Goal: Communication & Community: Answer question/provide support

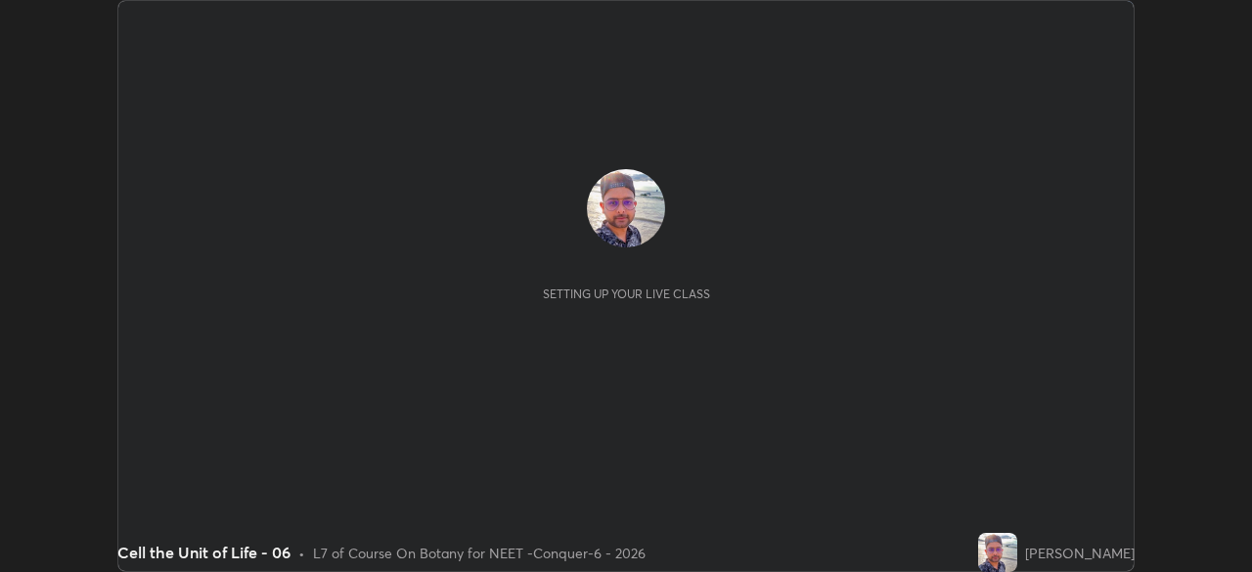
scroll to position [572, 1251]
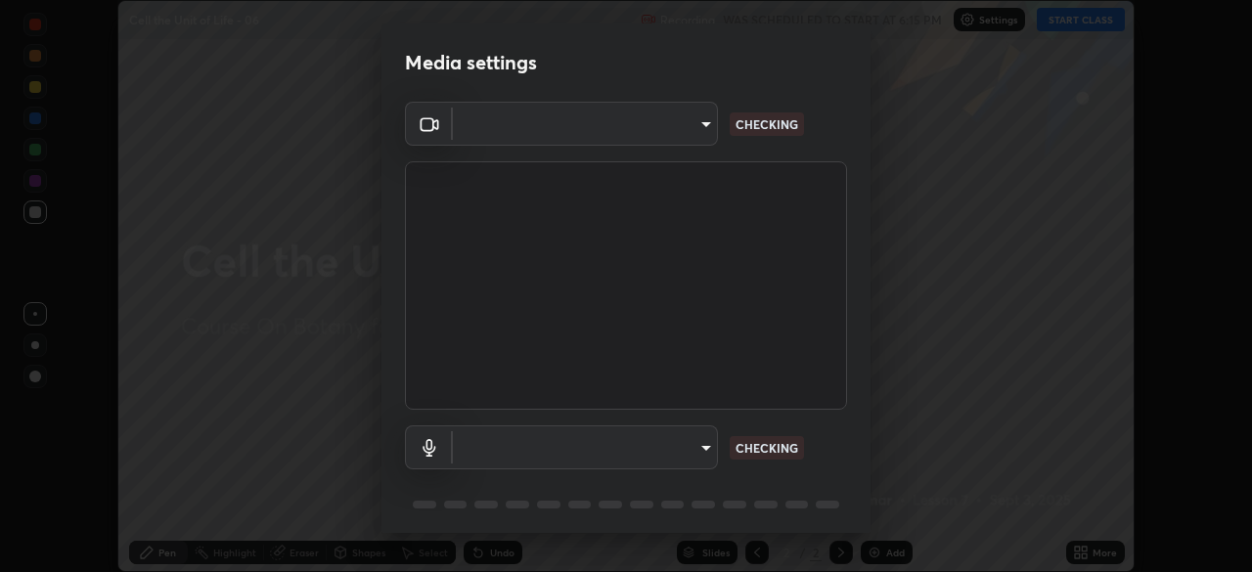
click at [682, 137] on body "Erase all Cell the Unit of Life - 06 Recording WAS SCHEDULED TO START AT 6:15 P…" at bounding box center [626, 286] width 1252 height 572
click at [674, 133] on div at bounding box center [626, 286] width 1252 height 572
type input "ad23c5e1eec40c929e15baf649206283bee037f2ec2e6fc856d192bb2adaae55"
type input "bacd120e2728bcaa93de399d5b14713bfd4da43ca453c7f8d7901db11a0ced92"
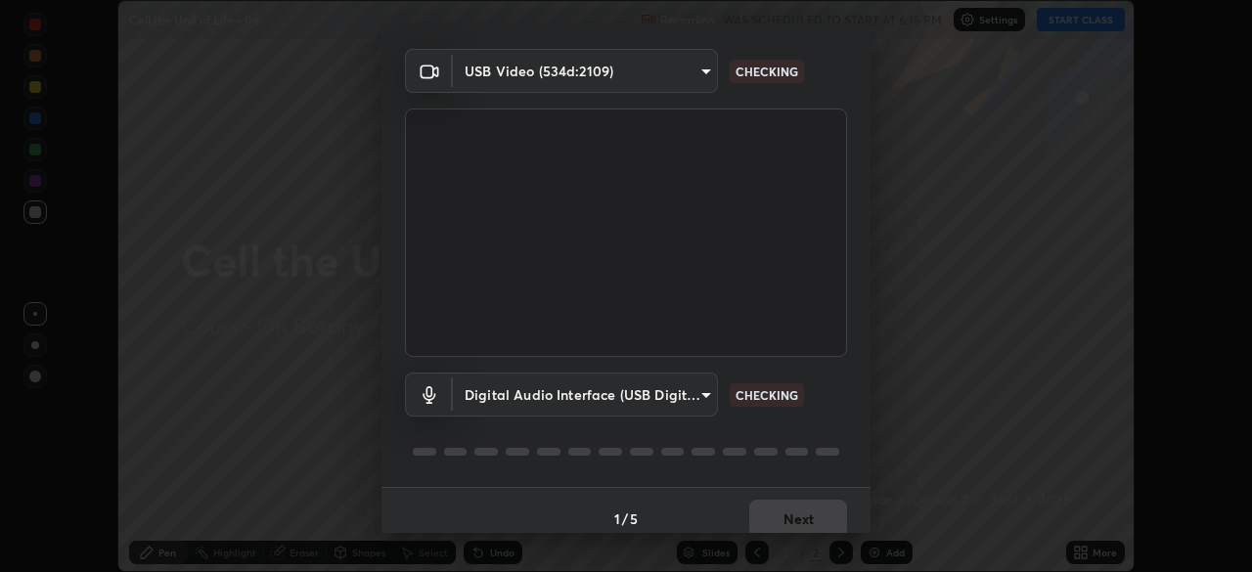
scroll to position [69, 0]
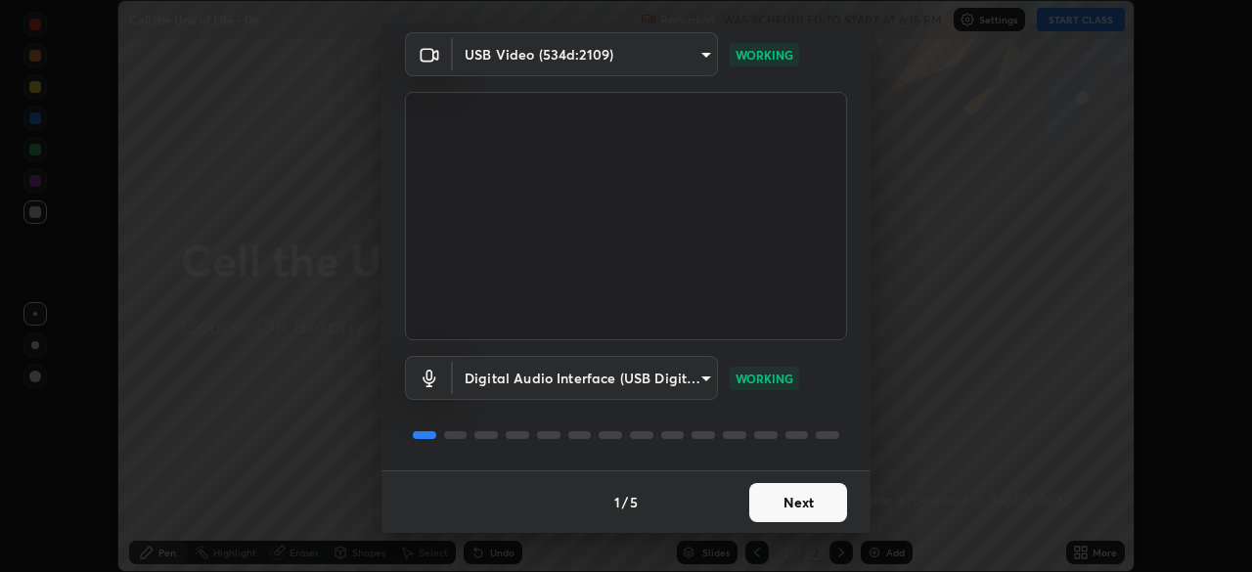
click at [792, 501] on button "Next" at bounding box center [799, 502] width 98 height 39
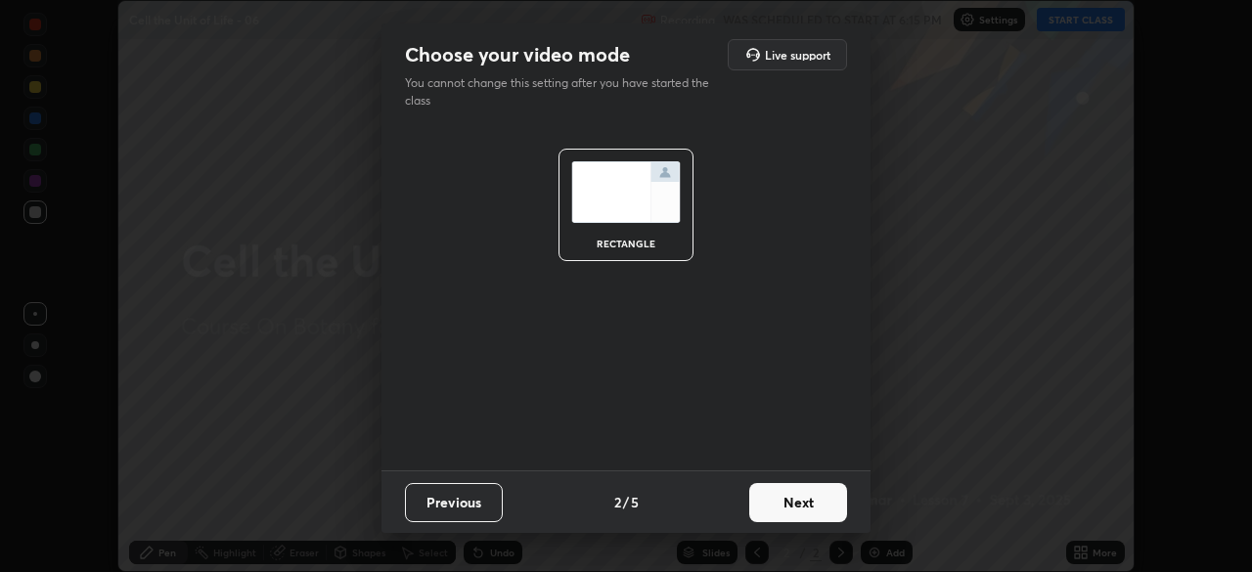
scroll to position [0, 0]
click at [807, 498] on button "Next" at bounding box center [799, 502] width 98 height 39
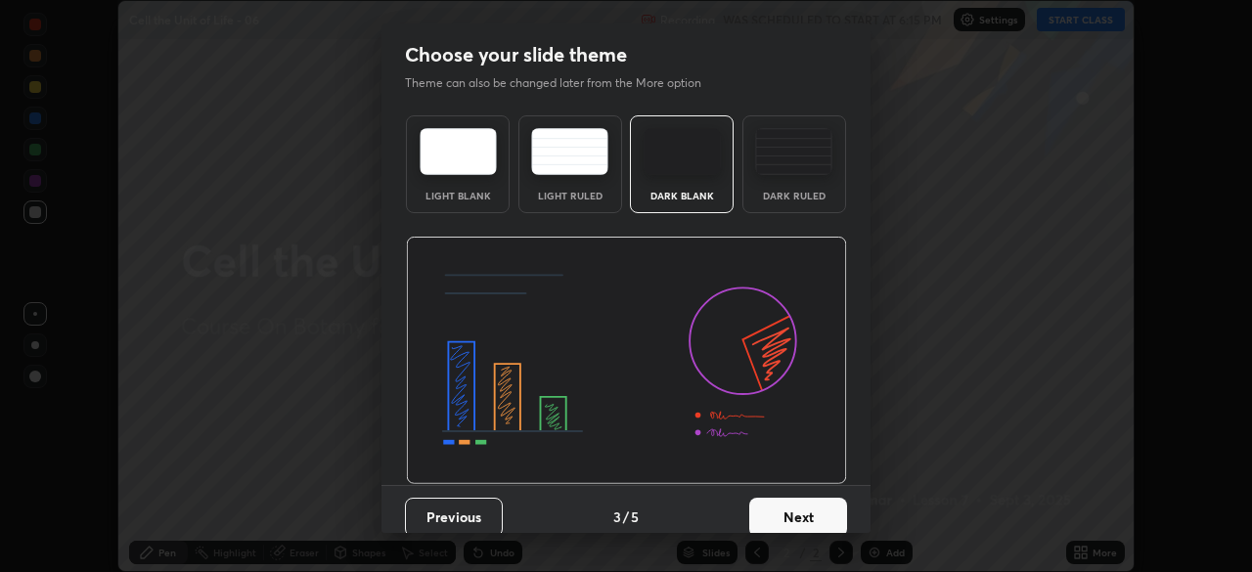
click at [820, 505] on button "Next" at bounding box center [799, 517] width 98 height 39
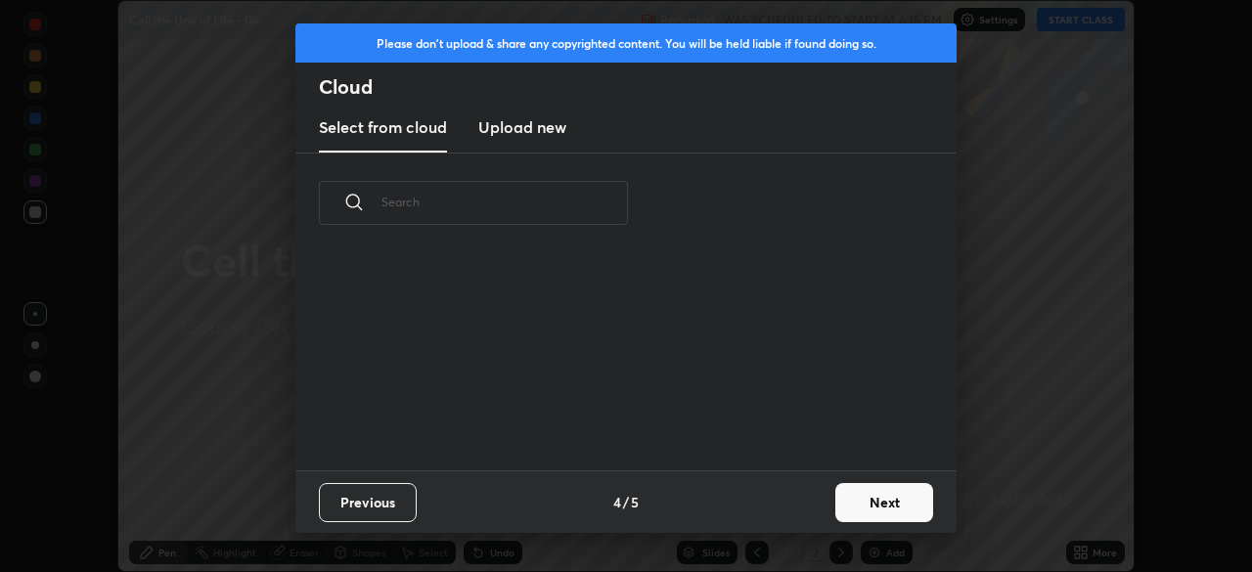
click at [836, 505] on button "Next" at bounding box center [885, 502] width 98 height 39
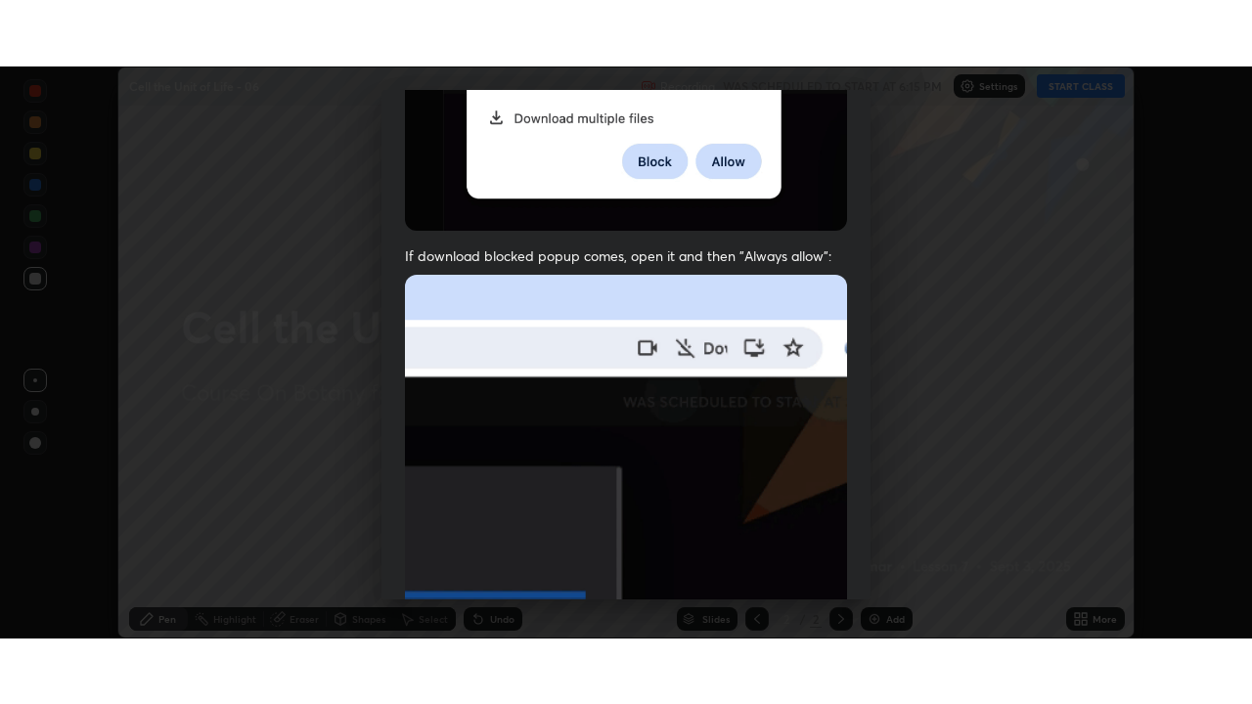
scroll to position [469, 0]
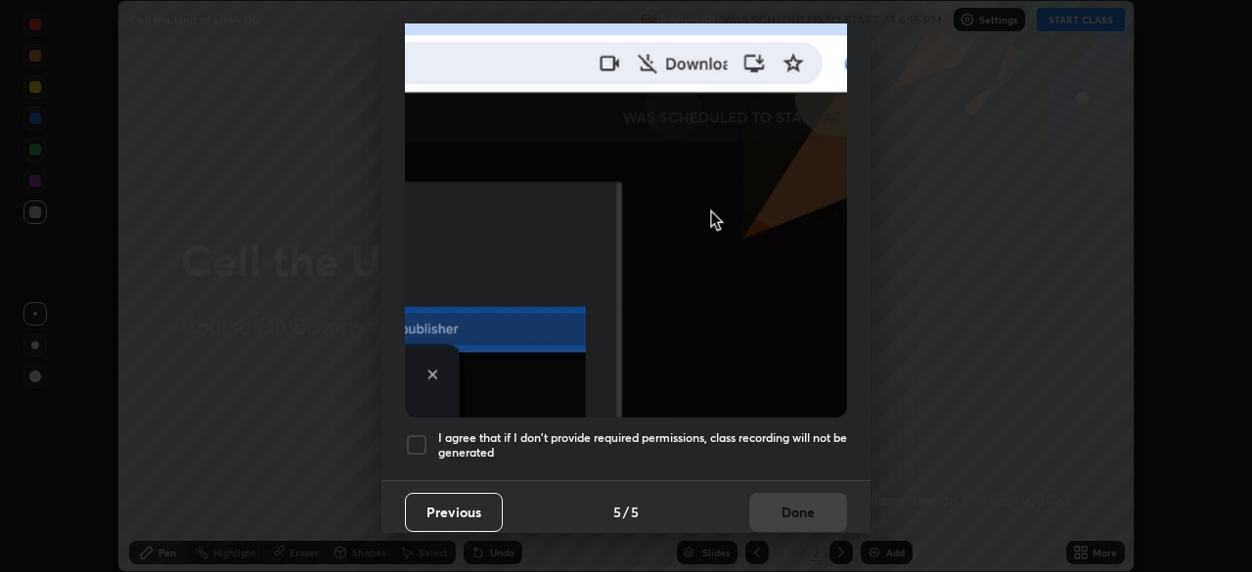
click at [426, 436] on div at bounding box center [416, 444] width 23 height 23
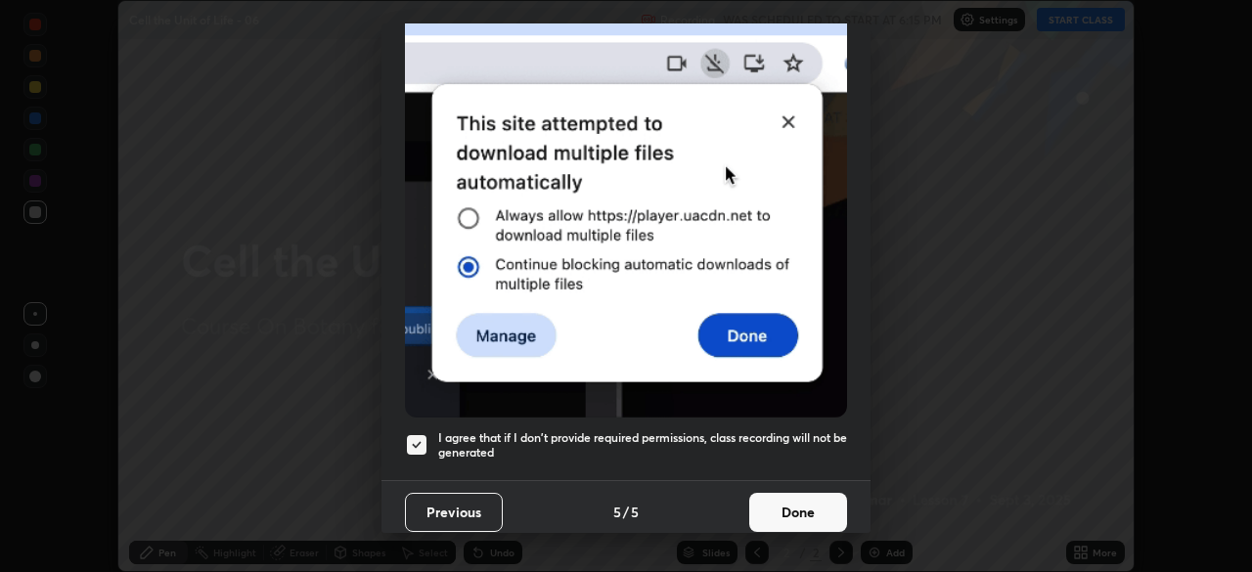
click at [787, 505] on button "Done" at bounding box center [799, 512] width 98 height 39
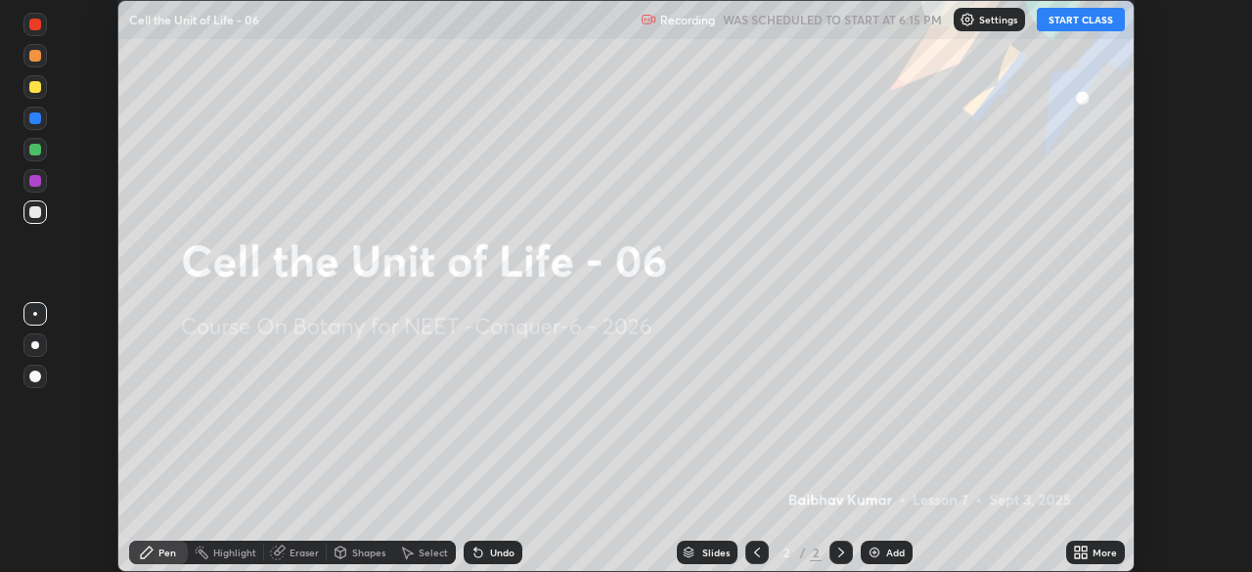
click at [1084, 556] on icon at bounding box center [1084, 556] width 5 height 5
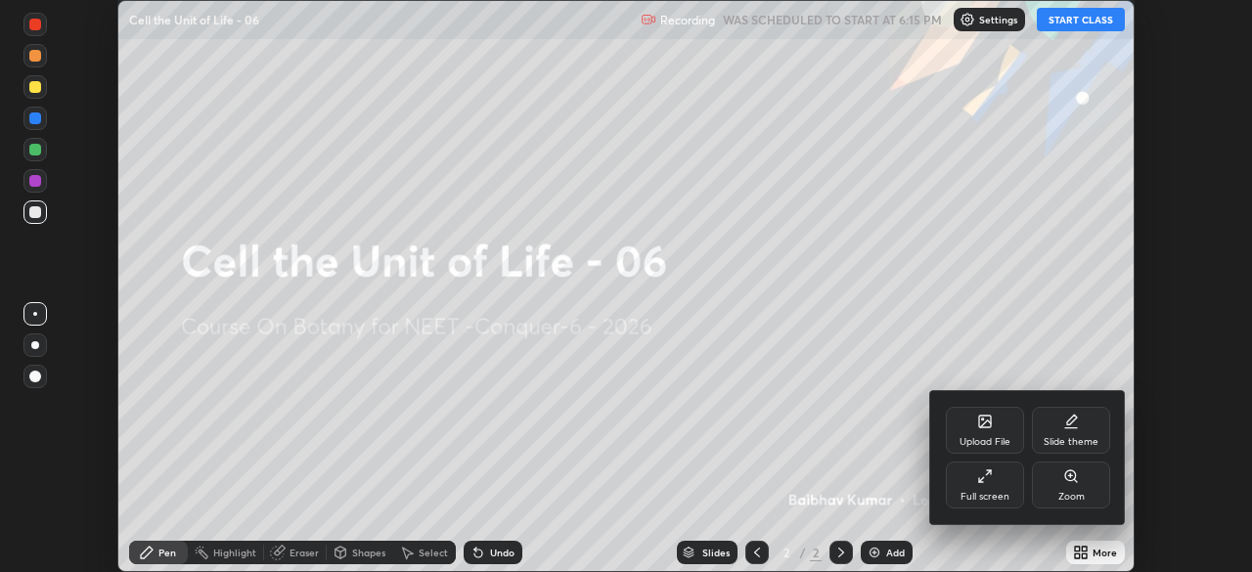
click at [989, 498] on div "Full screen" at bounding box center [985, 497] width 49 height 10
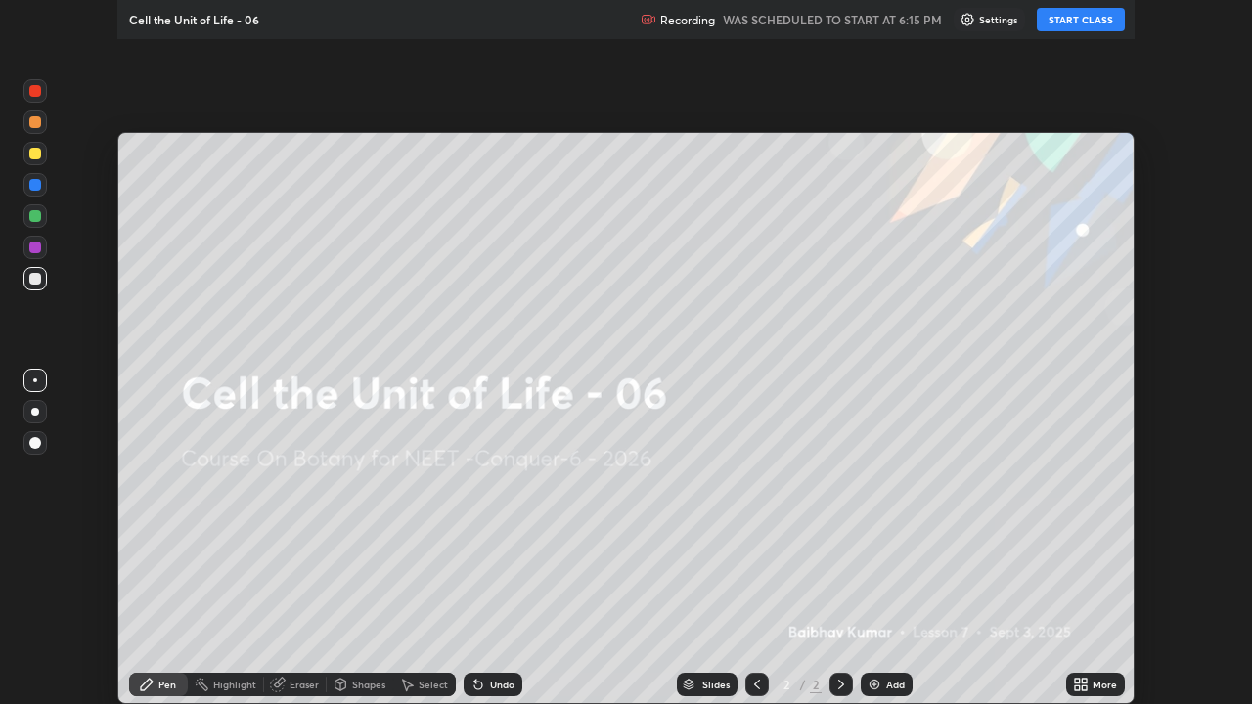
scroll to position [704, 1252]
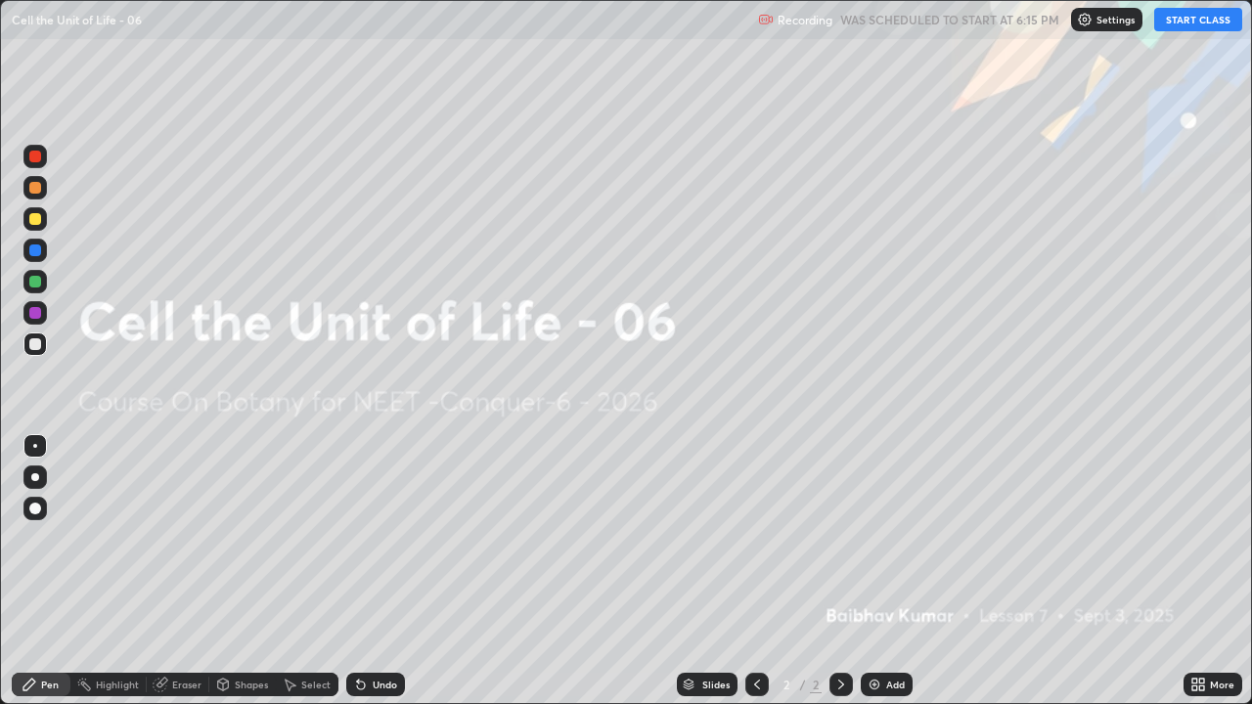
click at [35, 571] on icon at bounding box center [30, 685] width 16 height 16
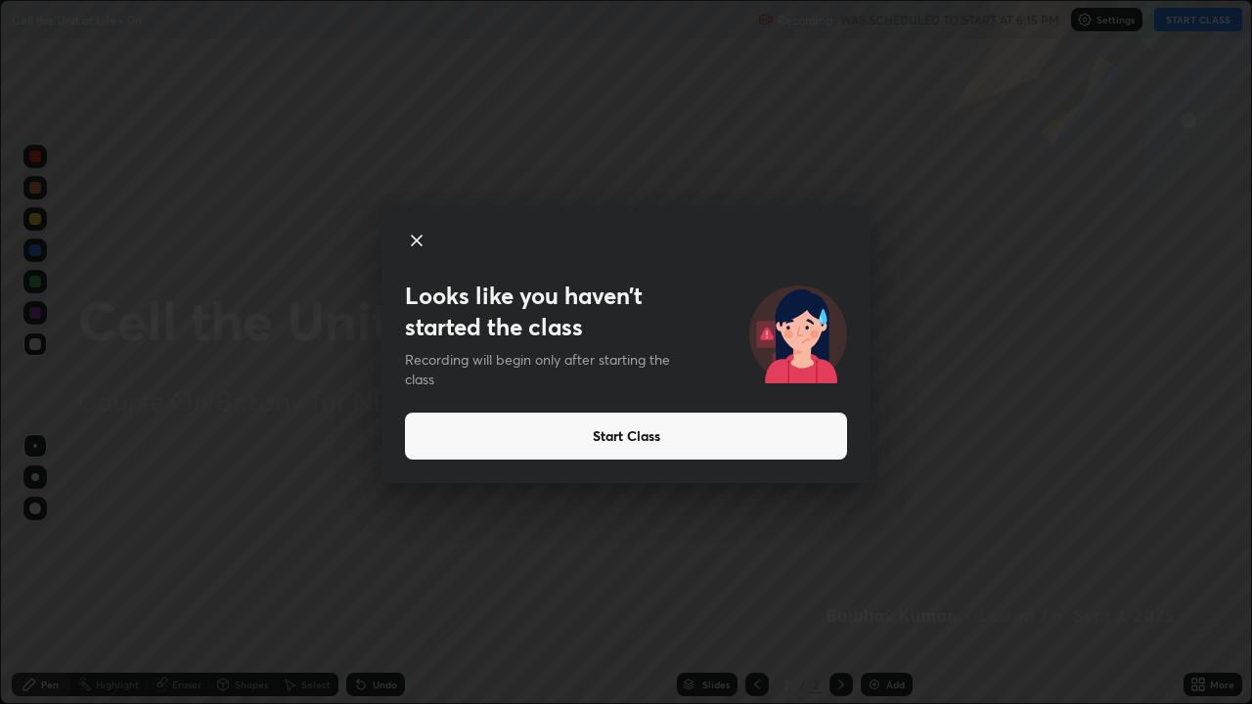
click at [40, 477] on div "Looks like you haven’t started the class Recording will begin only after starti…" at bounding box center [626, 352] width 1252 height 704
click at [625, 426] on button "Start Class" at bounding box center [626, 436] width 442 height 47
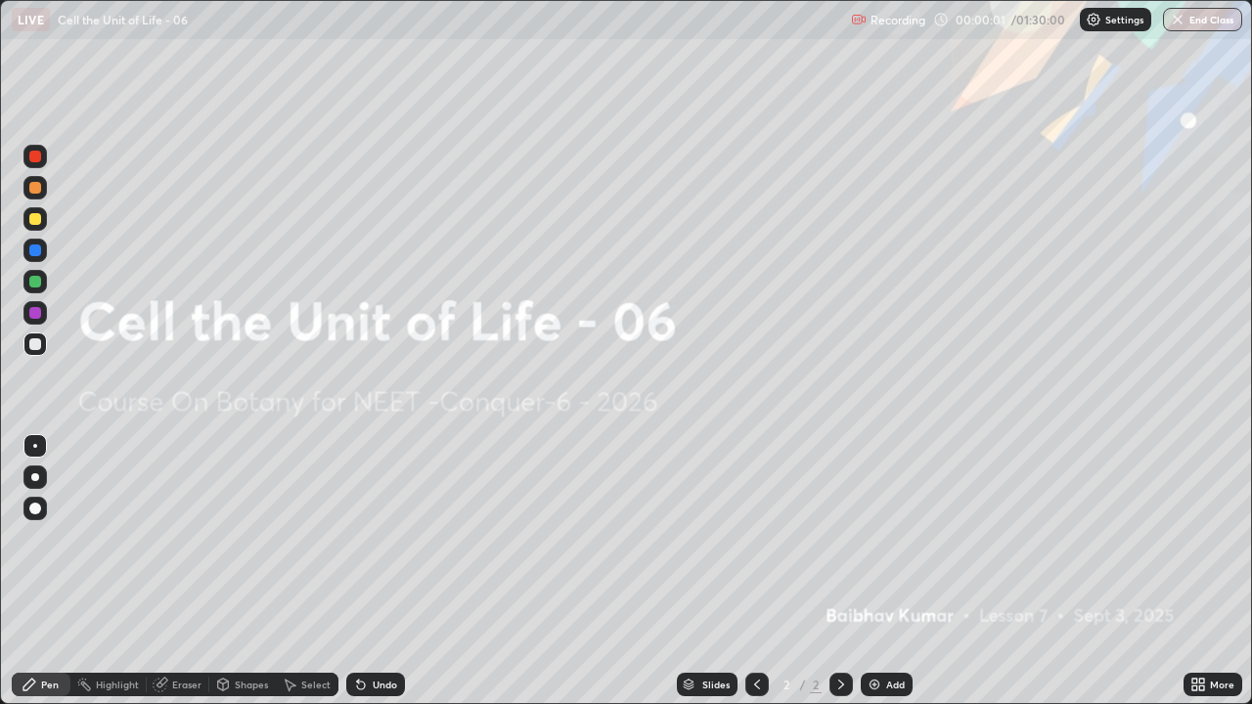
click at [38, 571] on div "Pen" at bounding box center [41, 684] width 59 height 23
click at [34, 476] on div at bounding box center [35, 478] width 8 height 8
click at [49, 571] on div "Pen" at bounding box center [50, 685] width 18 height 10
click at [888, 571] on div "Add" at bounding box center [887, 684] width 52 height 23
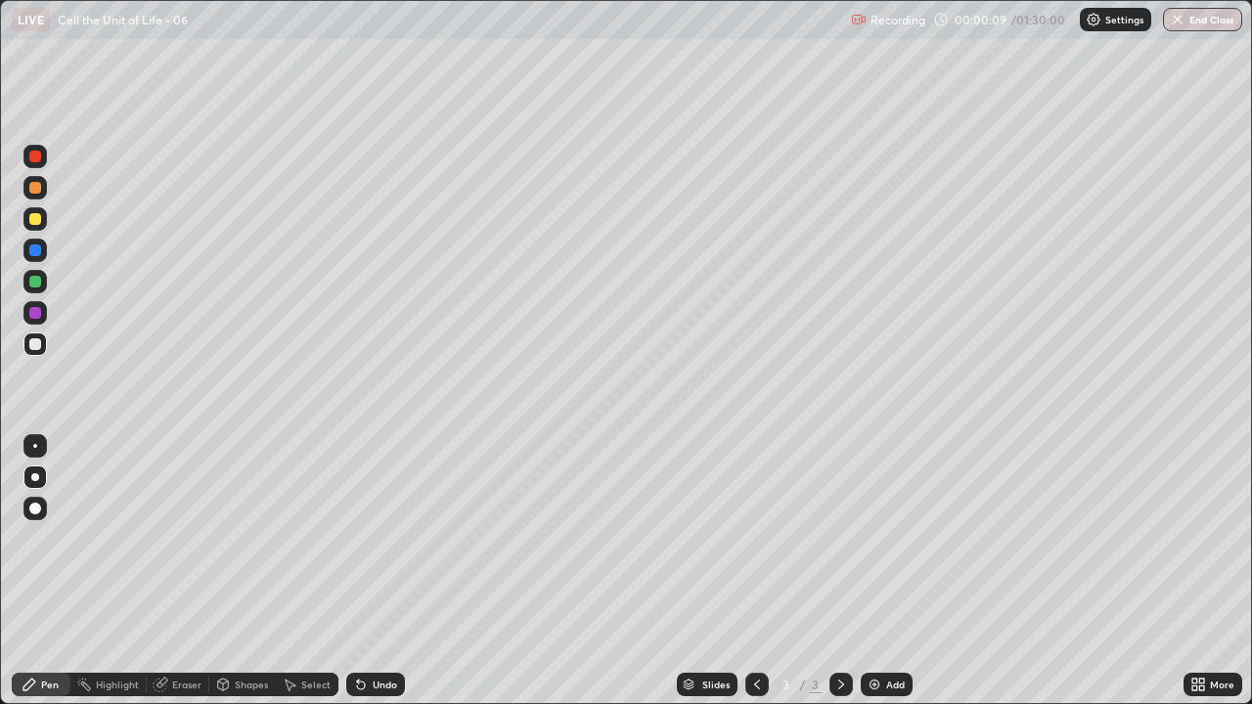
click at [38, 477] on div at bounding box center [35, 478] width 8 height 8
click at [35, 250] on div at bounding box center [35, 251] width 12 height 12
click at [36, 346] on div at bounding box center [35, 345] width 12 height 12
click at [28, 571] on icon at bounding box center [29, 685] width 12 height 12
click at [35, 477] on div at bounding box center [35, 478] width 8 height 8
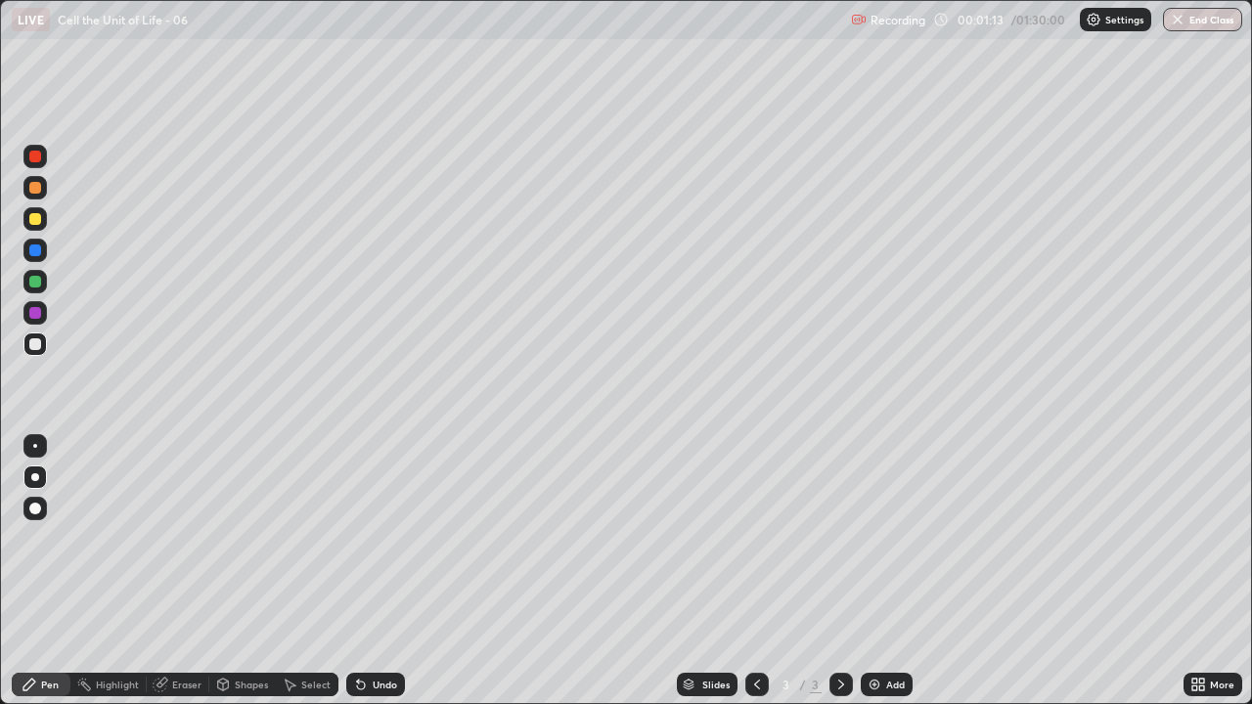
click at [31, 312] on div at bounding box center [35, 313] width 12 height 12
click at [37, 248] on div at bounding box center [35, 251] width 12 height 12
click at [30, 159] on div at bounding box center [35, 157] width 12 height 12
click at [379, 571] on div "Undo" at bounding box center [385, 685] width 24 height 10
click at [34, 245] on div at bounding box center [35, 251] width 12 height 12
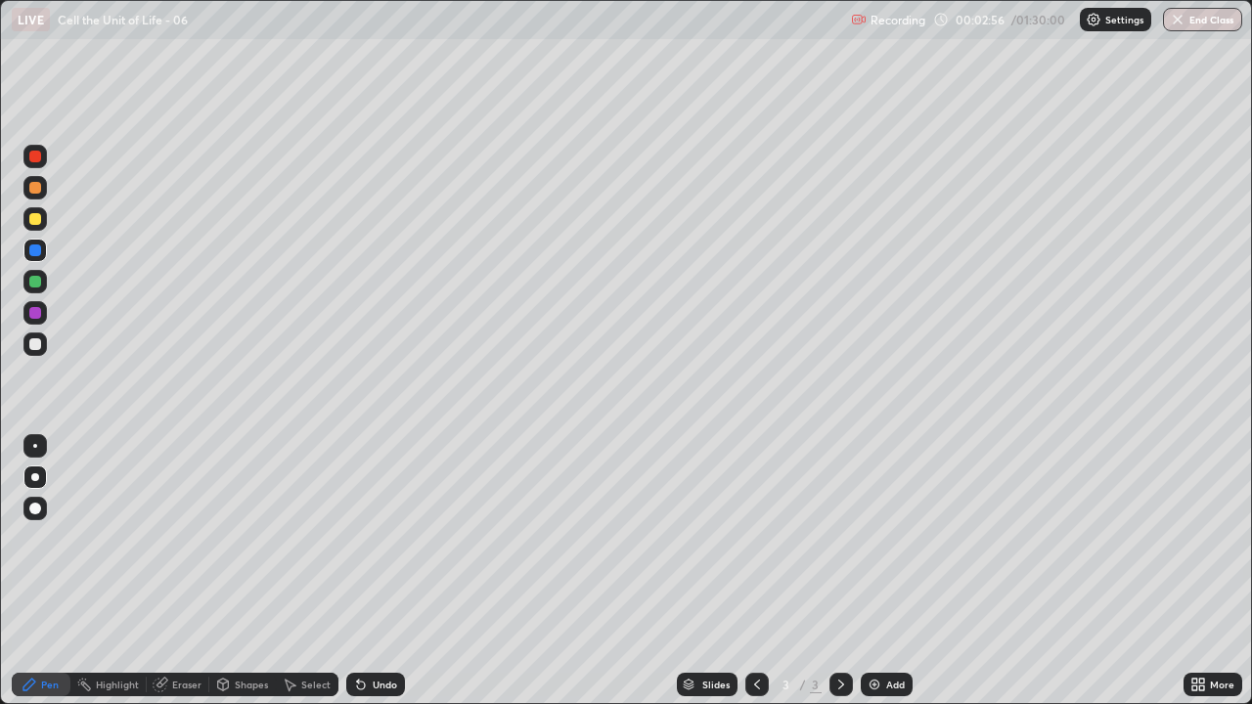
click at [33, 341] on div at bounding box center [35, 345] width 12 height 12
click at [39, 304] on div at bounding box center [34, 312] width 23 height 23
click at [35, 477] on div at bounding box center [35, 478] width 8 height 8
click at [35, 340] on div at bounding box center [35, 345] width 12 height 12
click at [36, 571] on icon at bounding box center [30, 685] width 16 height 16
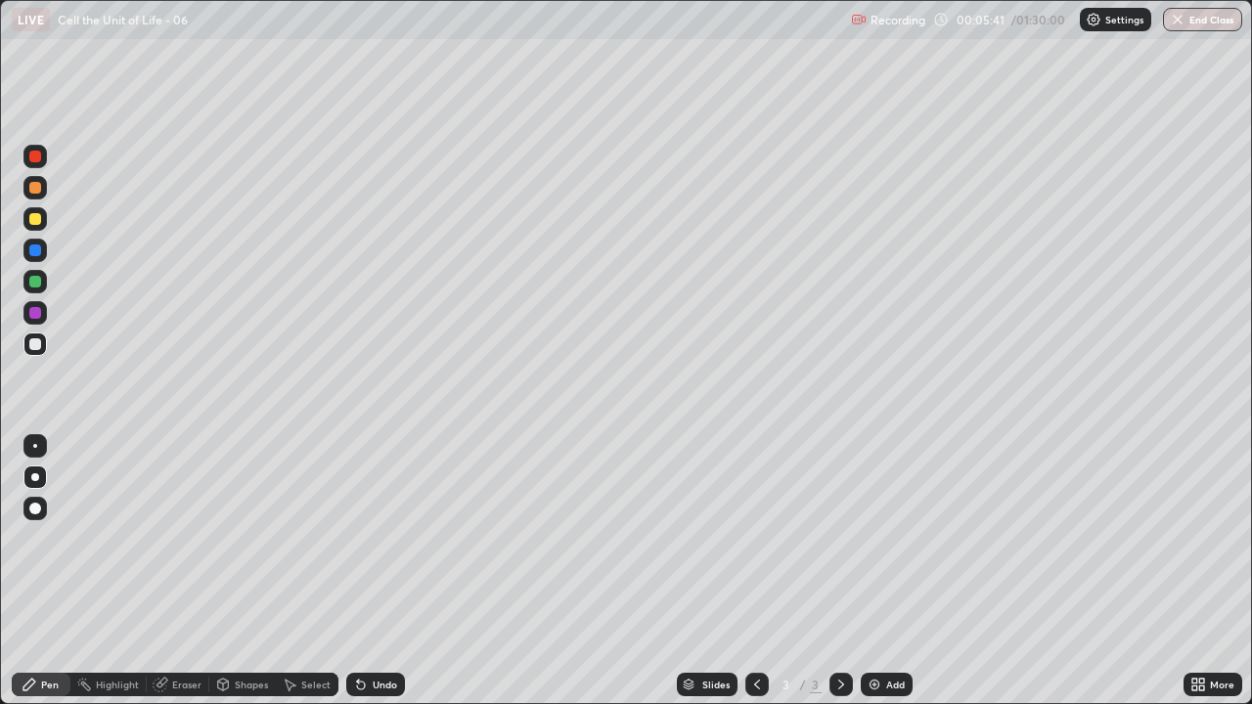
click at [32, 571] on icon at bounding box center [29, 685] width 12 height 12
click at [692, 571] on icon at bounding box center [689, 688] width 10 height 3
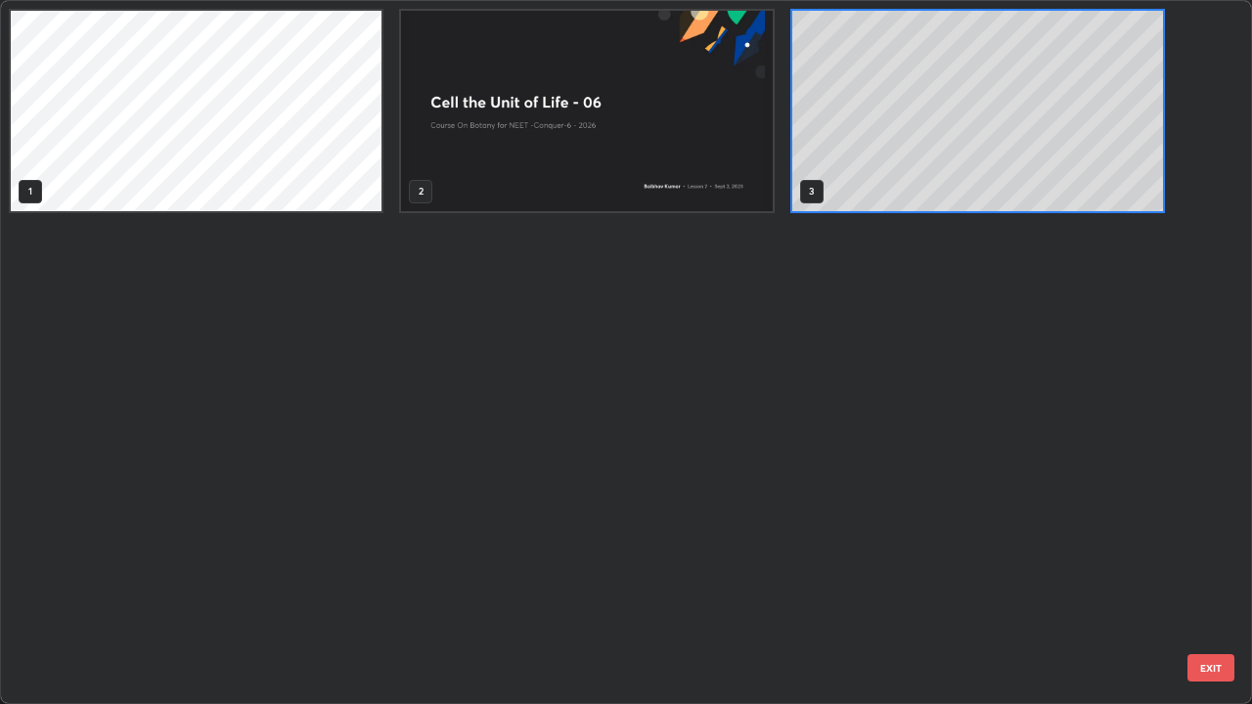
scroll to position [697, 1241]
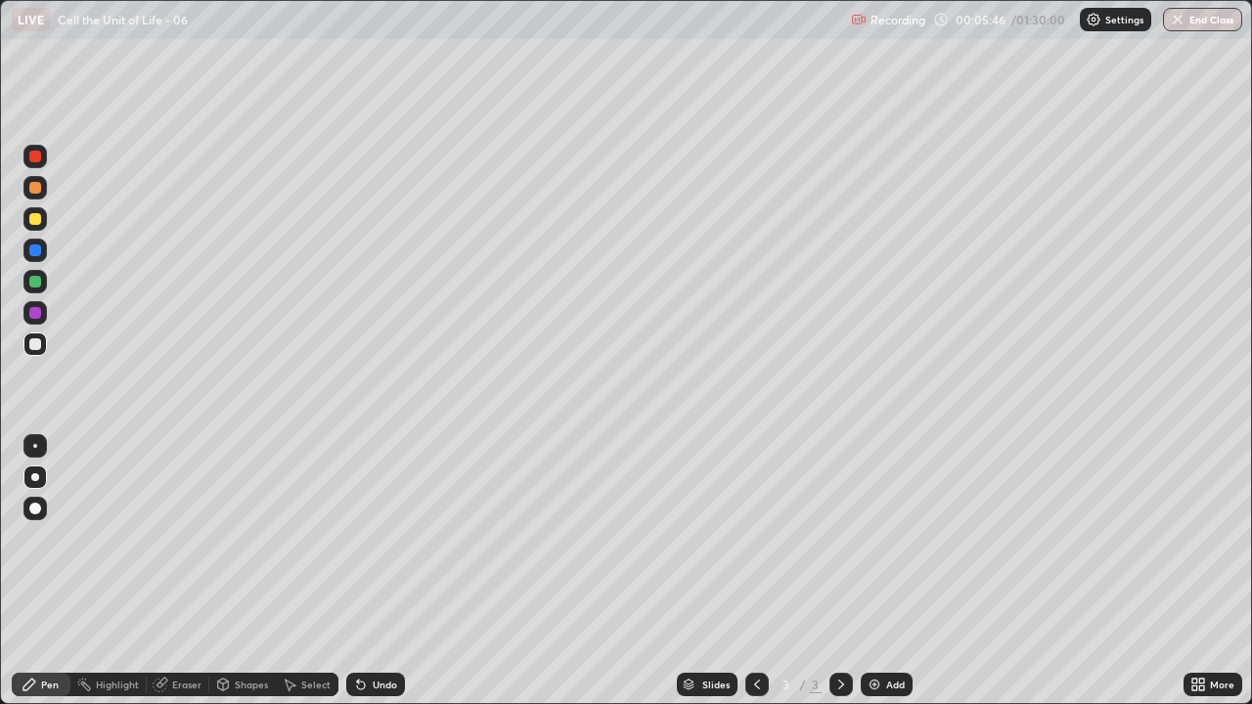
click at [1203, 571] on icon at bounding box center [1202, 681] width 5 height 5
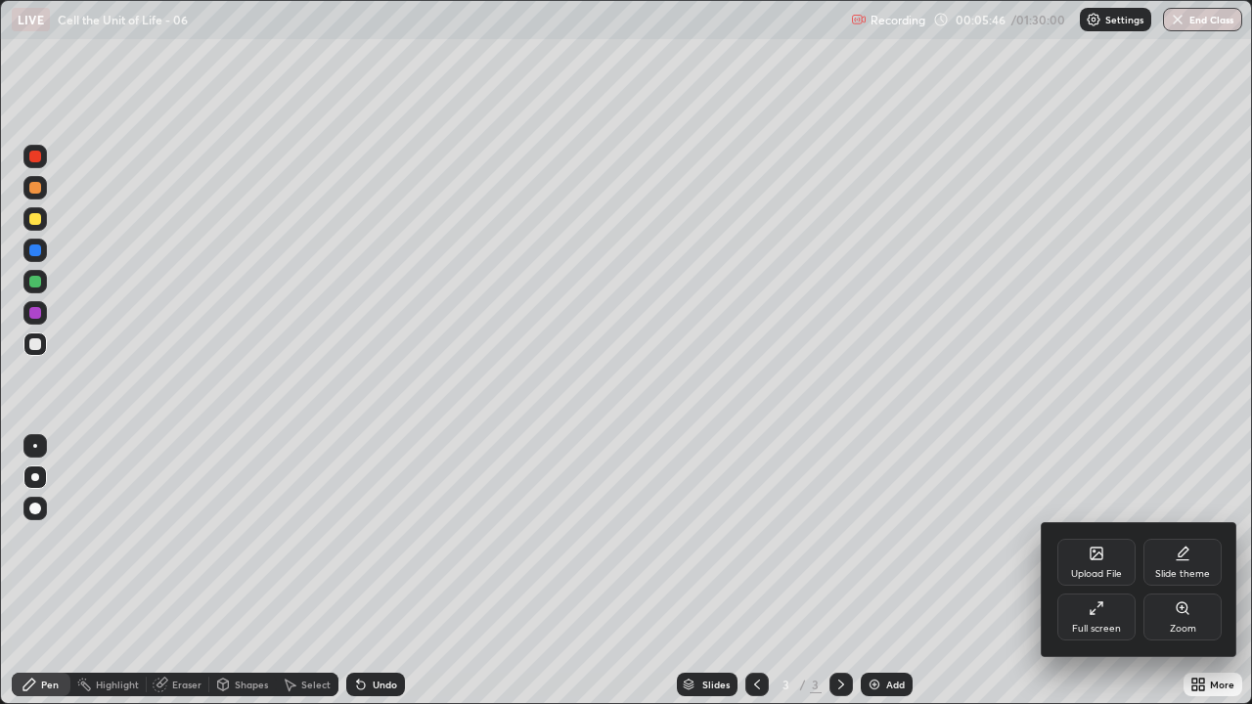
click at [1092, 551] on icon at bounding box center [1097, 554] width 12 height 12
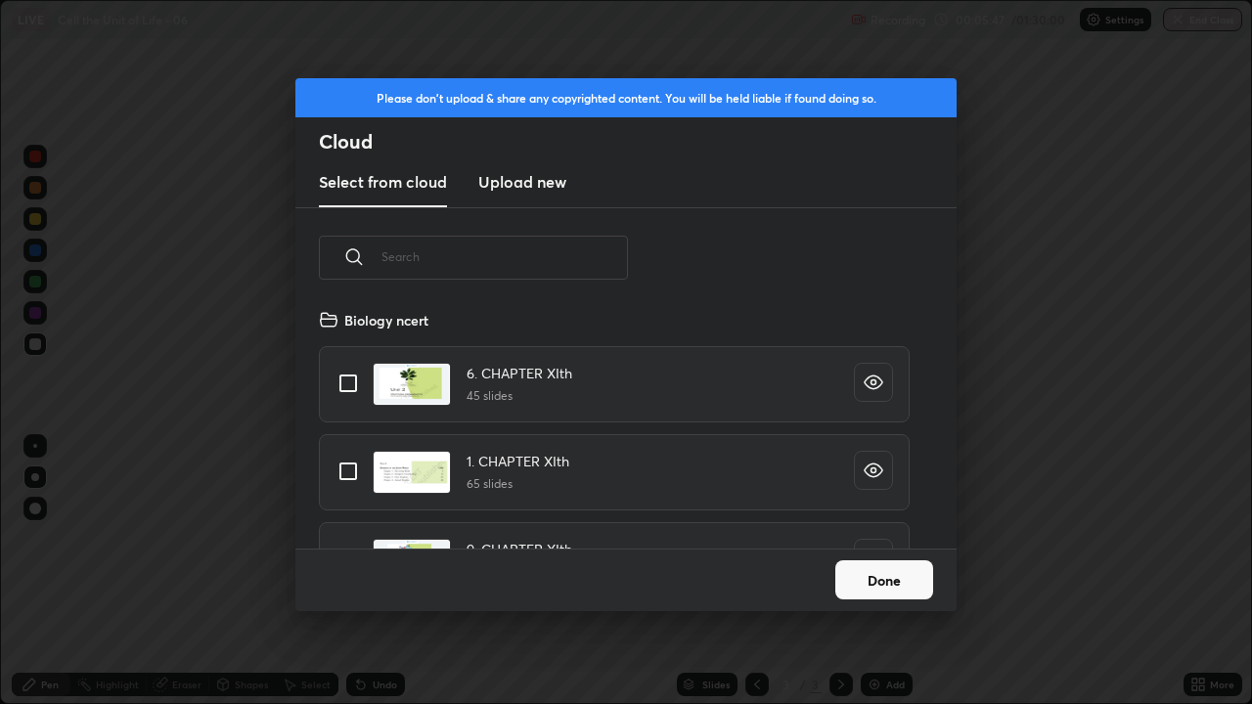
scroll to position [241, 628]
click at [536, 256] on input "text" at bounding box center [505, 256] width 247 height 83
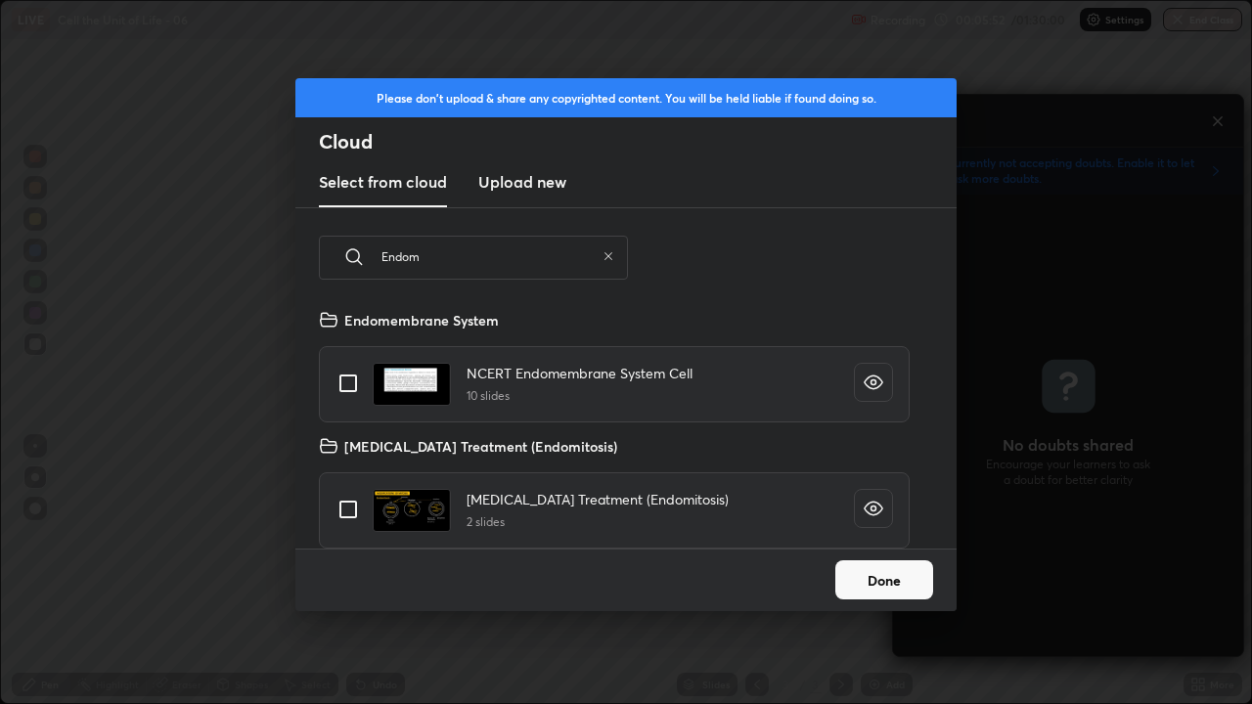
scroll to position [6, 0]
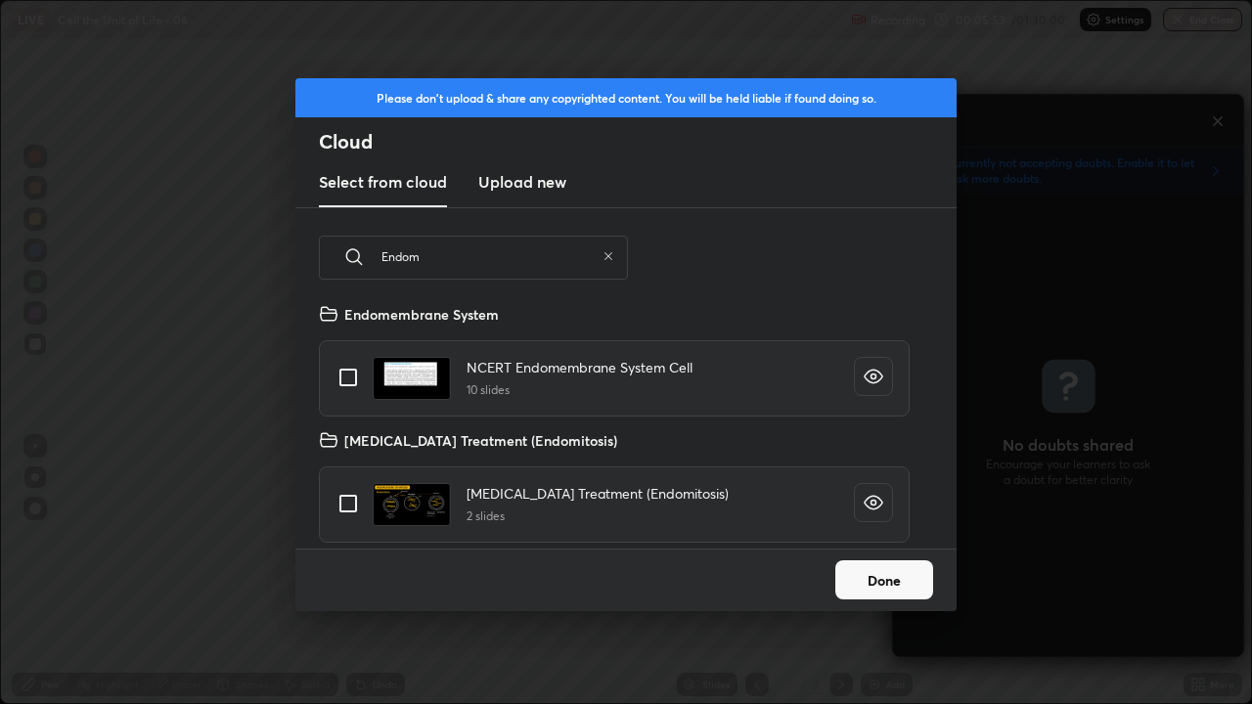
type input "Endom"
click at [351, 375] on input "grid" at bounding box center [348, 377] width 41 height 41
checkbox input "true"
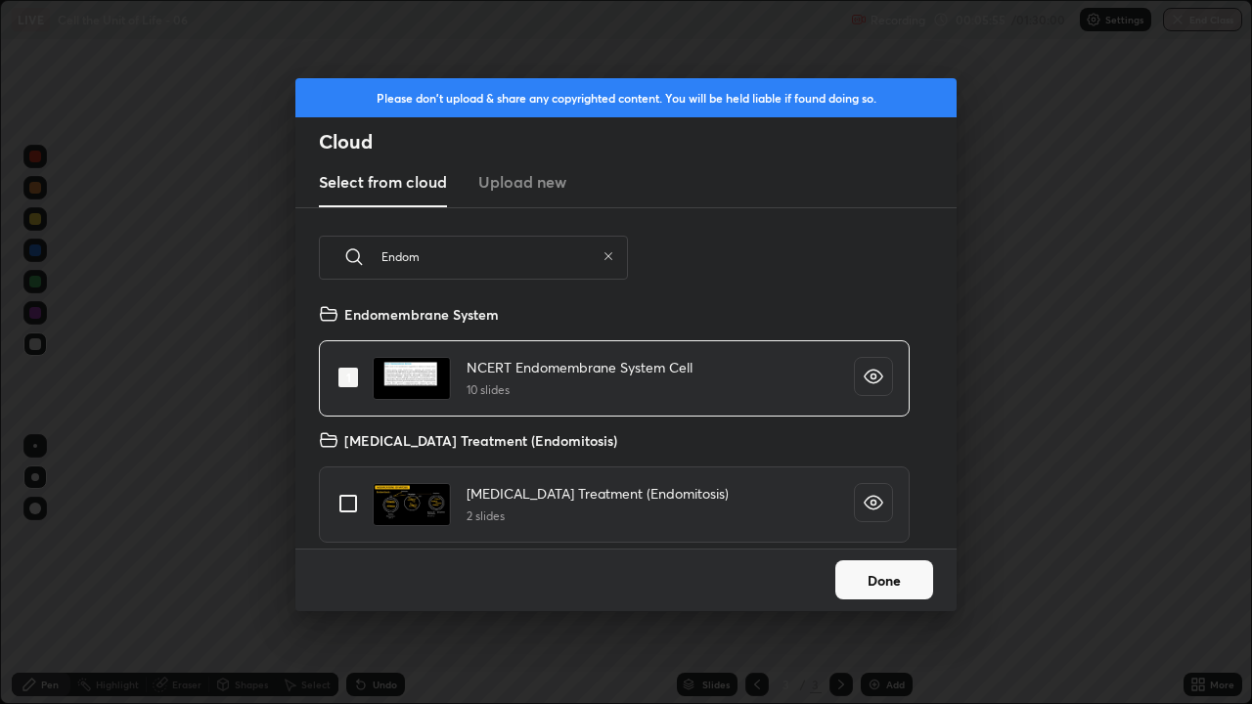
click at [878, 571] on button "Done" at bounding box center [885, 580] width 98 height 39
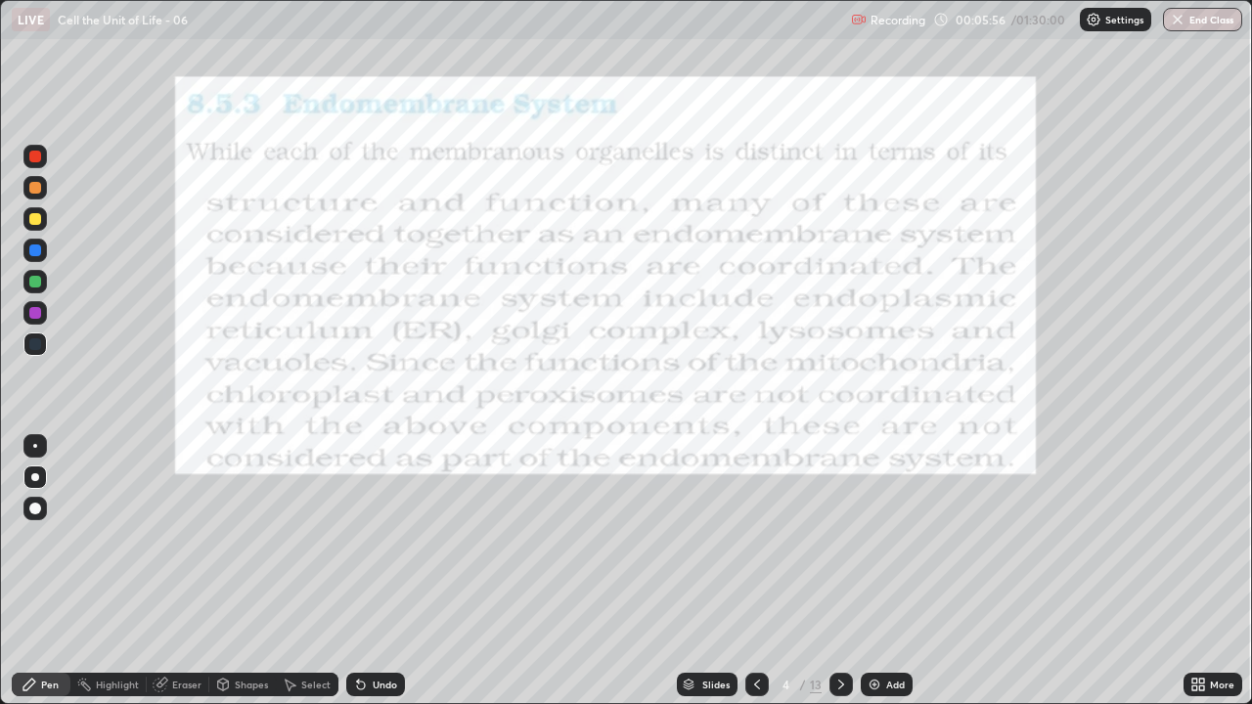
click at [688, 571] on icon at bounding box center [689, 682] width 10 height 5
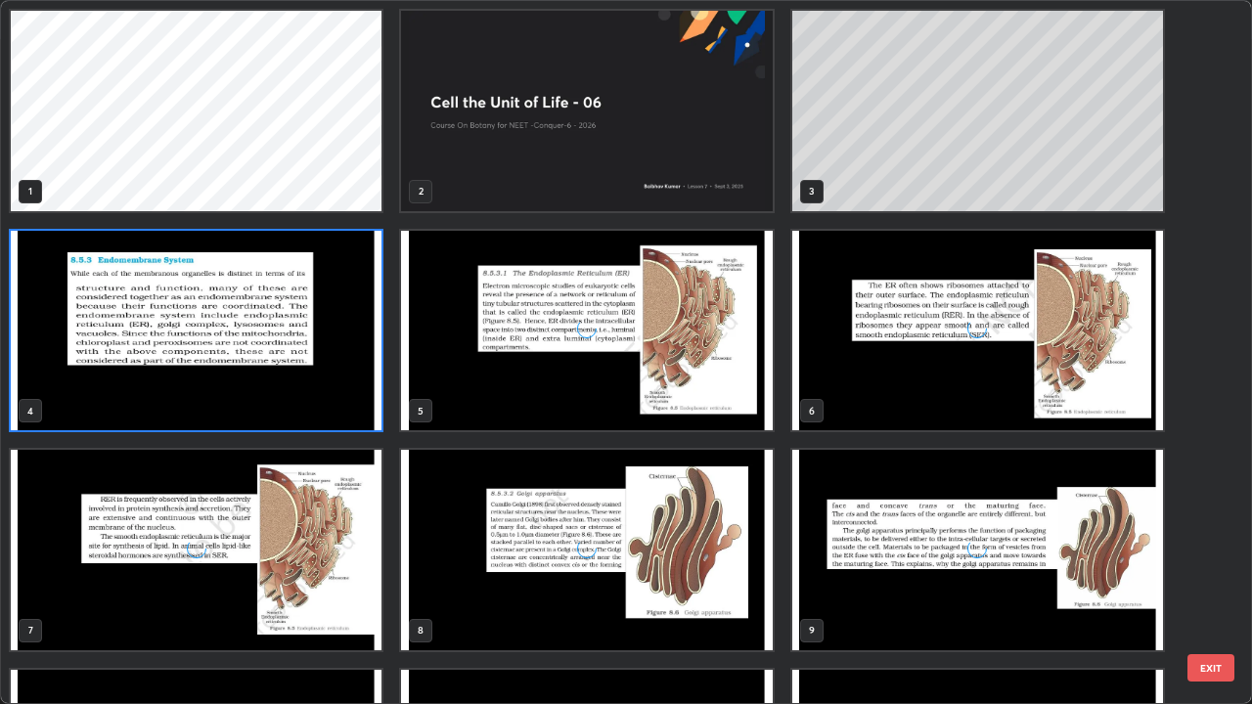
scroll to position [697, 1241]
click at [282, 331] on img "grid" at bounding box center [196, 331] width 371 height 201
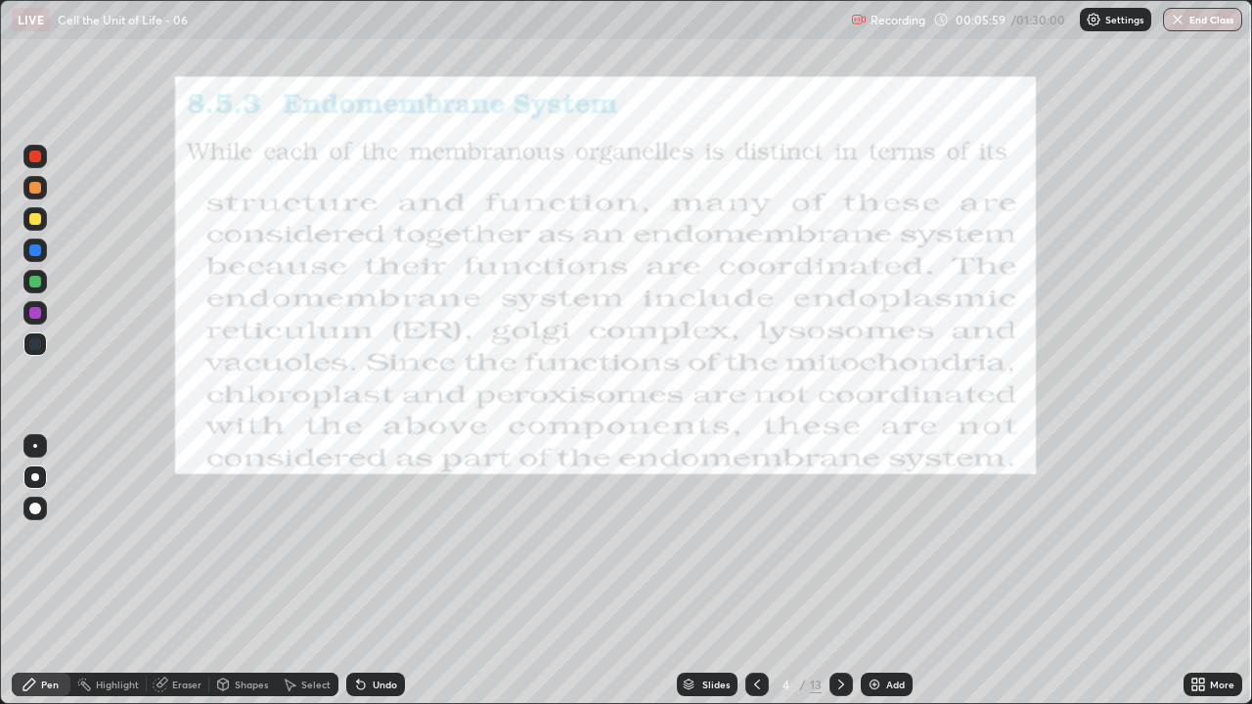
click at [283, 336] on img "grid" at bounding box center [196, 331] width 371 height 201
click at [285, 338] on img "grid" at bounding box center [196, 331] width 371 height 201
click at [231, 571] on div "Shapes" at bounding box center [242, 684] width 67 height 23
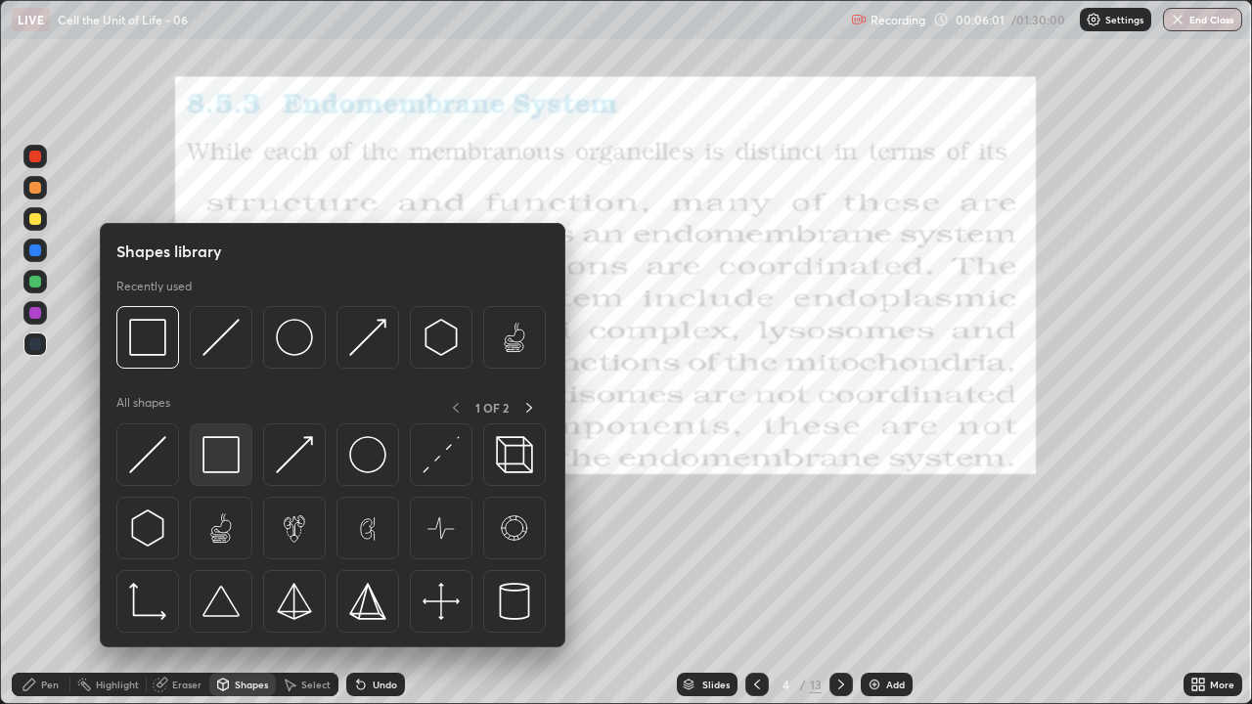
click at [213, 451] on img at bounding box center [221, 454] width 37 height 37
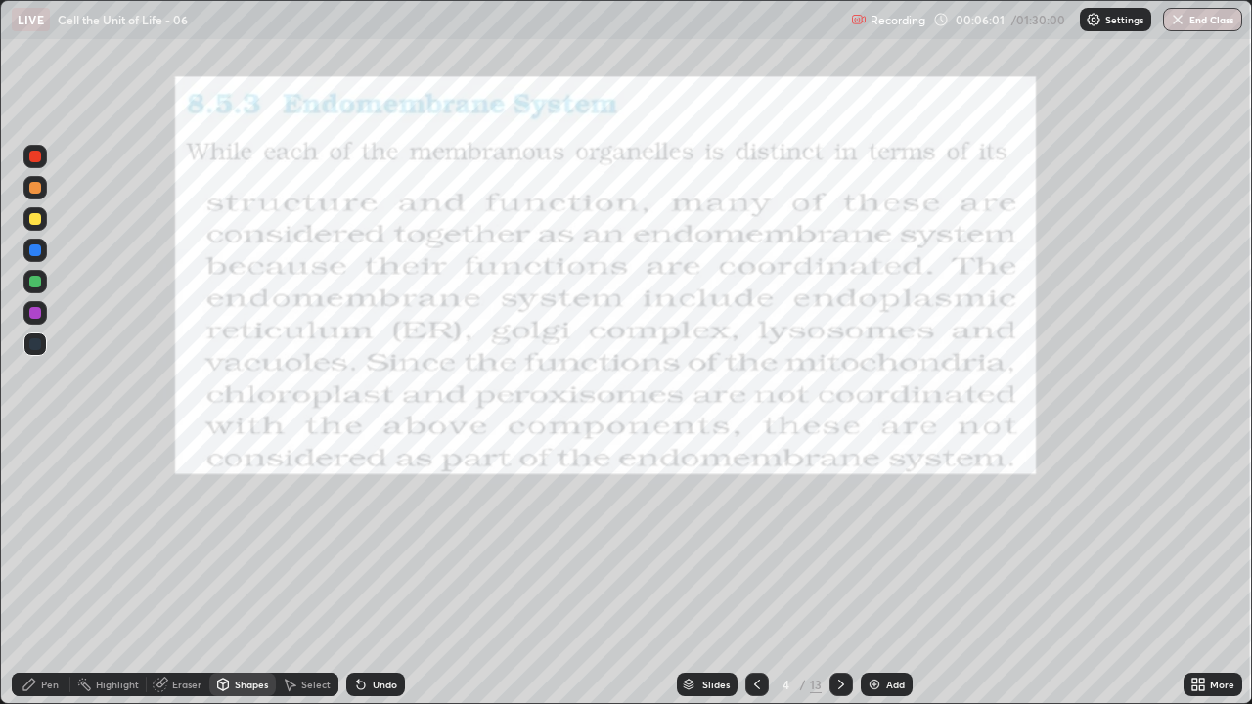
click at [31, 149] on div at bounding box center [34, 156] width 23 height 23
click at [55, 571] on div "Pen" at bounding box center [50, 685] width 18 height 10
click at [689, 571] on icon at bounding box center [689, 682] width 10 height 5
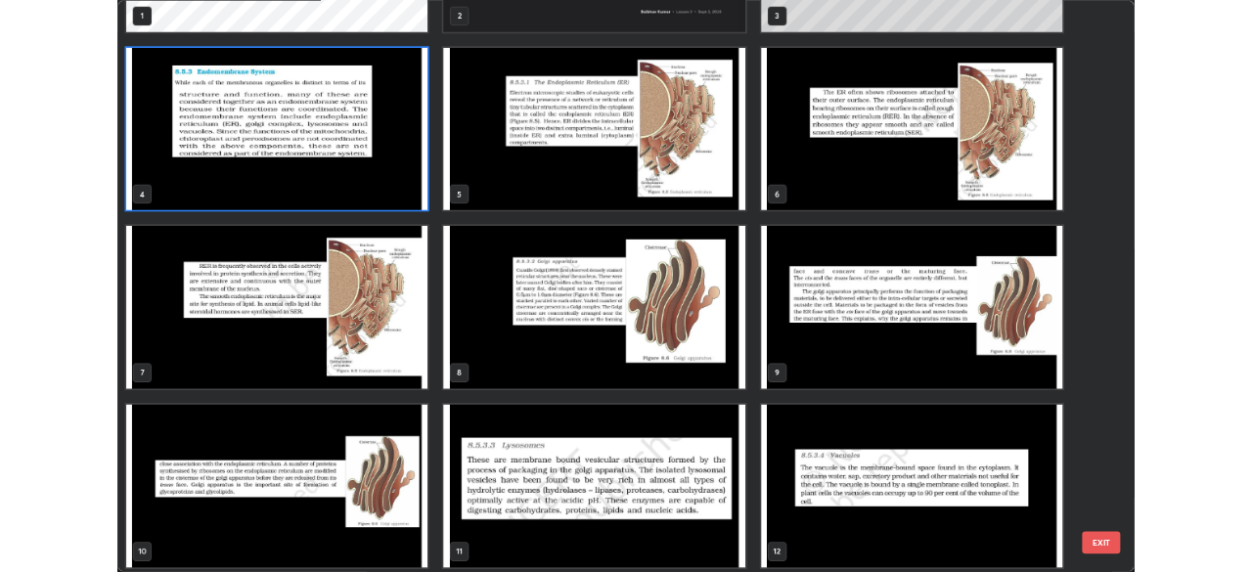
scroll to position [180, 0]
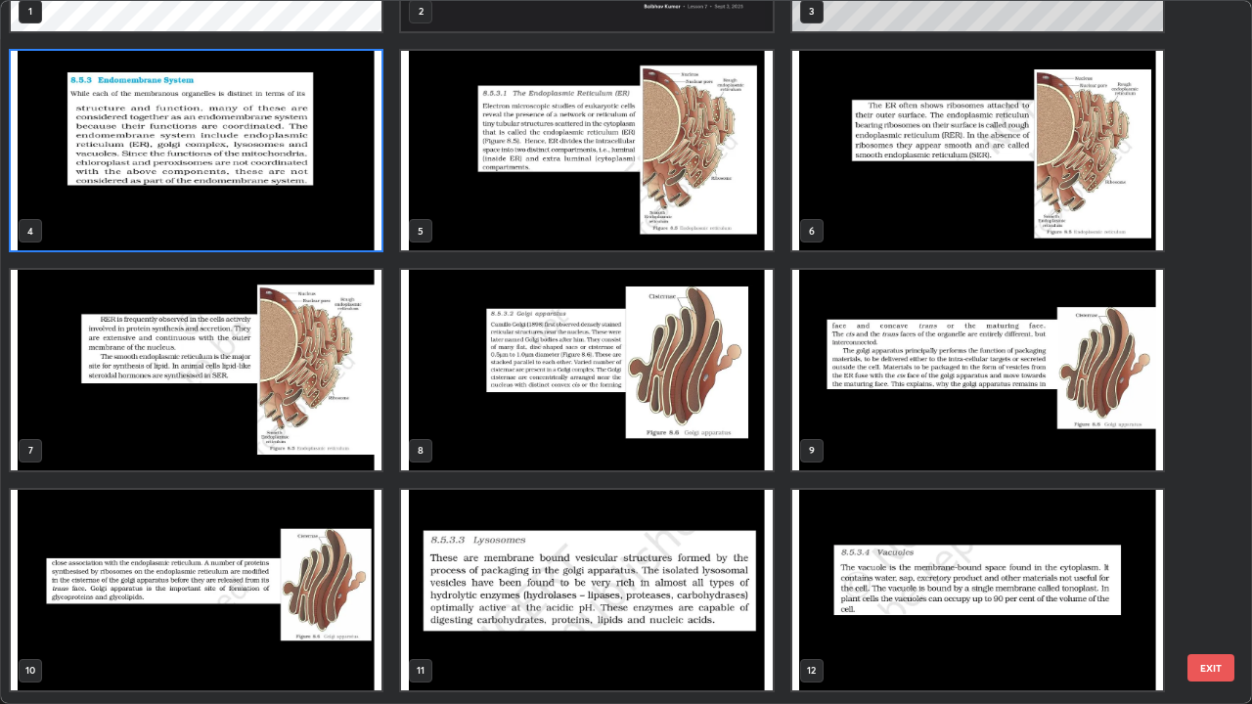
click at [795, 323] on img "grid" at bounding box center [978, 370] width 371 height 201
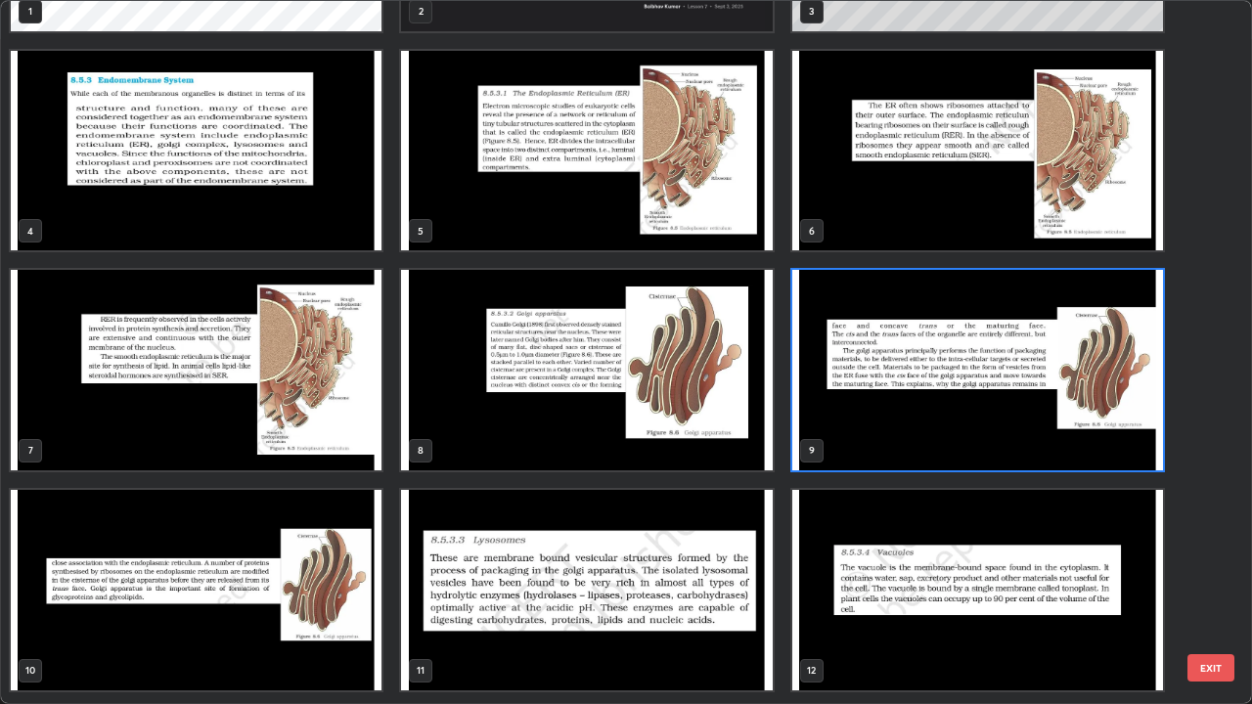
click at [716, 201] on img "grid" at bounding box center [586, 151] width 371 height 201
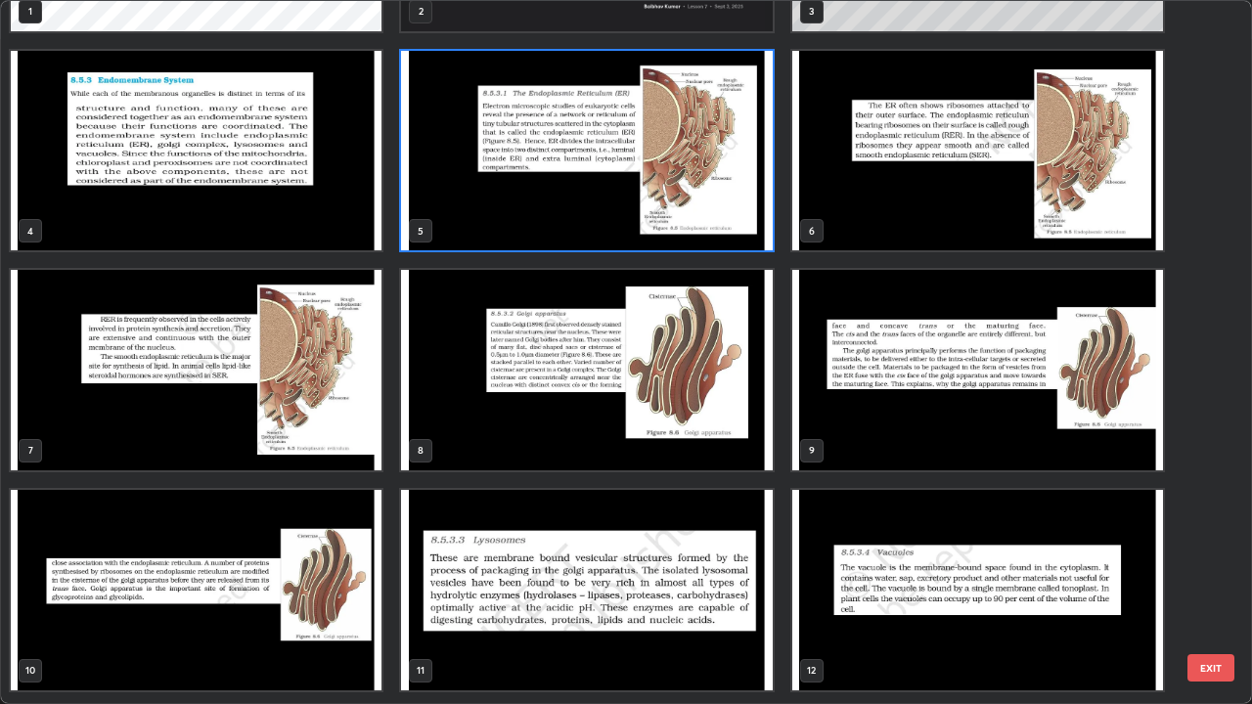
click at [716, 201] on img "grid" at bounding box center [586, 151] width 371 height 201
click at [711, 202] on img "grid" at bounding box center [586, 151] width 371 height 201
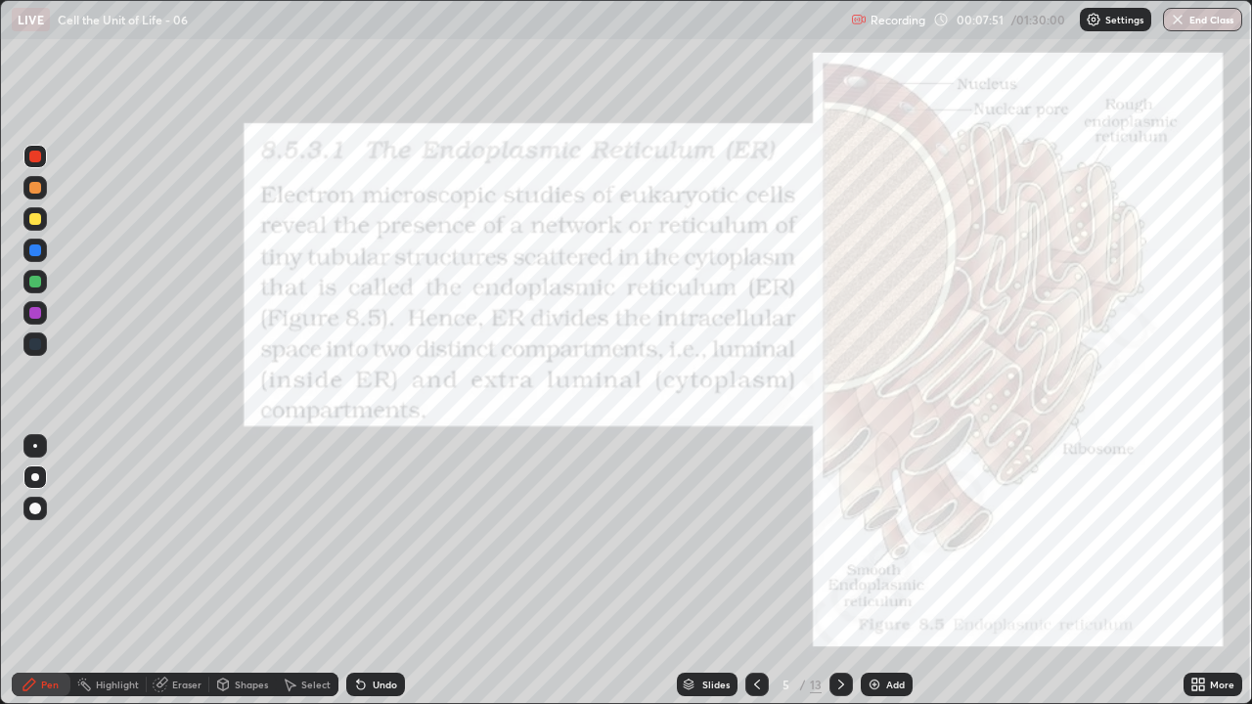
click at [711, 202] on img "grid" at bounding box center [586, 151] width 371 height 201
click at [33, 571] on icon at bounding box center [29, 685] width 12 height 12
click at [33, 474] on div at bounding box center [35, 478] width 8 height 8
click at [757, 571] on icon at bounding box center [758, 685] width 16 height 16
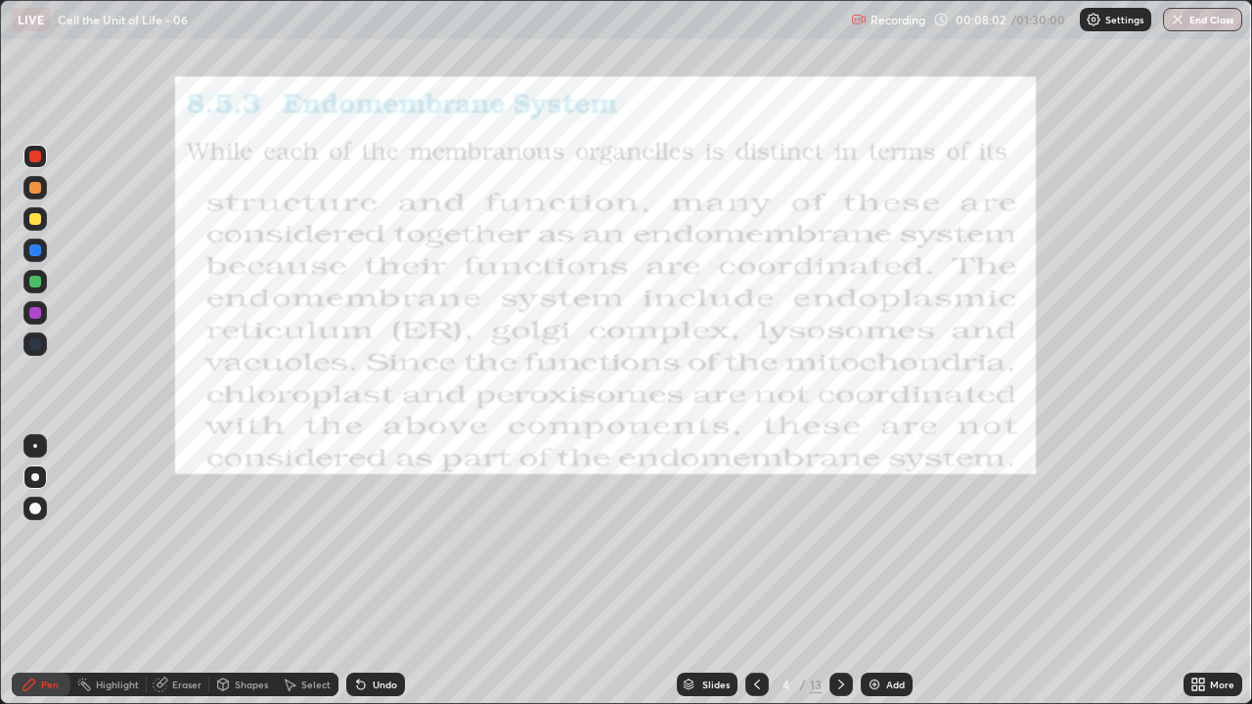
click at [886, 571] on div "Add" at bounding box center [887, 684] width 52 height 23
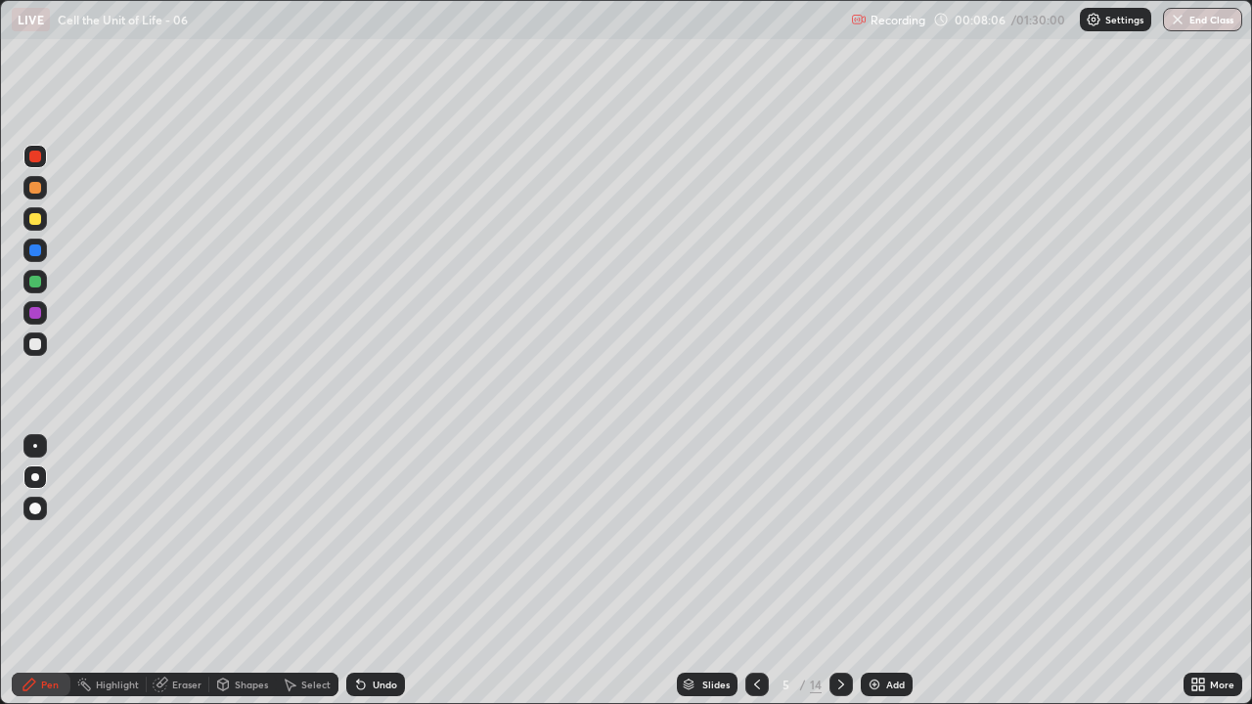
click at [35, 218] on div at bounding box center [35, 219] width 12 height 12
click at [36, 182] on div at bounding box center [35, 188] width 12 height 12
click at [37, 151] on div at bounding box center [35, 157] width 12 height 12
click at [756, 571] on icon at bounding box center [758, 685] width 16 height 16
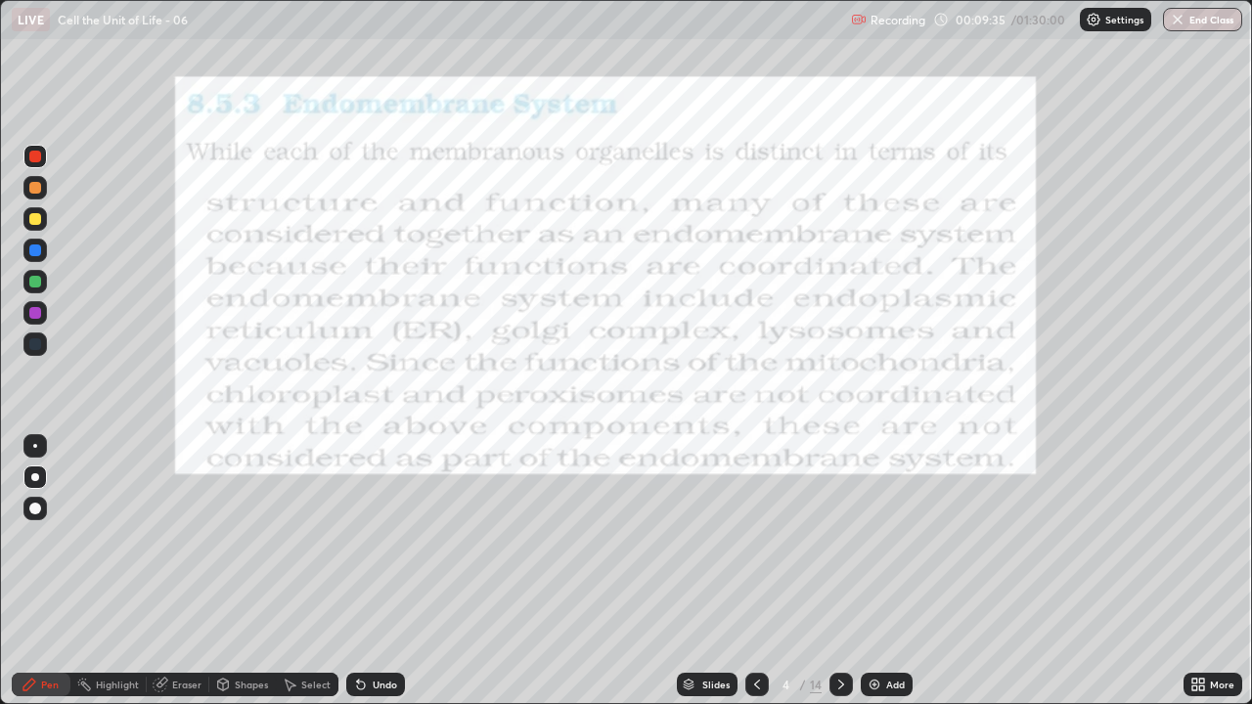
click at [831, 571] on div at bounding box center [841, 684] width 23 height 23
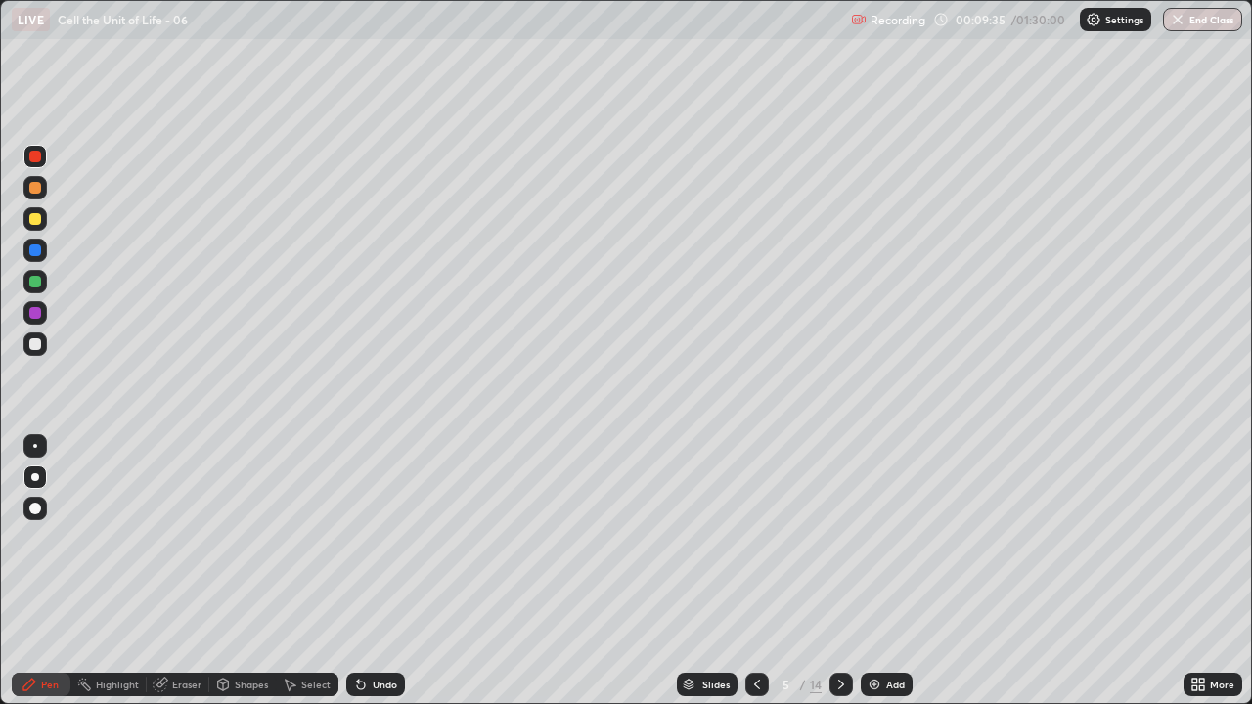
click at [837, 571] on icon at bounding box center [842, 685] width 16 height 16
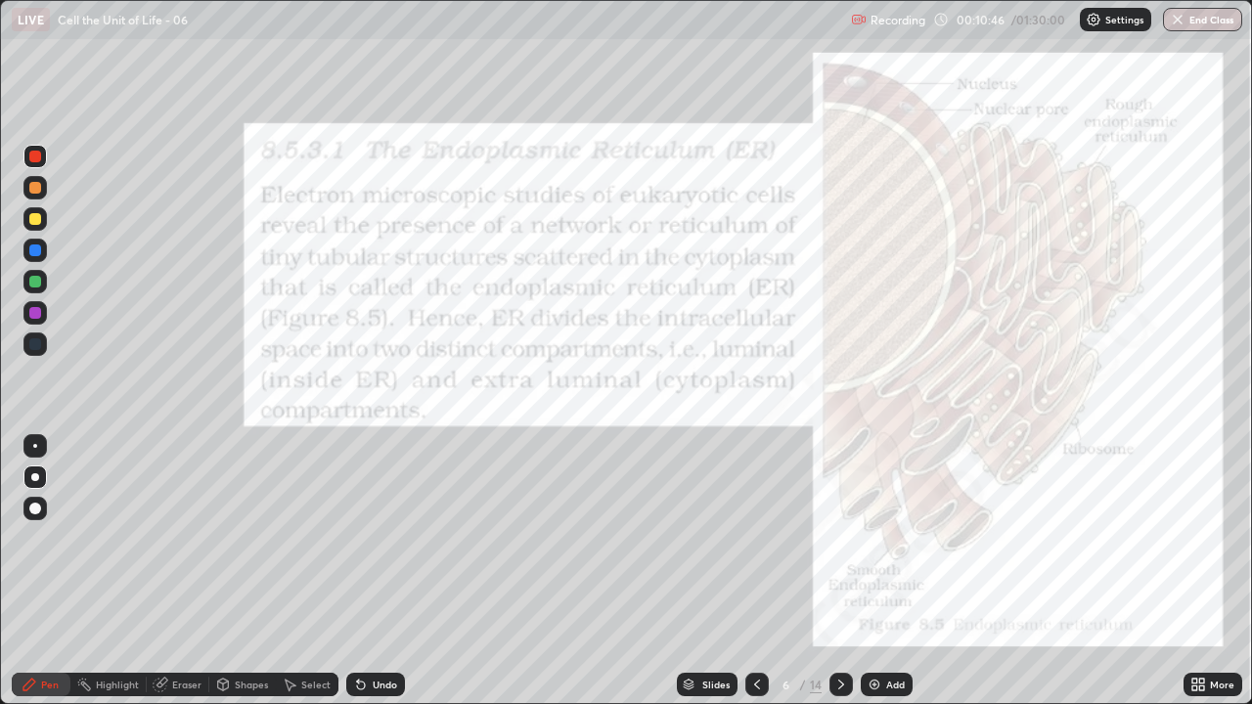
click at [173, 571] on div "Eraser" at bounding box center [186, 685] width 29 height 10
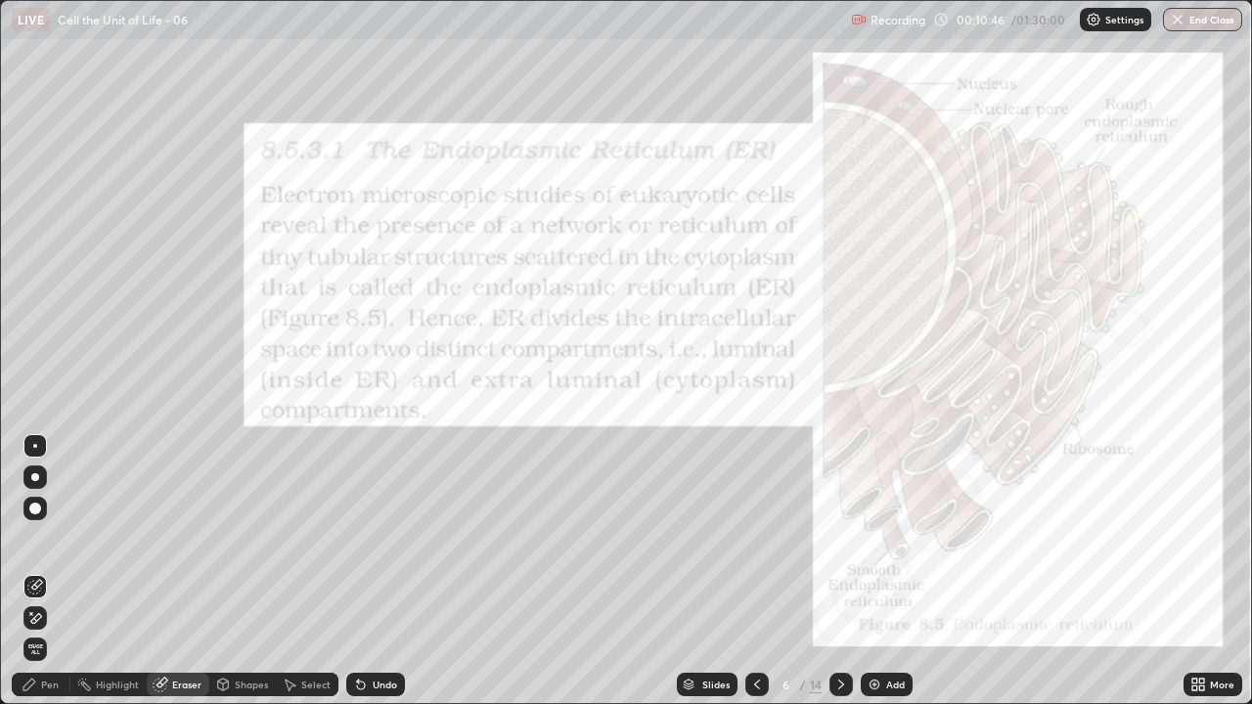
click at [114, 571] on div "Highlight" at bounding box center [117, 685] width 43 height 10
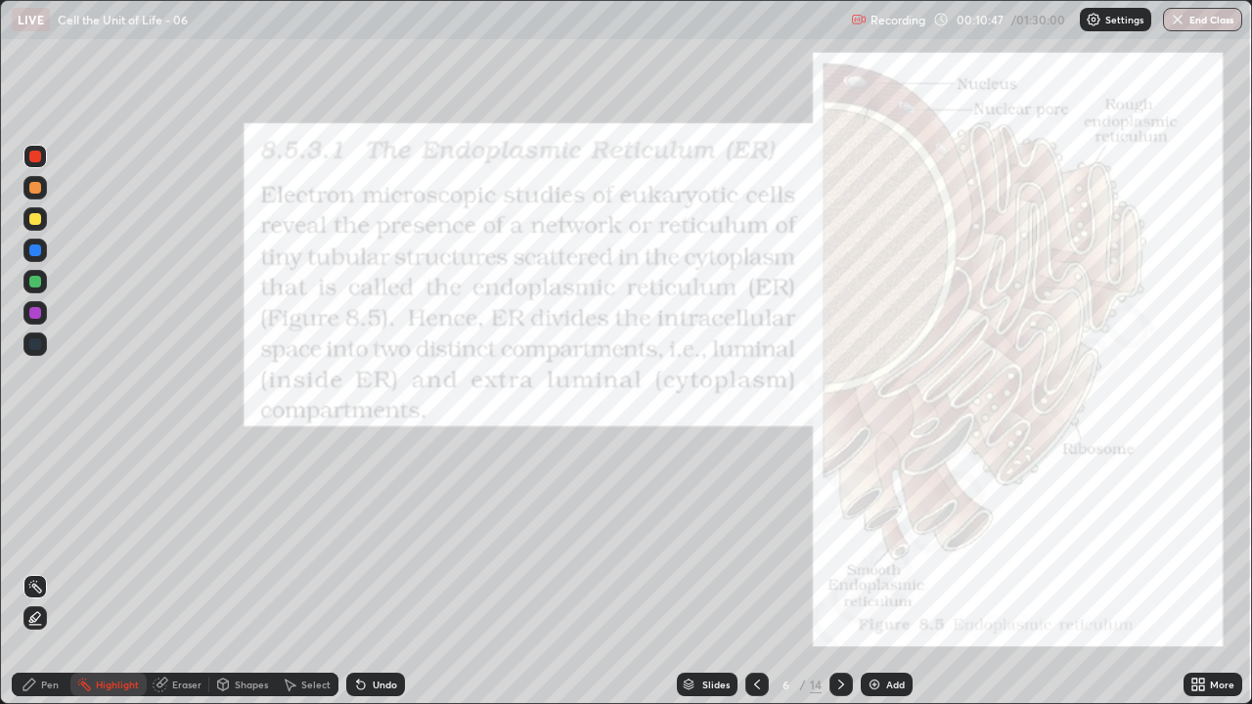
click at [33, 571] on icon at bounding box center [34, 619] width 4 height 4
click at [38, 311] on div at bounding box center [35, 313] width 12 height 12
click at [381, 571] on div "Undo" at bounding box center [375, 684] width 59 height 23
click at [389, 571] on div "Undo" at bounding box center [375, 684] width 59 height 23
click at [35, 571] on icon at bounding box center [30, 685] width 16 height 16
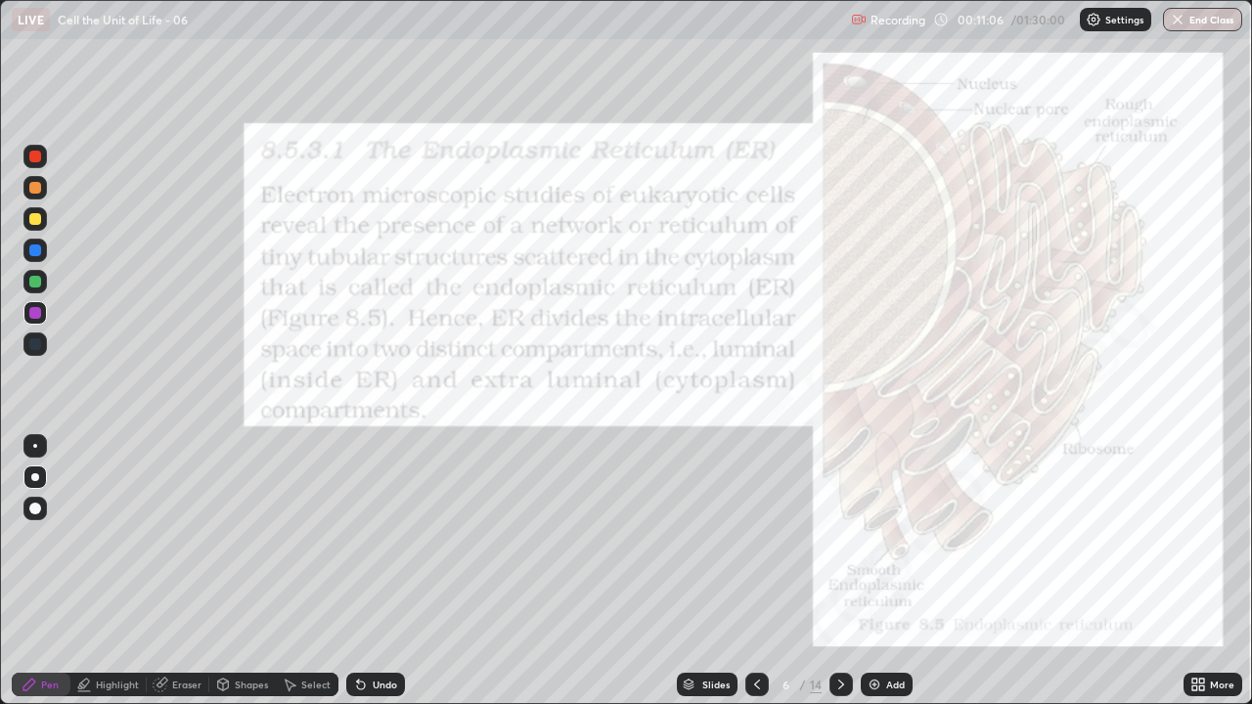
click at [29, 571] on div "Pen" at bounding box center [41, 684] width 59 height 23
click at [387, 571] on div "Undo" at bounding box center [385, 685] width 24 height 10
click at [380, 571] on div "Undo" at bounding box center [385, 685] width 24 height 10
click at [387, 571] on div "Undo" at bounding box center [385, 685] width 24 height 10
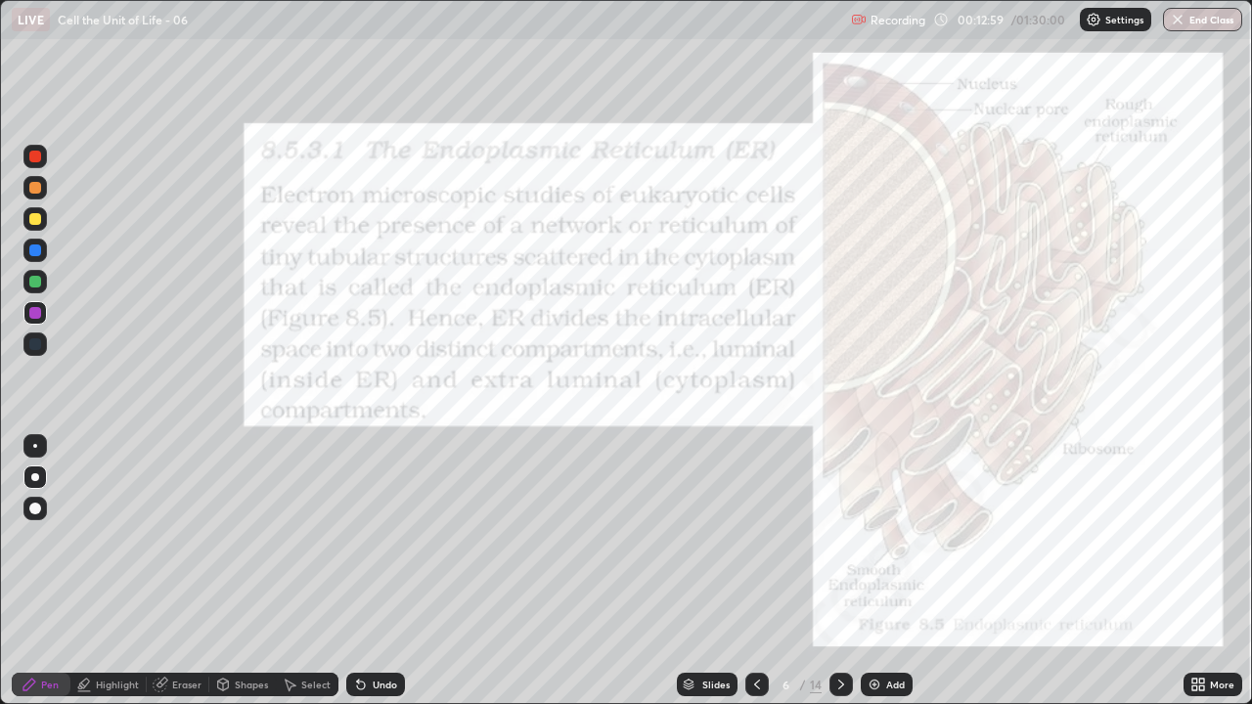
click at [29, 148] on div at bounding box center [34, 156] width 23 height 23
click at [27, 151] on div at bounding box center [34, 156] width 23 height 23
click at [42, 571] on div "Pen" at bounding box center [50, 685] width 18 height 10
click at [189, 571] on div "Eraser" at bounding box center [186, 685] width 29 height 10
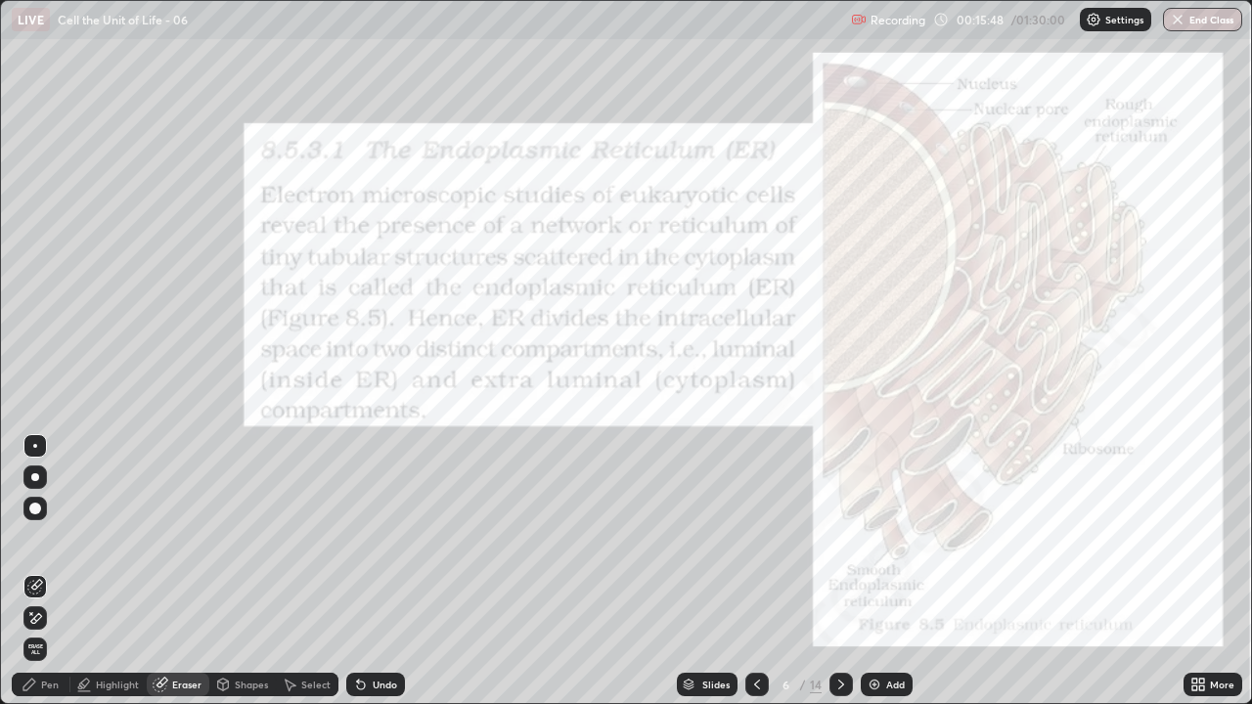
click at [36, 571] on icon at bounding box center [35, 619] width 16 height 17
click at [46, 571] on div "Pen" at bounding box center [50, 685] width 18 height 10
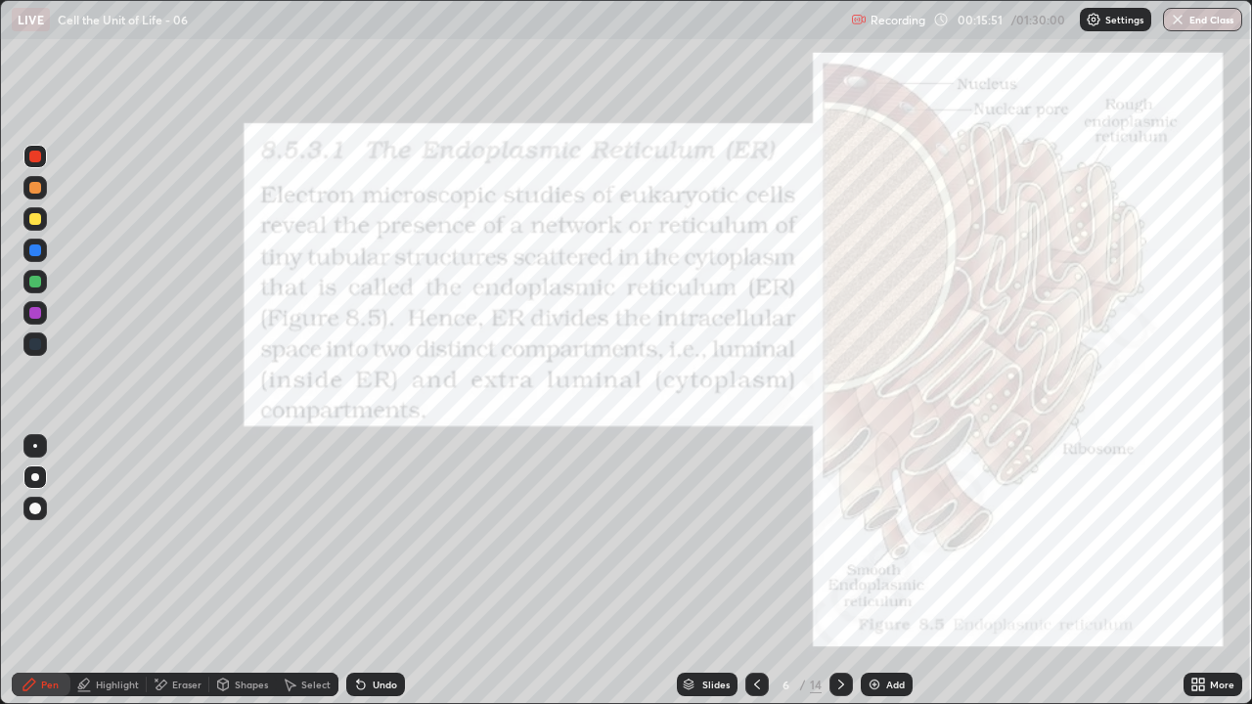
click at [50, 571] on div "Pen" at bounding box center [50, 685] width 18 height 10
click at [40, 571] on div "Pen" at bounding box center [41, 684] width 59 height 23
click at [182, 571] on div "Eraser" at bounding box center [186, 685] width 29 height 10
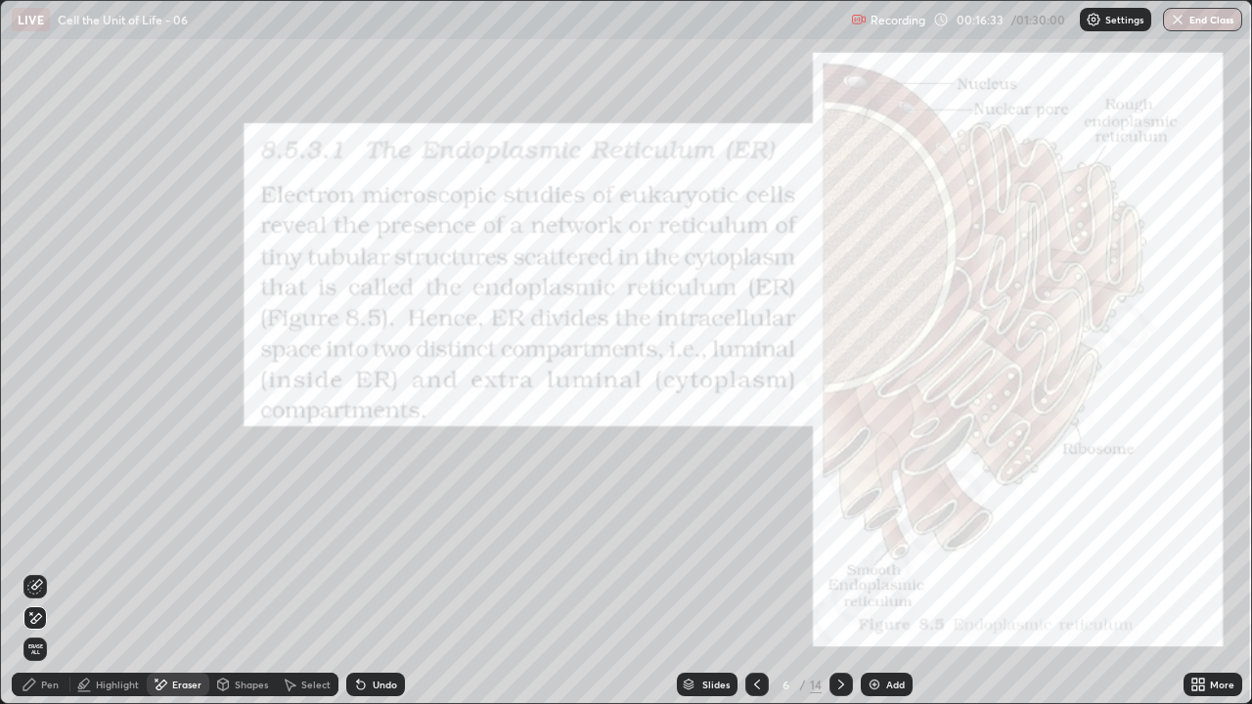
click at [40, 571] on icon at bounding box center [36, 618] width 11 height 10
click at [48, 571] on div "Pen" at bounding box center [50, 685] width 18 height 10
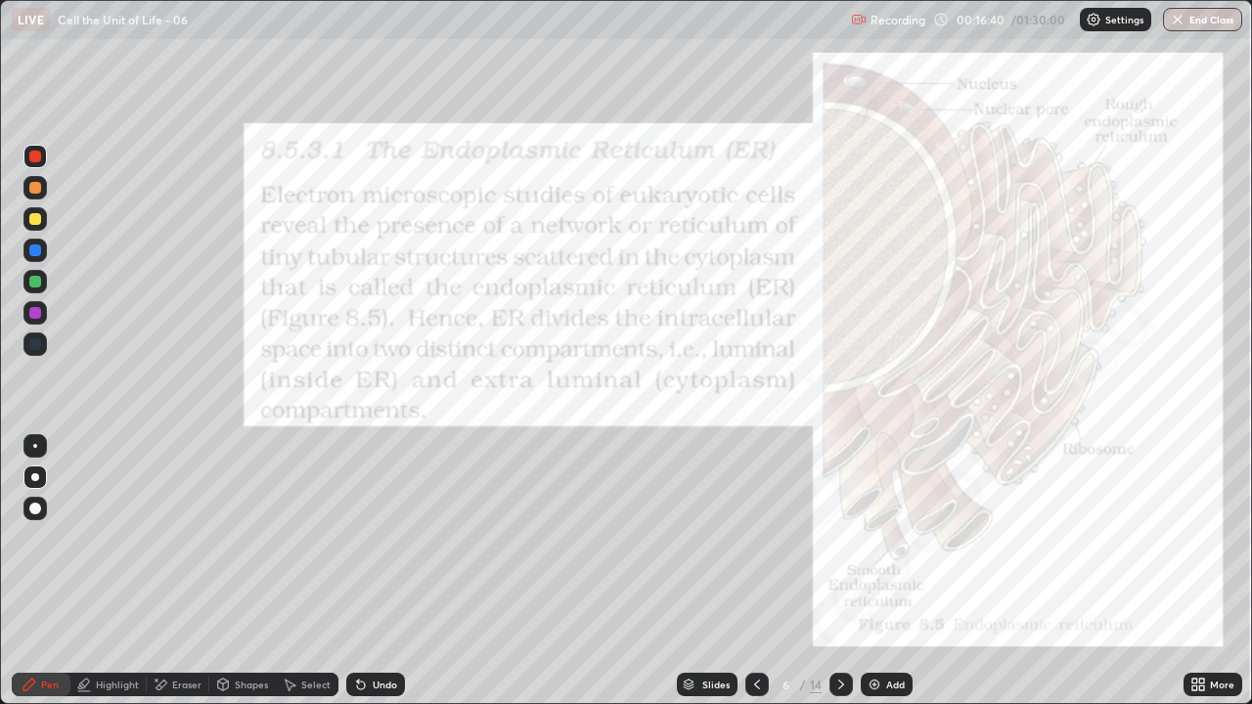
click at [113, 571] on div "Highlight" at bounding box center [117, 685] width 43 height 10
click at [33, 571] on icon at bounding box center [34, 619] width 4 height 4
click at [36, 158] on div at bounding box center [35, 157] width 12 height 12
click at [380, 571] on div "Undo" at bounding box center [375, 684] width 59 height 23
click at [35, 342] on div at bounding box center [35, 345] width 12 height 12
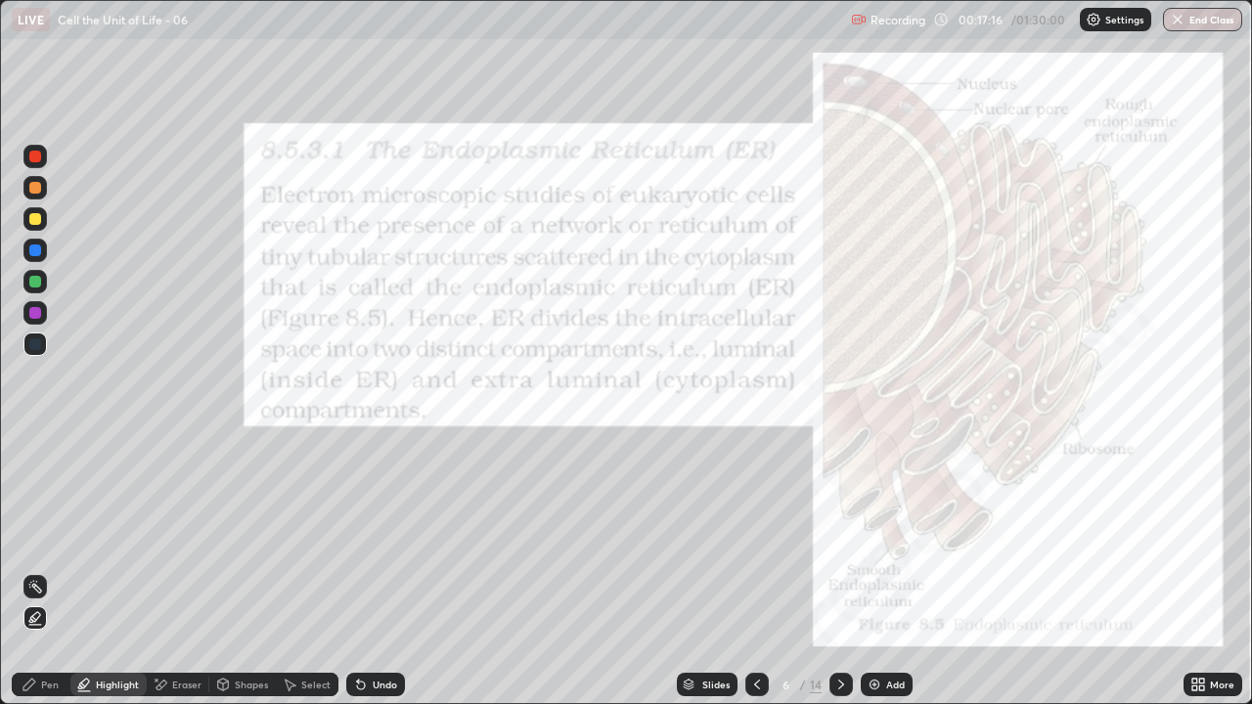
click at [44, 571] on div "Pen" at bounding box center [50, 685] width 18 height 10
click at [42, 159] on div at bounding box center [34, 156] width 23 height 23
click at [36, 282] on div at bounding box center [35, 282] width 12 height 12
click at [199, 571] on div "Eraser" at bounding box center [186, 685] width 29 height 10
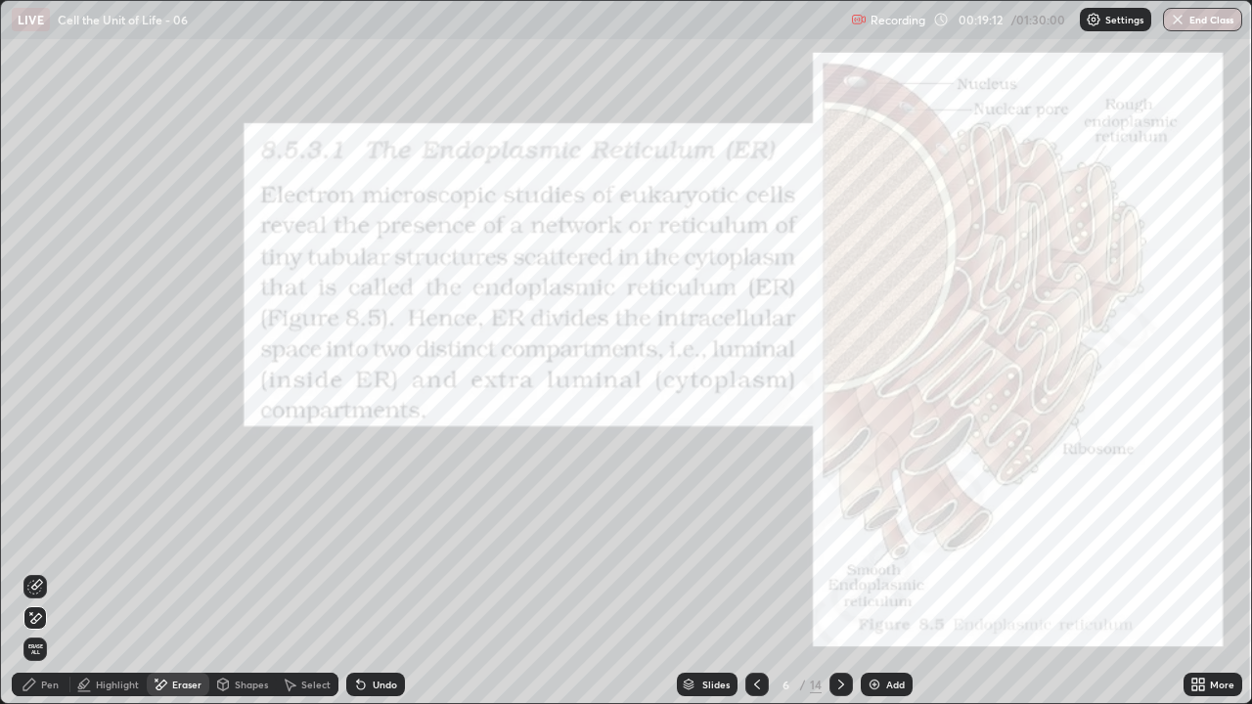
click at [43, 571] on div at bounding box center [34, 618] width 23 height 23
click at [43, 571] on div "Pen" at bounding box center [50, 685] width 18 height 10
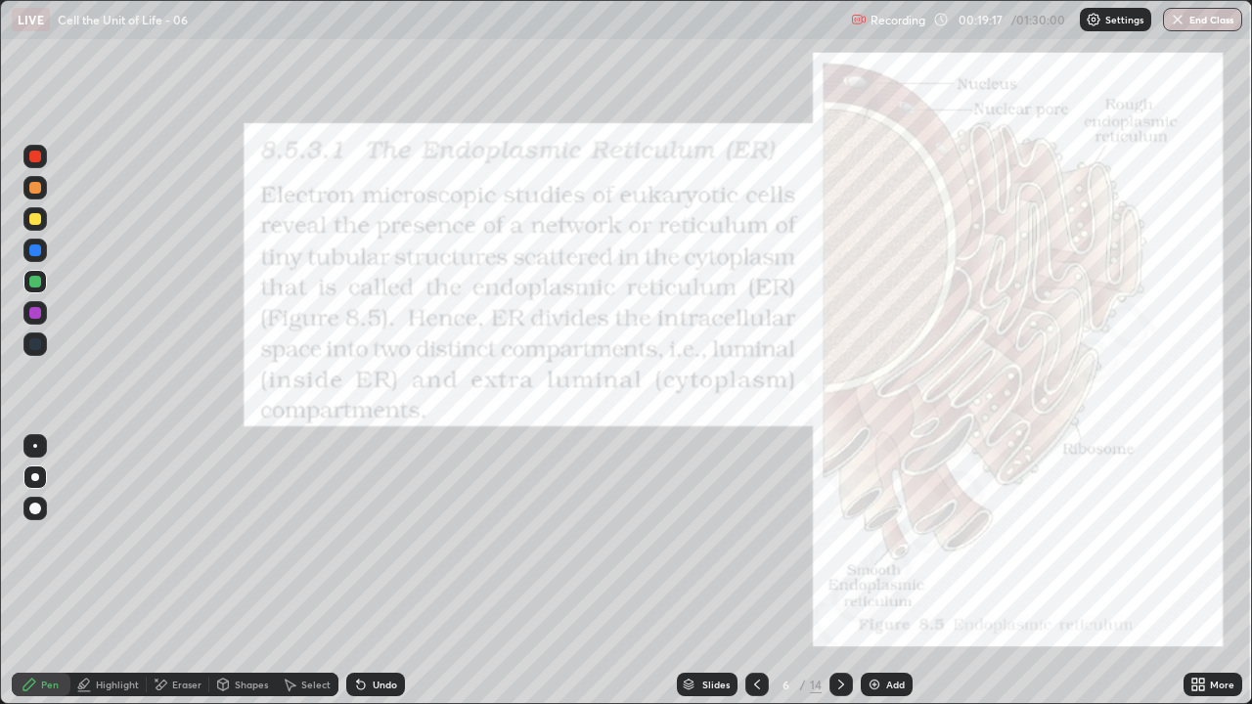
click at [33, 157] on div at bounding box center [35, 157] width 12 height 12
click at [840, 571] on icon at bounding box center [842, 685] width 16 height 16
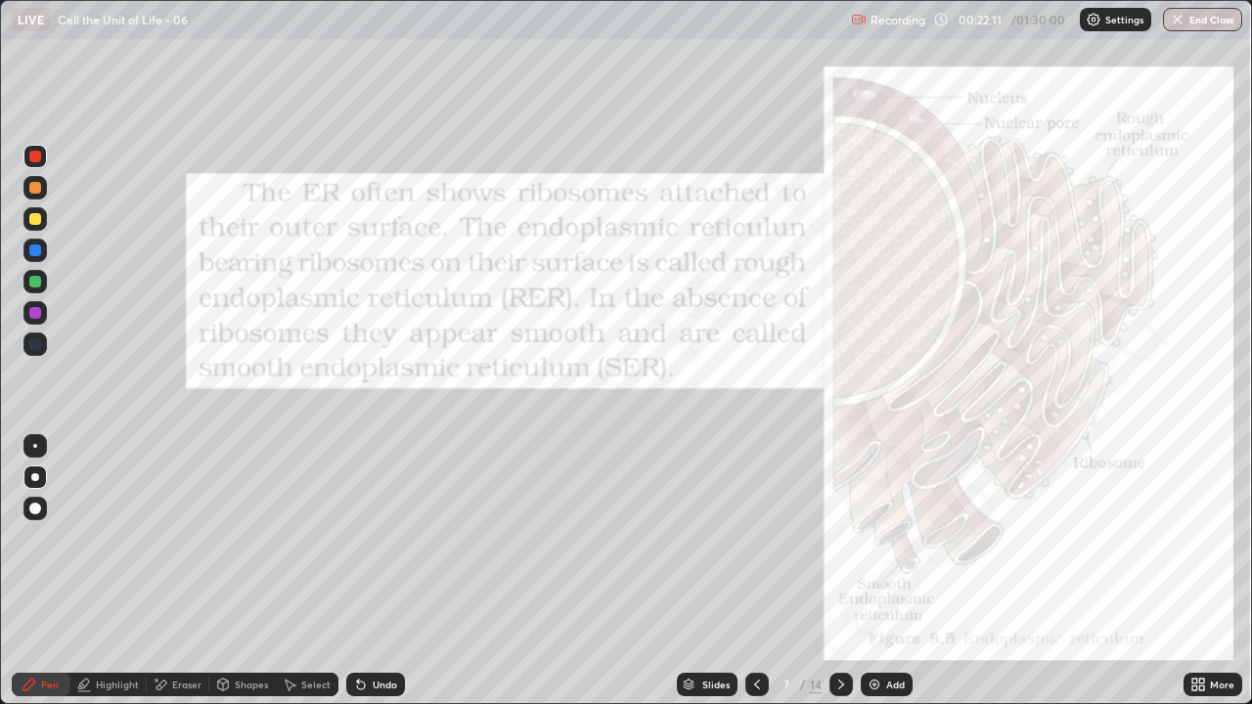
click at [250, 571] on div "Shapes" at bounding box center [251, 685] width 33 height 10
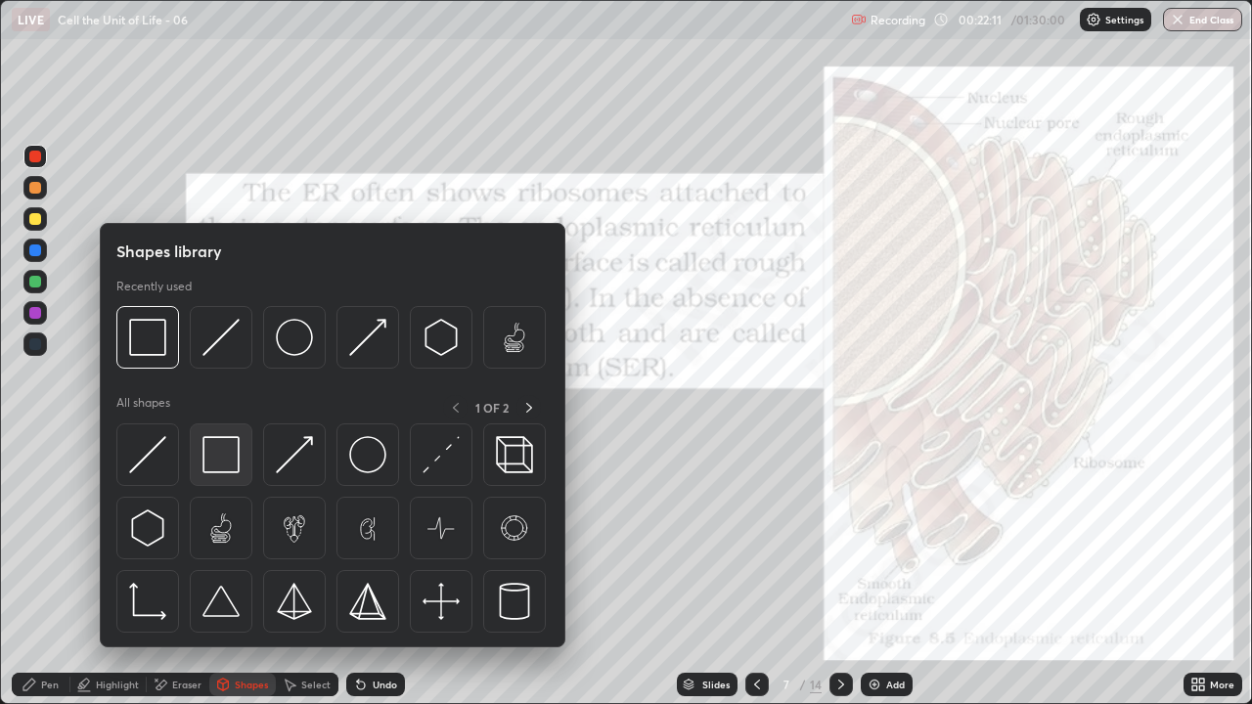
click at [220, 462] on img at bounding box center [221, 454] width 37 height 37
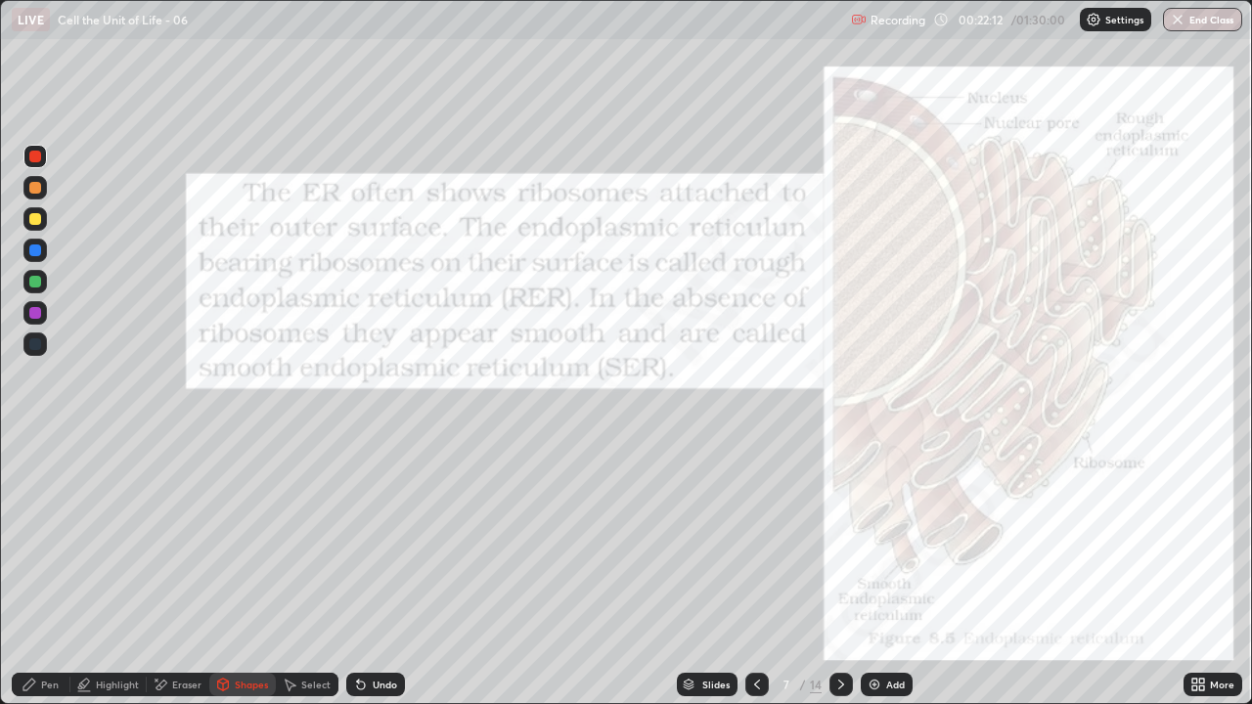
click at [37, 155] on div at bounding box center [35, 157] width 12 height 12
click at [838, 571] on icon at bounding box center [842, 685] width 16 height 16
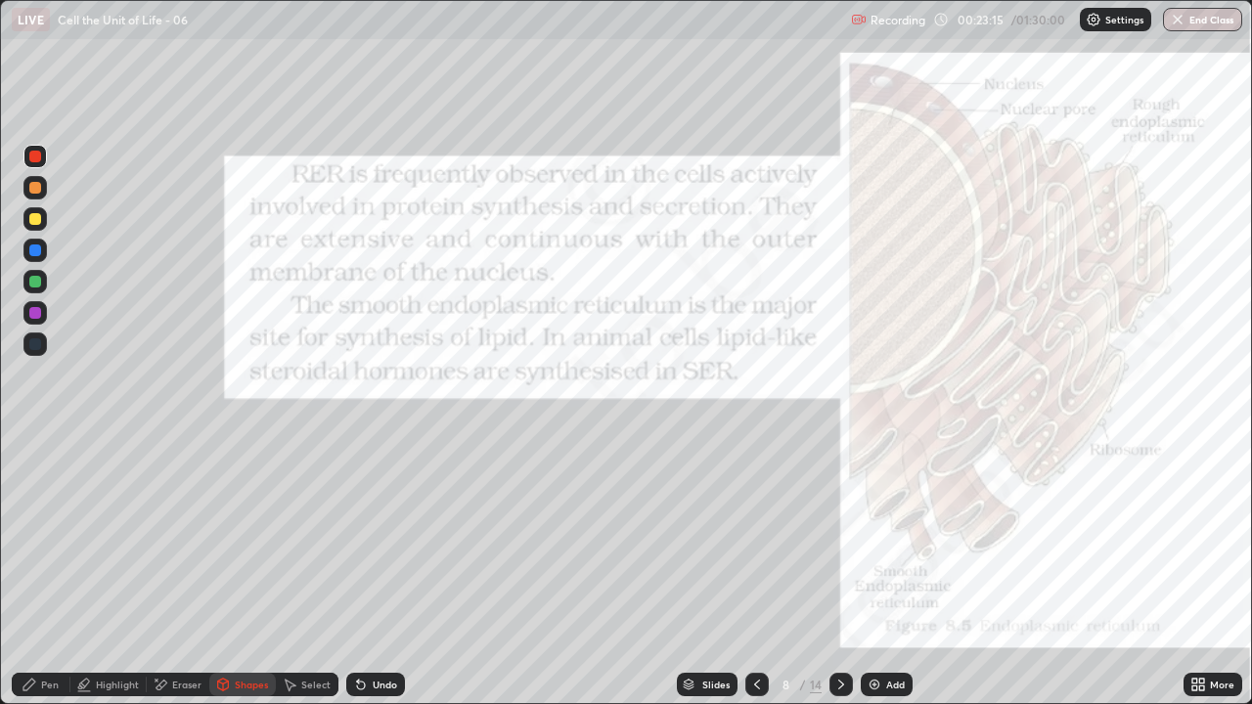
click at [44, 571] on div "Pen" at bounding box center [50, 685] width 18 height 10
click at [38, 342] on div at bounding box center [35, 345] width 12 height 12
click at [43, 311] on div at bounding box center [34, 312] width 23 height 23
click at [35, 250] on div at bounding box center [35, 251] width 12 height 12
click at [387, 571] on div "Undo" at bounding box center [385, 685] width 24 height 10
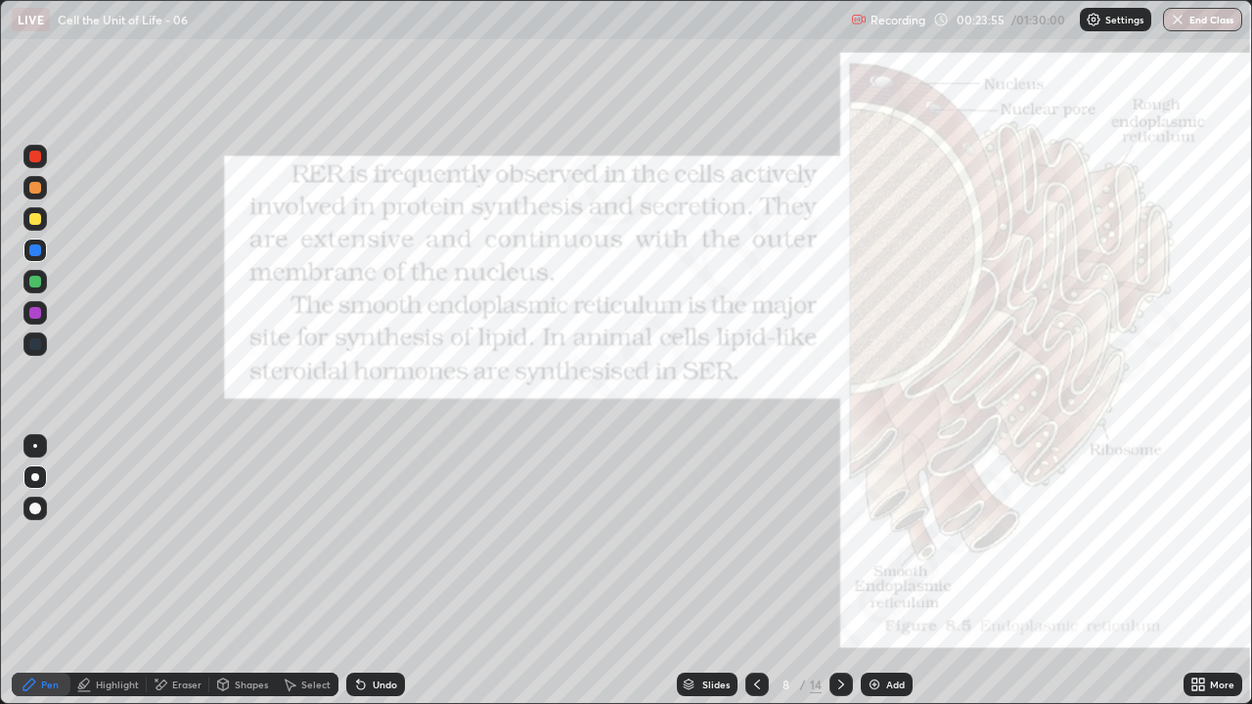
click at [386, 571] on div "Undo" at bounding box center [375, 684] width 59 height 23
click at [840, 571] on icon at bounding box center [842, 685] width 16 height 16
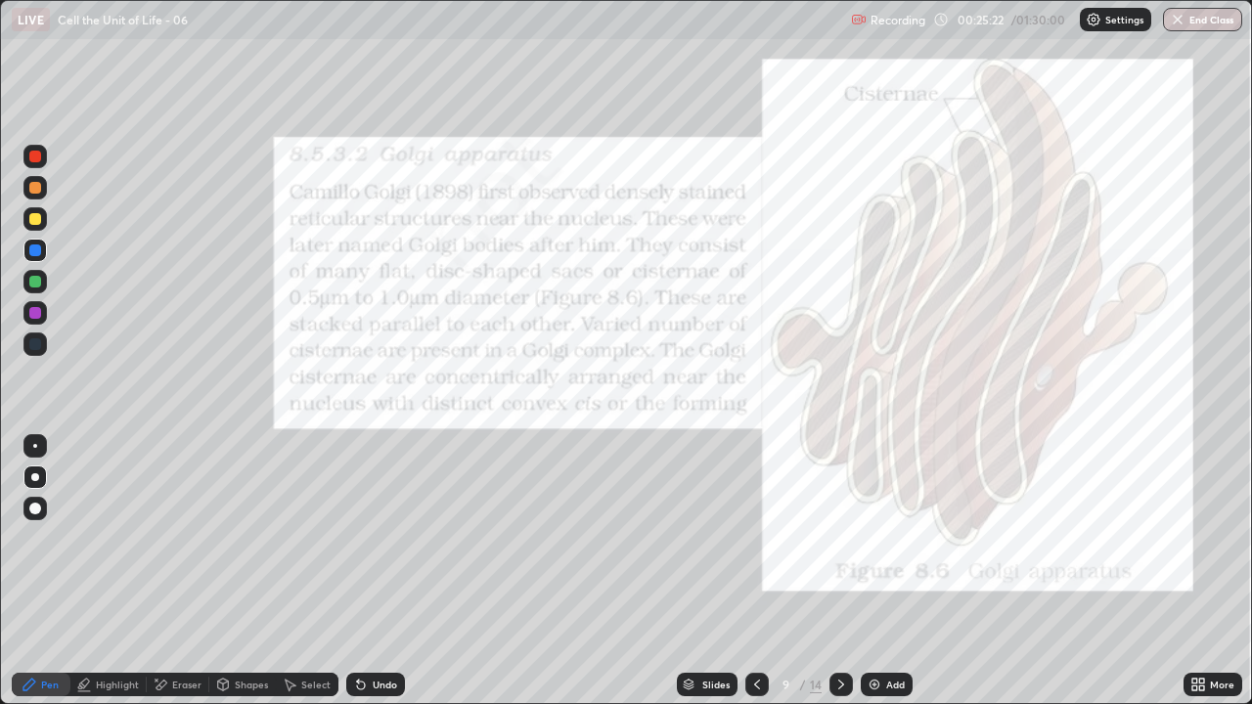
click at [751, 571] on icon at bounding box center [758, 685] width 16 height 16
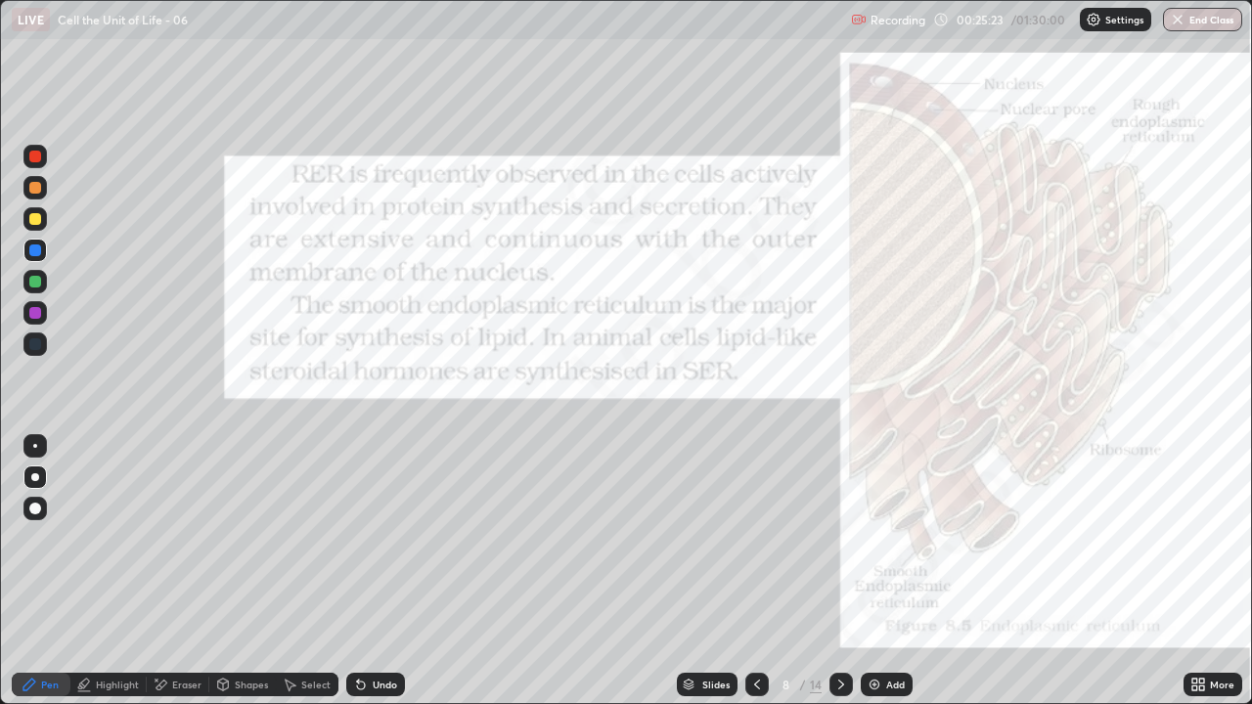
click at [883, 571] on div "Add" at bounding box center [887, 684] width 52 height 23
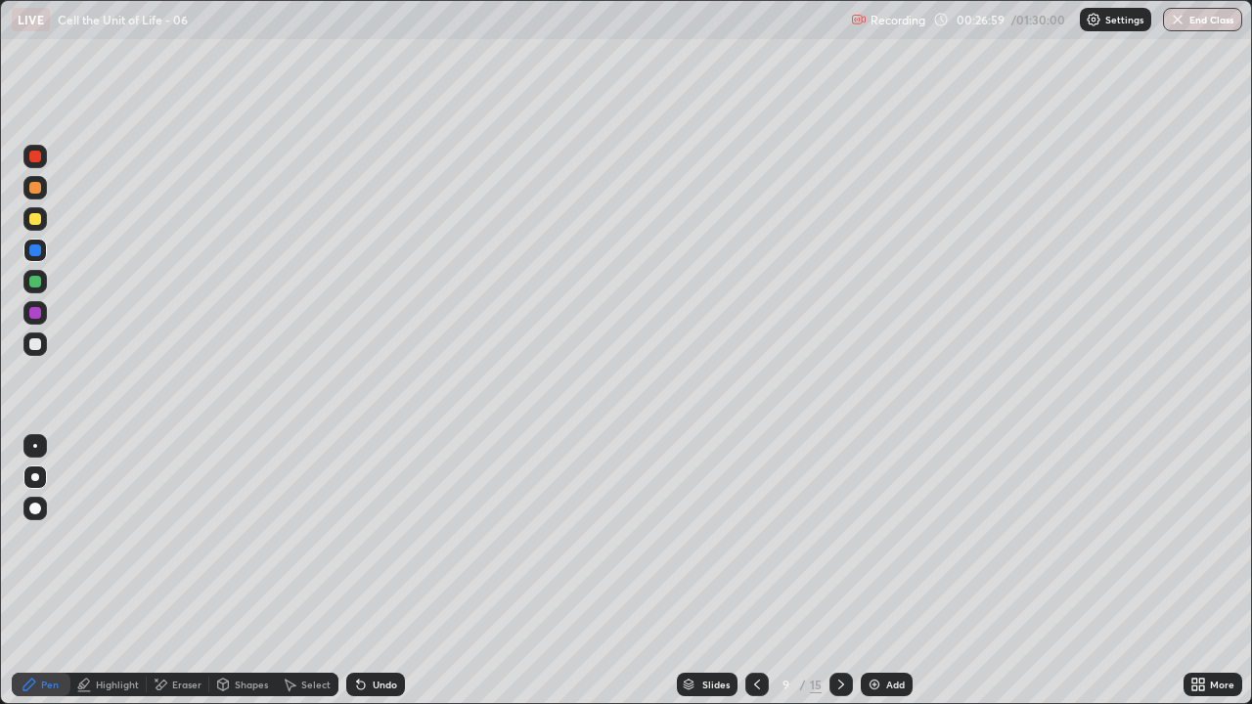
click at [752, 571] on icon at bounding box center [758, 685] width 16 height 16
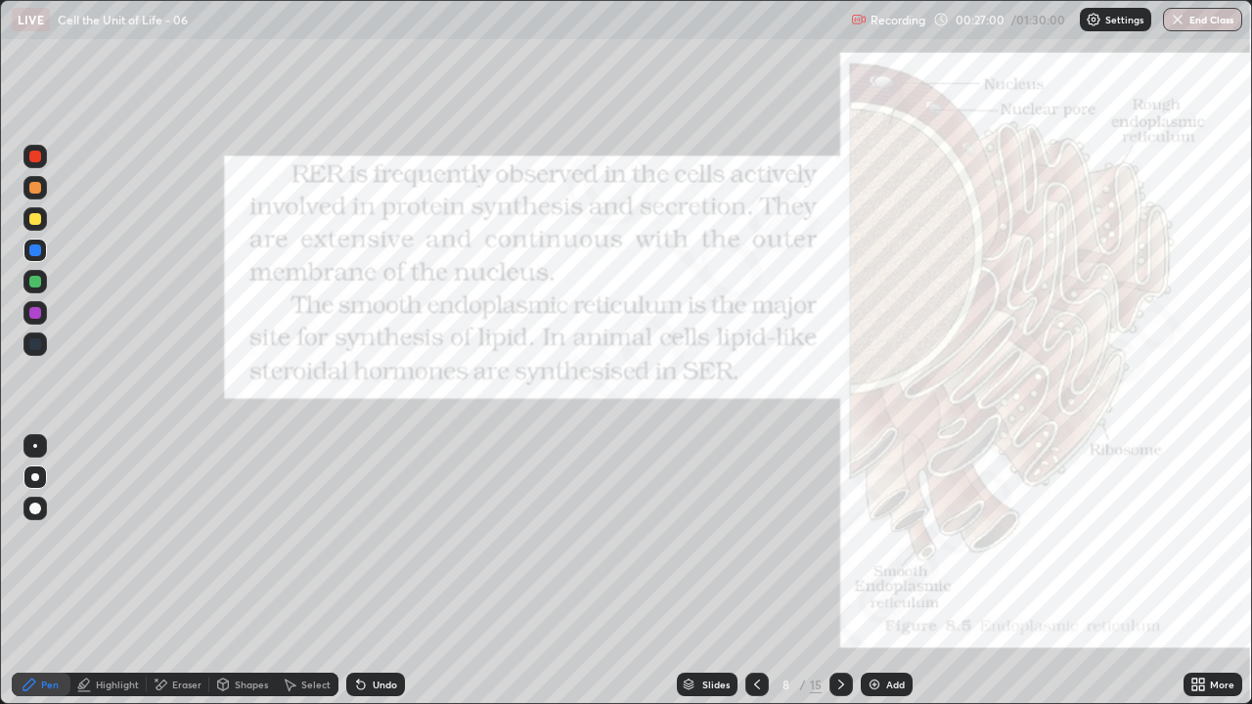
click at [840, 571] on icon at bounding box center [842, 685] width 16 height 16
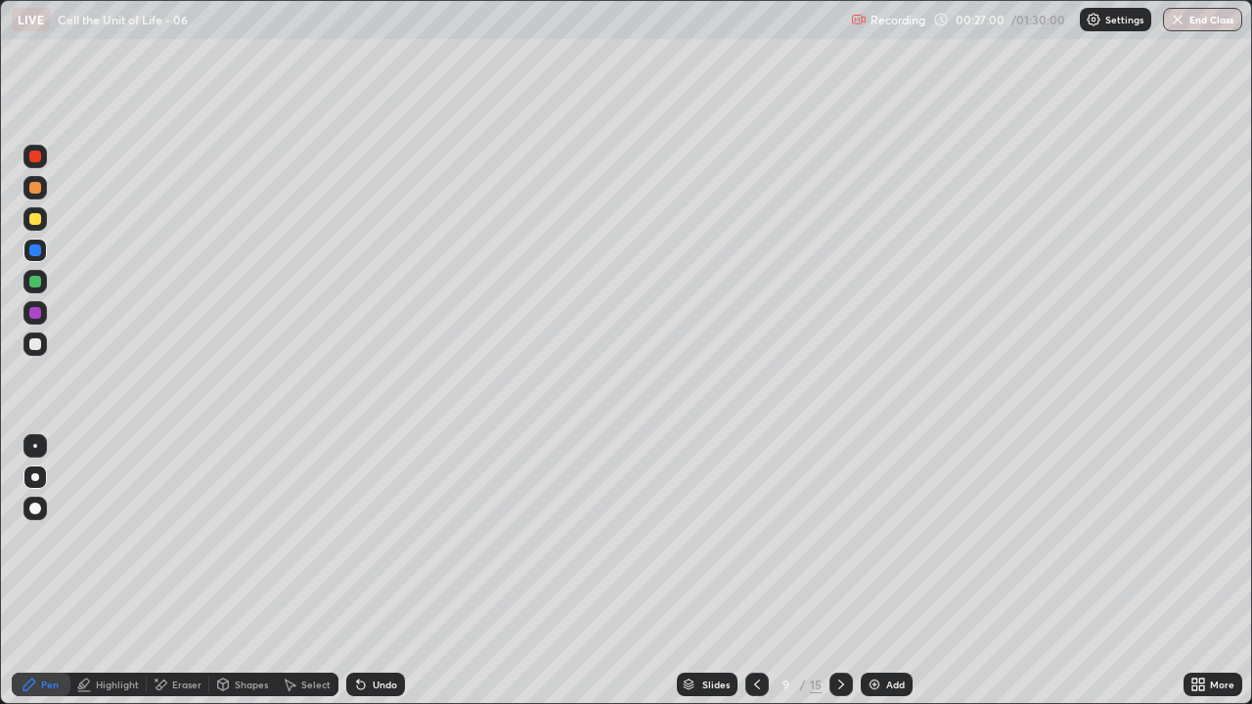
click at [840, 571] on icon at bounding box center [842, 685] width 16 height 16
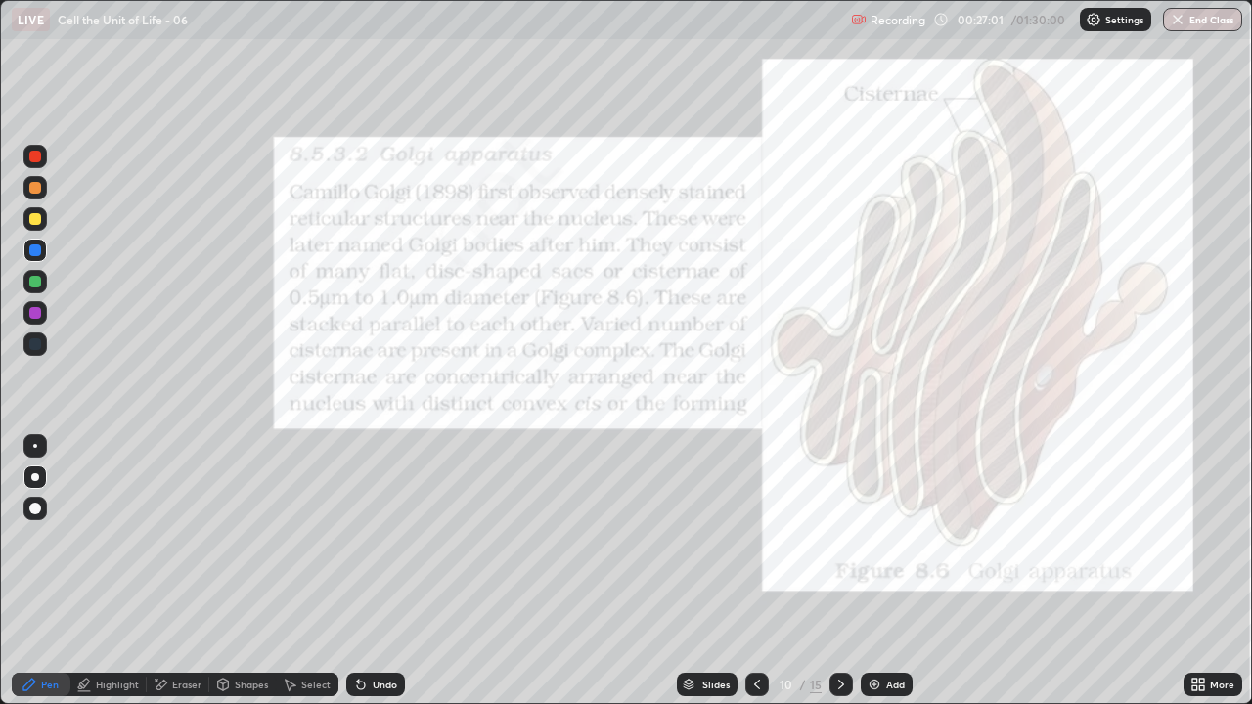
click at [253, 571] on div "Shapes" at bounding box center [251, 685] width 33 height 10
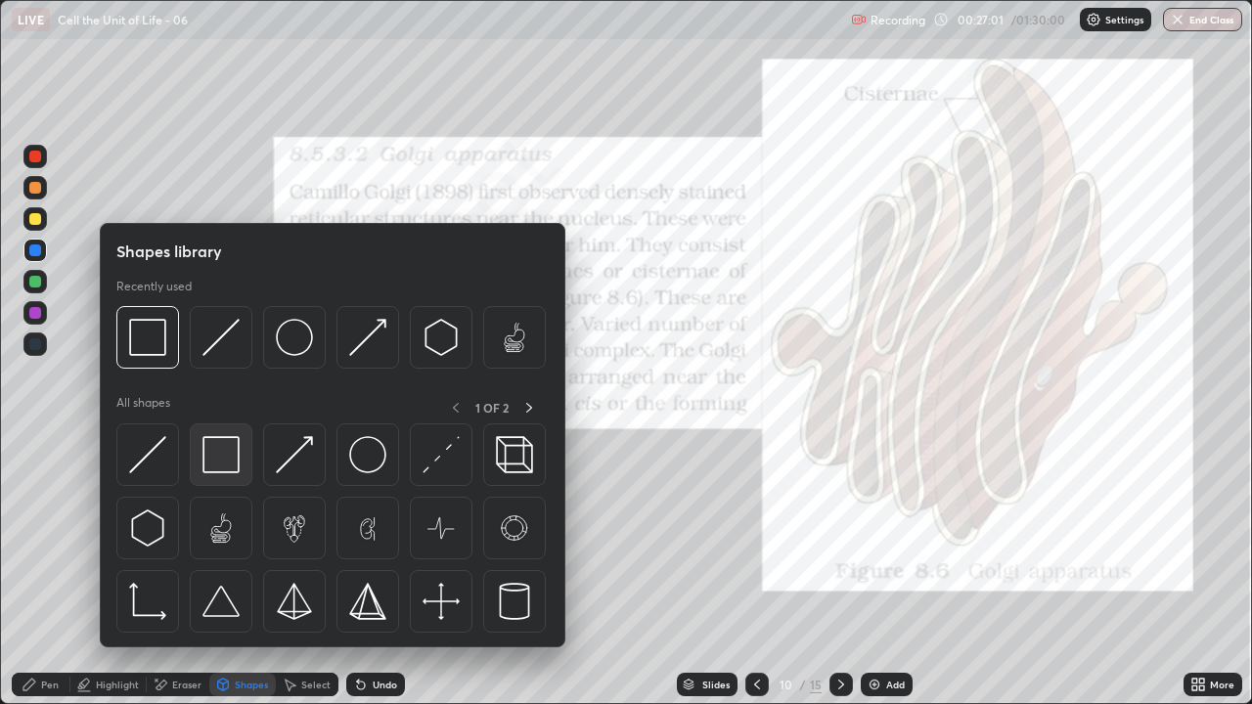
click at [222, 448] on img at bounding box center [221, 454] width 37 height 37
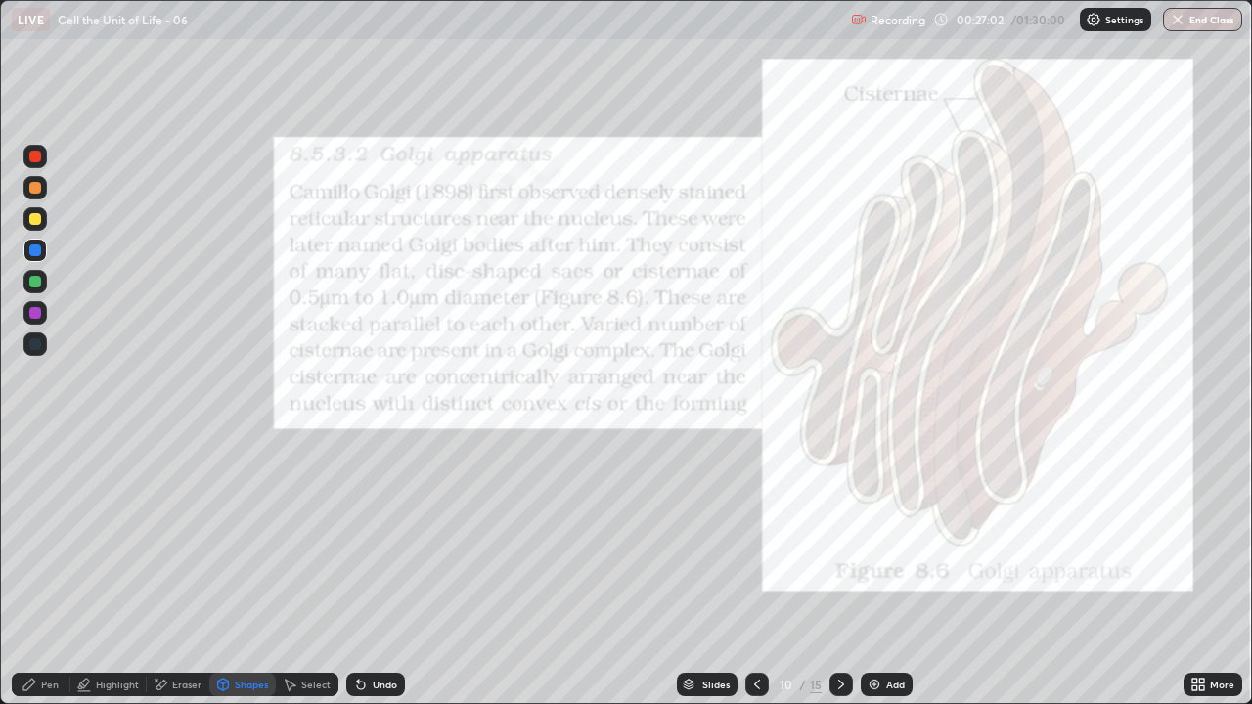
click at [38, 159] on div at bounding box center [35, 157] width 12 height 12
click at [37, 571] on icon at bounding box center [30, 685] width 16 height 16
click at [755, 571] on icon at bounding box center [758, 685] width 16 height 16
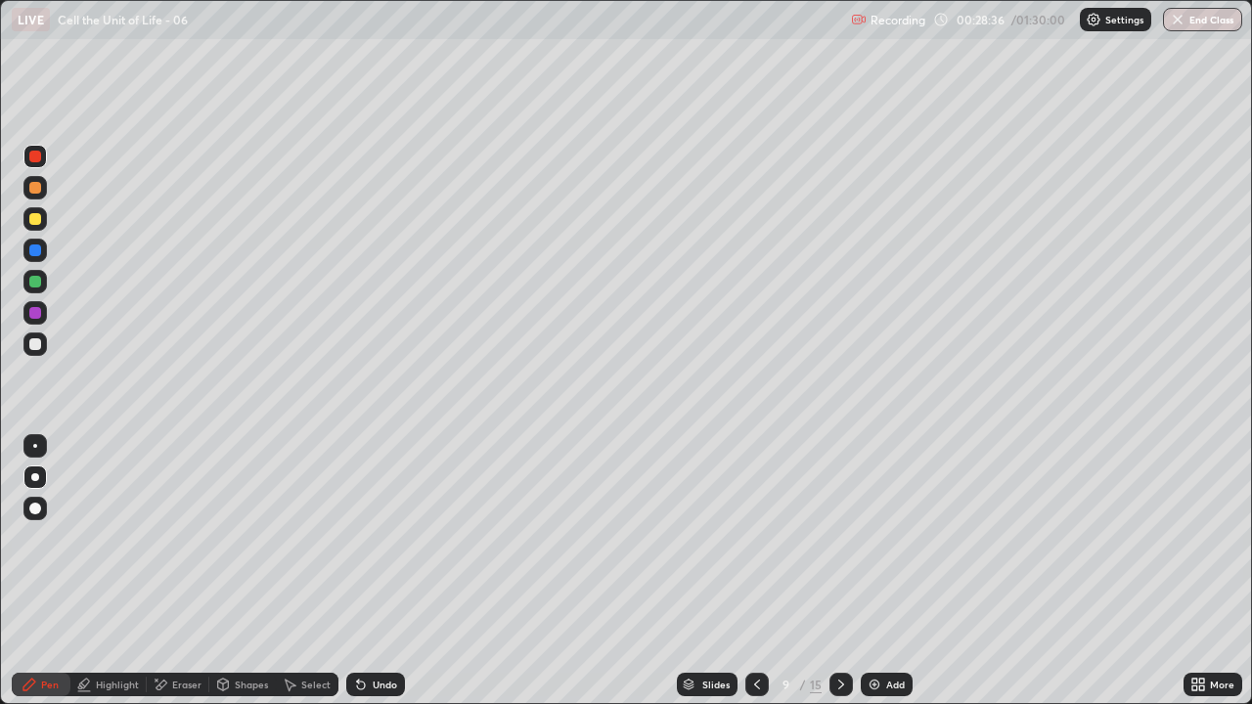
click at [755, 571] on icon at bounding box center [758, 685] width 16 height 16
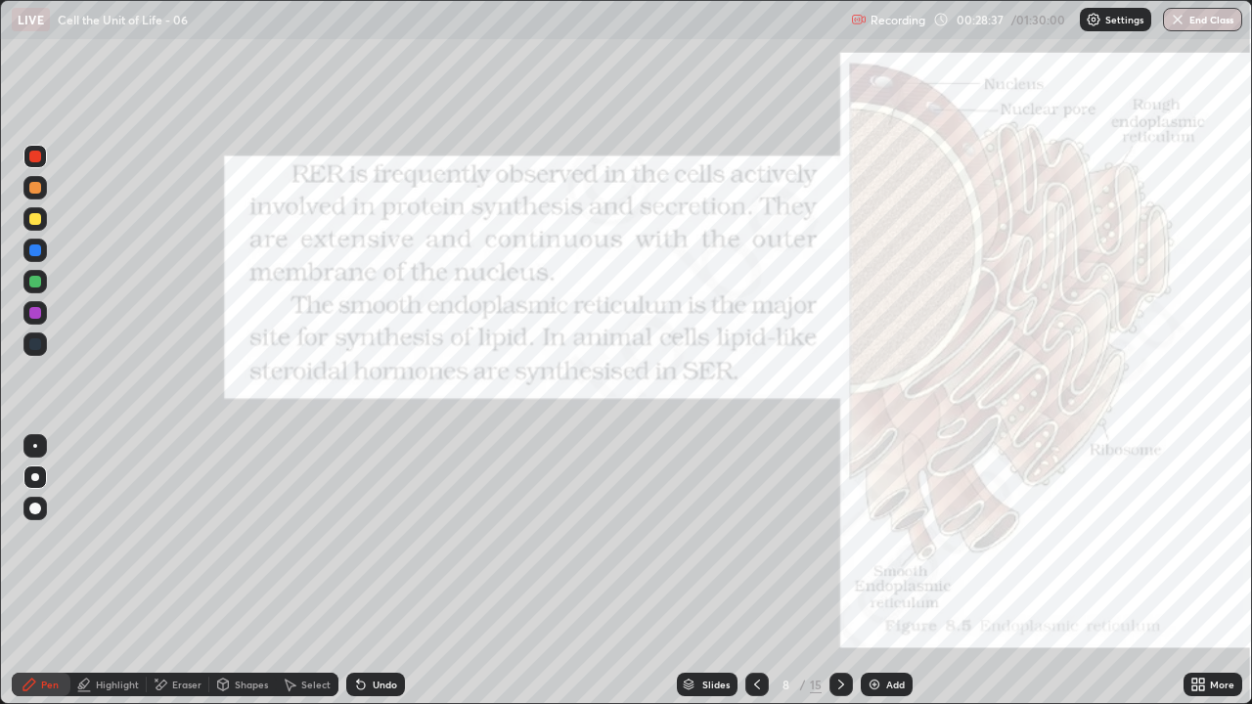
click at [756, 571] on icon at bounding box center [758, 685] width 16 height 16
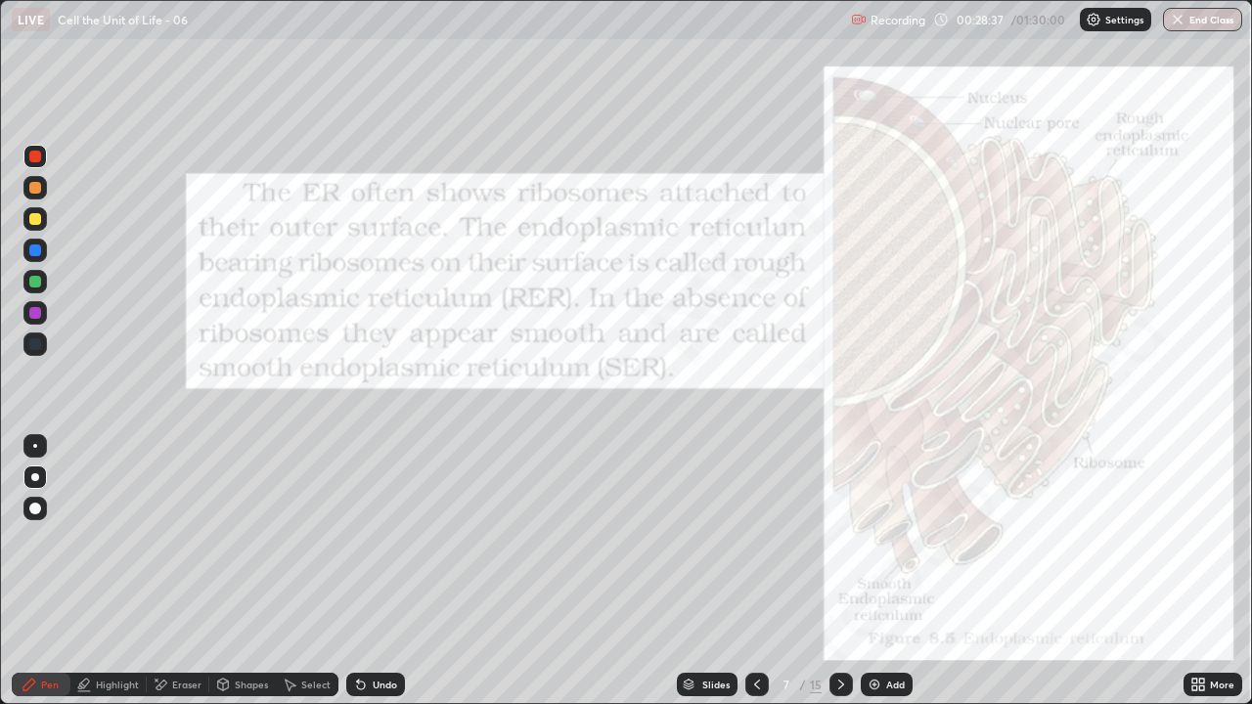
click at [756, 571] on icon at bounding box center [758, 685] width 16 height 16
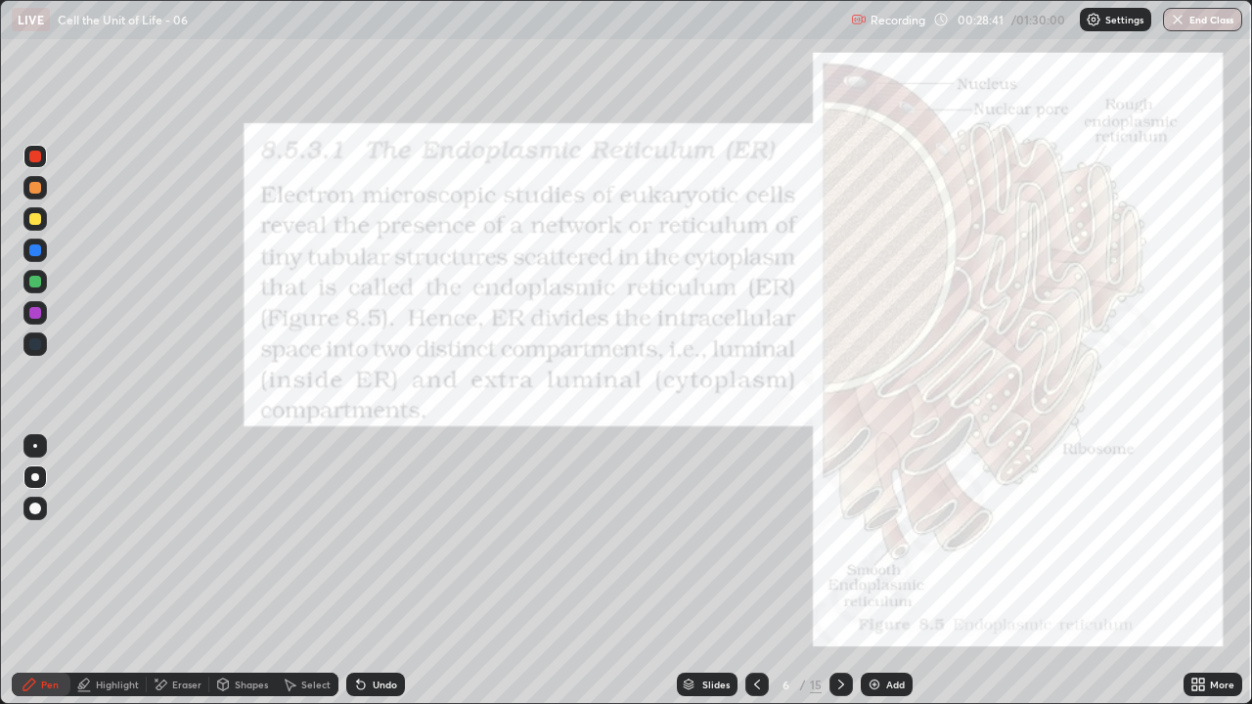
click at [841, 571] on icon at bounding box center [842, 685] width 6 height 10
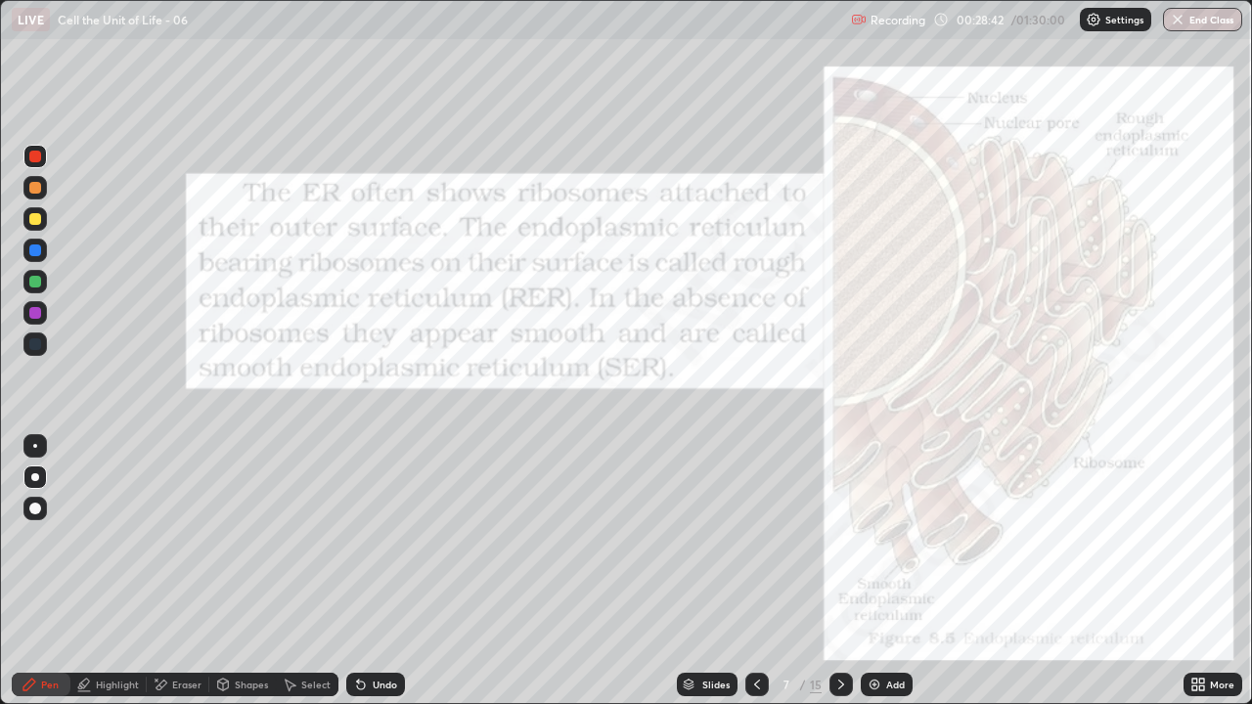
click at [839, 571] on icon at bounding box center [842, 685] width 16 height 16
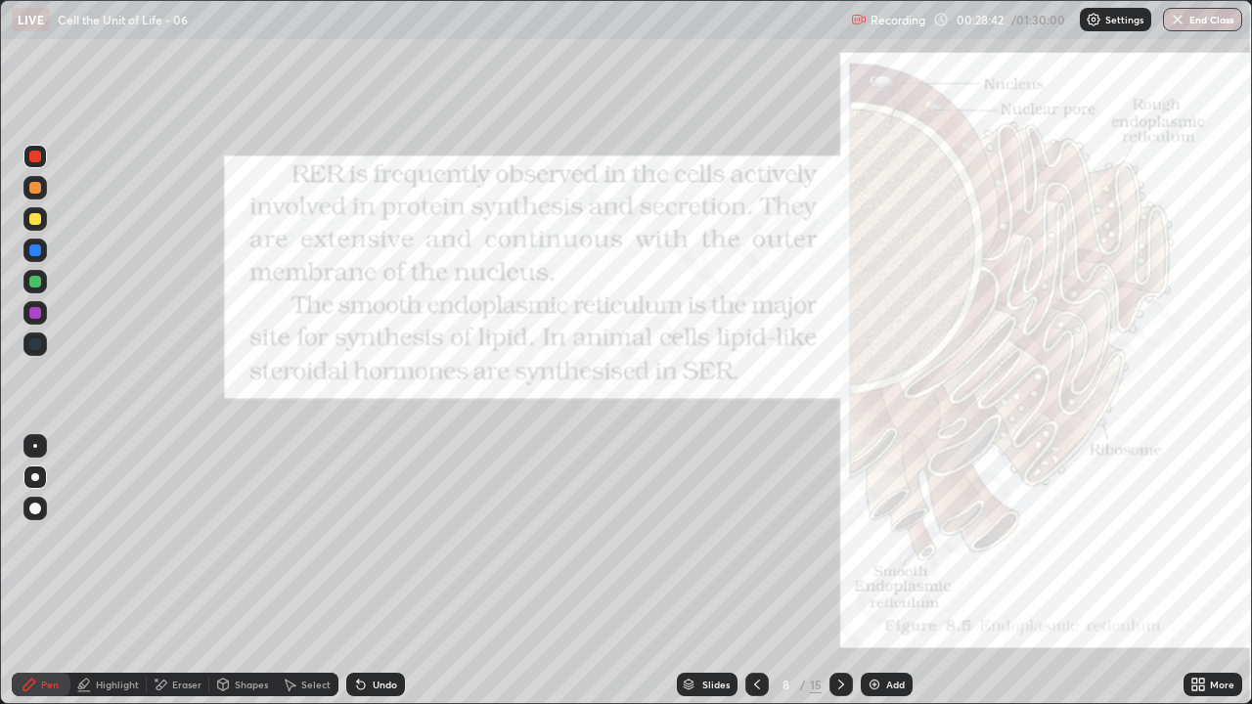
click at [841, 571] on icon at bounding box center [842, 685] width 16 height 16
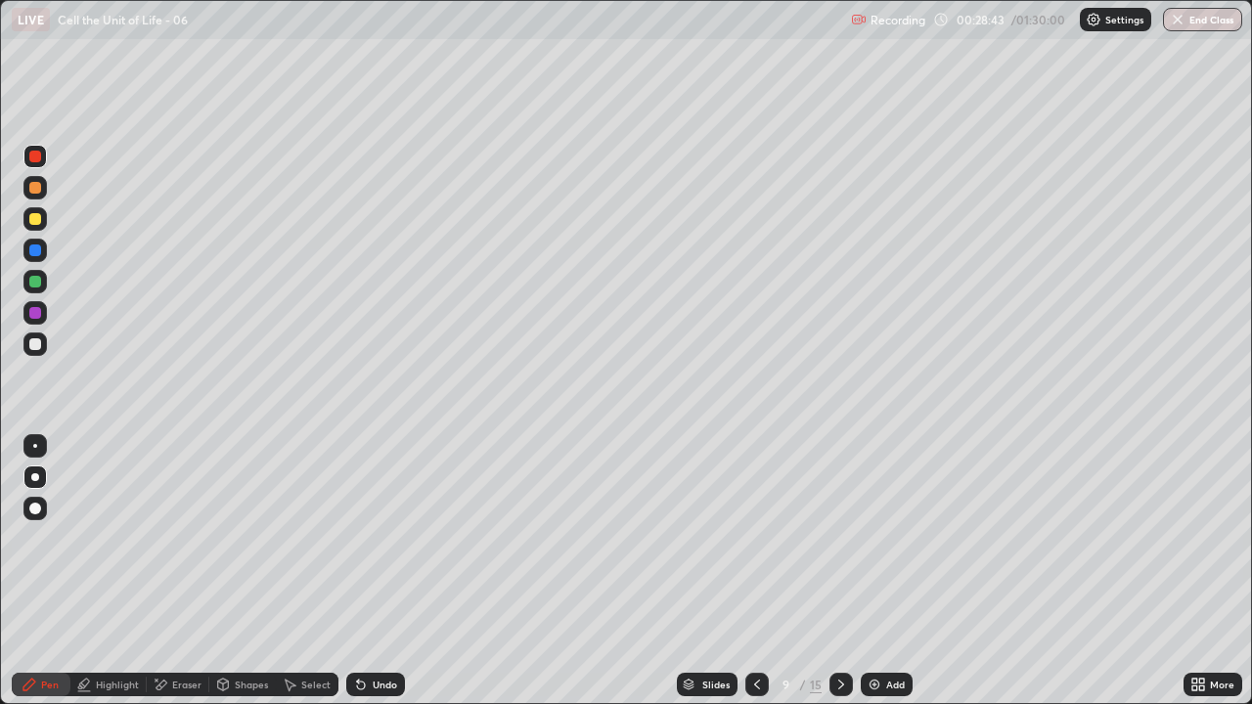
click at [840, 571] on icon at bounding box center [842, 685] width 16 height 16
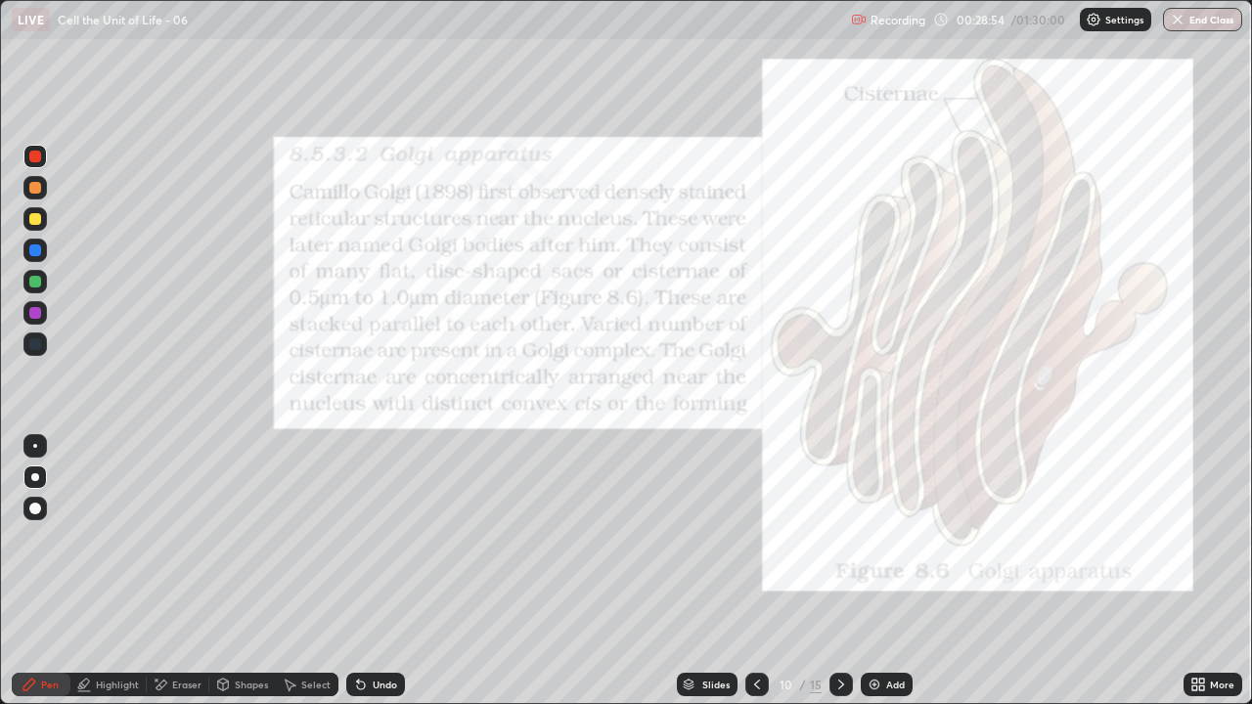
click at [38, 571] on div "Pen" at bounding box center [41, 684] width 59 height 23
click at [35, 477] on div at bounding box center [35, 478] width 8 height 8
click at [186, 571] on div "Eraser" at bounding box center [186, 685] width 29 height 10
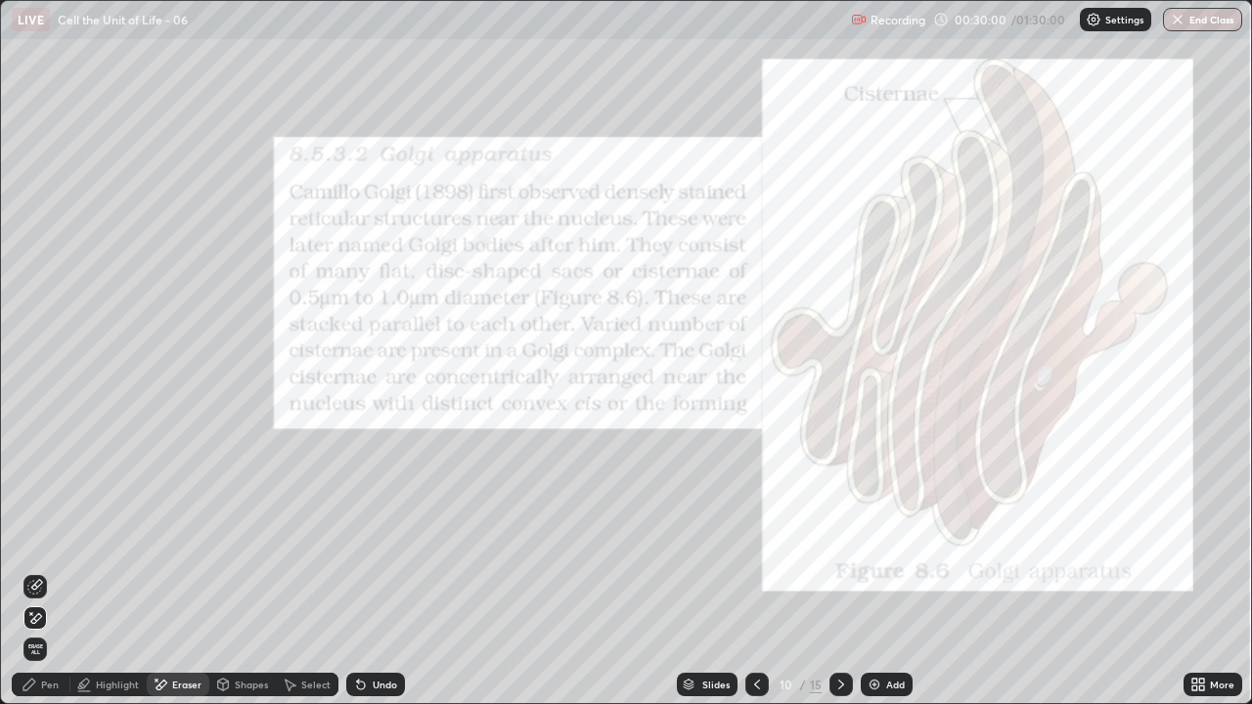
click at [31, 571] on icon at bounding box center [31, 614] width 2 height 2
click at [45, 571] on div "Pen" at bounding box center [41, 684] width 59 height 23
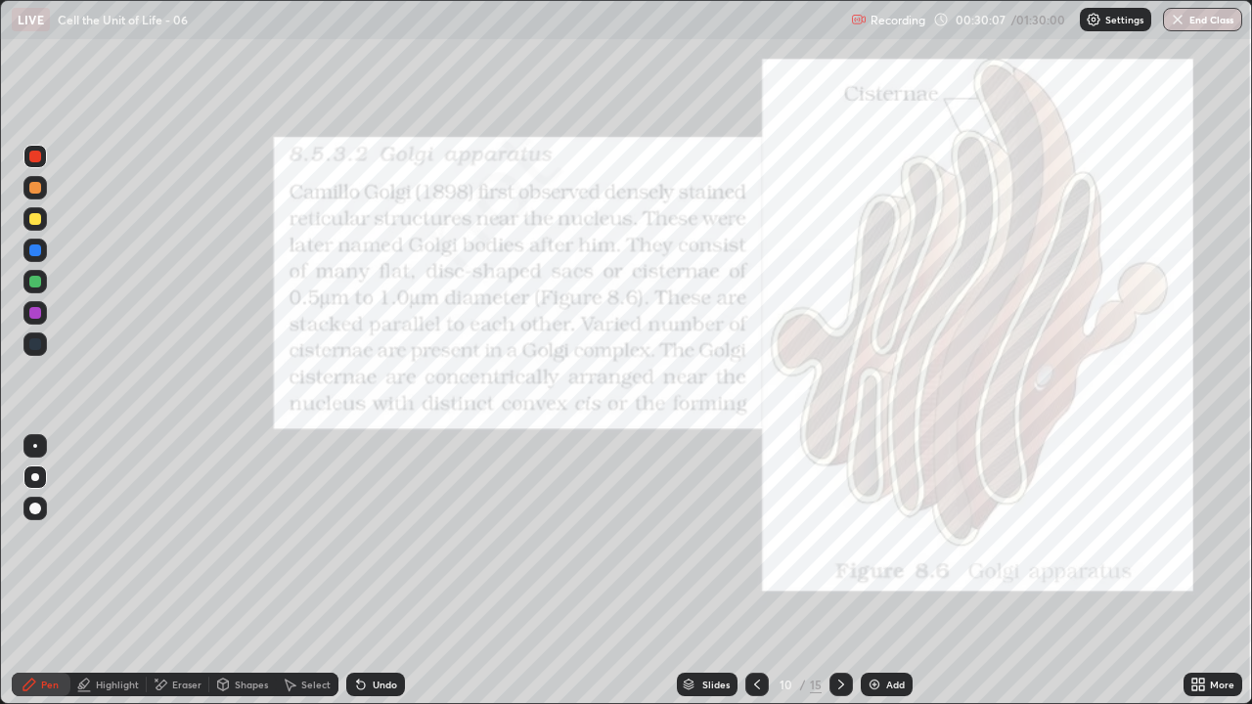
click at [40, 571] on div "Pen" at bounding box center [41, 684] width 59 height 23
click at [35, 160] on div at bounding box center [35, 157] width 12 height 12
click at [42, 571] on div "Pen" at bounding box center [50, 685] width 18 height 10
click at [34, 477] on div at bounding box center [35, 478] width 8 height 8
click at [378, 571] on div "Undo" at bounding box center [385, 685] width 24 height 10
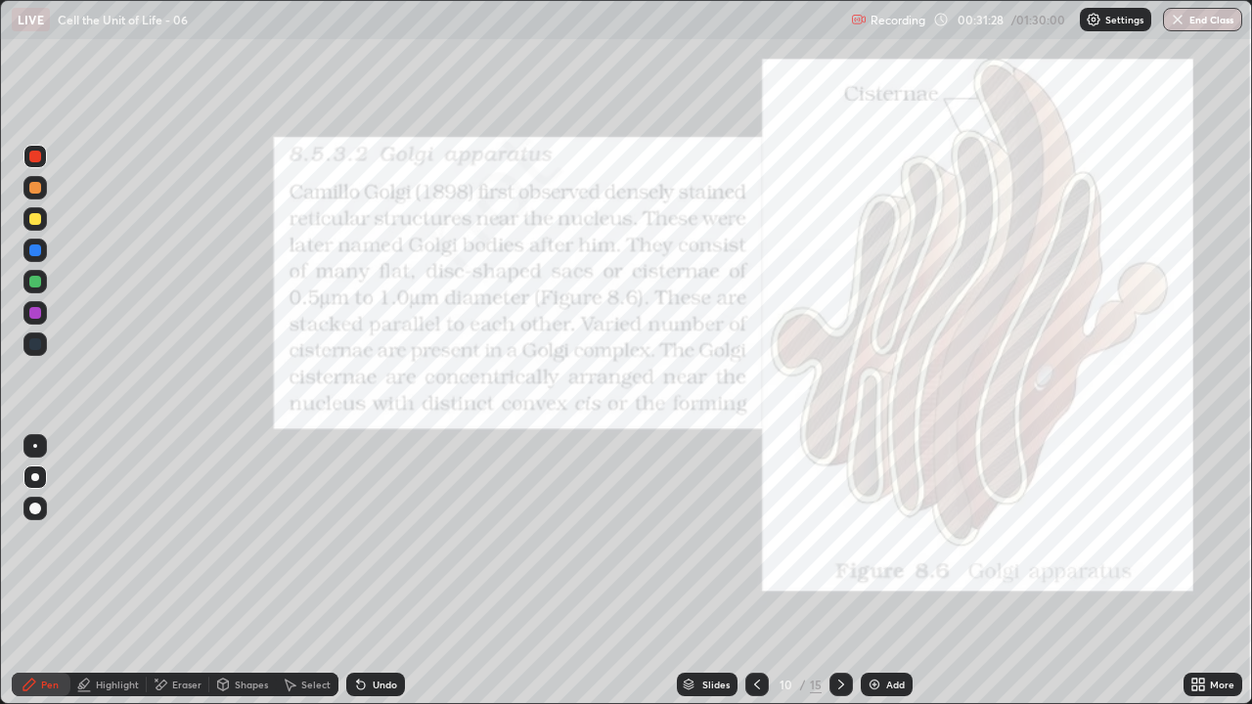
click at [373, 571] on div "Undo" at bounding box center [375, 684] width 59 height 23
click at [45, 341] on div at bounding box center [34, 344] width 23 height 23
click at [40, 571] on div "Pen" at bounding box center [41, 684] width 59 height 23
click at [37, 476] on div at bounding box center [35, 478] width 8 height 8
click at [39, 571] on div "Pen" at bounding box center [41, 684] width 59 height 23
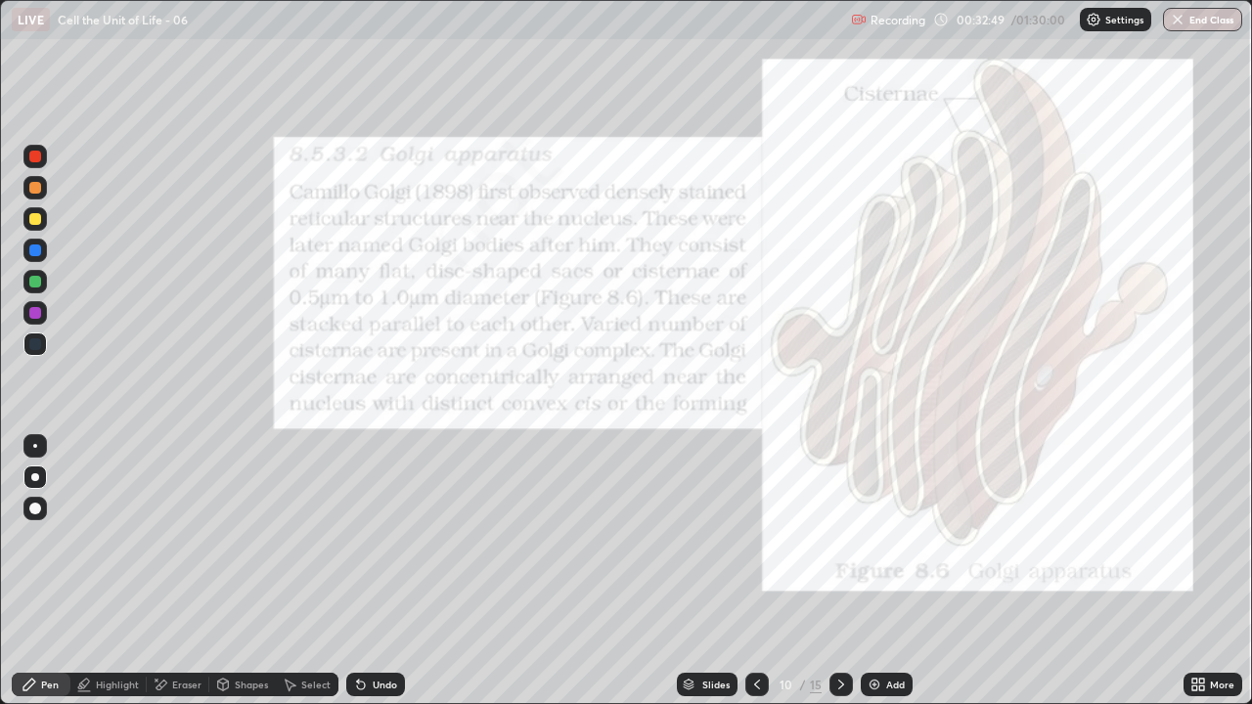
click at [35, 477] on div at bounding box center [35, 478] width 8 height 8
click at [35, 341] on div at bounding box center [35, 345] width 12 height 12
click at [33, 250] on div at bounding box center [35, 251] width 12 height 12
click at [889, 571] on div "Add" at bounding box center [895, 685] width 19 height 10
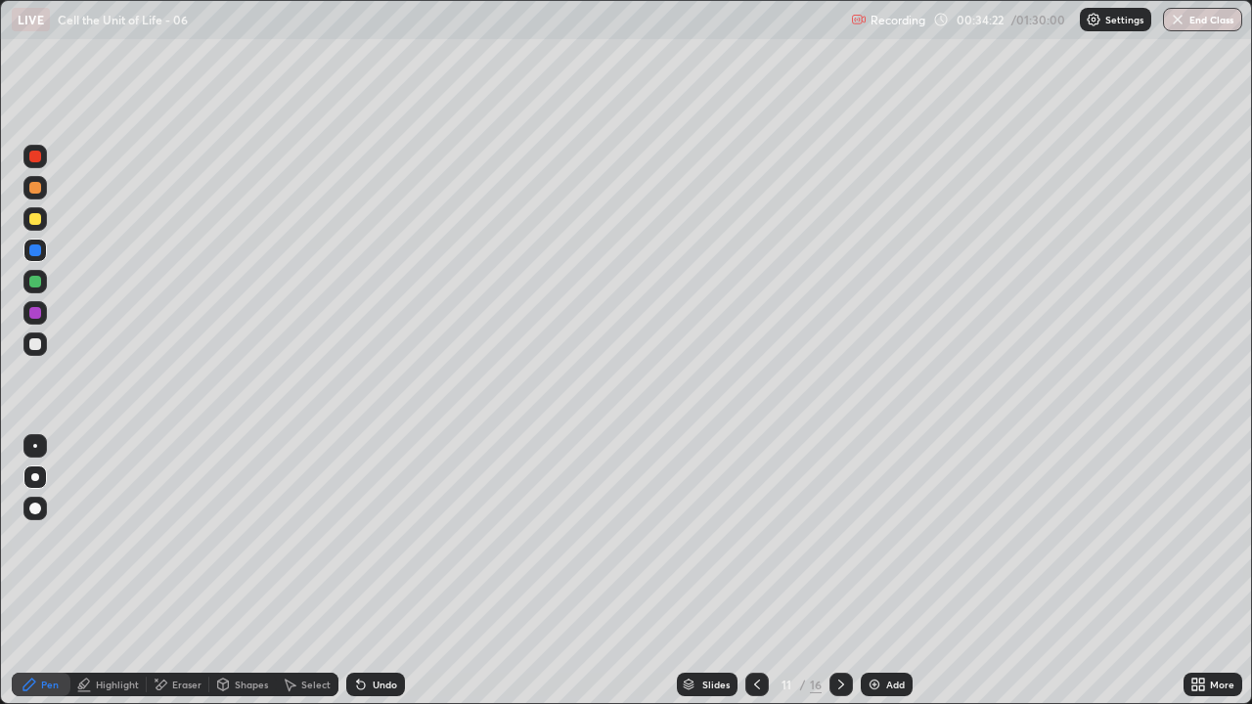
click at [251, 571] on div "Shapes" at bounding box center [242, 684] width 67 height 23
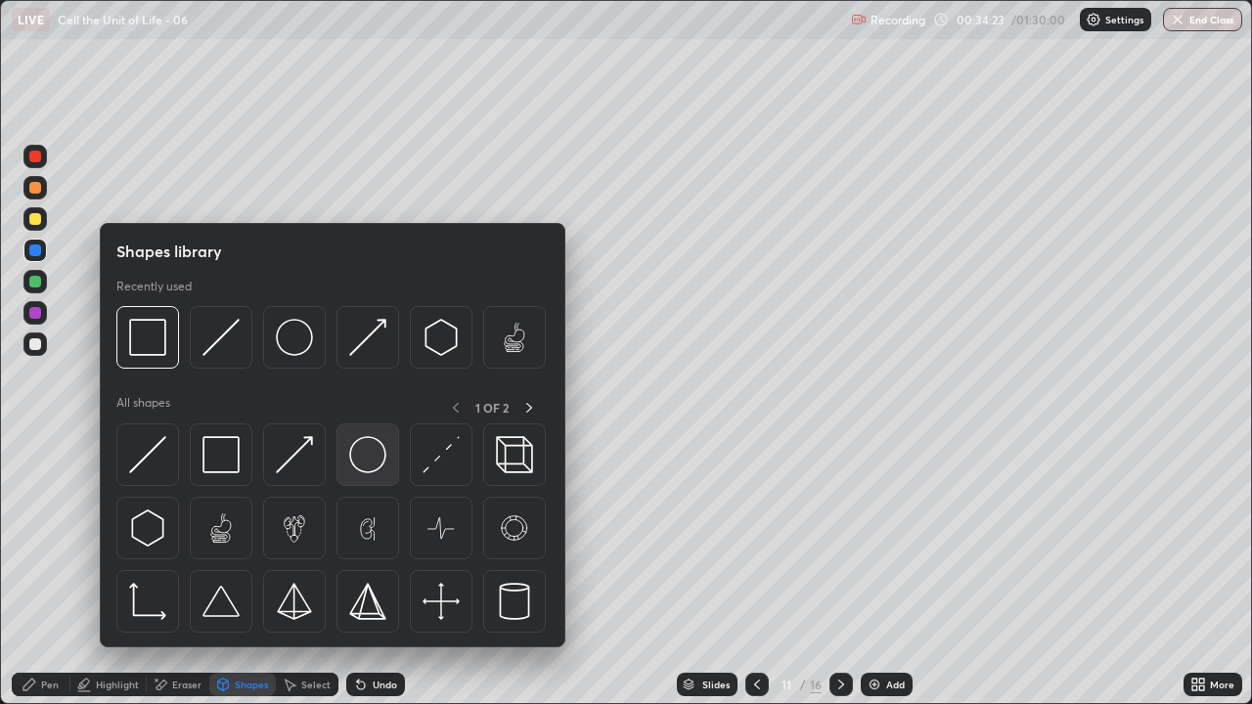
click at [364, 452] on img at bounding box center [367, 454] width 37 height 37
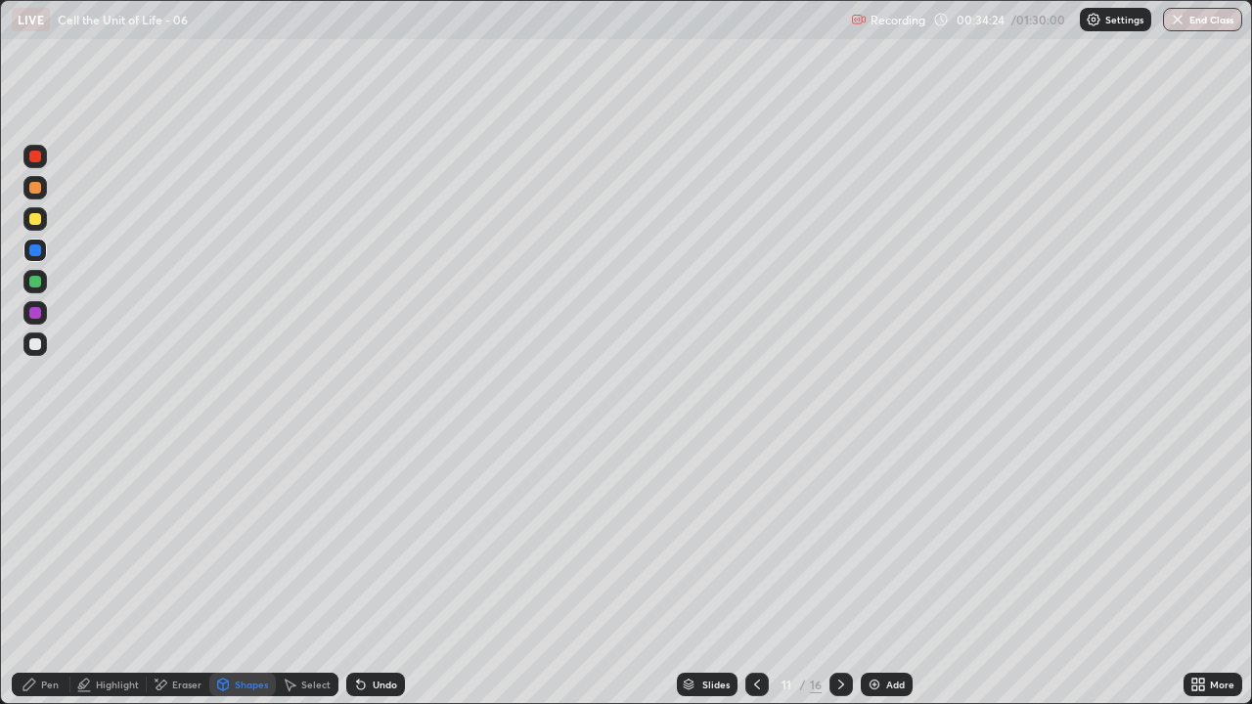
click at [38, 224] on div at bounding box center [35, 219] width 12 height 12
click at [53, 571] on div "Pen" at bounding box center [50, 685] width 18 height 10
click at [34, 341] on div at bounding box center [35, 345] width 12 height 12
click at [34, 185] on div at bounding box center [35, 188] width 12 height 12
click at [369, 571] on div "Undo" at bounding box center [375, 684] width 59 height 23
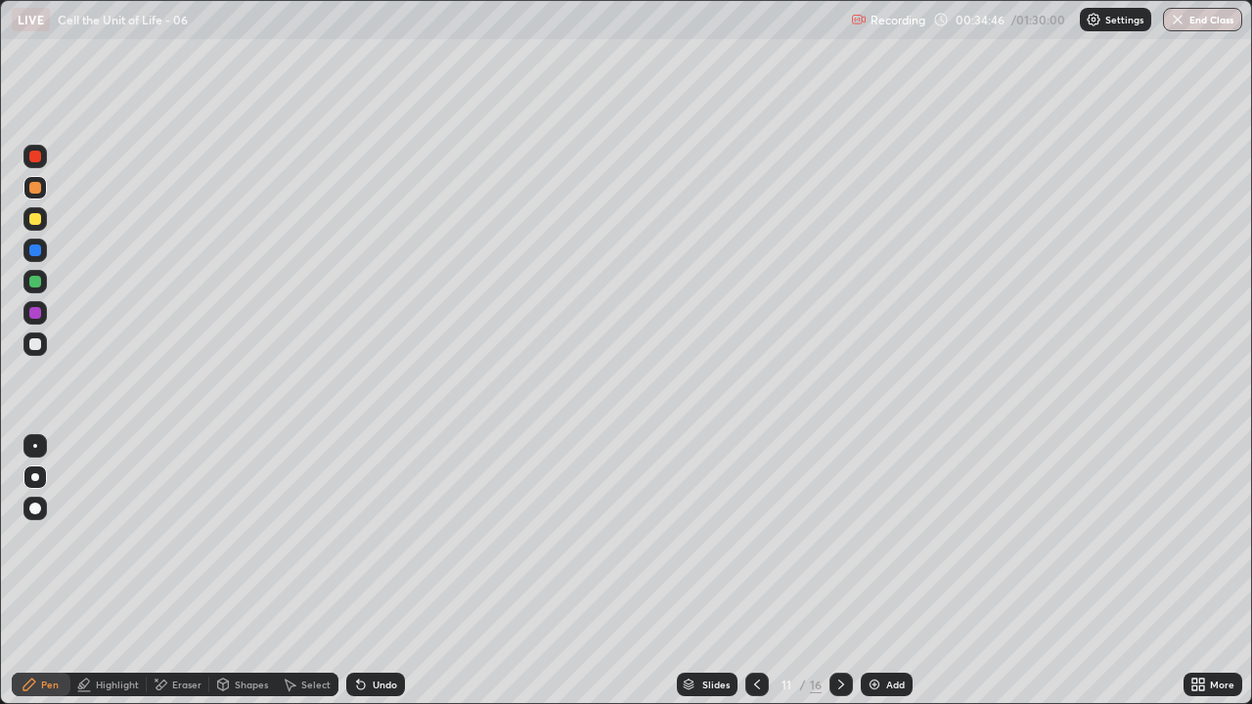
click at [373, 571] on div "Undo" at bounding box center [385, 685] width 24 height 10
click at [357, 571] on icon at bounding box center [358, 681] width 2 height 2
click at [363, 571] on div "Undo" at bounding box center [375, 684] width 59 height 23
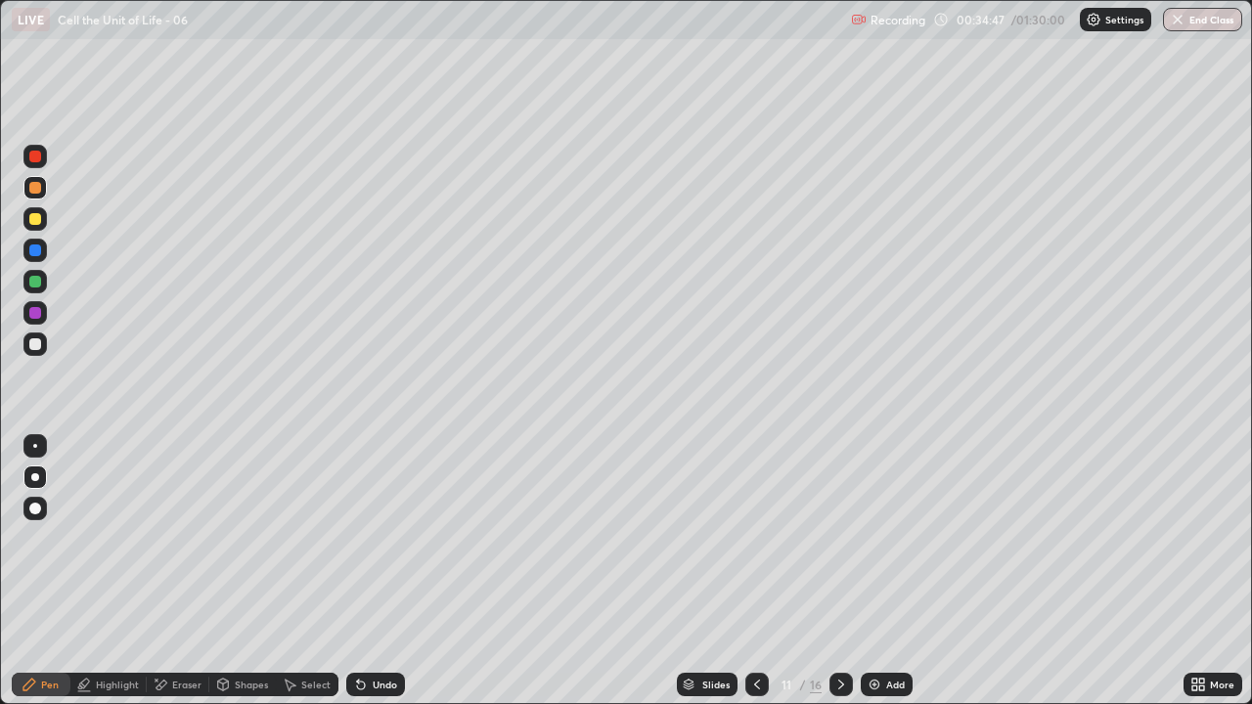
click at [363, 571] on div "Undo" at bounding box center [375, 684] width 59 height 23
click at [29, 155] on div at bounding box center [35, 157] width 12 height 12
click at [44, 252] on div at bounding box center [34, 250] width 23 height 23
click at [36, 250] on div at bounding box center [35, 251] width 12 height 12
click at [29, 214] on div at bounding box center [34, 218] width 23 height 23
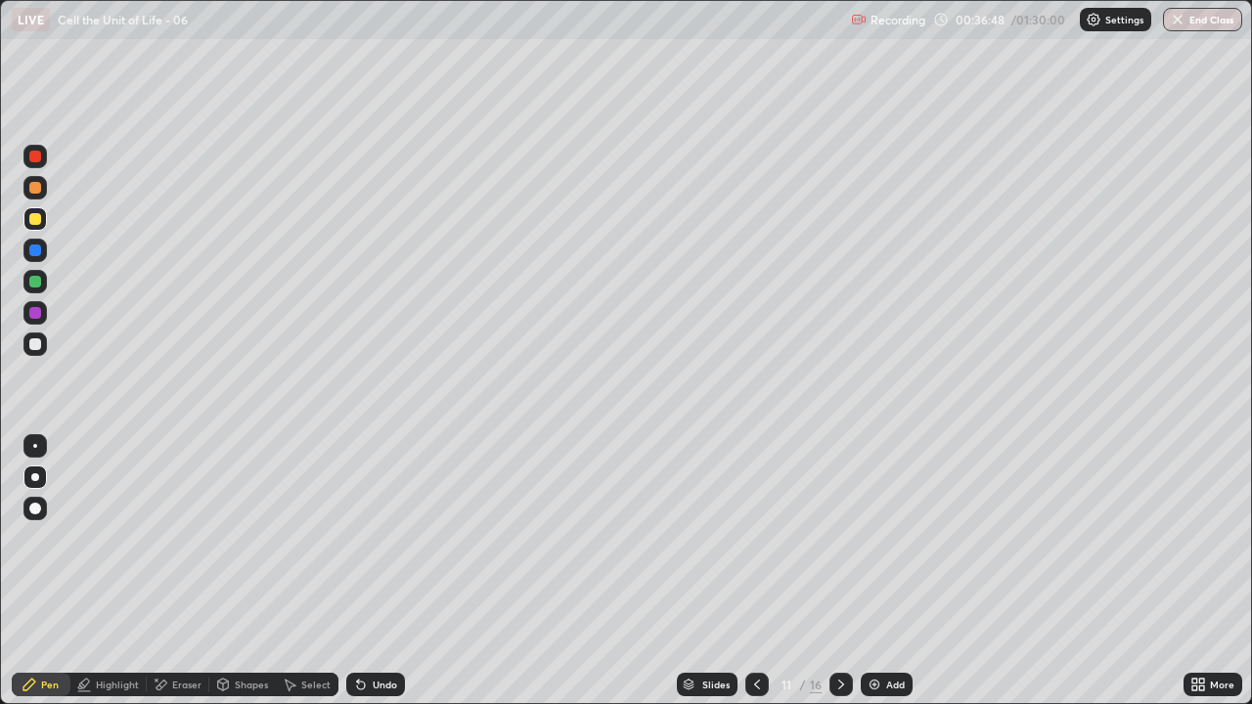
click at [29, 192] on div at bounding box center [34, 187] width 23 height 23
click at [37, 156] on div at bounding box center [35, 157] width 12 height 12
click at [38, 285] on div at bounding box center [35, 282] width 12 height 12
click at [40, 147] on div at bounding box center [34, 156] width 23 height 23
click at [36, 250] on div at bounding box center [35, 251] width 12 height 12
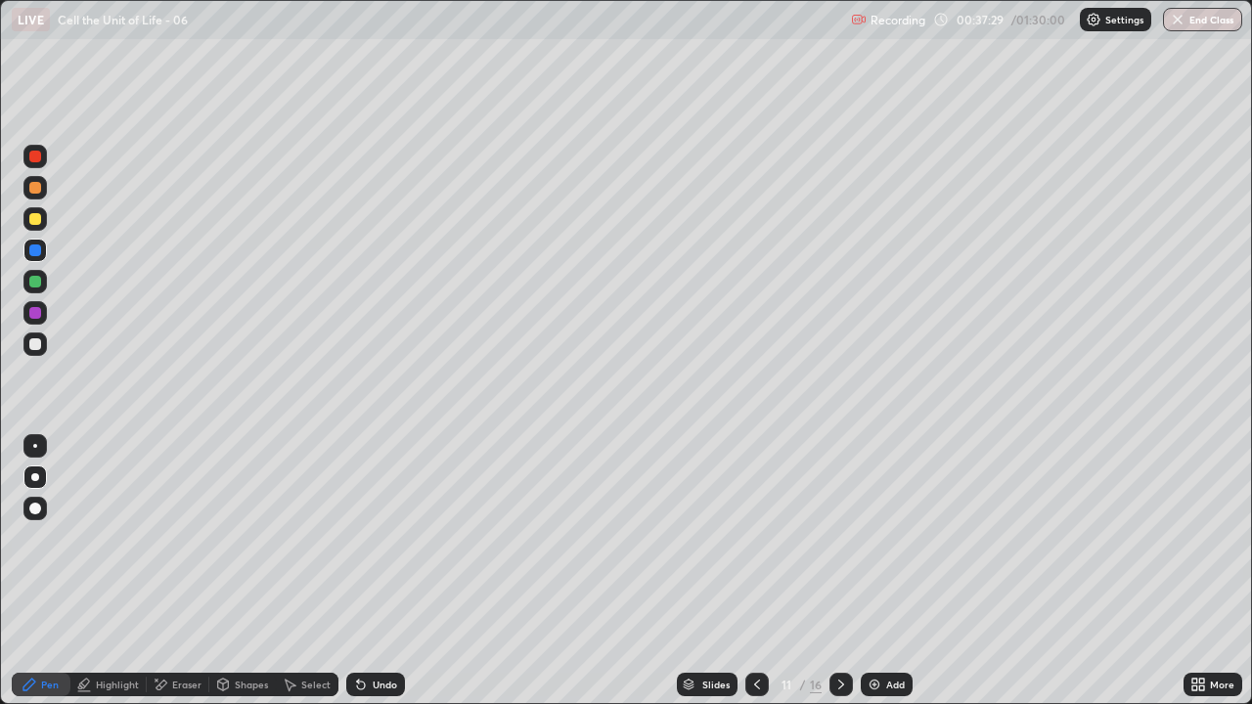
click at [36, 312] on div at bounding box center [35, 313] width 12 height 12
click at [33, 282] on div at bounding box center [35, 282] width 12 height 12
click at [34, 250] on div at bounding box center [35, 251] width 12 height 12
click at [311, 571] on div "Select" at bounding box center [307, 684] width 63 height 23
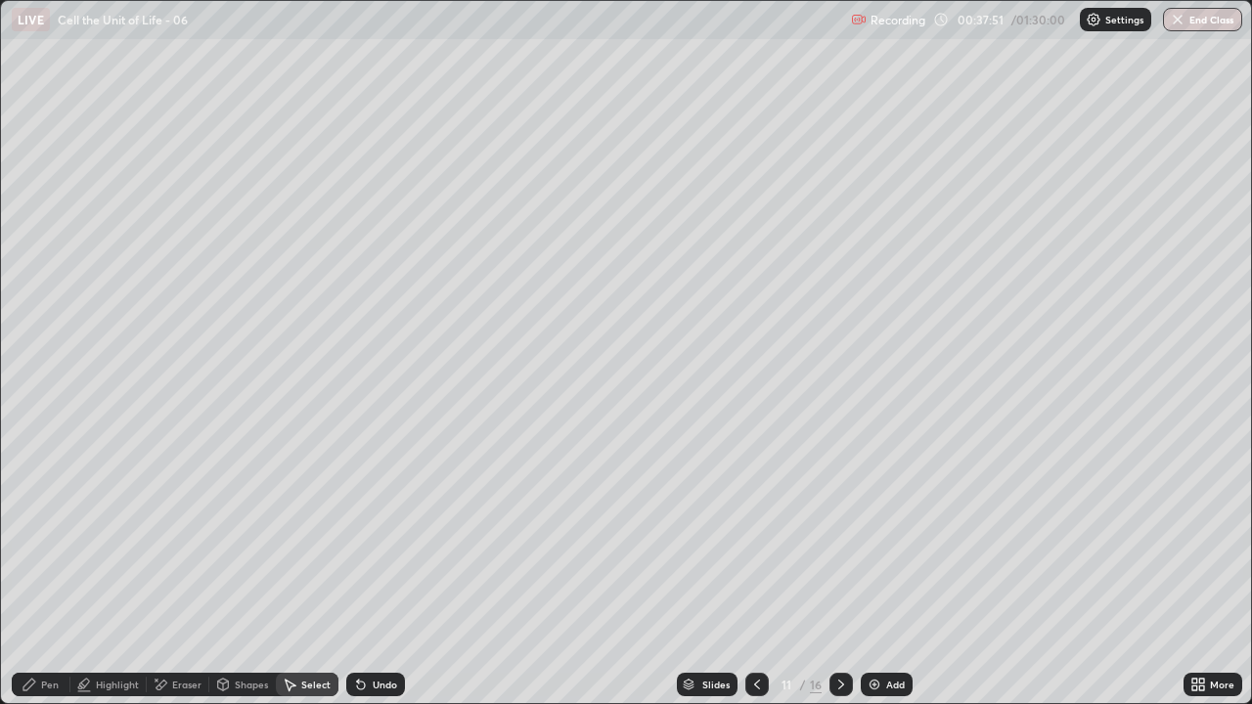
click at [303, 571] on div "Select" at bounding box center [307, 684] width 63 height 23
click at [41, 571] on div "Pen" at bounding box center [50, 685] width 18 height 10
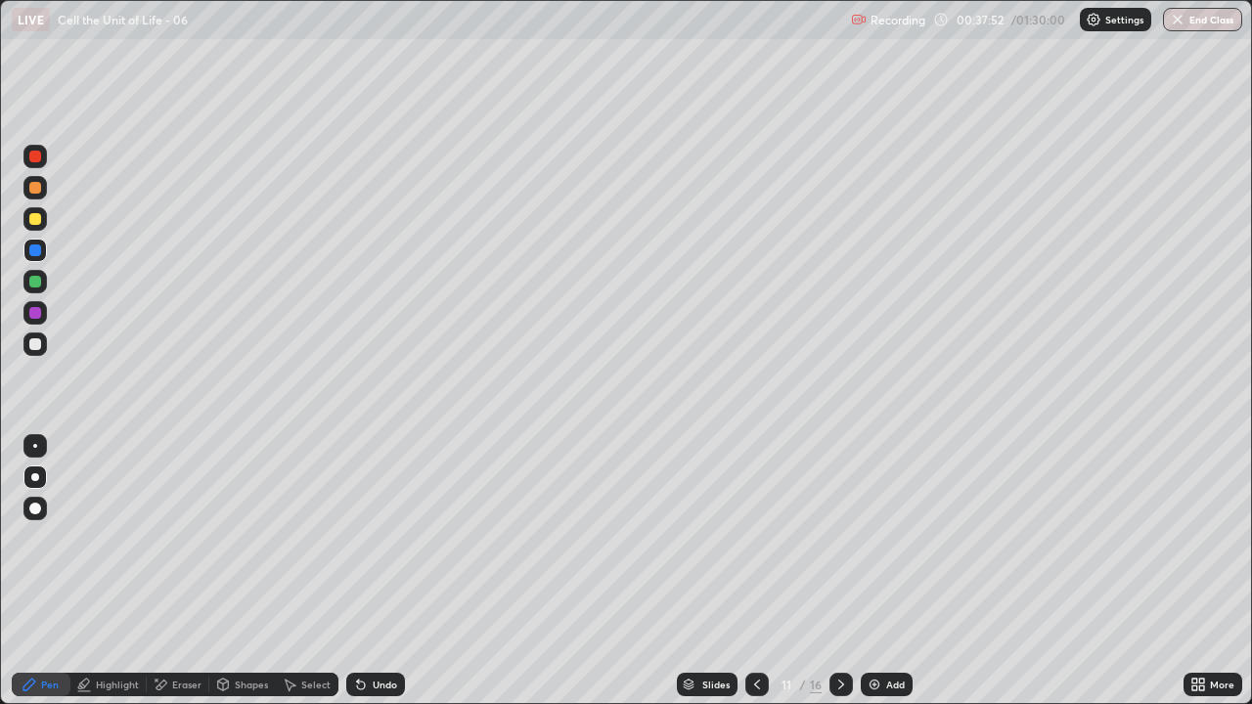
click at [115, 571] on div "Highlight" at bounding box center [117, 685] width 43 height 10
click at [36, 571] on circle at bounding box center [36, 582] width 2 height 2
click at [174, 571] on div "Eraser" at bounding box center [178, 684] width 63 height 23
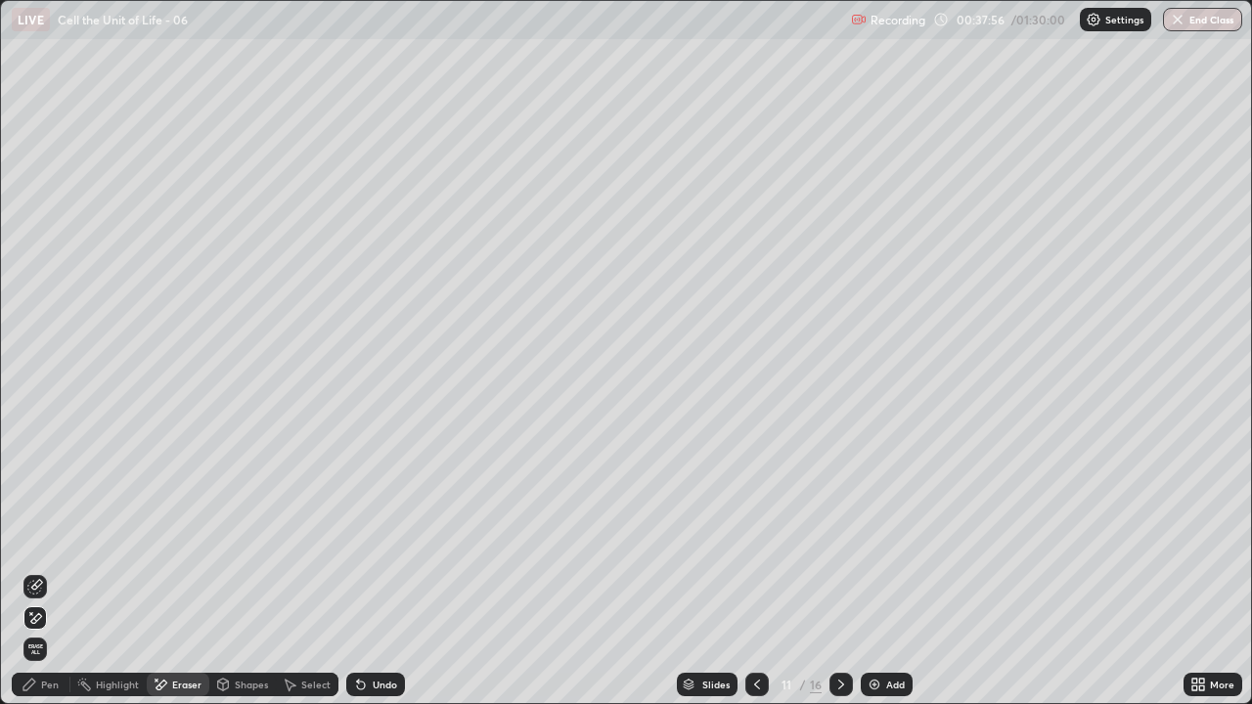
click at [36, 571] on icon at bounding box center [36, 585] width 11 height 10
click at [31, 571] on icon at bounding box center [31, 614] width 2 height 2
click at [43, 571] on div "Pen" at bounding box center [50, 685] width 18 height 10
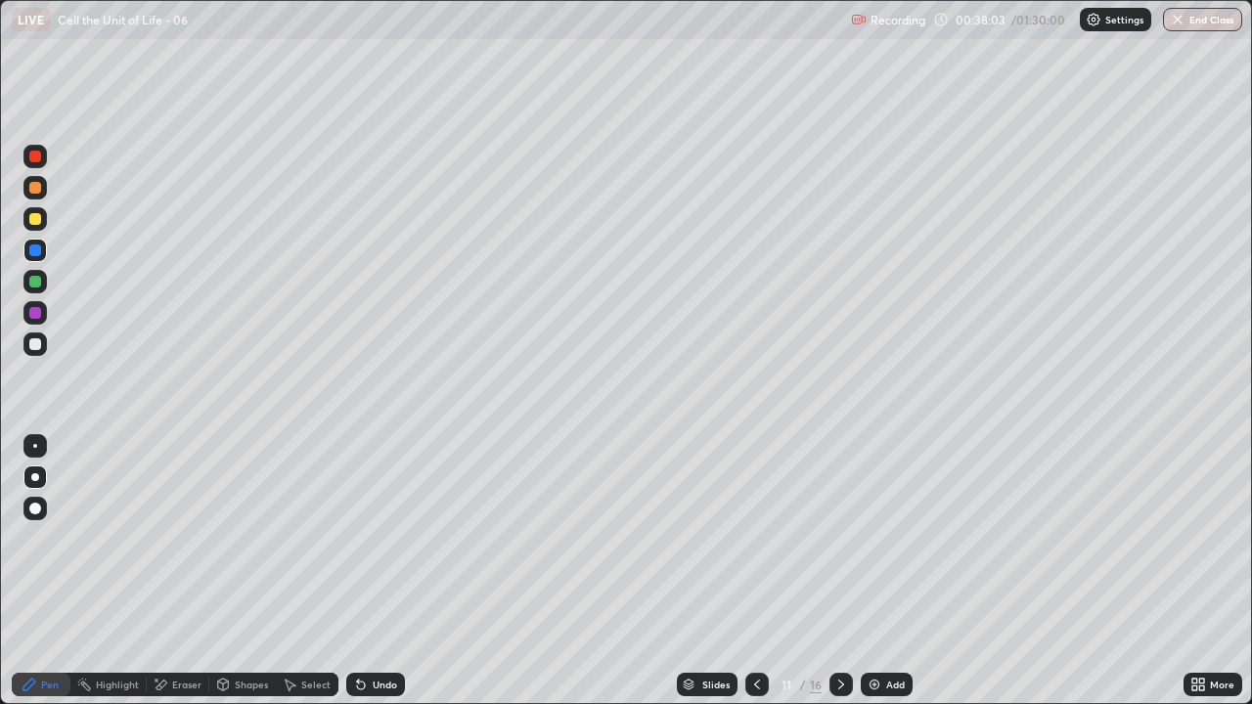
click at [33, 155] on div at bounding box center [35, 157] width 12 height 12
click at [34, 282] on div at bounding box center [35, 282] width 12 height 12
click at [38, 250] on div at bounding box center [35, 251] width 12 height 12
click at [36, 318] on div at bounding box center [35, 313] width 12 height 12
click at [52, 571] on div "Pen" at bounding box center [41, 684] width 59 height 23
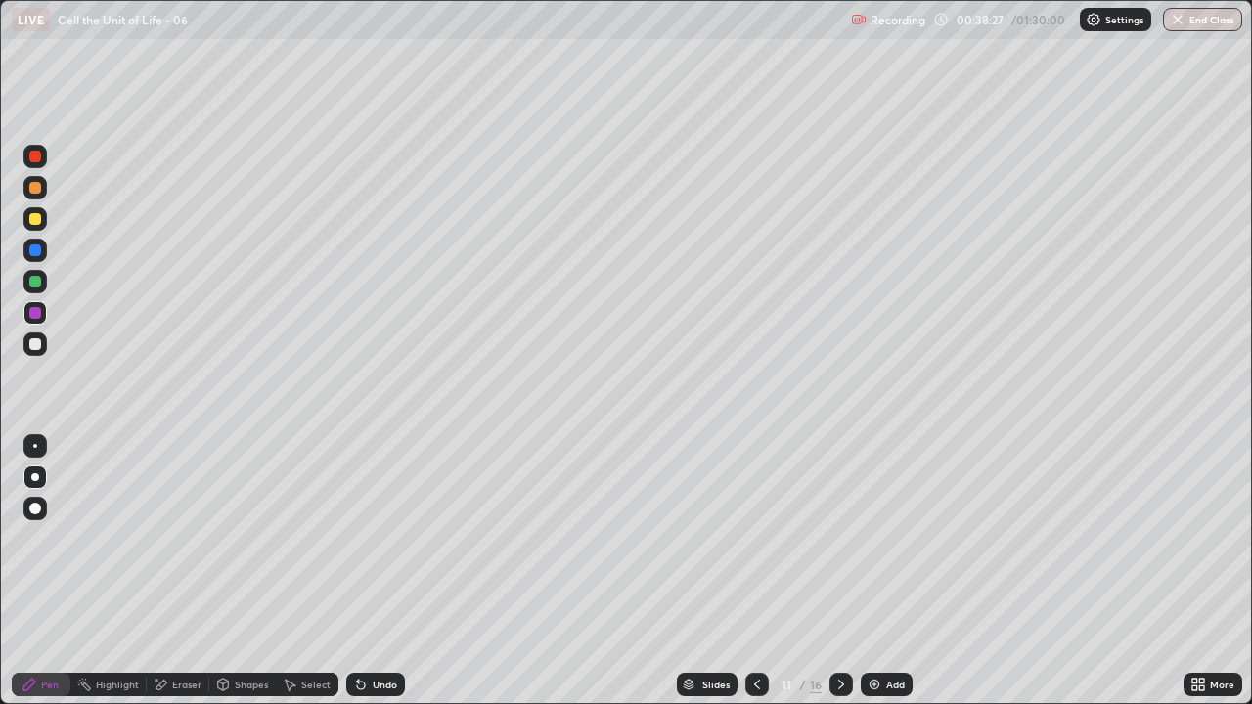
click at [35, 477] on div at bounding box center [35, 478] width 8 height 8
click at [38, 254] on div at bounding box center [35, 251] width 12 height 12
click at [1209, 571] on div "More" at bounding box center [1213, 684] width 59 height 23
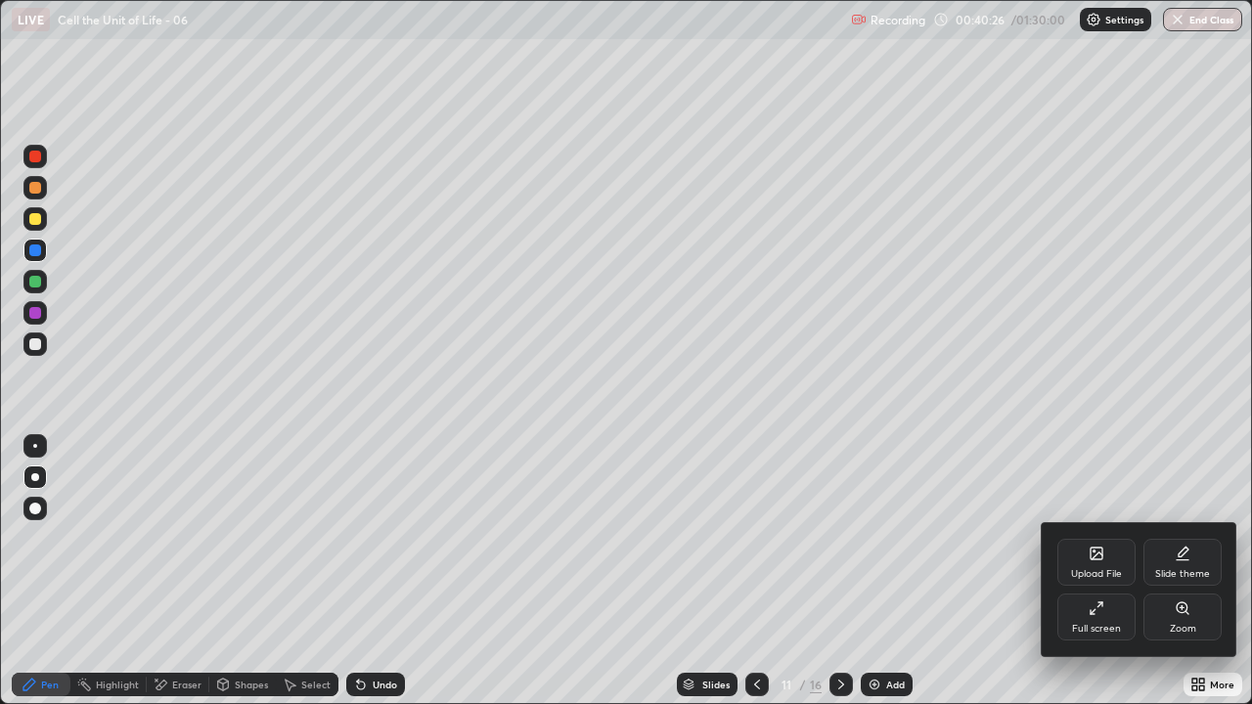
click at [1111, 571] on div "Full screen" at bounding box center [1097, 617] width 78 height 47
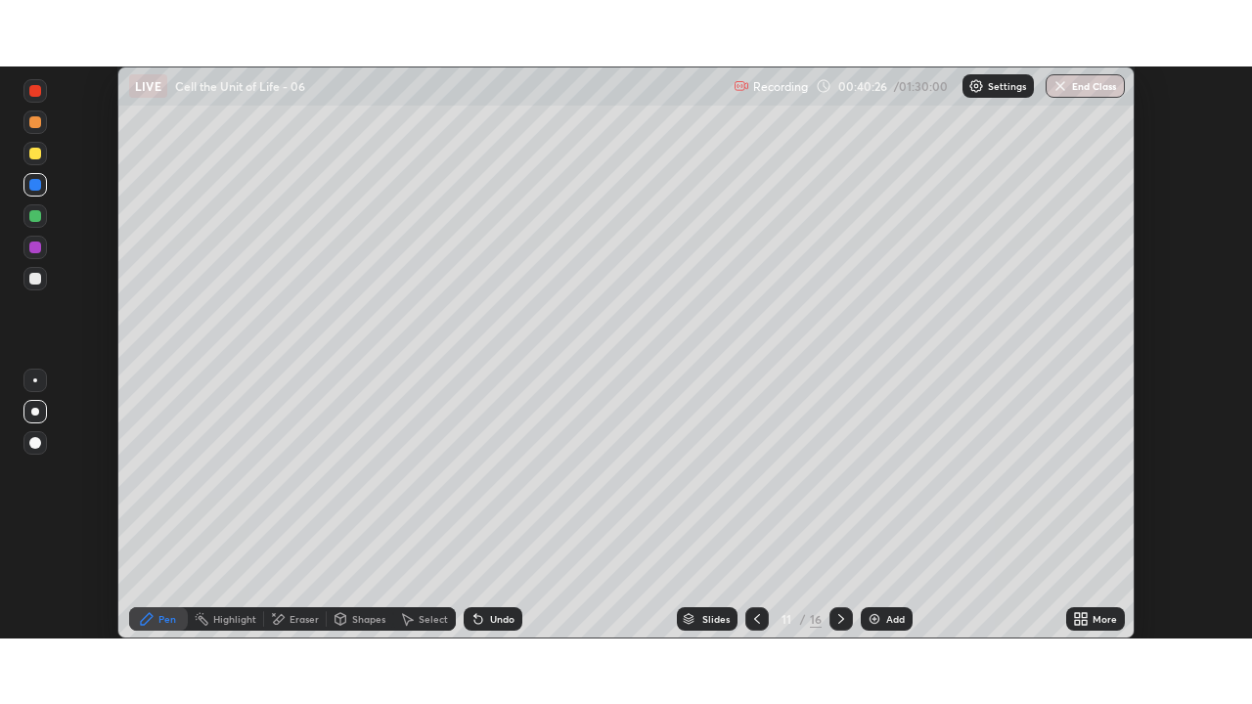
scroll to position [97274, 96594]
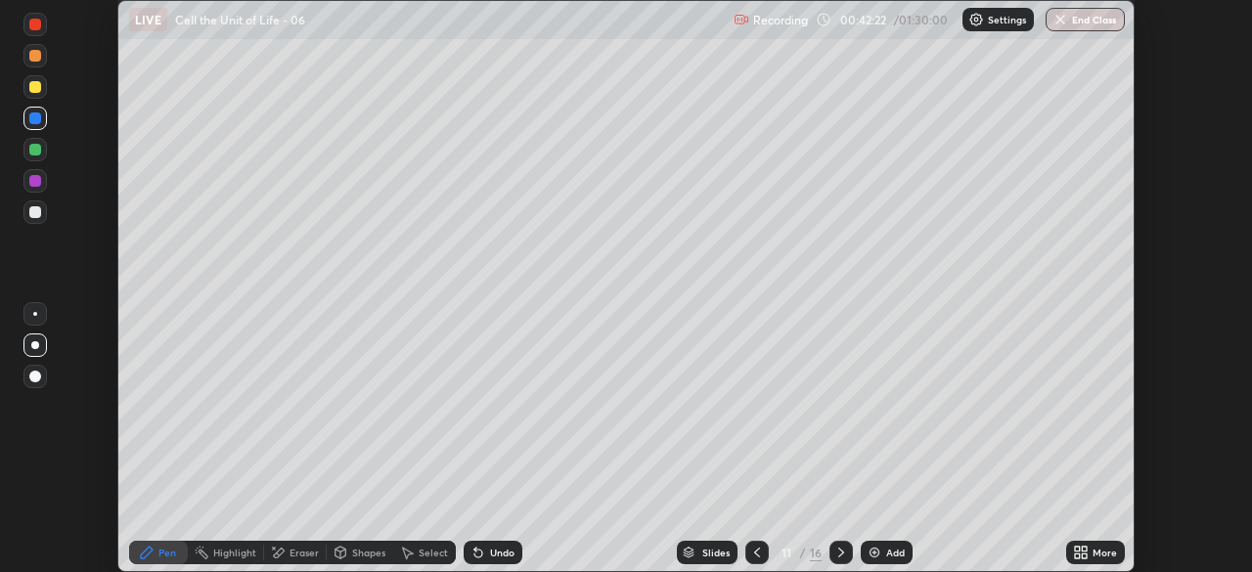
click at [1088, 551] on icon at bounding box center [1081, 553] width 16 height 16
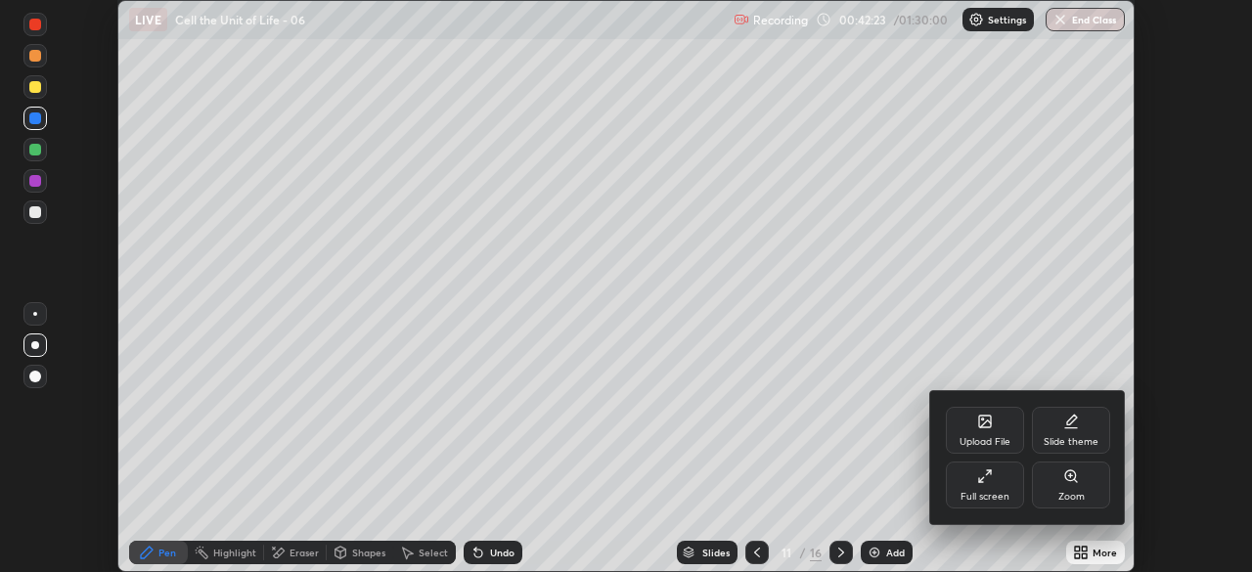
click at [996, 484] on div "Full screen" at bounding box center [985, 485] width 78 height 47
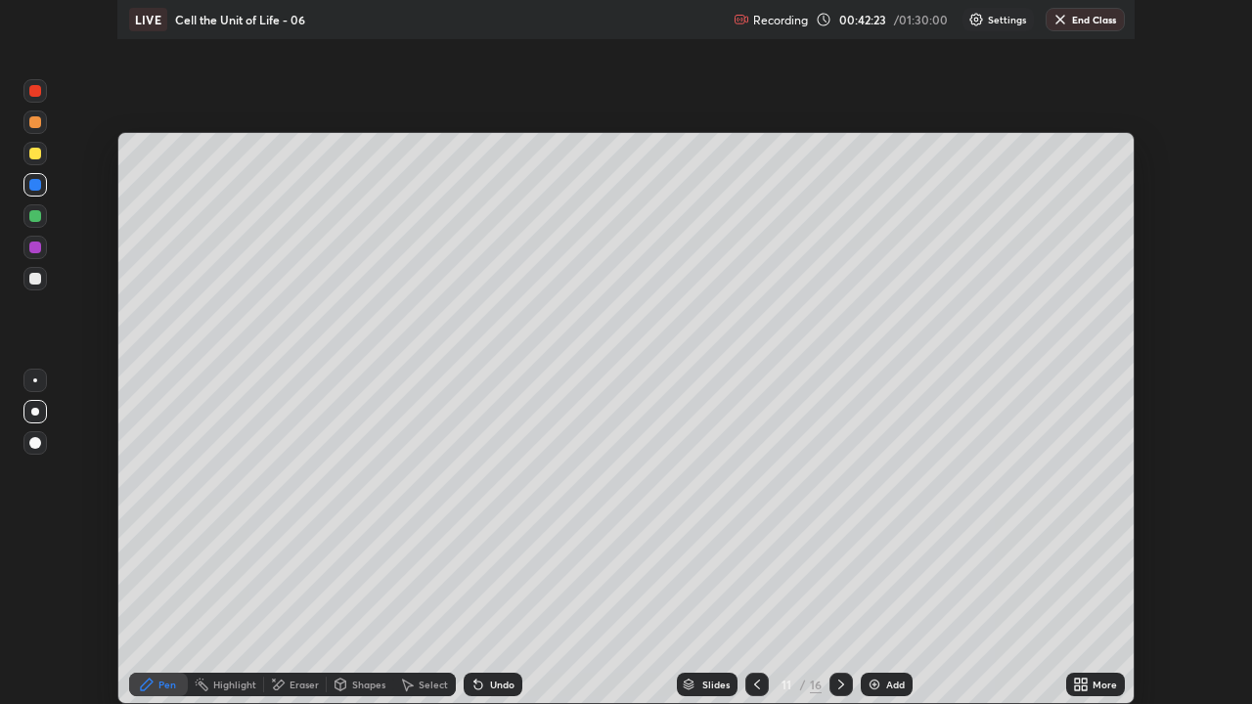
scroll to position [704, 1252]
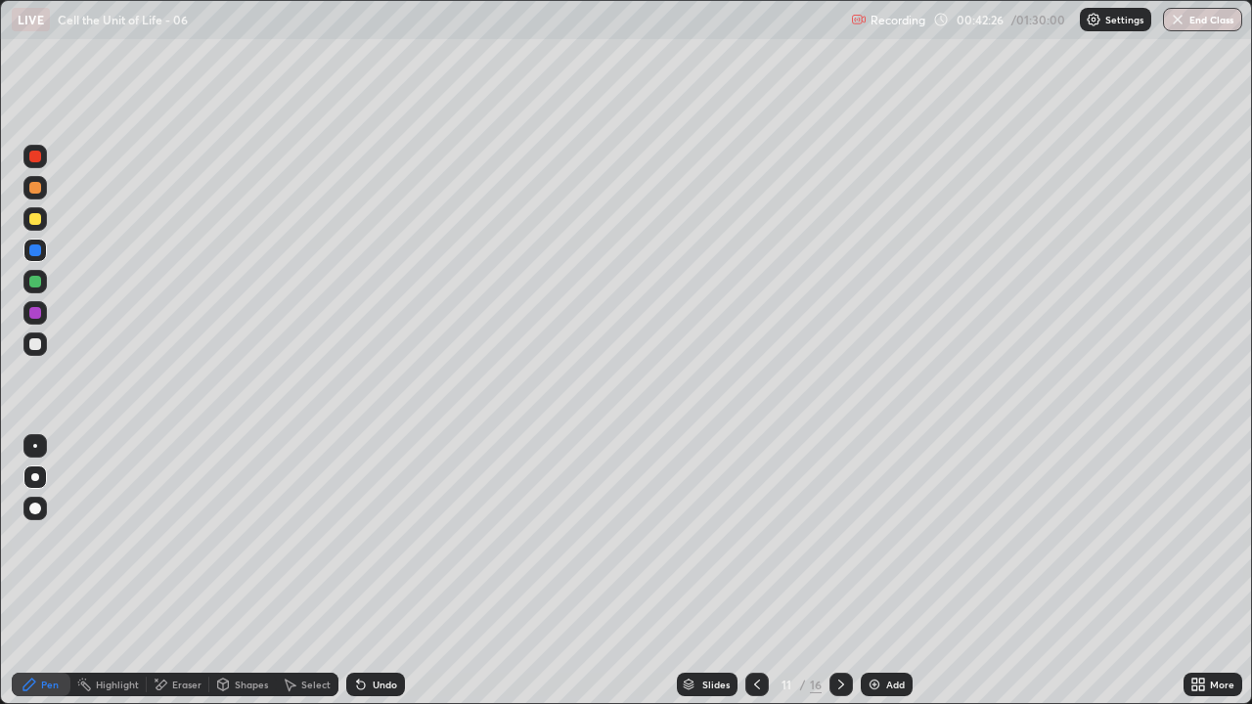
click at [34, 571] on icon at bounding box center [30, 685] width 16 height 16
click at [34, 477] on div at bounding box center [35, 478] width 8 height 8
click at [192, 571] on div "Eraser" at bounding box center [186, 685] width 29 height 10
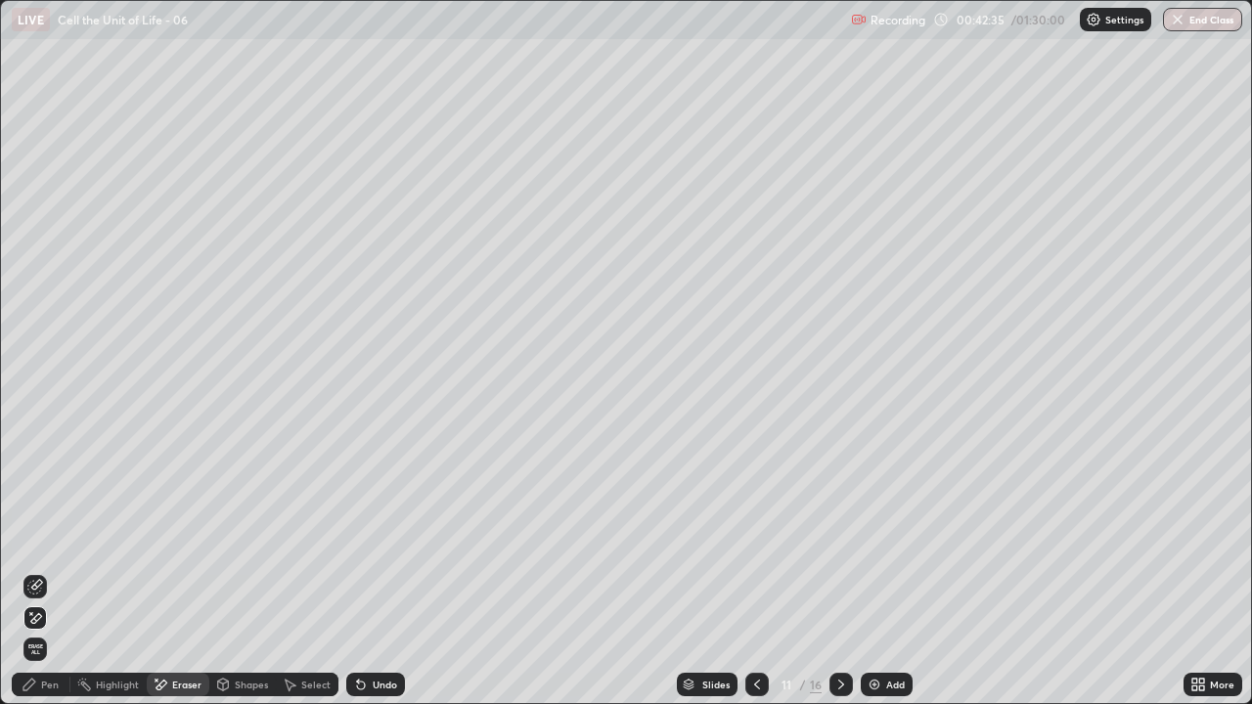
click at [40, 571] on icon at bounding box center [35, 619] width 16 height 17
click at [57, 571] on div "Pen" at bounding box center [50, 685] width 18 height 10
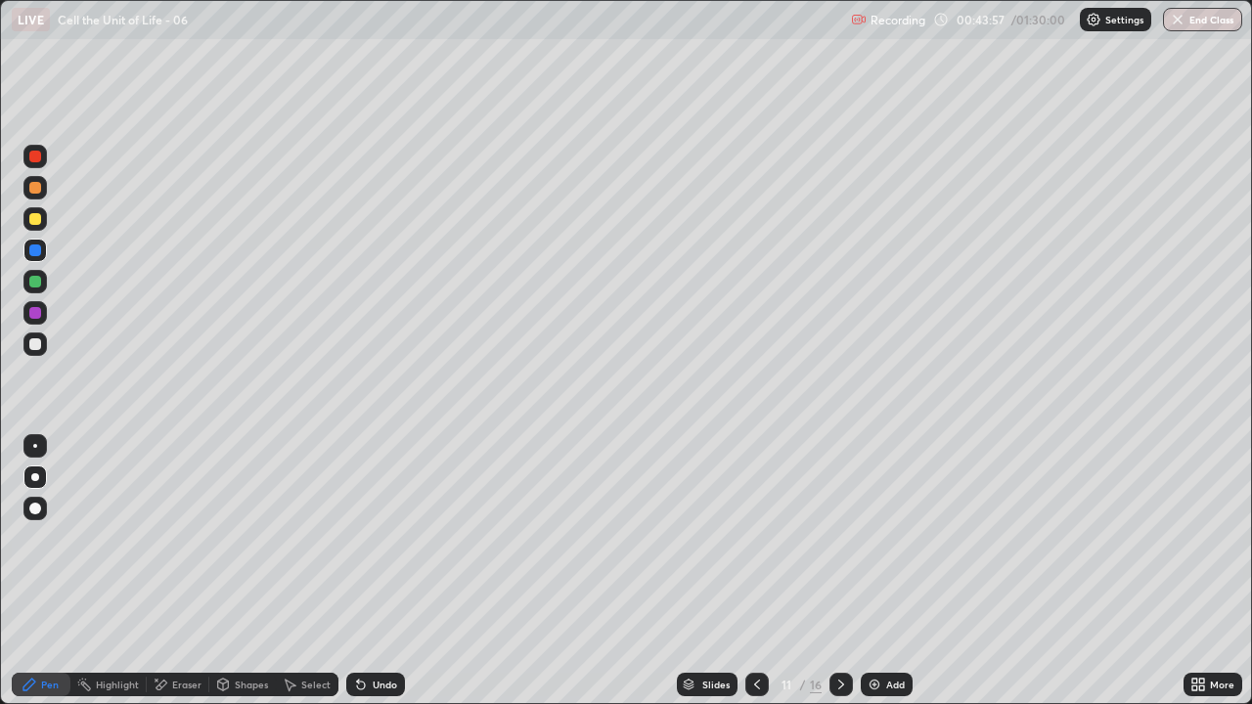
click at [34, 571] on icon at bounding box center [30, 685] width 16 height 16
click at [755, 571] on icon at bounding box center [758, 685] width 16 height 16
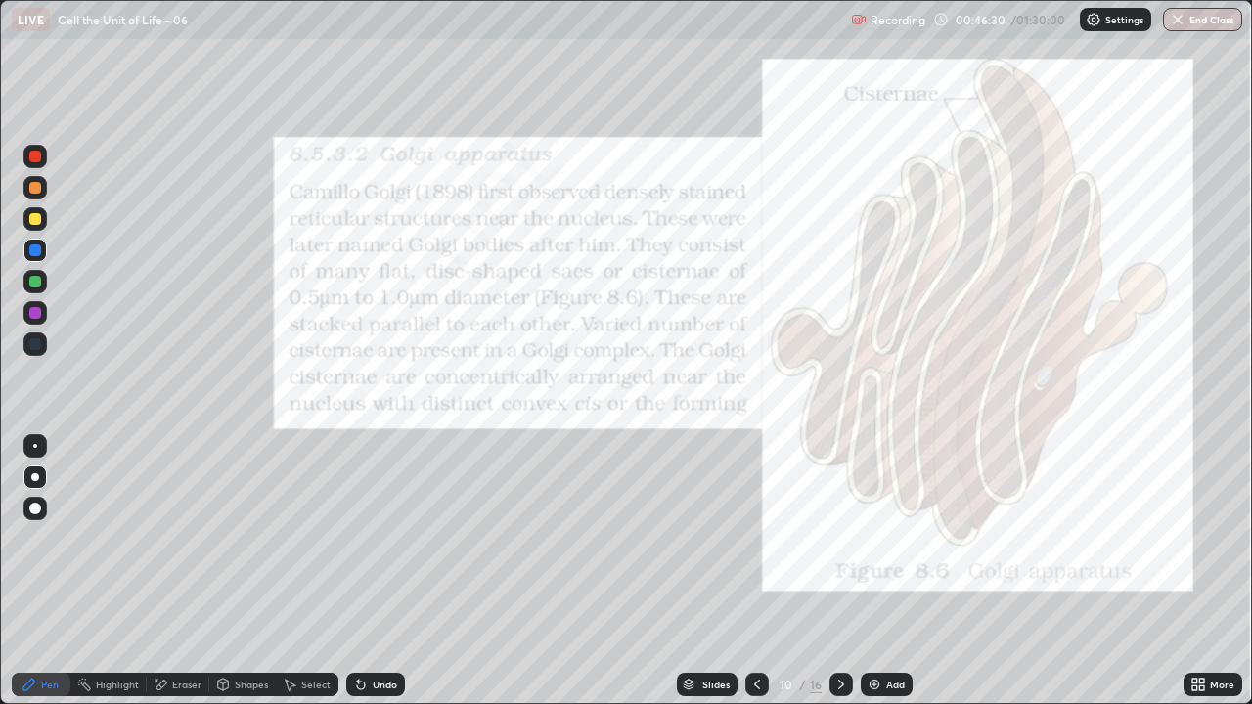
click at [35, 156] on div at bounding box center [35, 157] width 12 height 12
click at [245, 571] on div "Shapes" at bounding box center [251, 685] width 33 height 10
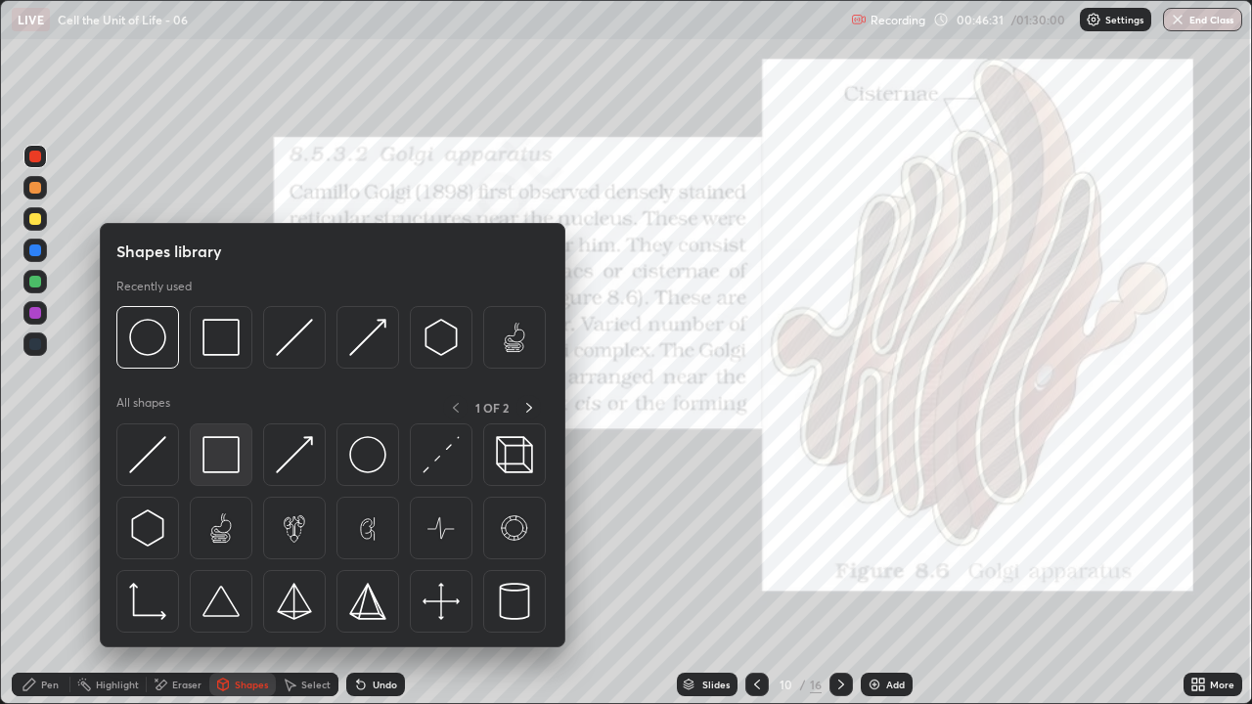
click at [215, 449] on img at bounding box center [221, 454] width 37 height 37
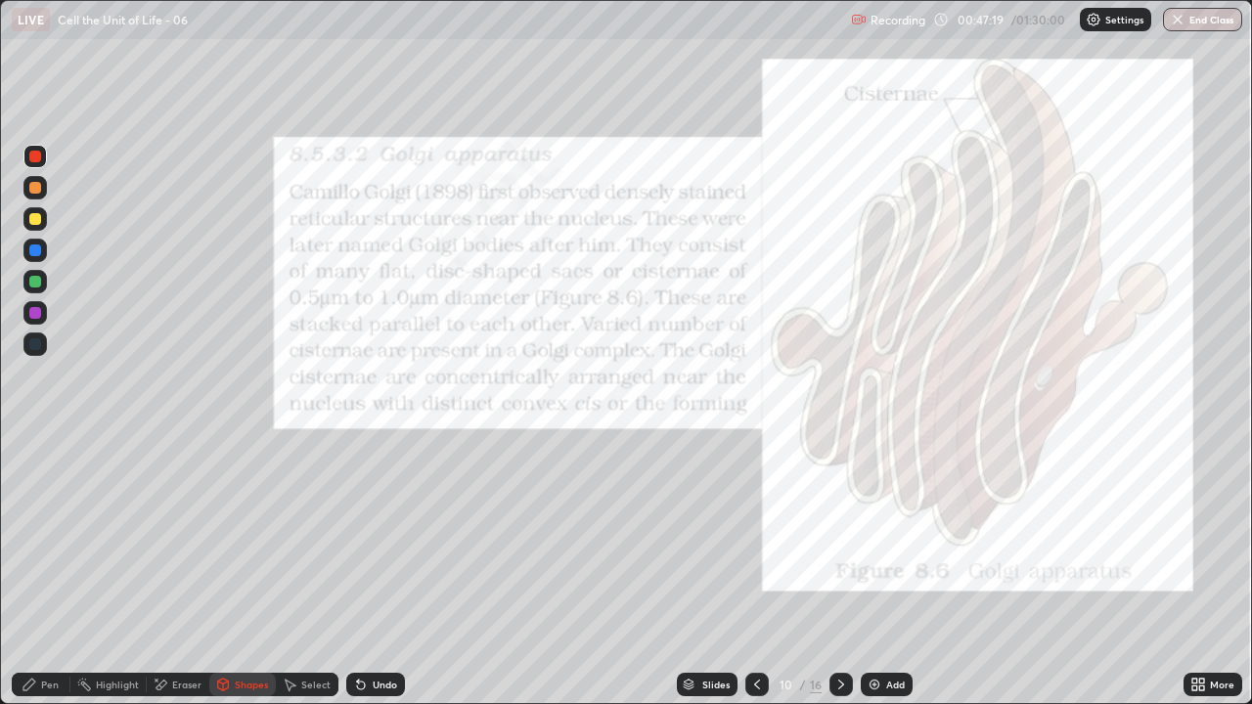
click at [44, 571] on div "Pen" at bounding box center [50, 685] width 18 height 10
click at [34, 477] on div at bounding box center [35, 478] width 8 height 8
click at [839, 571] on icon at bounding box center [842, 685] width 16 height 16
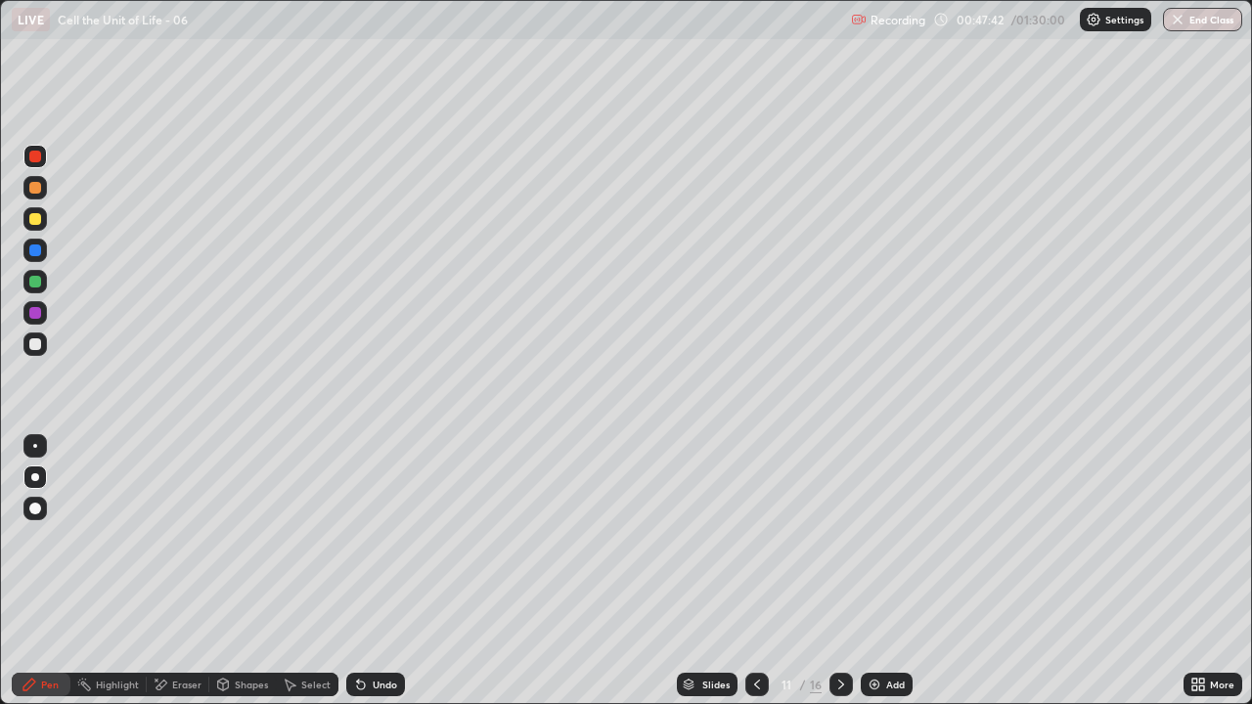
click at [840, 571] on icon at bounding box center [842, 685] width 16 height 16
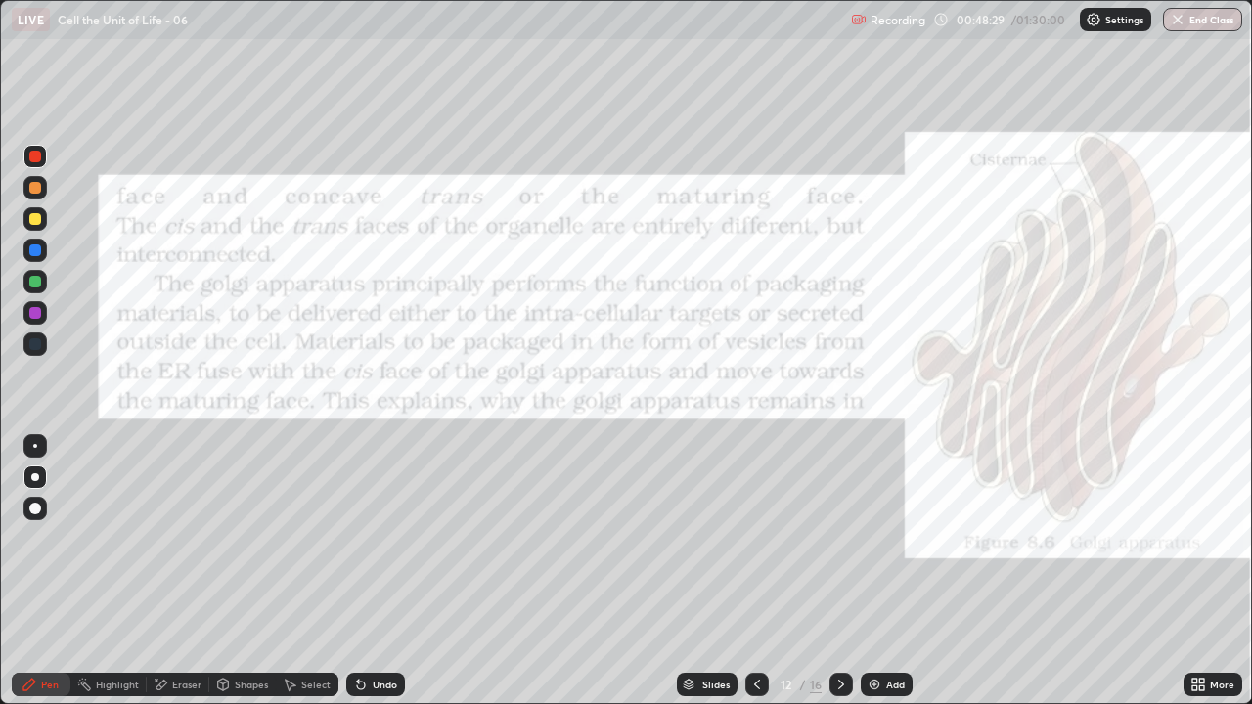
click at [238, 571] on div "Shapes" at bounding box center [251, 685] width 33 height 10
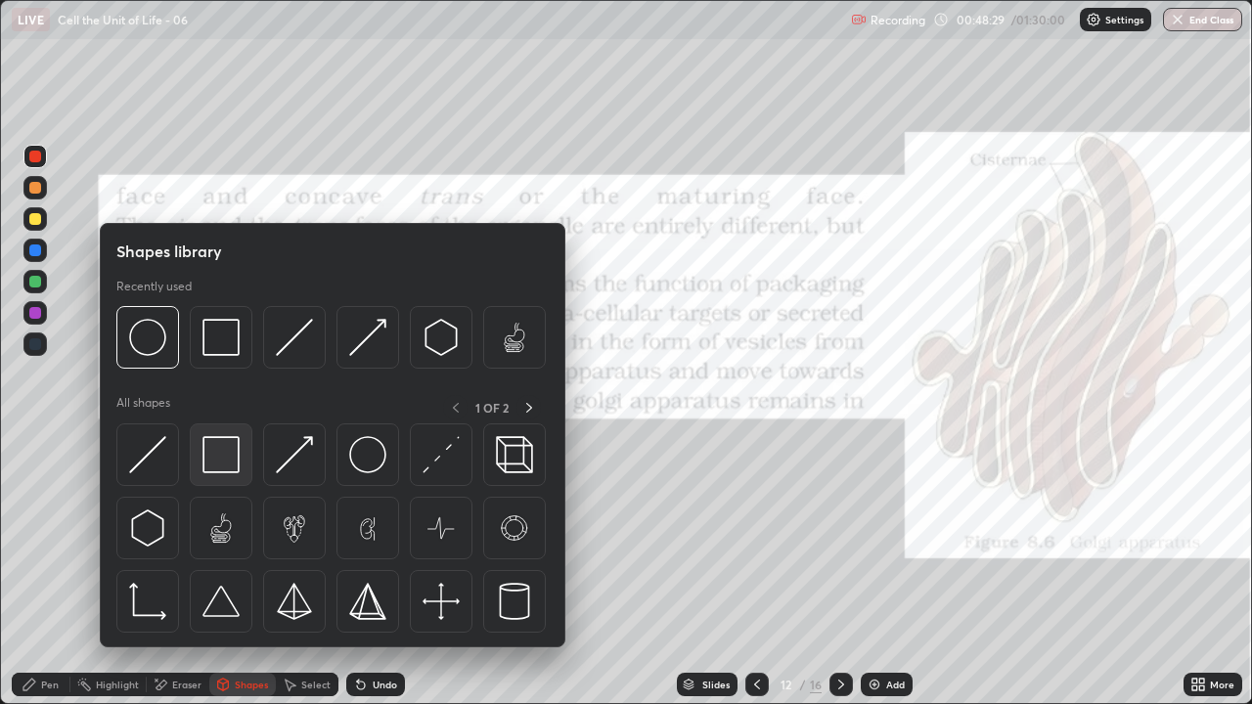
click at [221, 463] on img at bounding box center [221, 454] width 37 height 37
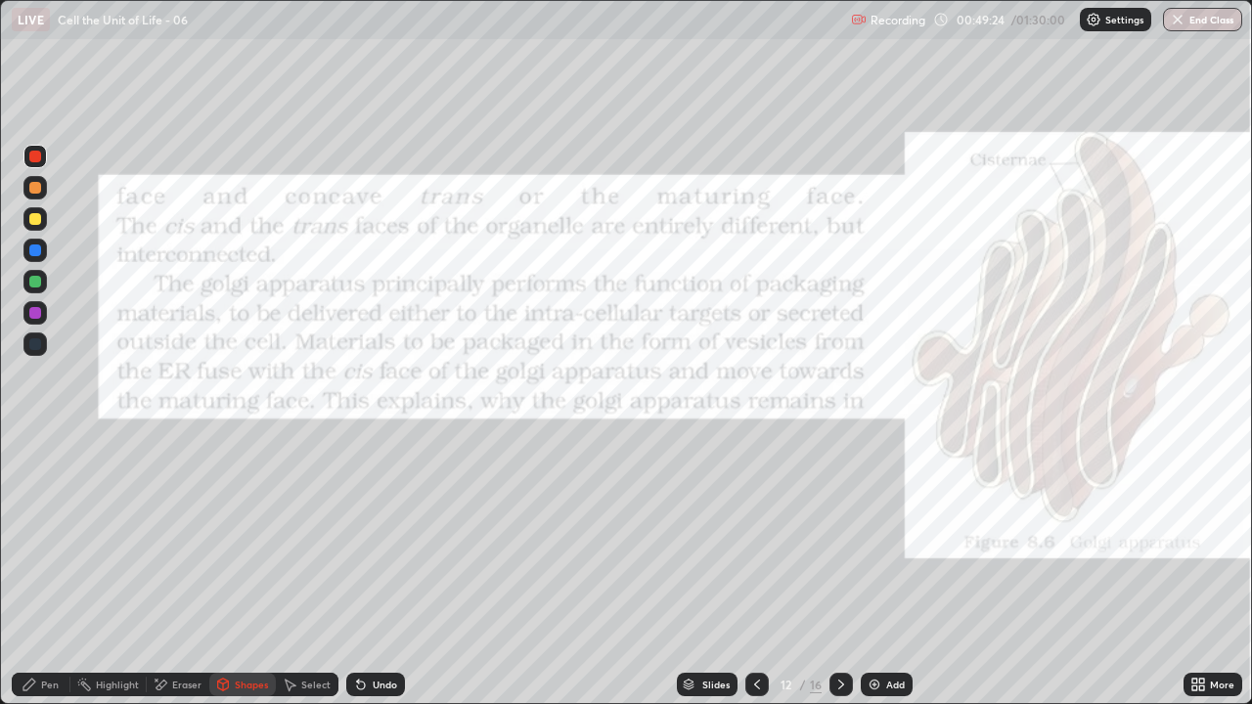
click at [755, 571] on icon at bounding box center [758, 685] width 16 height 16
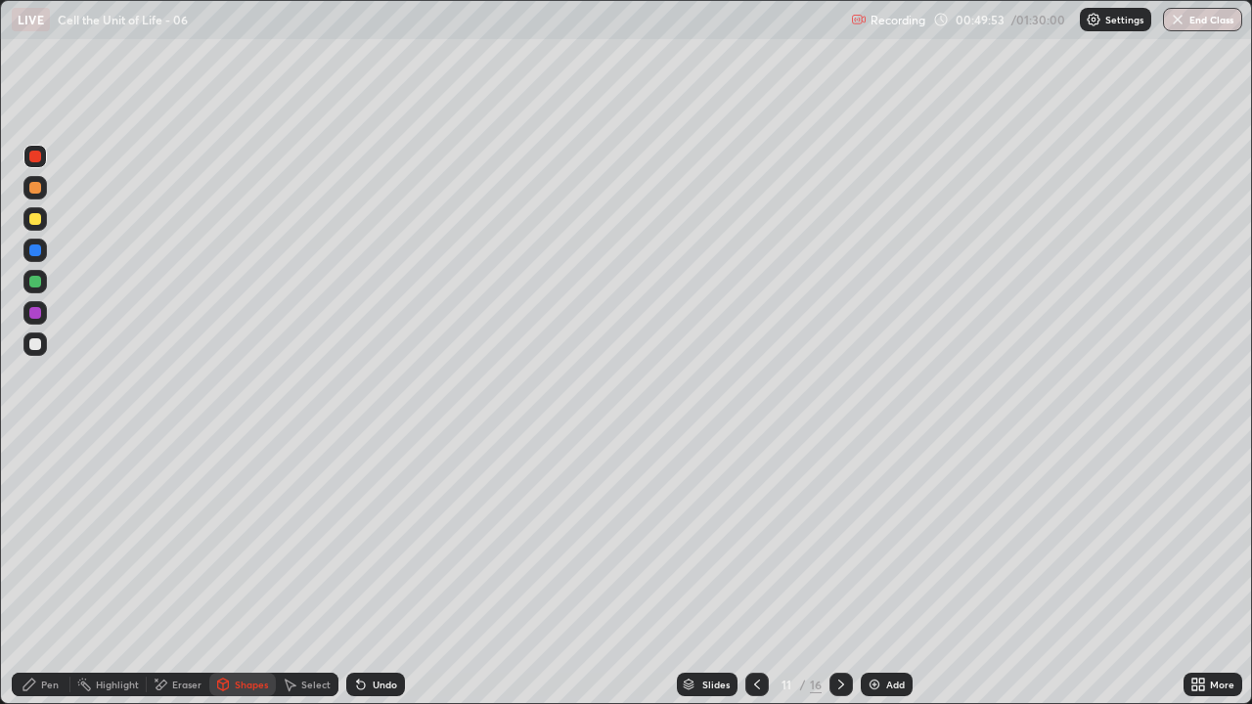
click at [754, 571] on icon at bounding box center [757, 685] width 6 height 10
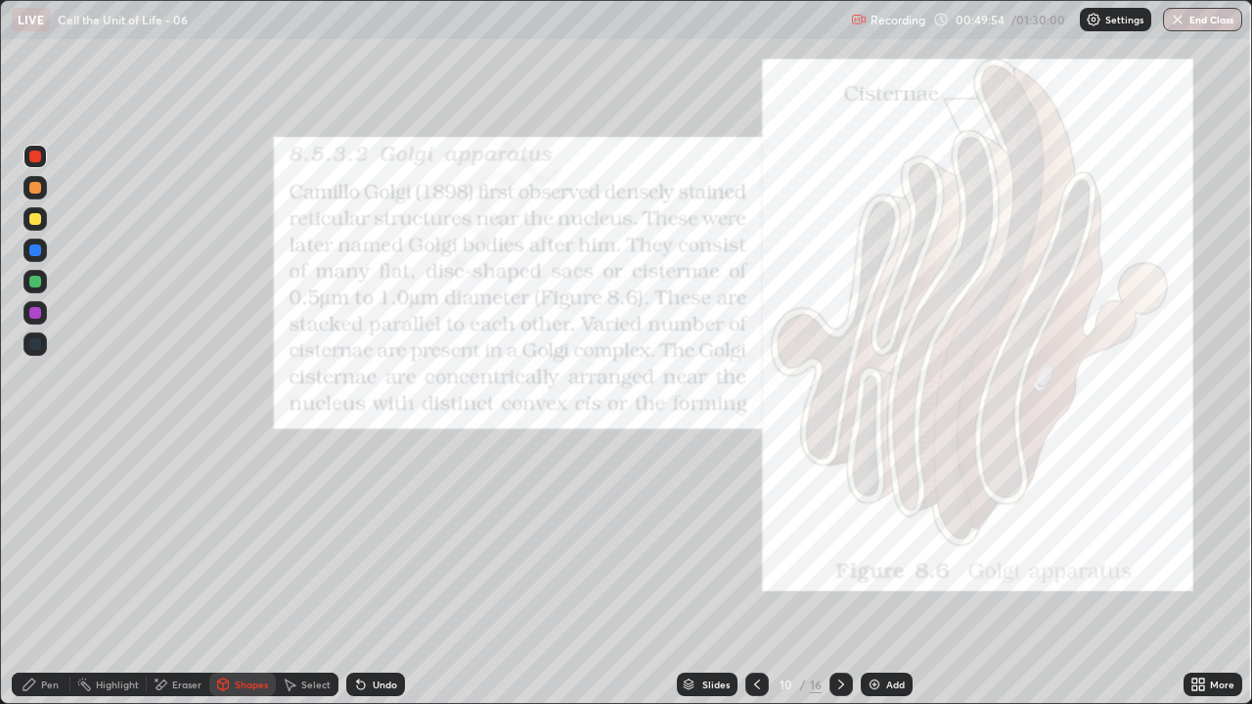
click at [840, 571] on icon at bounding box center [842, 685] width 16 height 16
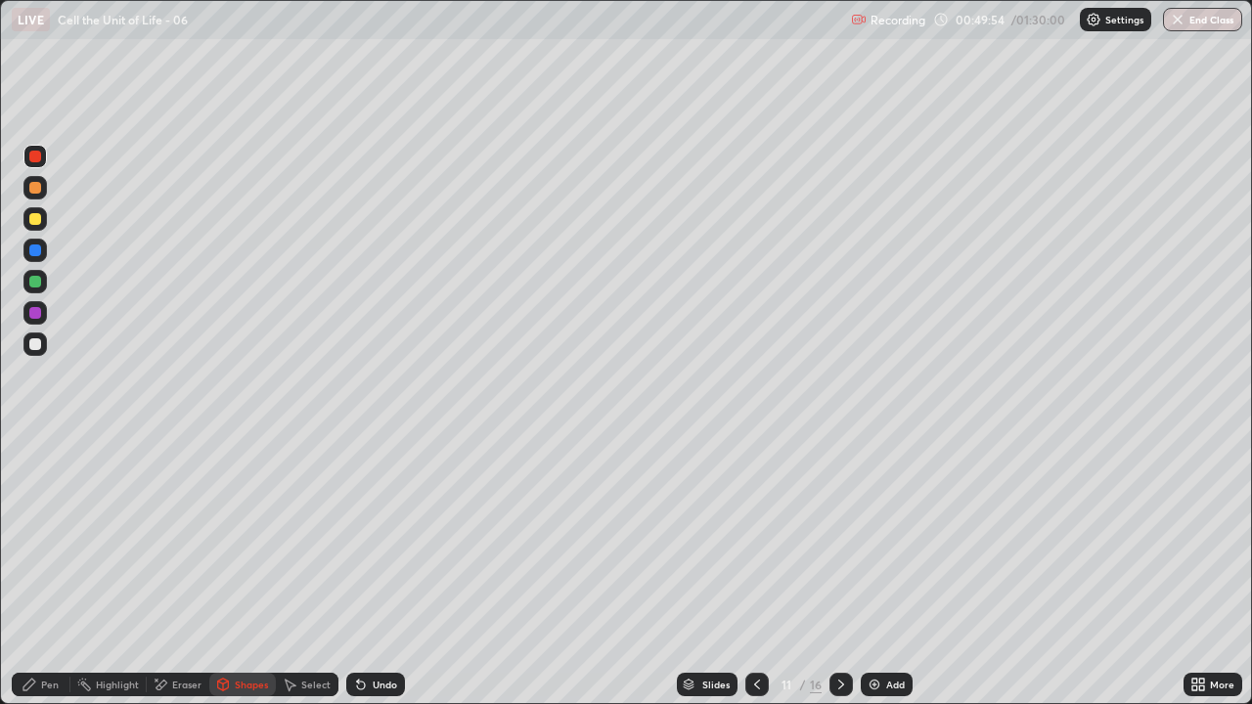
click at [840, 571] on icon at bounding box center [842, 685] width 16 height 16
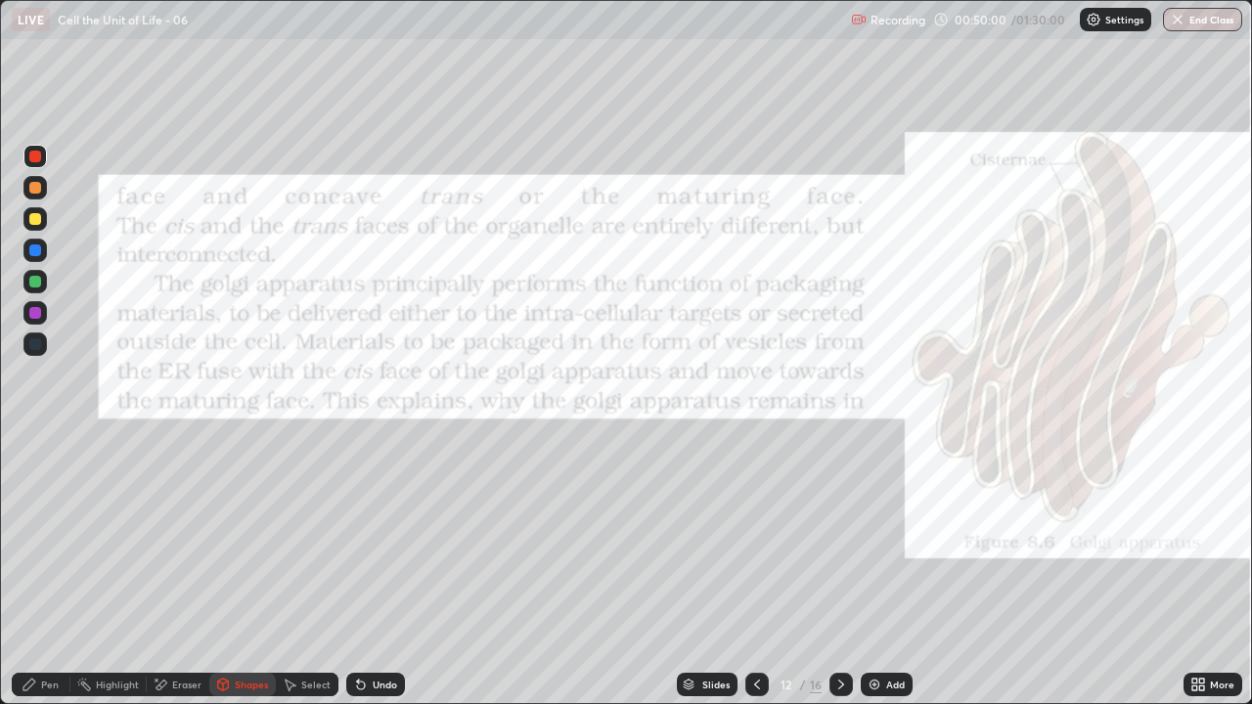
click at [838, 571] on icon at bounding box center [842, 685] width 16 height 16
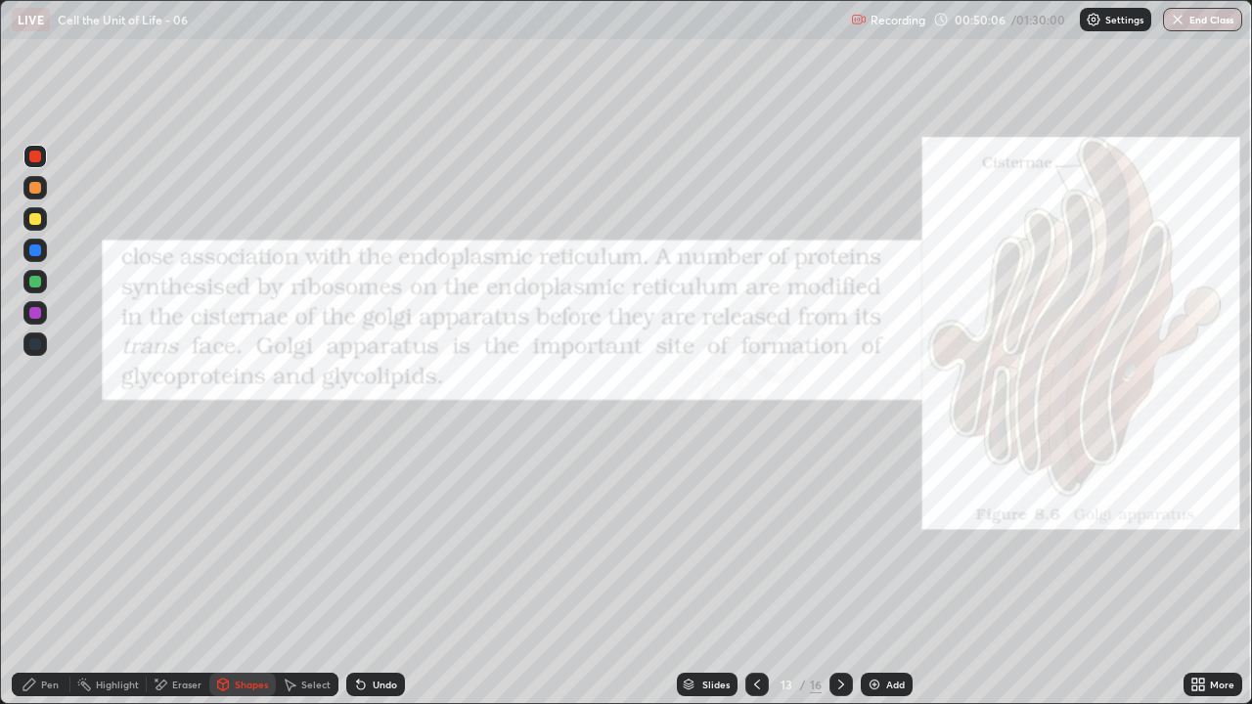
click at [755, 571] on icon at bounding box center [758, 685] width 16 height 16
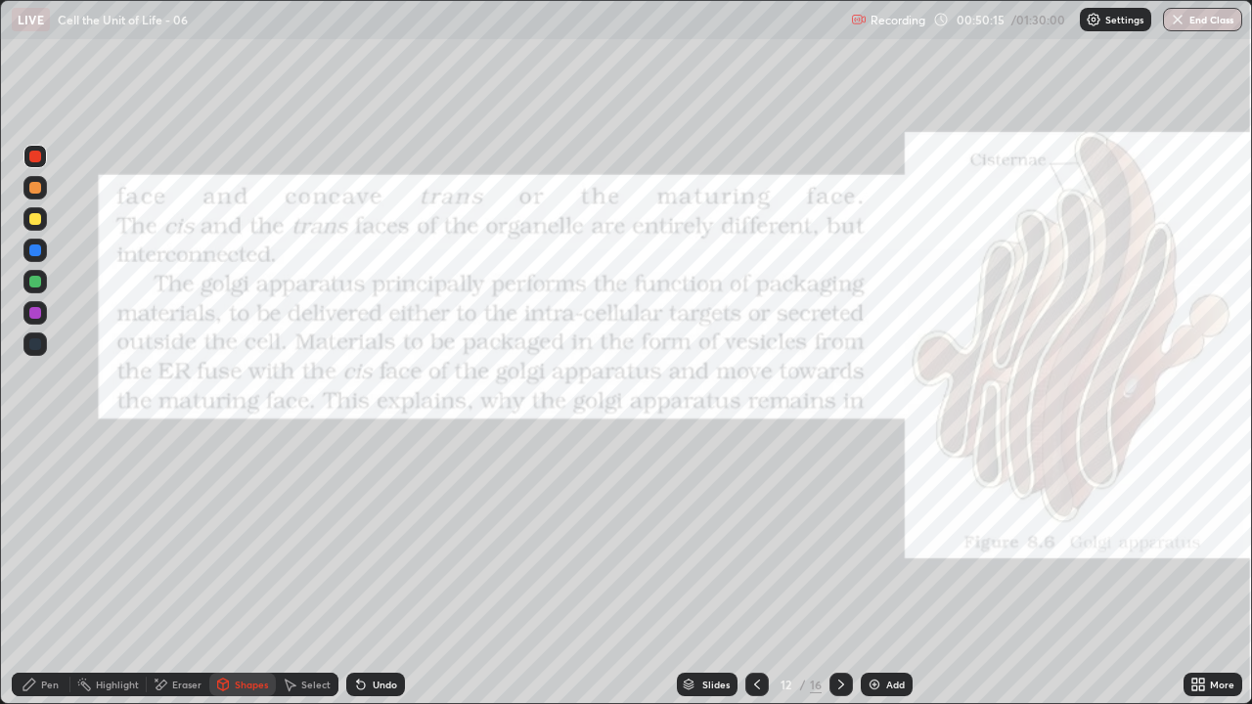
click at [837, 571] on icon at bounding box center [842, 685] width 16 height 16
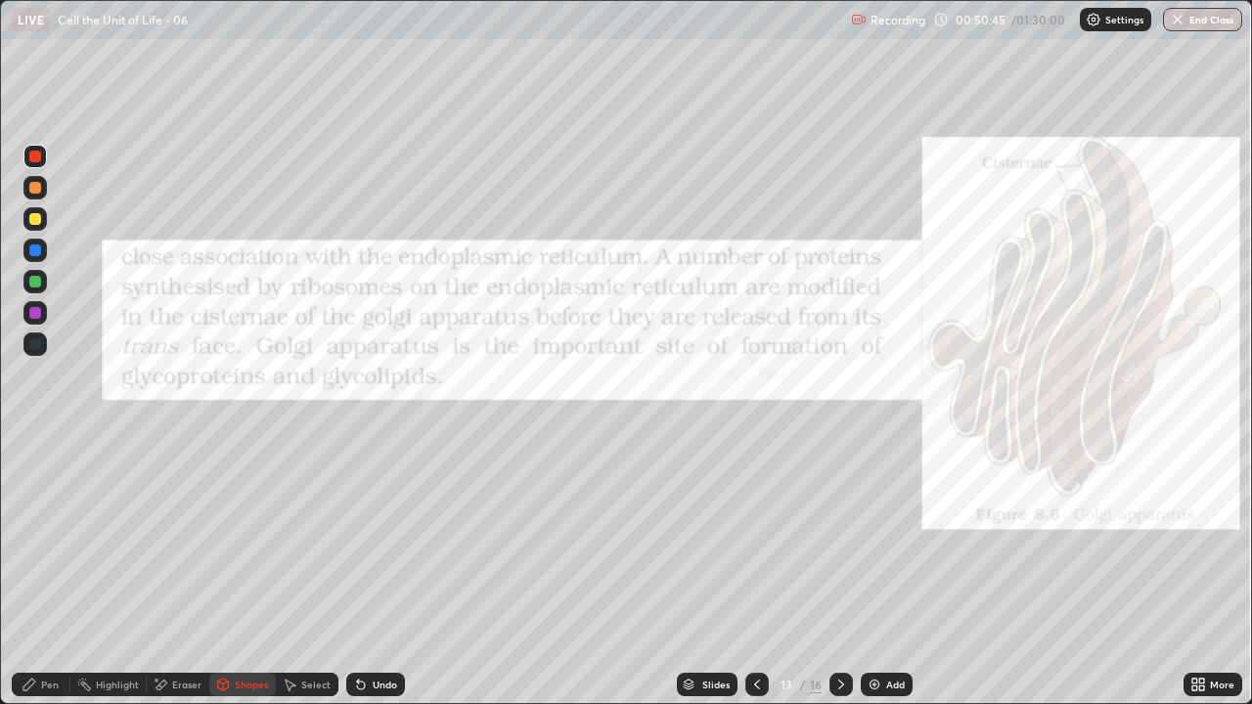
click at [44, 571] on div "Pen" at bounding box center [50, 685] width 18 height 10
click at [839, 571] on icon at bounding box center [842, 685] width 16 height 16
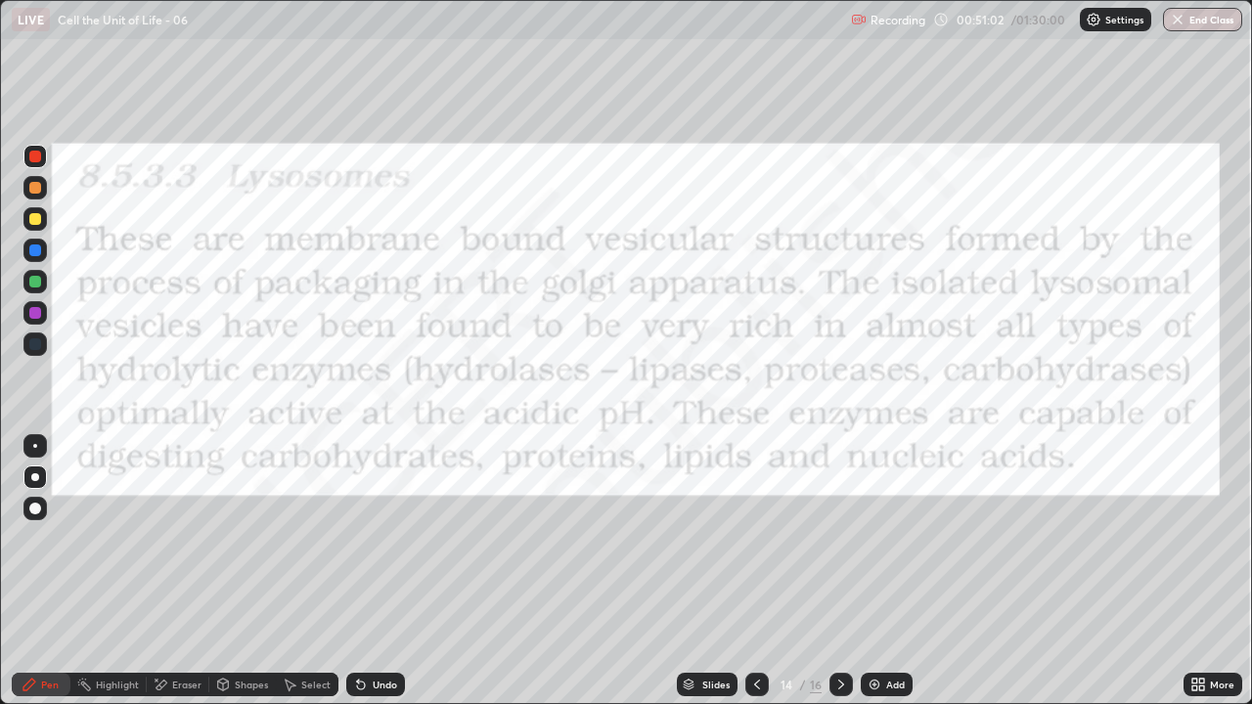
click at [755, 571] on icon at bounding box center [758, 685] width 16 height 16
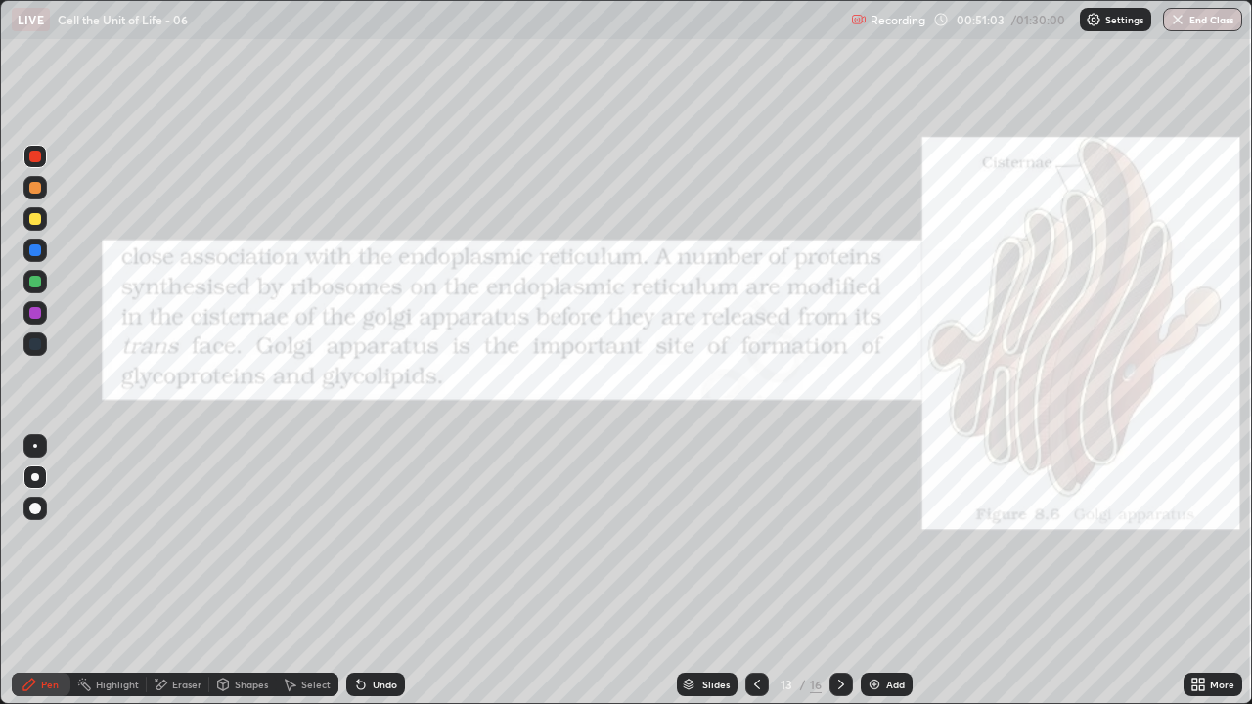
click at [881, 571] on img at bounding box center [875, 685] width 16 height 16
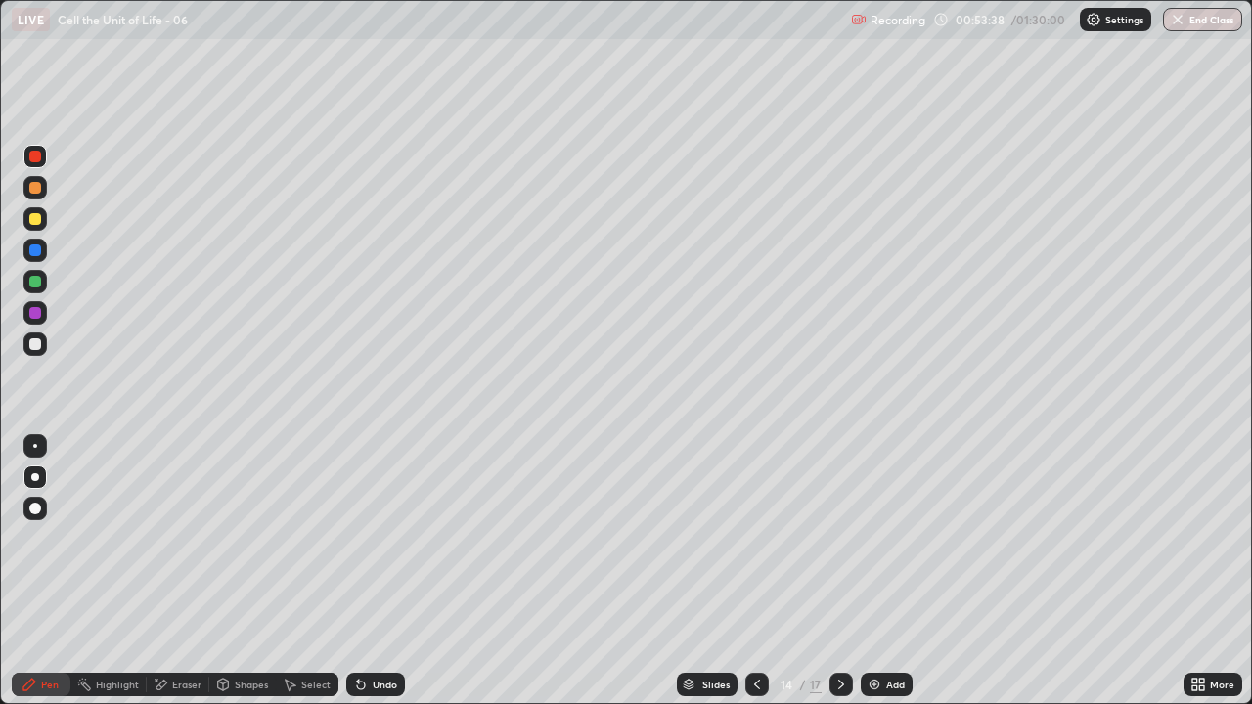
click at [39, 315] on div at bounding box center [35, 313] width 12 height 12
click at [34, 472] on div at bounding box center [34, 477] width 23 height 23
click at [34, 345] on div at bounding box center [35, 345] width 12 height 12
click at [47, 571] on div "Pen" at bounding box center [41, 684] width 59 height 23
click at [32, 245] on div at bounding box center [35, 251] width 12 height 12
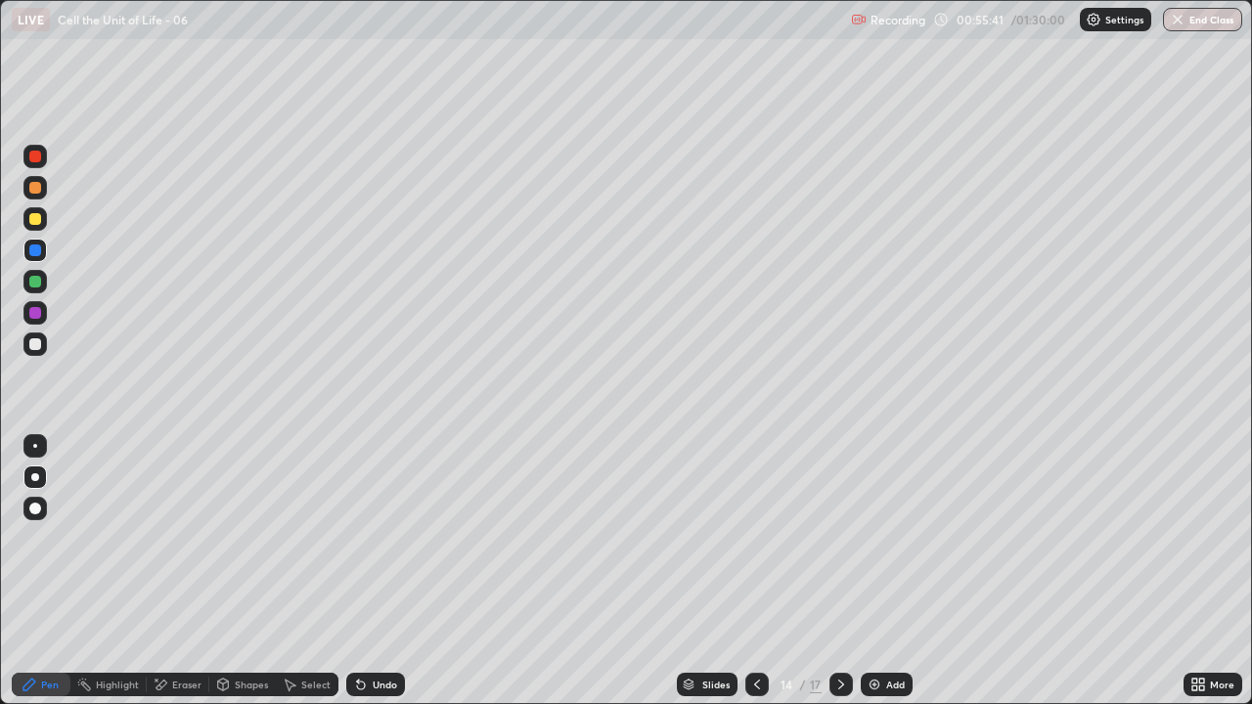
click at [246, 571] on div "Shapes" at bounding box center [251, 685] width 33 height 10
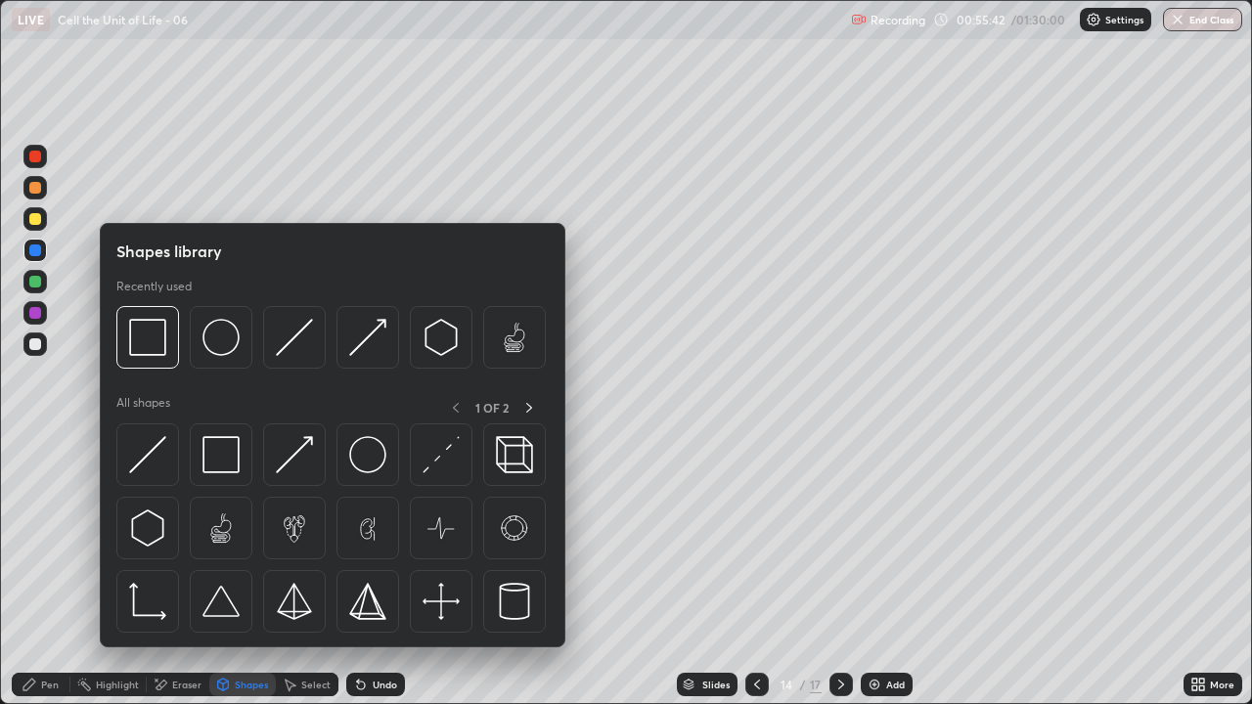
click at [368, 457] on img at bounding box center [367, 454] width 37 height 37
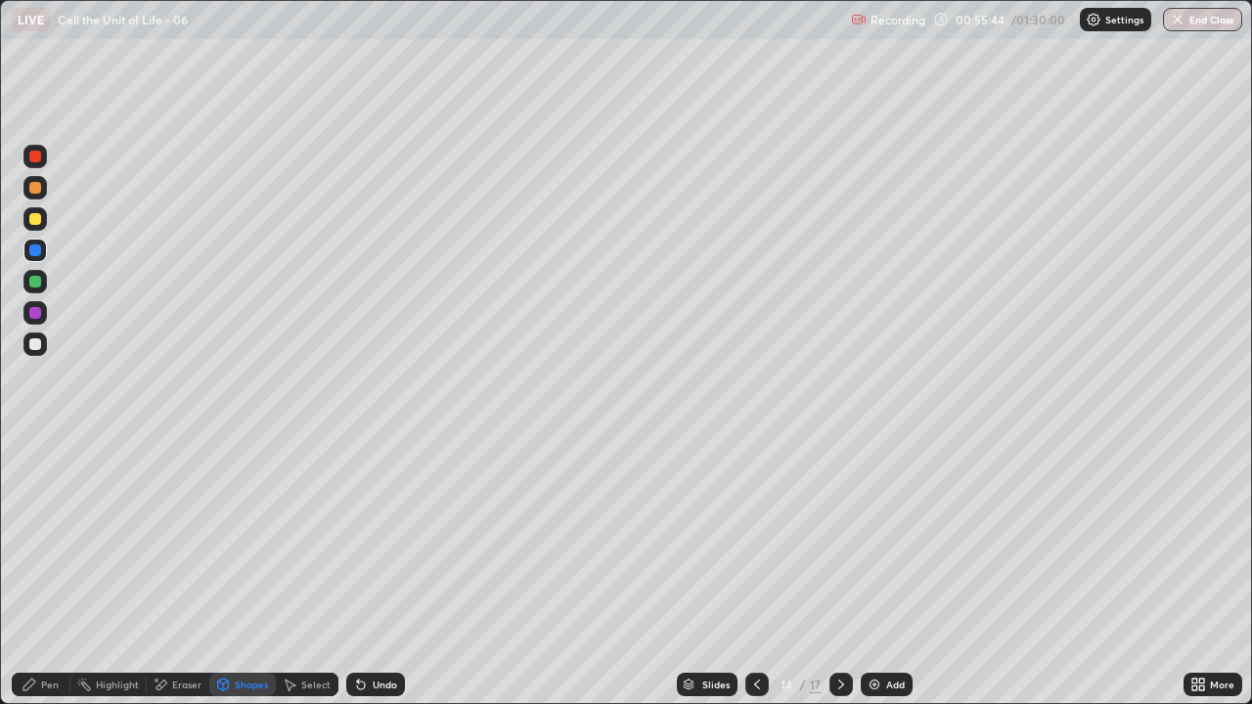
click at [45, 571] on div "Pen" at bounding box center [50, 685] width 18 height 10
click at [45, 473] on div at bounding box center [34, 477] width 23 height 23
click at [37, 342] on div at bounding box center [35, 345] width 12 height 12
click at [35, 216] on div at bounding box center [35, 219] width 12 height 12
click at [44, 571] on div "Pen" at bounding box center [50, 685] width 18 height 10
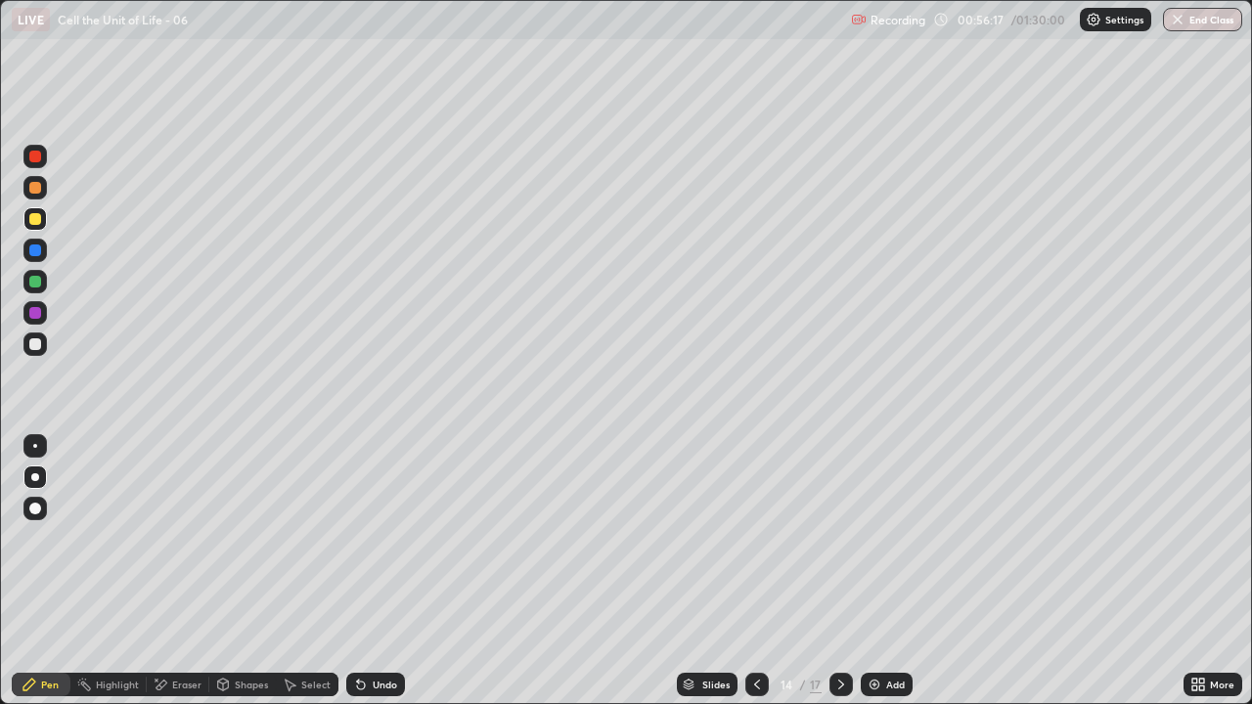
click at [37, 343] on div at bounding box center [35, 345] width 12 height 12
click at [36, 340] on div at bounding box center [35, 345] width 12 height 12
click at [32, 188] on div at bounding box center [35, 188] width 12 height 12
click at [868, 571] on img at bounding box center [875, 685] width 16 height 16
click at [44, 307] on div at bounding box center [34, 312] width 23 height 23
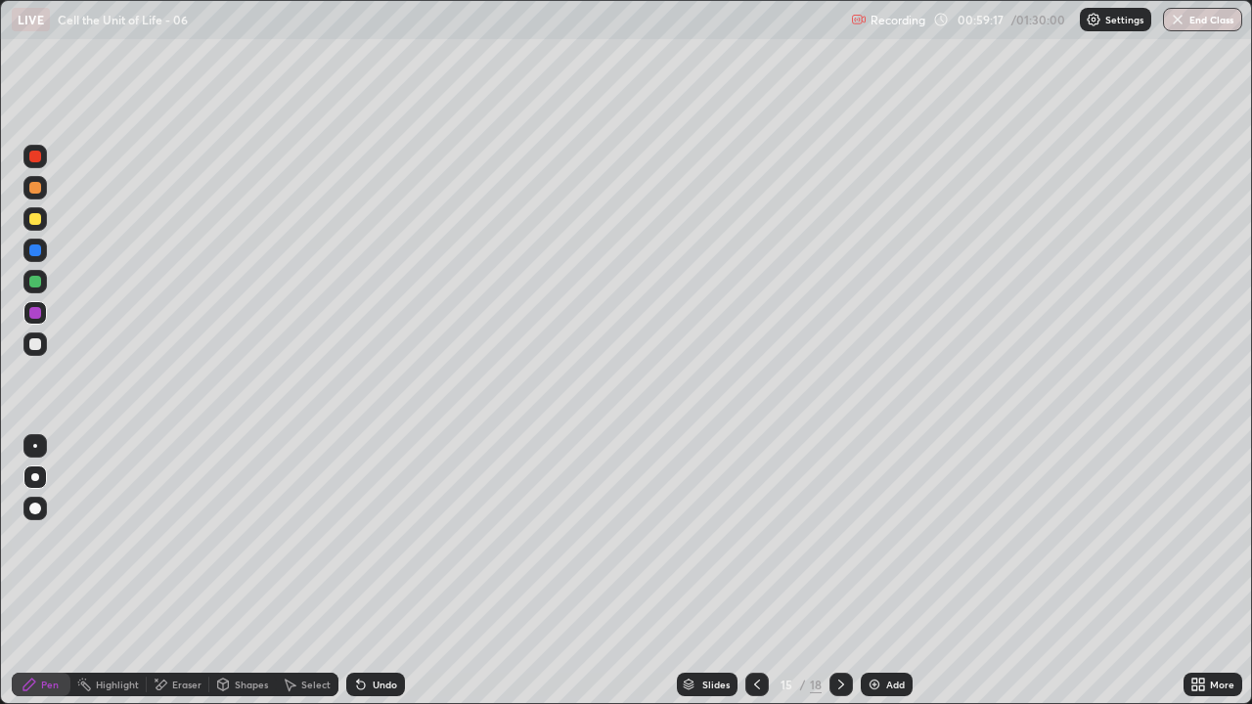
click at [36, 480] on div at bounding box center [35, 478] width 8 height 8
click at [37, 343] on div at bounding box center [35, 345] width 12 height 12
click at [750, 571] on div at bounding box center [757, 684] width 23 height 23
click at [753, 571] on div at bounding box center [757, 684] width 23 height 23
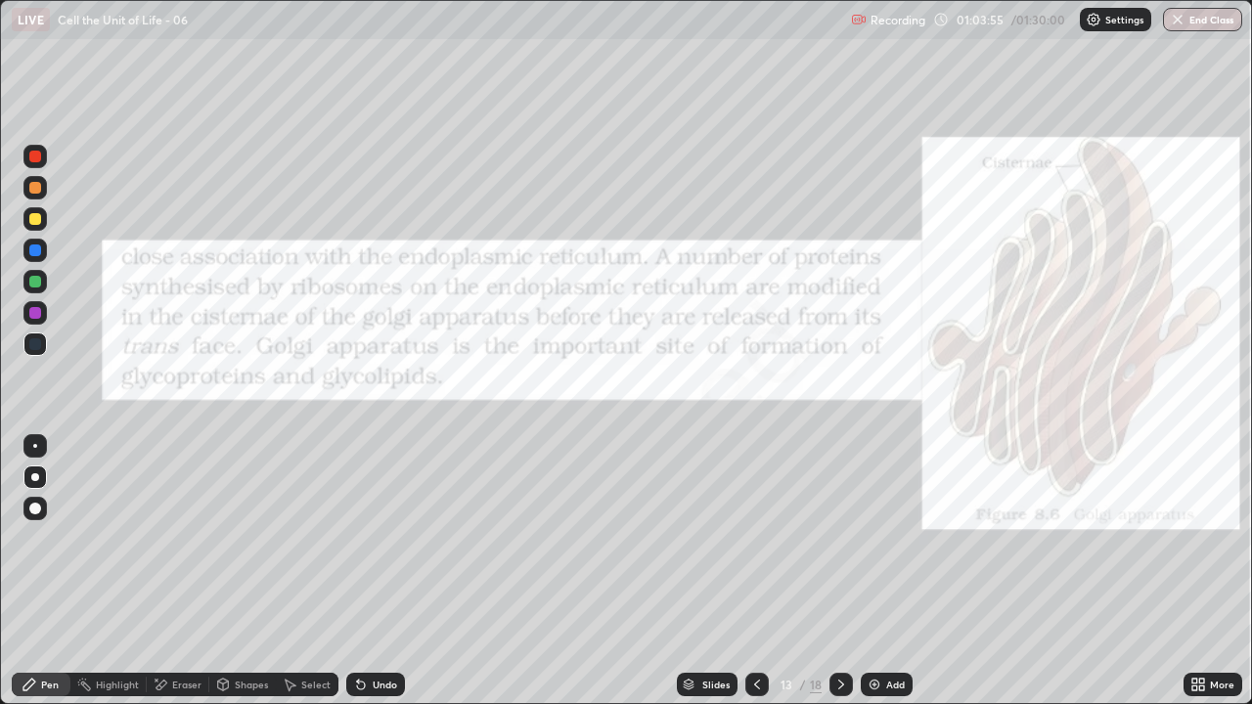
click at [831, 571] on div at bounding box center [841, 684] width 23 height 23
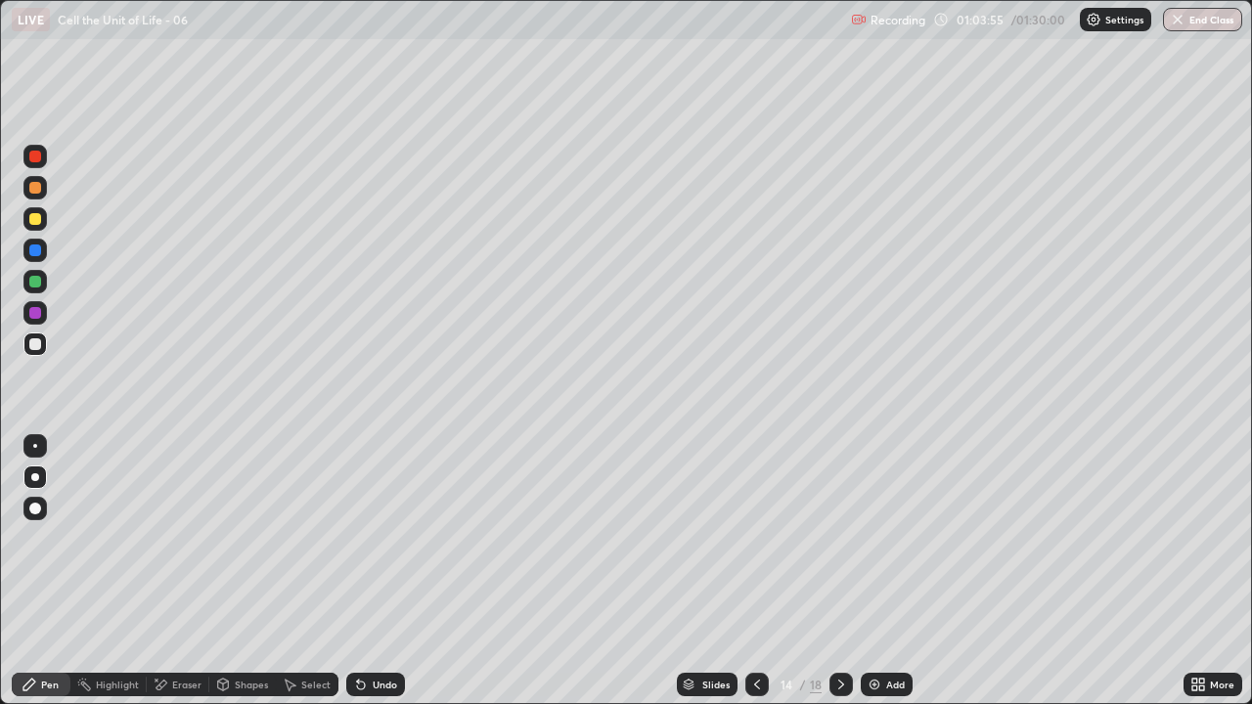
click at [840, 571] on icon at bounding box center [842, 685] width 16 height 16
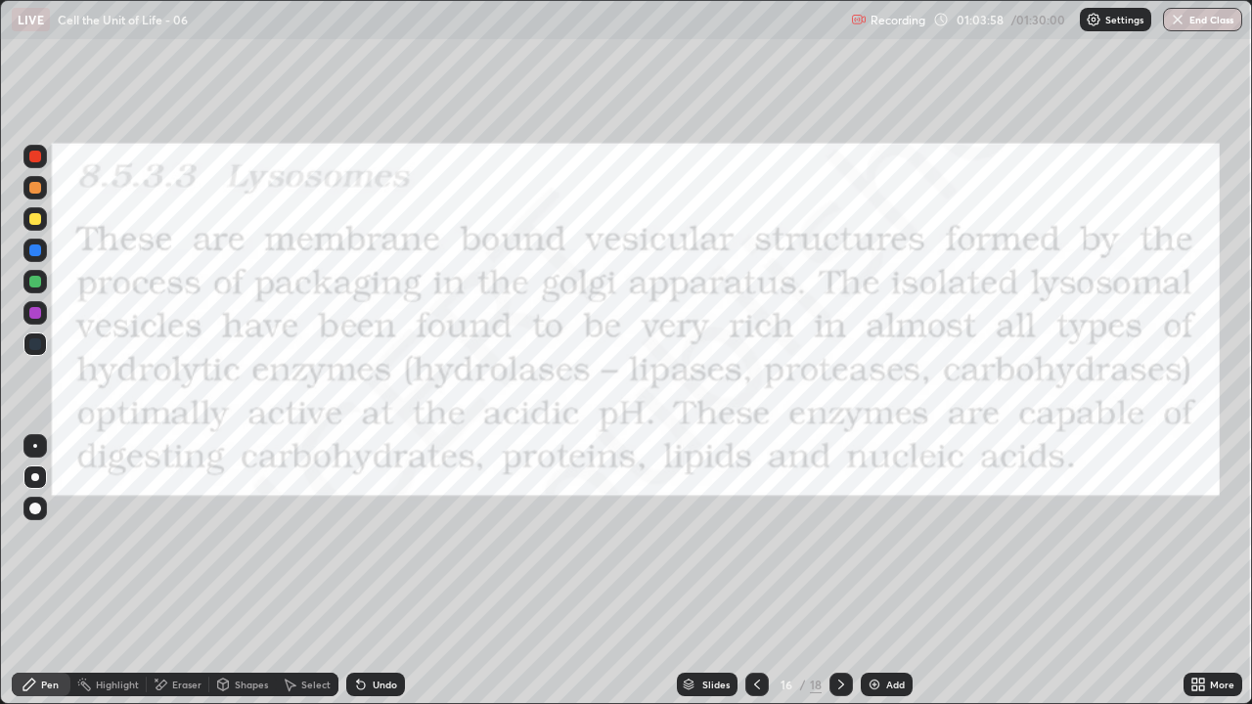
click at [248, 571] on div "Shapes" at bounding box center [251, 685] width 33 height 10
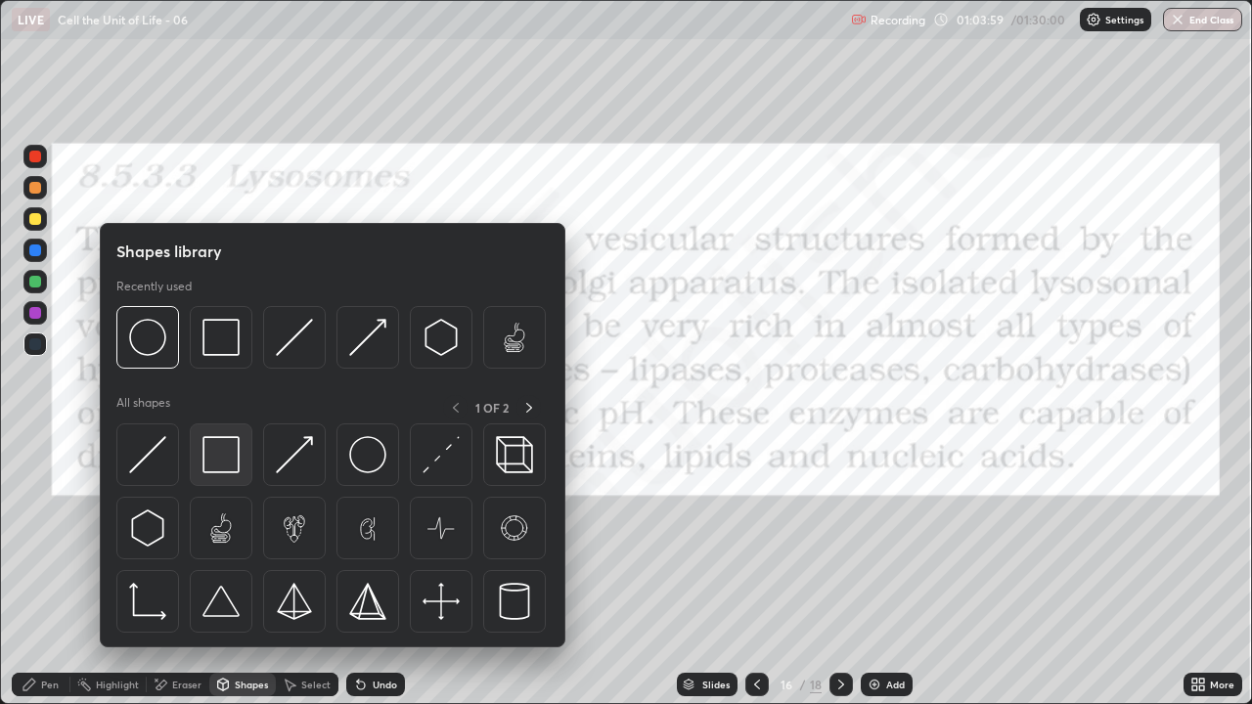
click at [229, 461] on img at bounding box center [221, 454] width 37 height 37
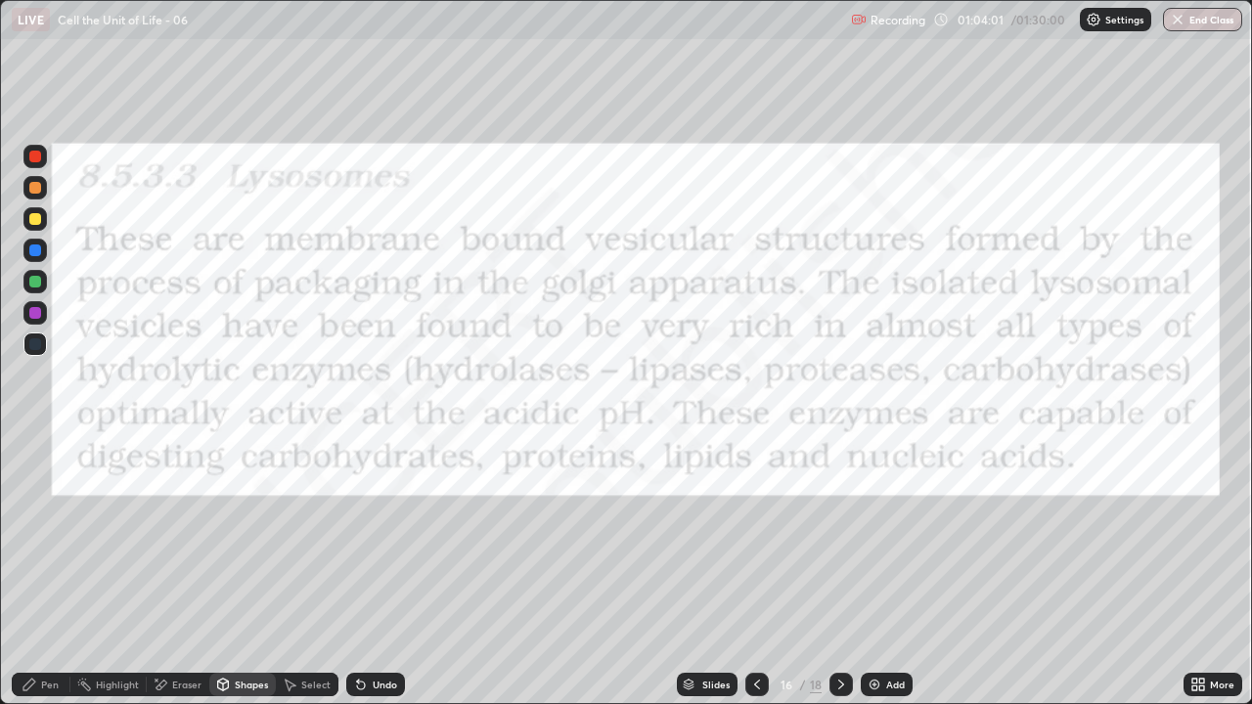
click at [33, 571] on icon at bounding box center [30, 685] width 16 height 16
click at [238, 571] on div "Shapes" at bounding box center [251, 685] width 33 height 10
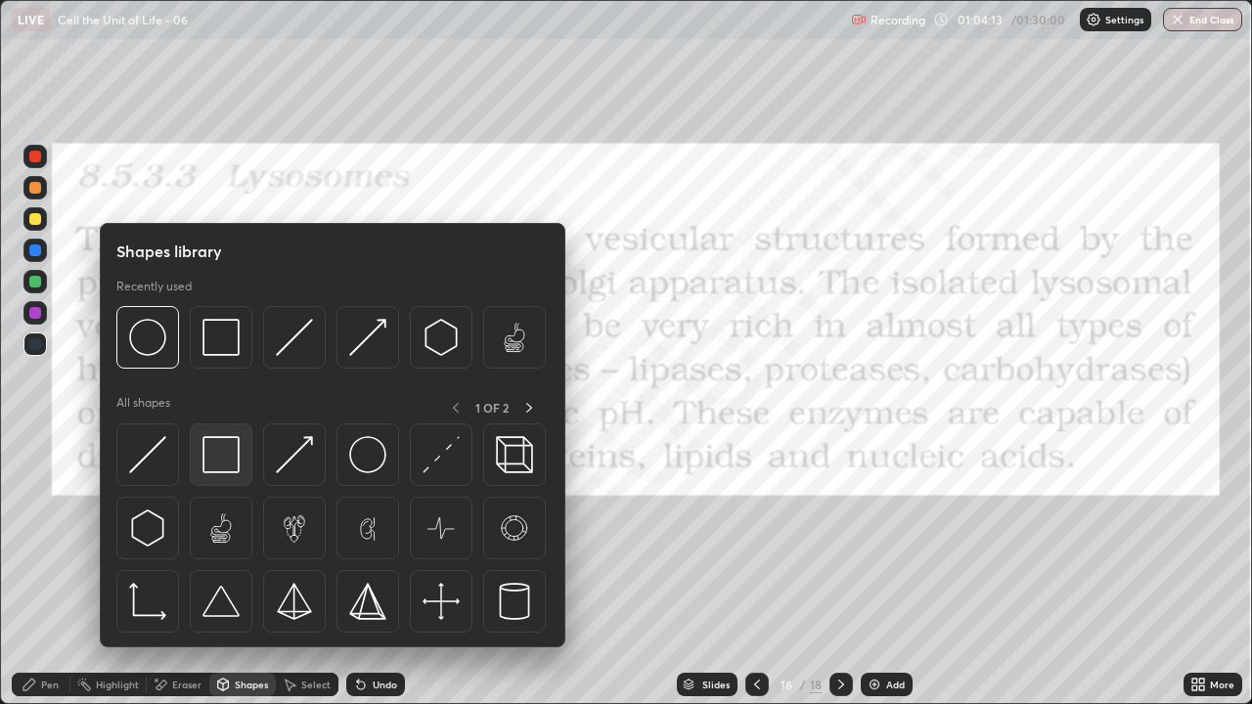
click at [222, 457] on img at bounding box center [221, 454] width 37 height 37
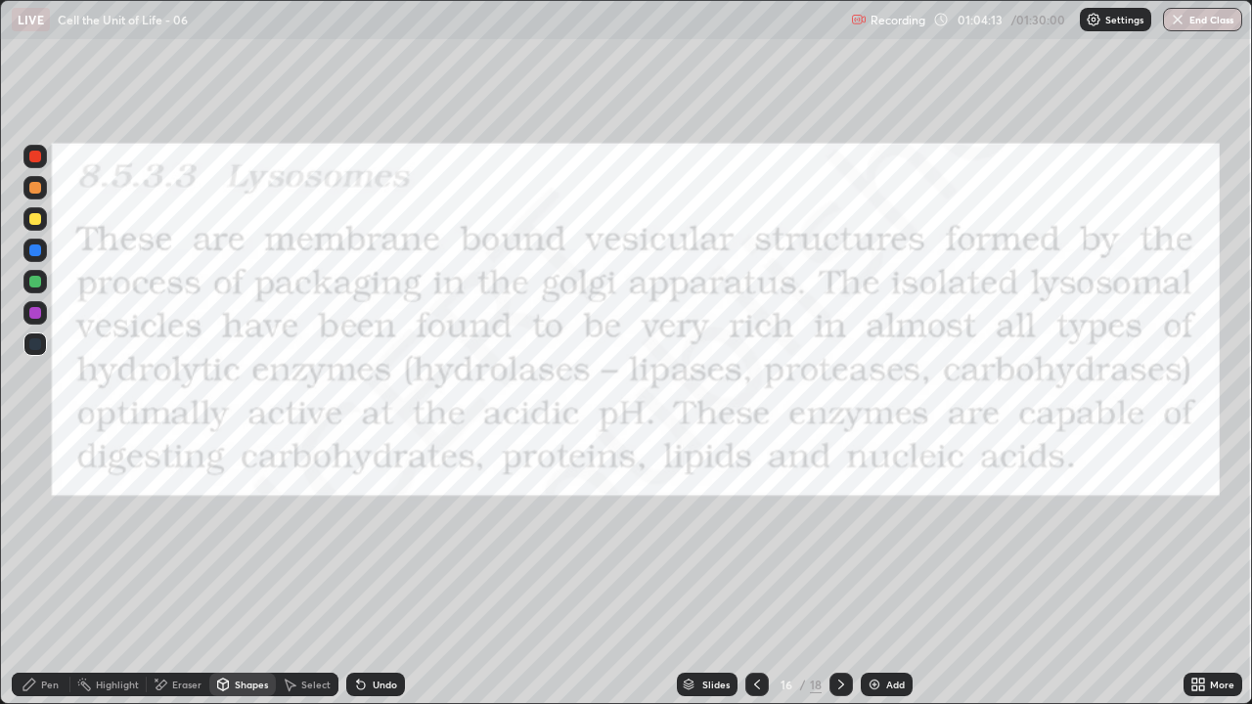
click at [36, 158] on div at bounding box center [35, 157] width 12 height 12
click at [893, 571] on div "Add" at bounding box center [887, 684] width 52 height 23
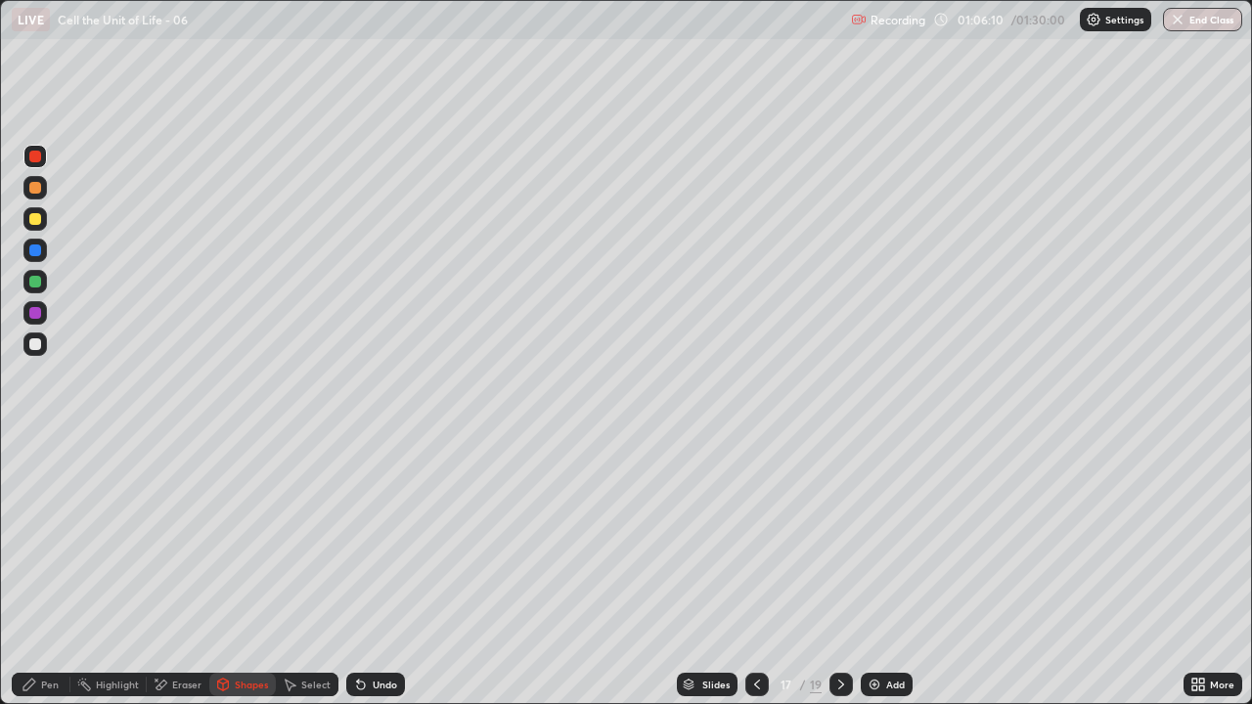
click at [258, 571] on div "Shapes" at bounding box center [251, 685] width 33 height 10
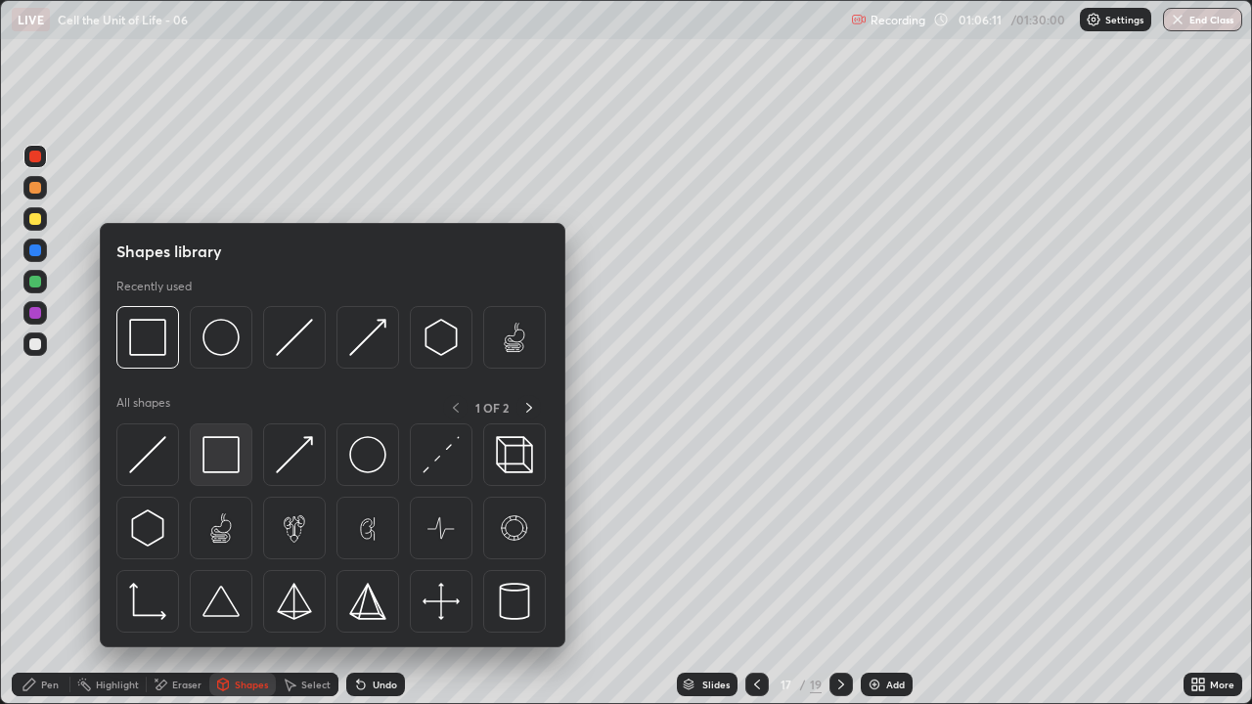
click at [234, 450] on img at bounding box center [221, 454] width 37 height 37
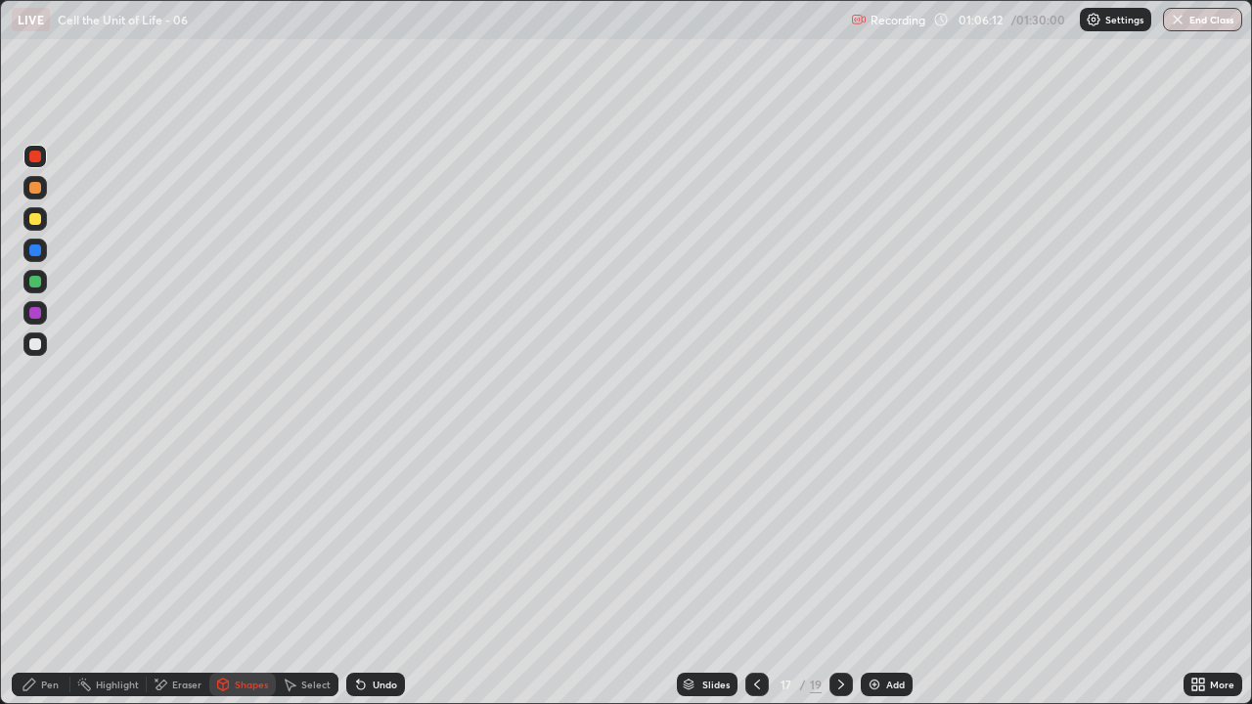
click at [32, 220] on div at bounding box center [35, 219] width 12 height 12
click at [231, 571] on div "Shapes" at bounding box center [242, 684] width 67 height 23
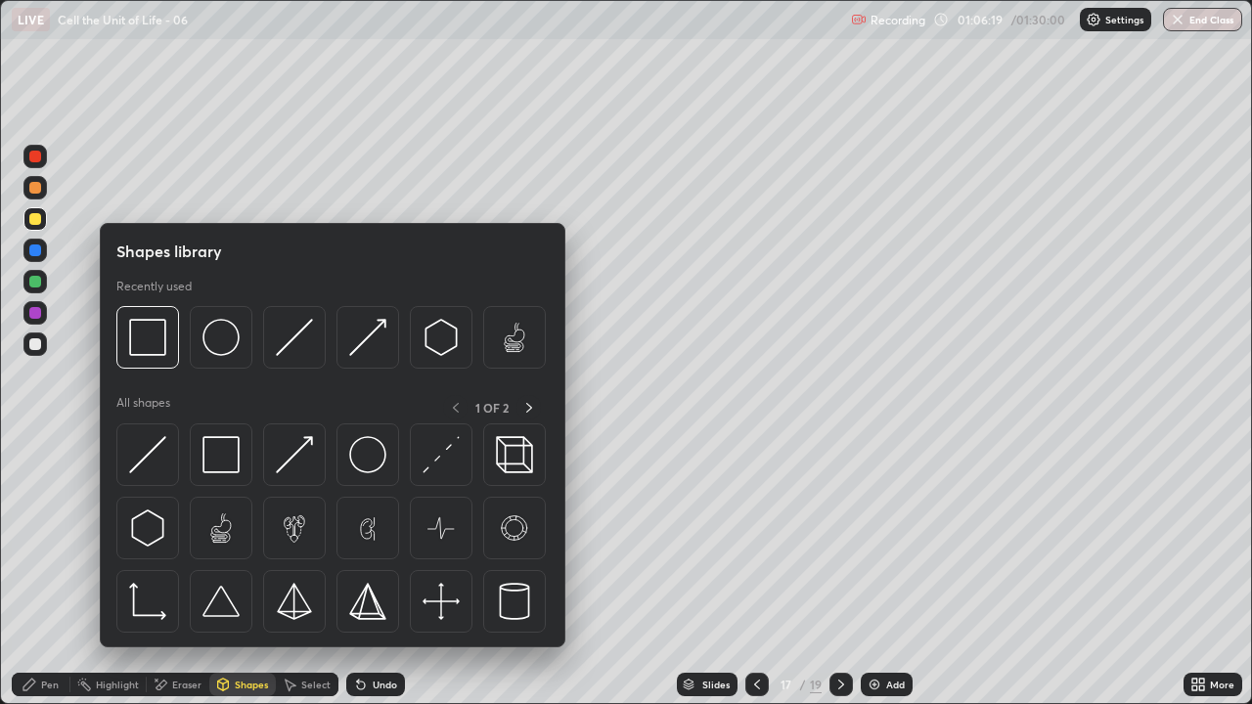
click at [51, 571] on div "Pen" at bounding box center [41, 684] width 59 height 23
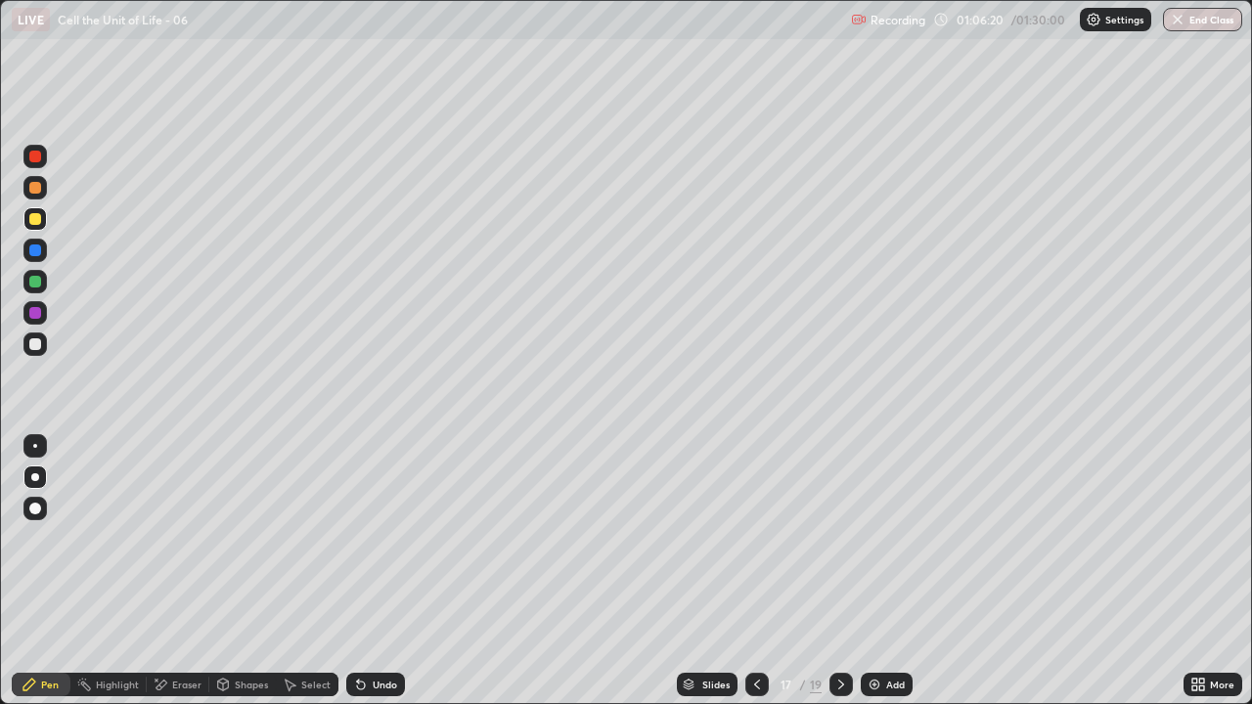
click at [36, 281] on div at bounding box center [35, 282] width 12 height 12
click at [45, 571] on div "Pen" at bounding box center [50, 685] width 18 height 10
click at [48, 571] on div "Pen" at bounding box center [50, 685] width 18 height 10
click at [36, 477] on div at bounding box center [35, 478] width 8 height 8
click at [38, 336] on div at bounding box center [34, 344] width 23 height 23
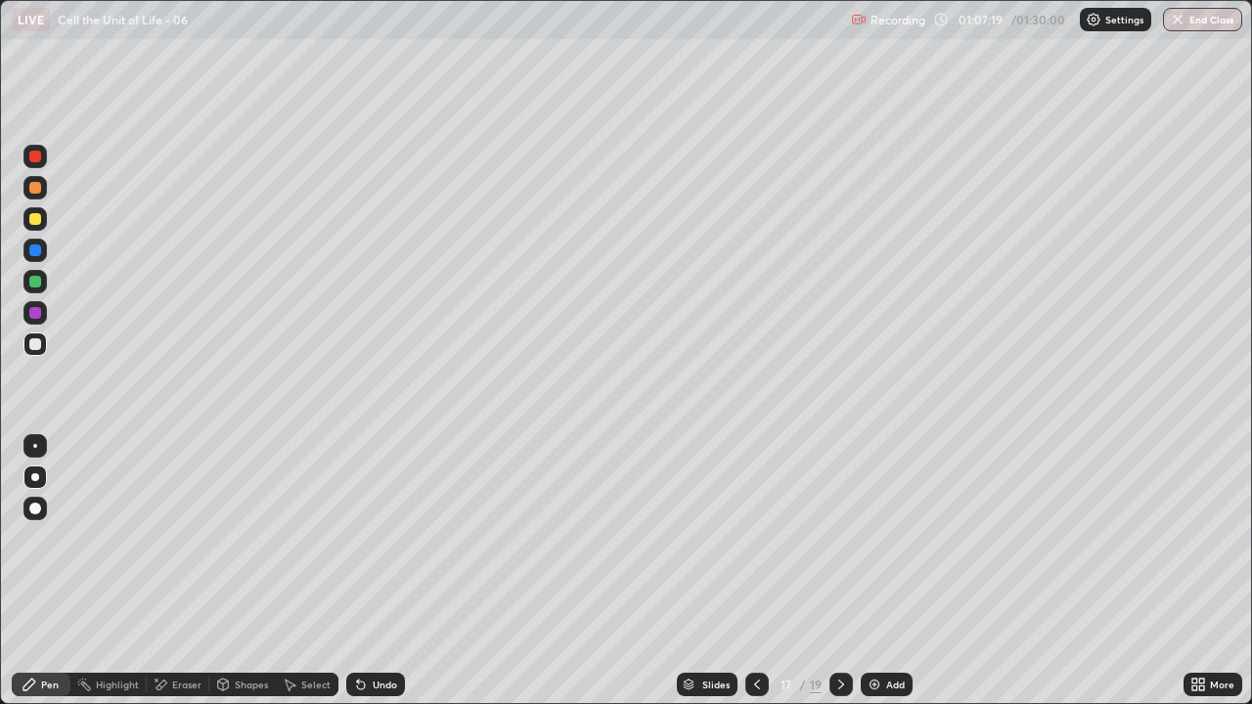
click at [46, 283] on div at bounding box center [34, 281] width 23 height 23
click at [184, 571] on div "Eraser" at bounding box center [186, 685] width 29 height 10
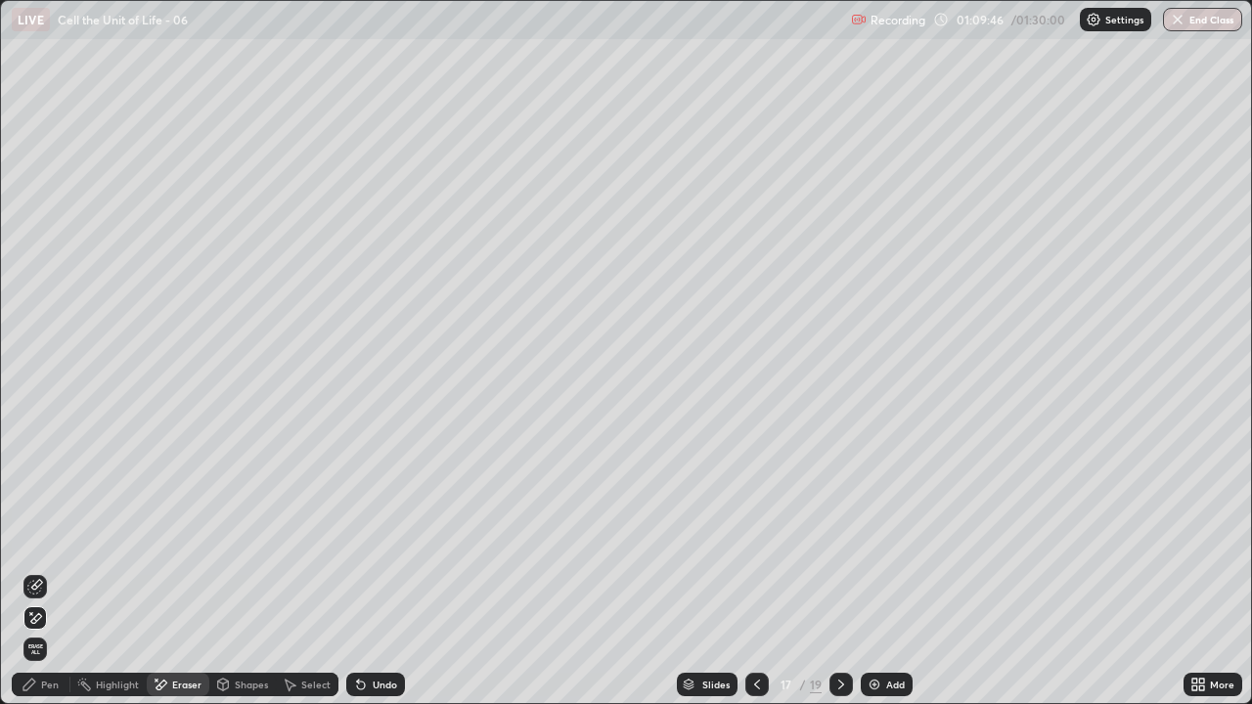
click at [38, 571] on icon at bounding box center [35, 619] width 16 height 17
click at [44, 571] on div "Pen" at bounding box center [50, 685] width 18 height 10
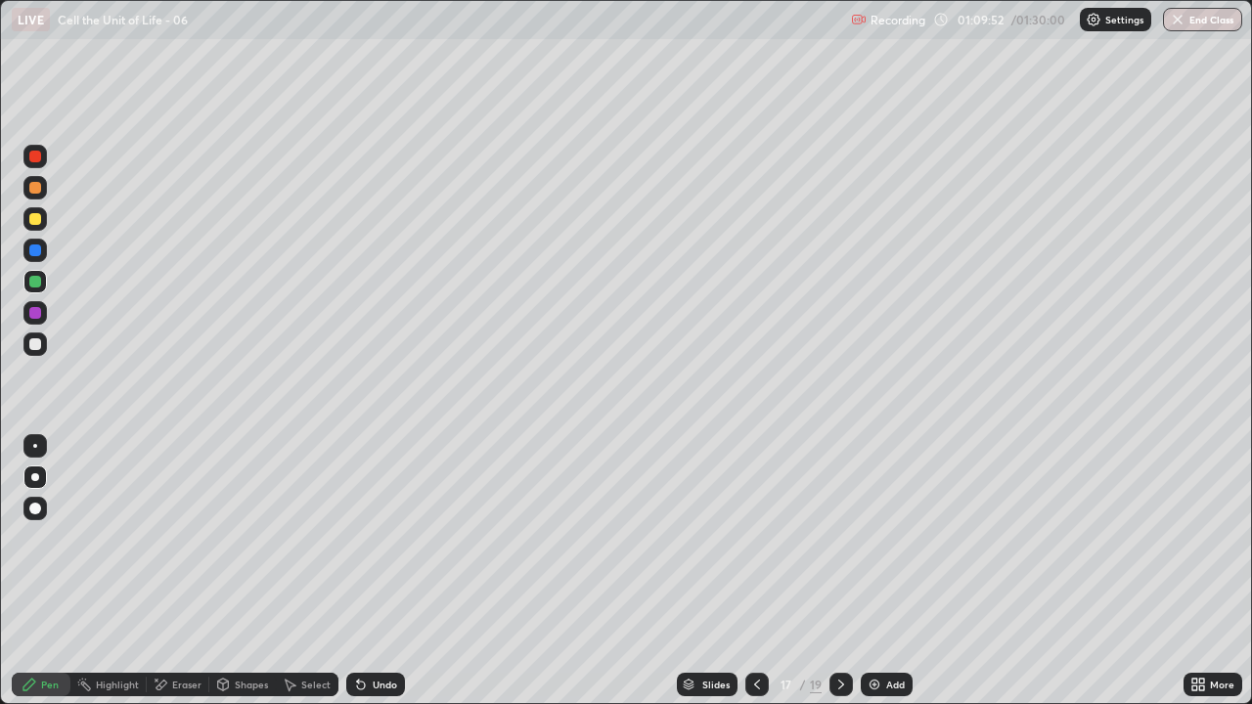
click at [180, 571] on div "Eraser" at bounding box center [186, 685] width 29 height 10
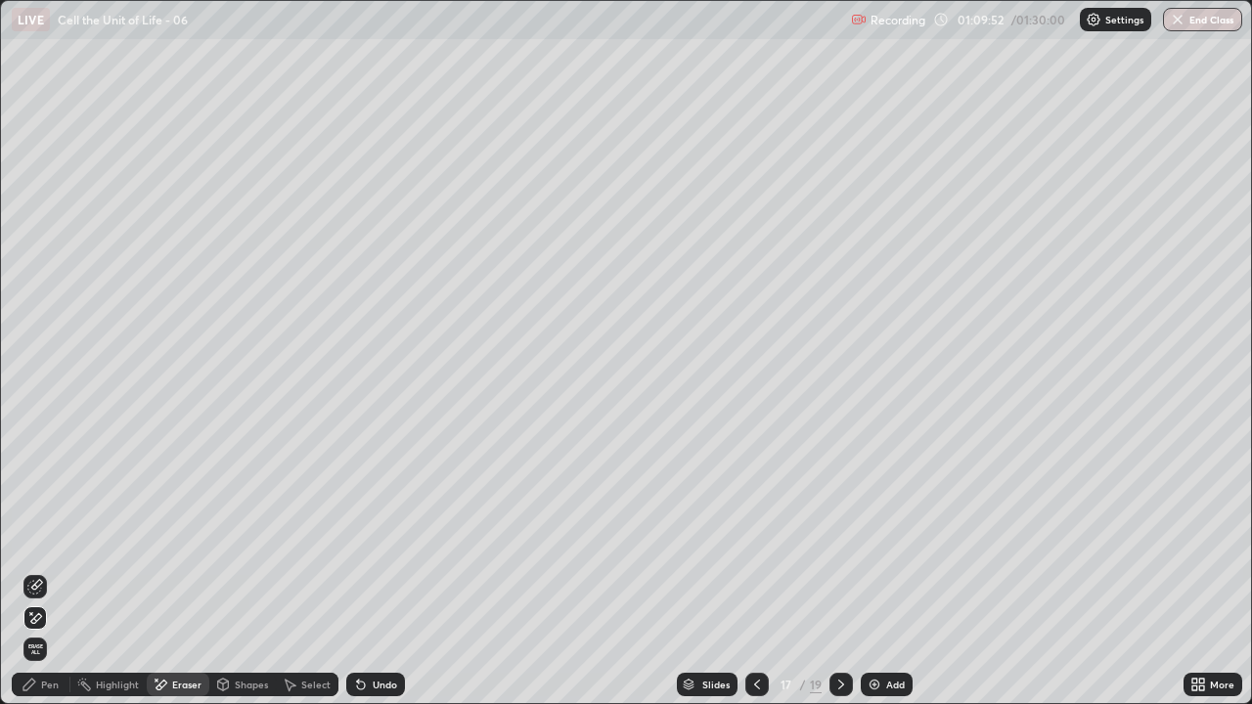
click at [31, 571] on icon at bounding box center [31, 614] width 2 height 2
click at [37, 571] on div "Pen" at bounding box center [41, 684] width 59 height 23
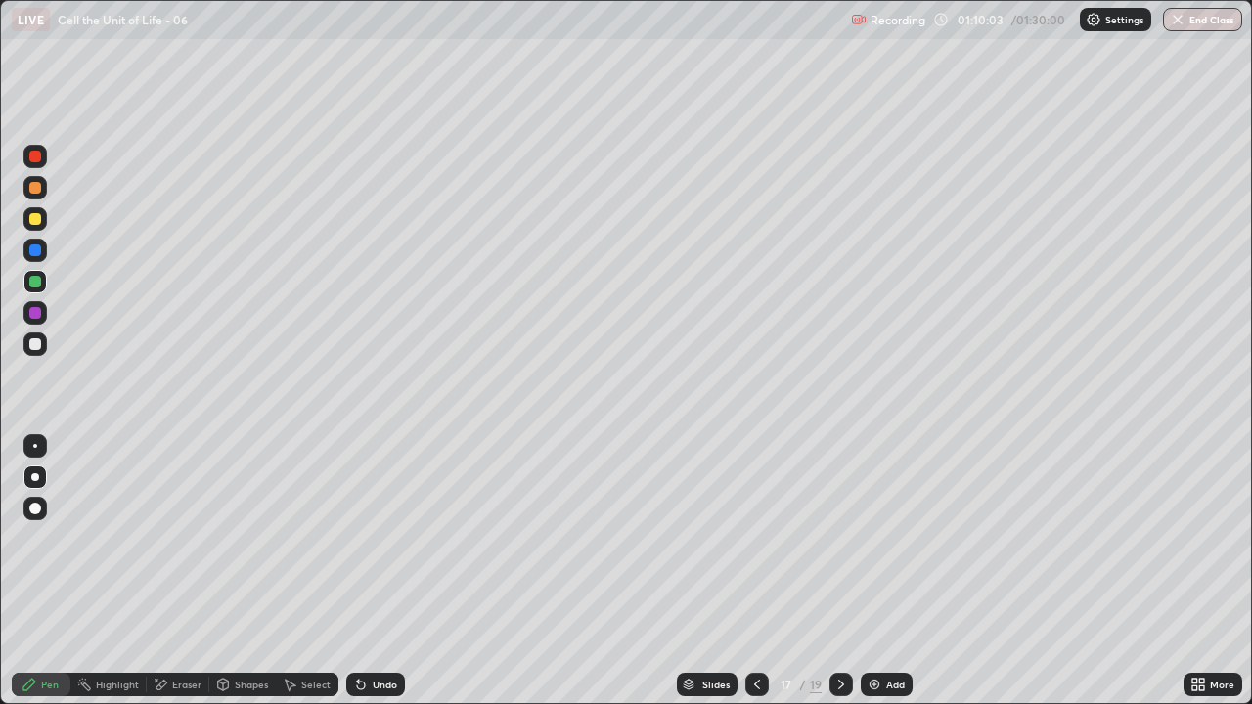
click at [30, 250] on div at bounding box center [35, 251] width 12 height 12
click at [31, 277] on div at bounding box center [35, 282] width 12 height 12
click at [35, 477] on div at bounding box center [35, 478] width 8 height 8
click at [38, 348] on div at bounding box center [35, 345] width 12 height 12
click at [38, 250] on div at bounding box center [35, 251] width 12 height 12
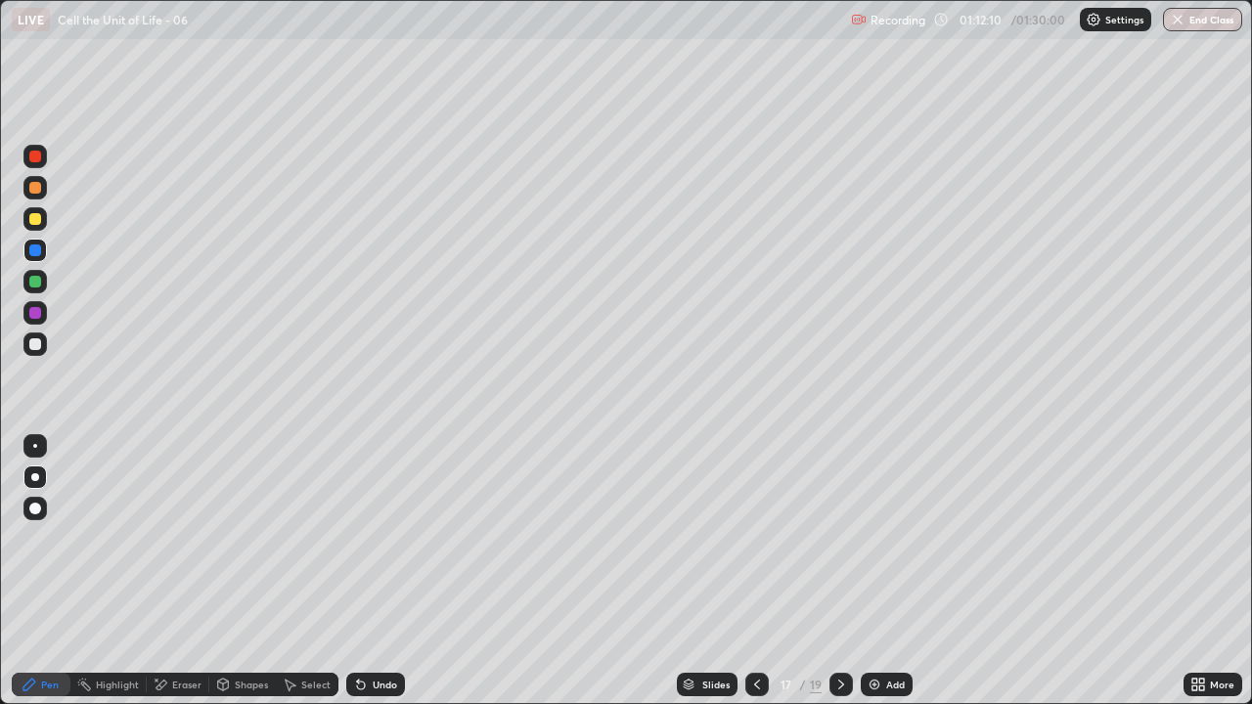
click at [39, 286] on div at bounding box center [35, 282] width 12 height 12
click at [32, 477] on div at bounding box center [35, 478] width 8 height 8
click at [38, 158] on div at bounding box center [35, 157] width 12 height 12
click at [28, 571] on div "Pen" at bounding box center [41, 684] width 59 height 23
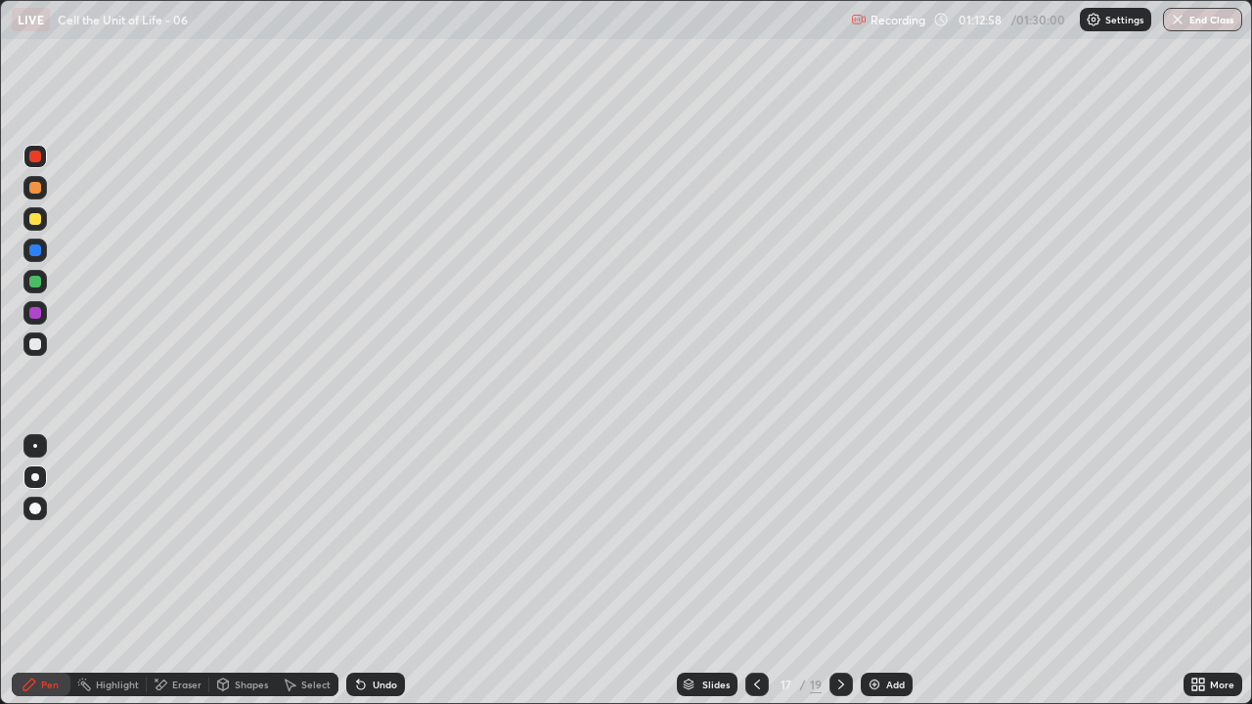
click at [35, 478] on div at bounding box center [35, 478] width 8 height 8
click at [40, 341] on div at bounding box center [35, 345] width 12 height 12
click at [44, 474] on div at bounding box center [34, 477] width 23 height 23
click at [42, 571] on div "Pen" at bounding box center [50, 685] width 18 height 10
click at [35, 312] on div at bounding box center [35, 313] width 12 height 12
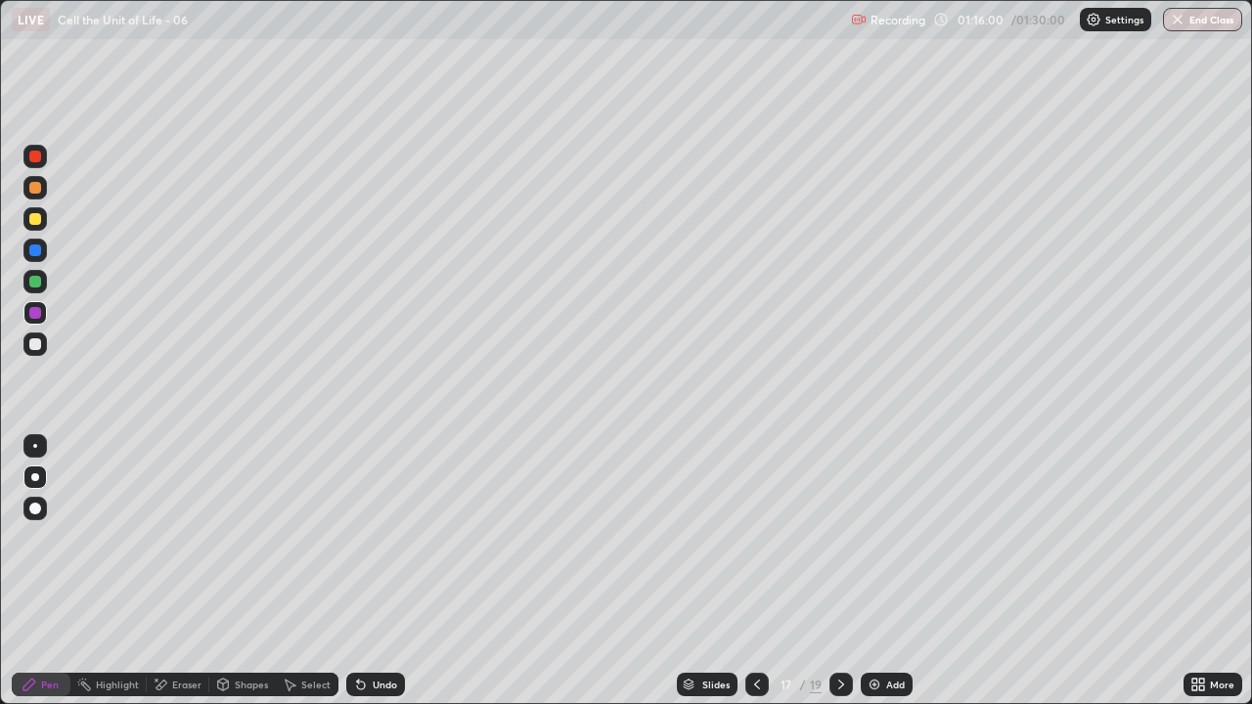
click at [37, 226] on div at bounding box center [34, 218] width 23 height 23
click at [165, 571] on div "Eraser" at bounding box center [178, 684] width 63 height 23
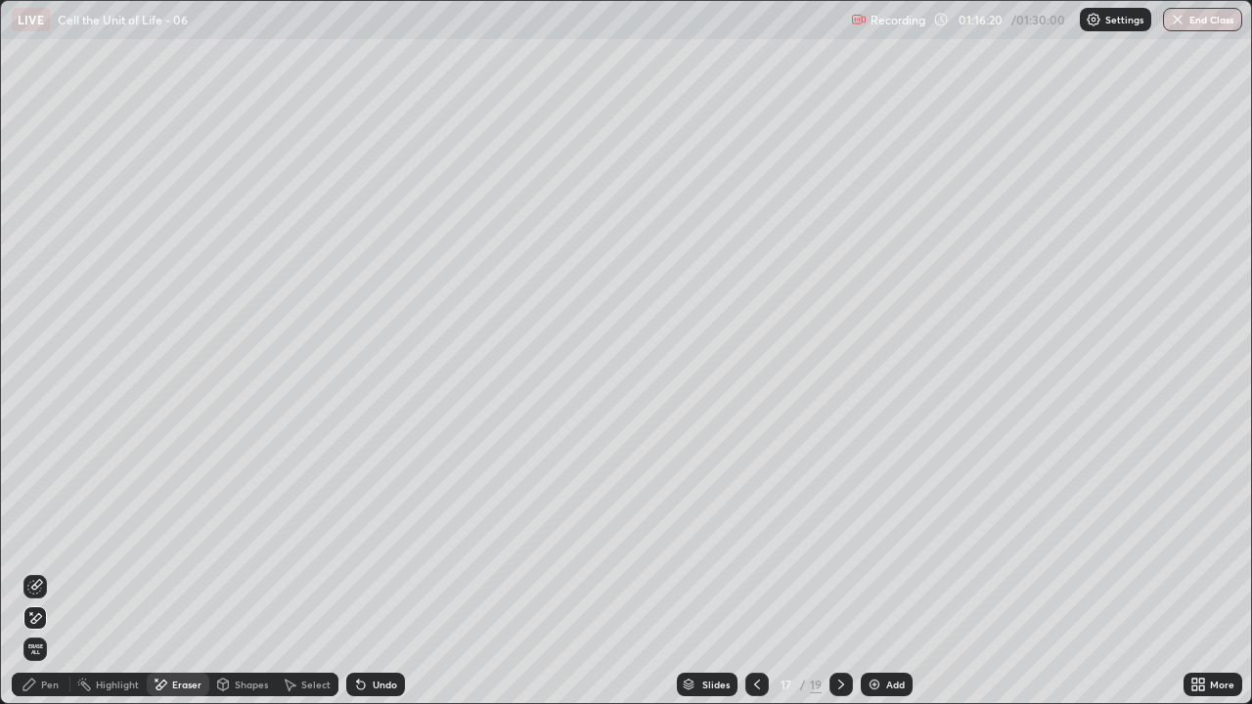
click at [36, 571] on icon at bounding box center [35, 587] width 16 height 16
click at [49, 571] on div "Pen" at bounding box center [50, 685] width 18 height 10
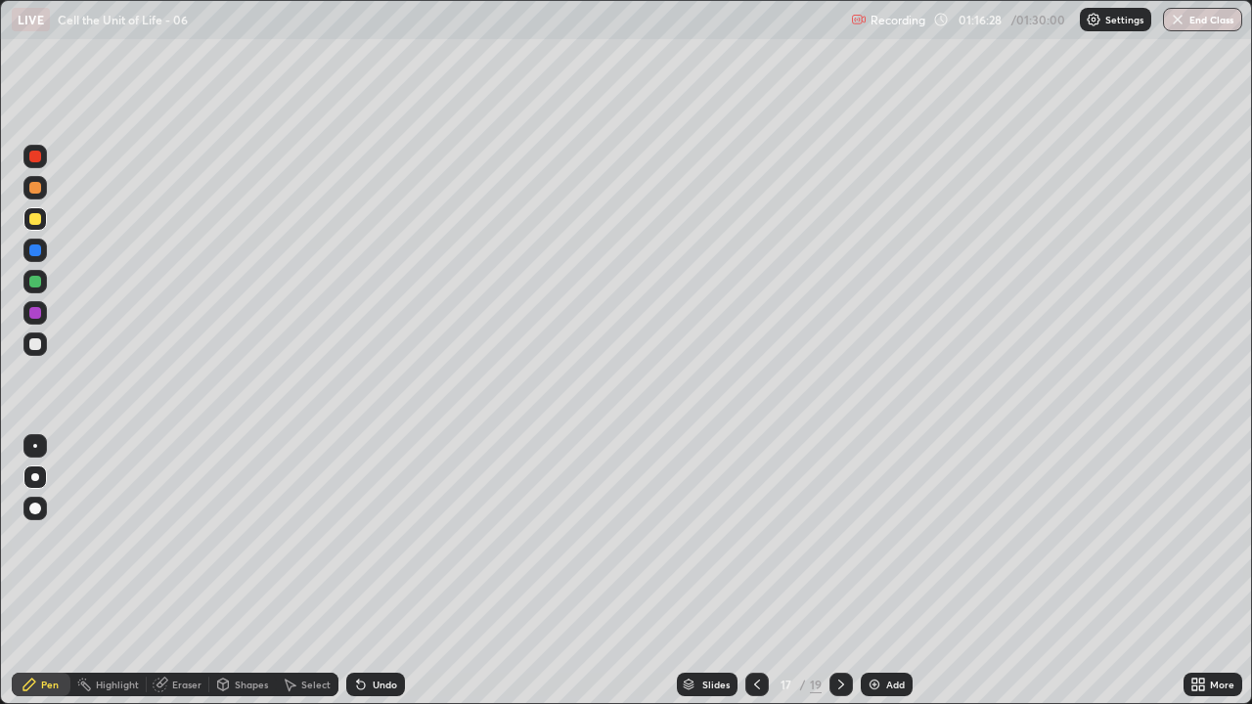
click at [36, 311] on div at bounding box center [35, 313] width 12 height 12
click at [31, 284] on div at bounding box center [35, 282] width 12 height 12
click at [34, 345] on div at bounding box center [35, 345] width 12 height 12
click at [41, 571] on div "Pen" at bounding box center [50, 685] width 18 height 10
click at [35, 477] on div at bounding box center [35, 478] width 8 height 8
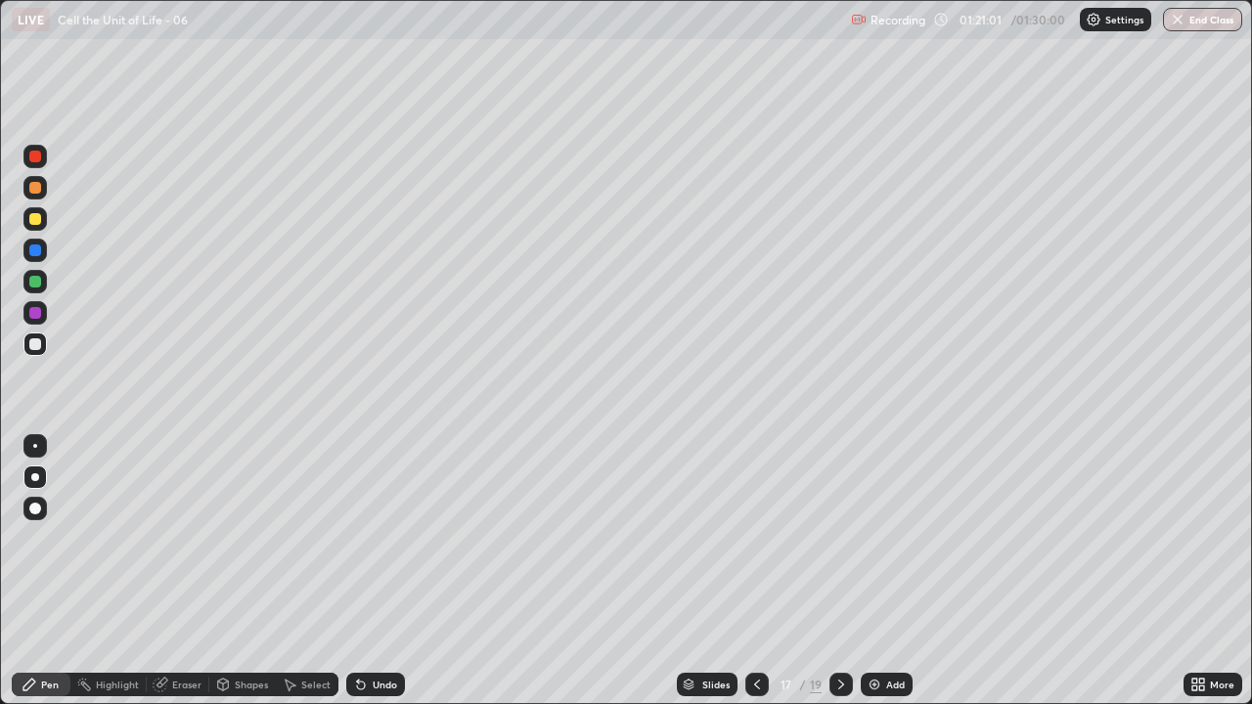
click at [44, 571] on div "Pen" at bounding box center [50, 685] width 18 height 10
click at [678, 571] on div "Slides" at bounding box center [707, 684] width 61 height 23
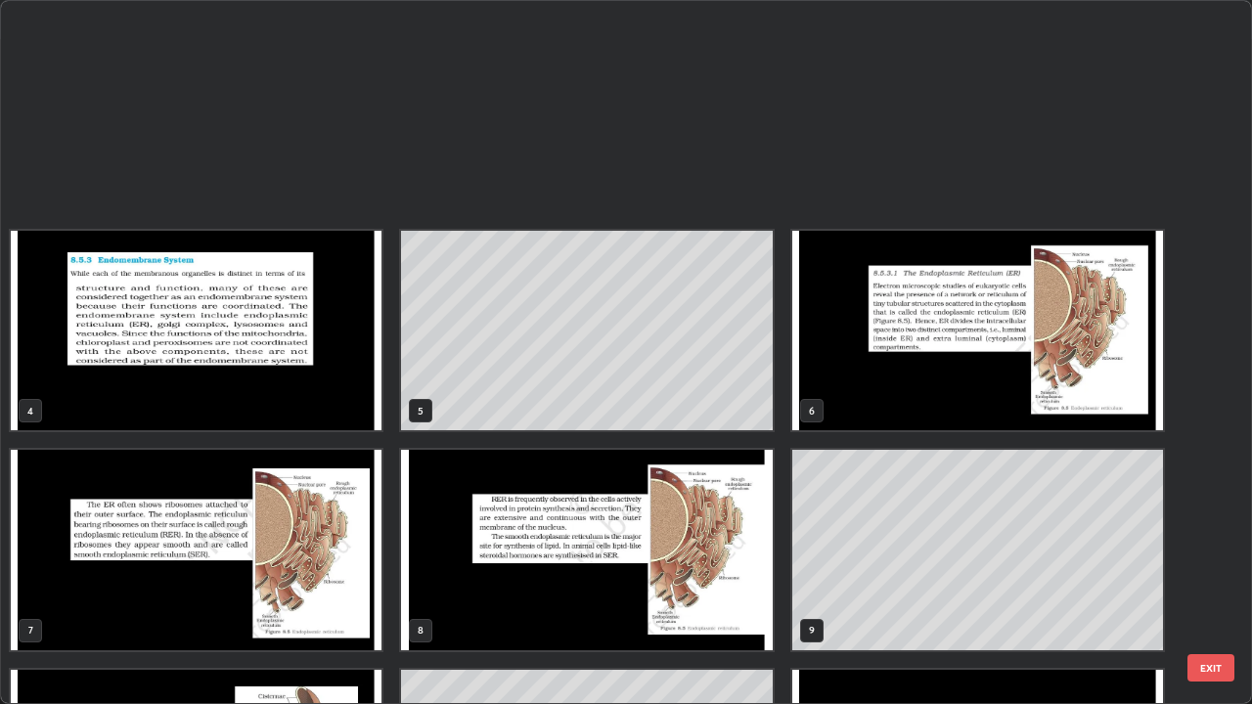
scroll to position [697, 1241]
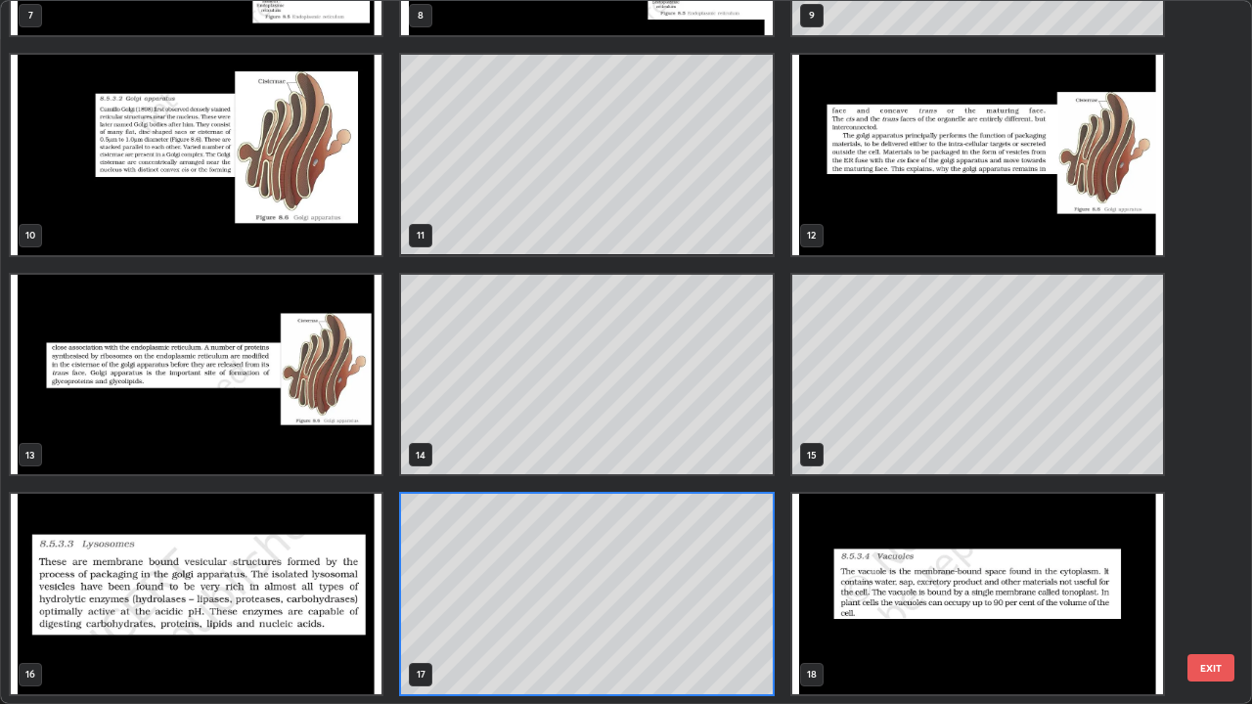
click at [825, 550] on img "grid" at bounding box center [978, 594] width 371 height 201
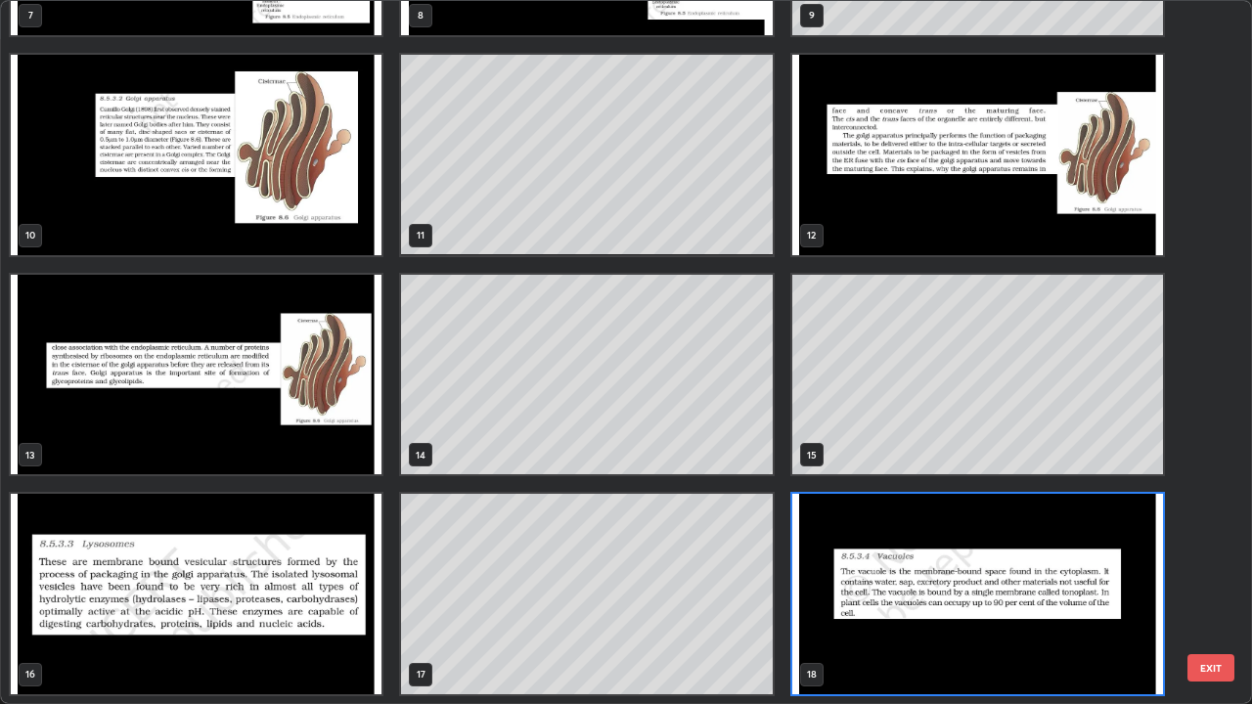
click at [827, 547] on img "grid" at bounding box center [978, 594] width 371 height 201
click at [832, 540] on img "grid" at bounding box center [978, 594] width 371 height 201
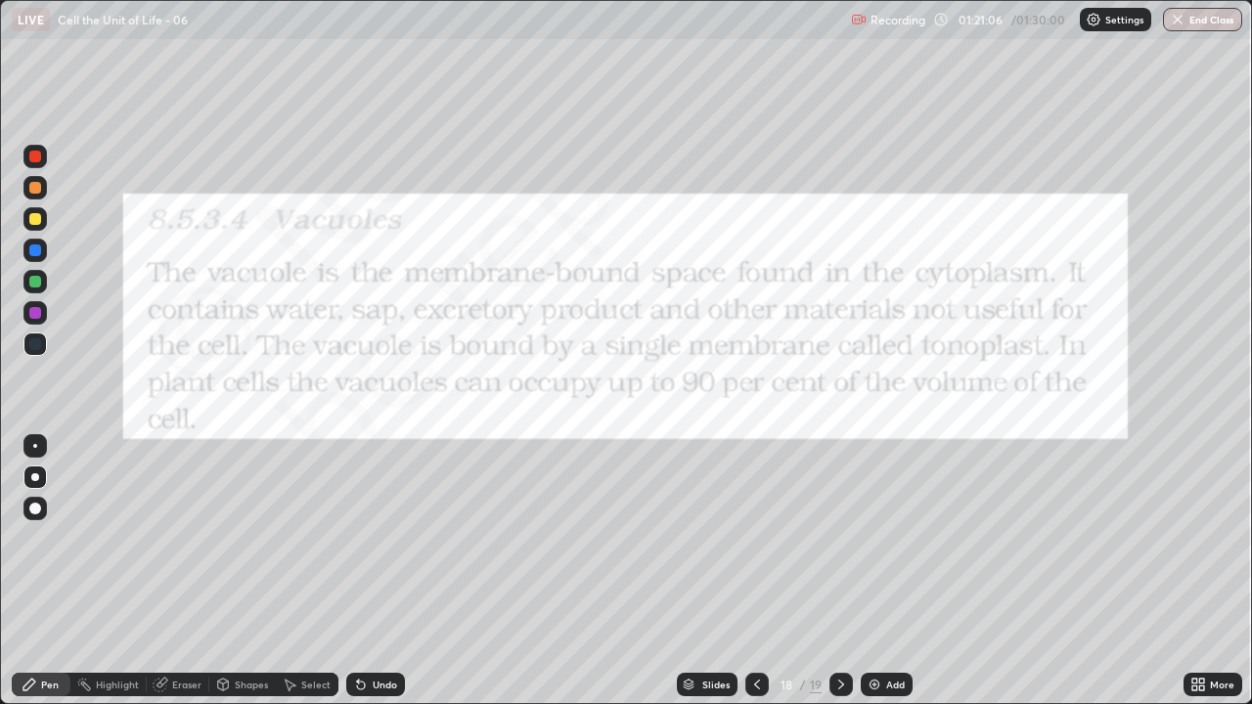
click at [249, 571] on div "Shapes" at bounding box center [251, 685] width 33 height 10
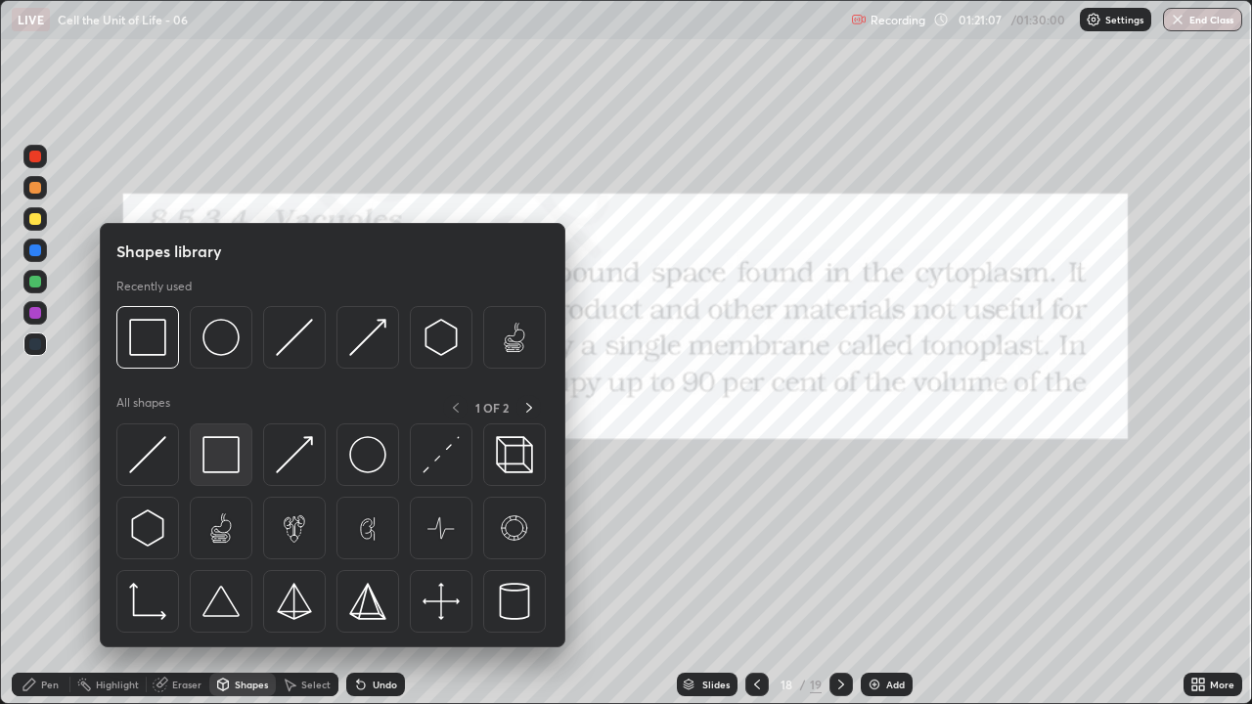
click at [217, 453] on img at bounding box center [221, 454] width 37 height 37
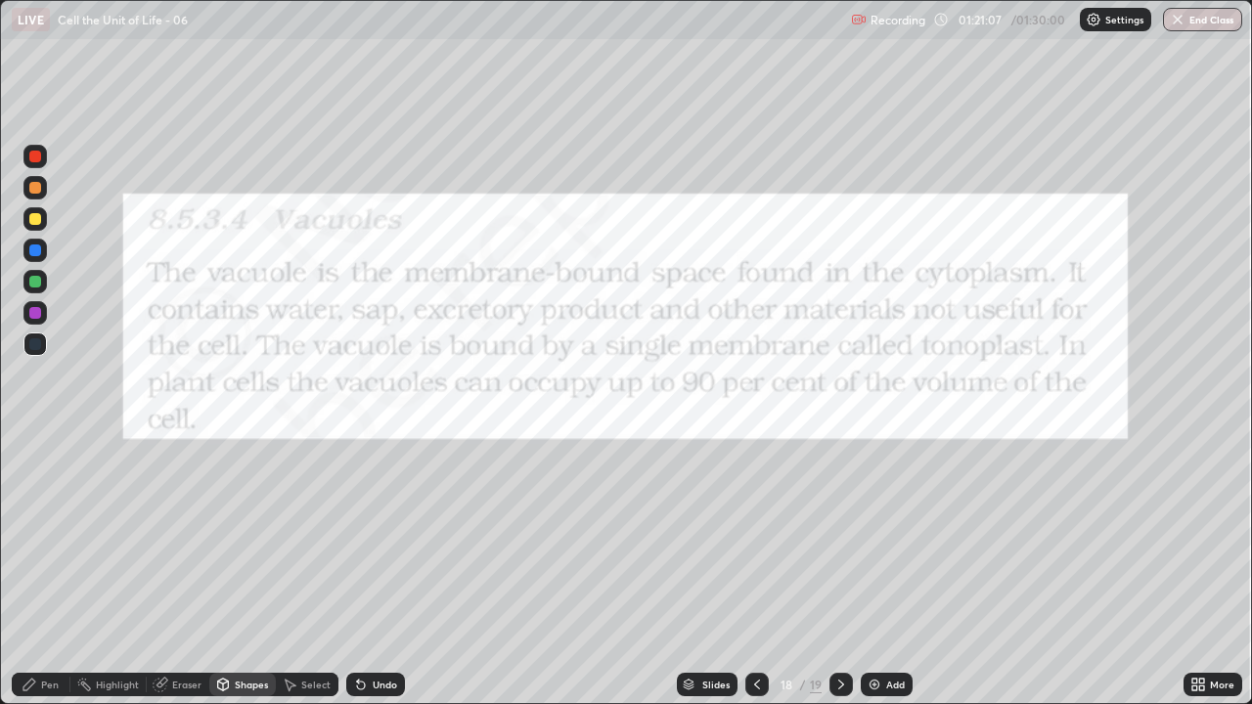
click at [36, 157] on div at bounding box center [35, 157] width 12 height 12
click at [837, 571] on icon at bounding box center [842, 685] width 16 height 16
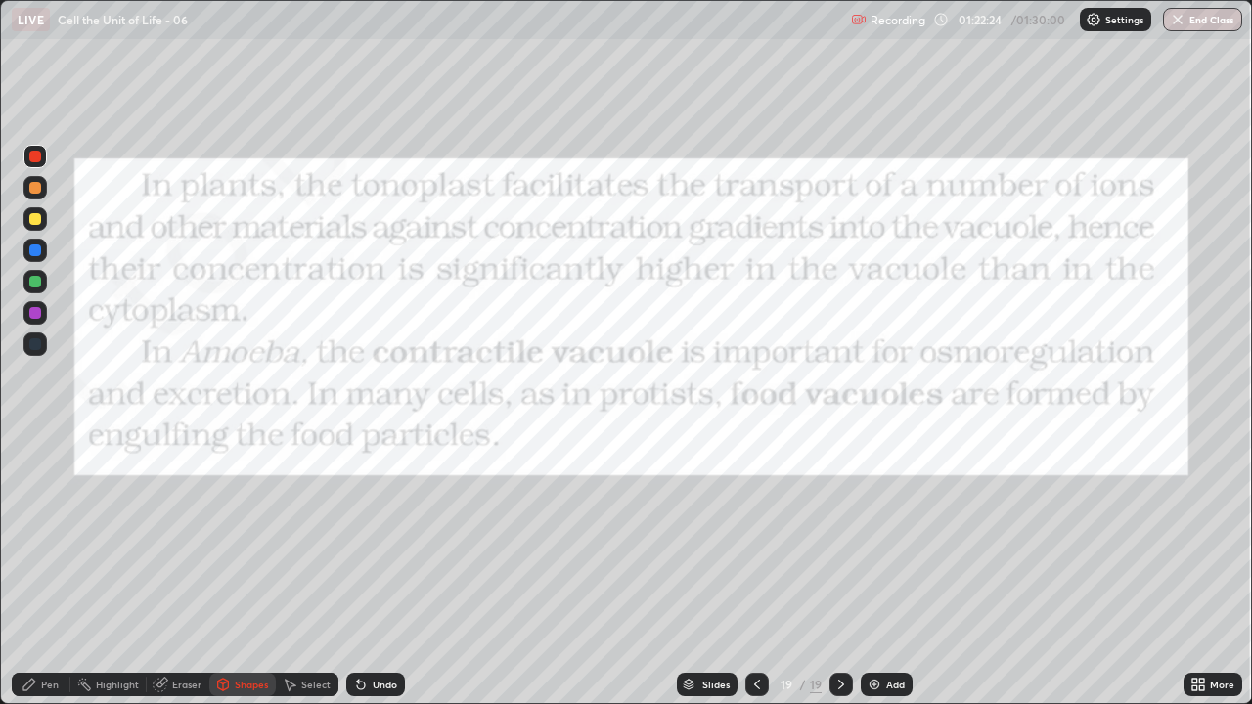
click at [42, 571] on div "Pen" at bounding box center [50, 685] width 18 height 10
click at [751, 571] on icon at bounding box center [758, 685] width 16 height 16
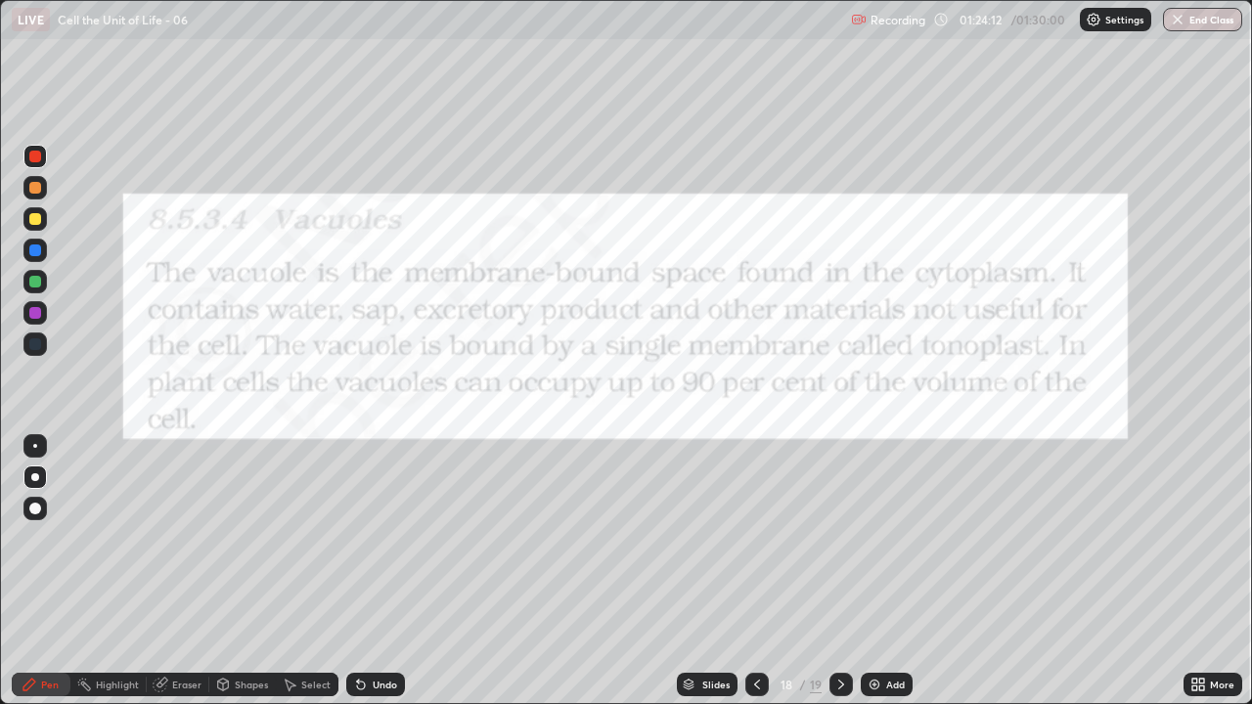
click at [44, 571] on div "Pen" at bounding box center [41, 684] width 59 height 23
click at [35, 477] on div at bounding box center [35, 478] width 8 height 8
click at [840, 571] on icon at bounding box center [842, 685] width 16 height 16
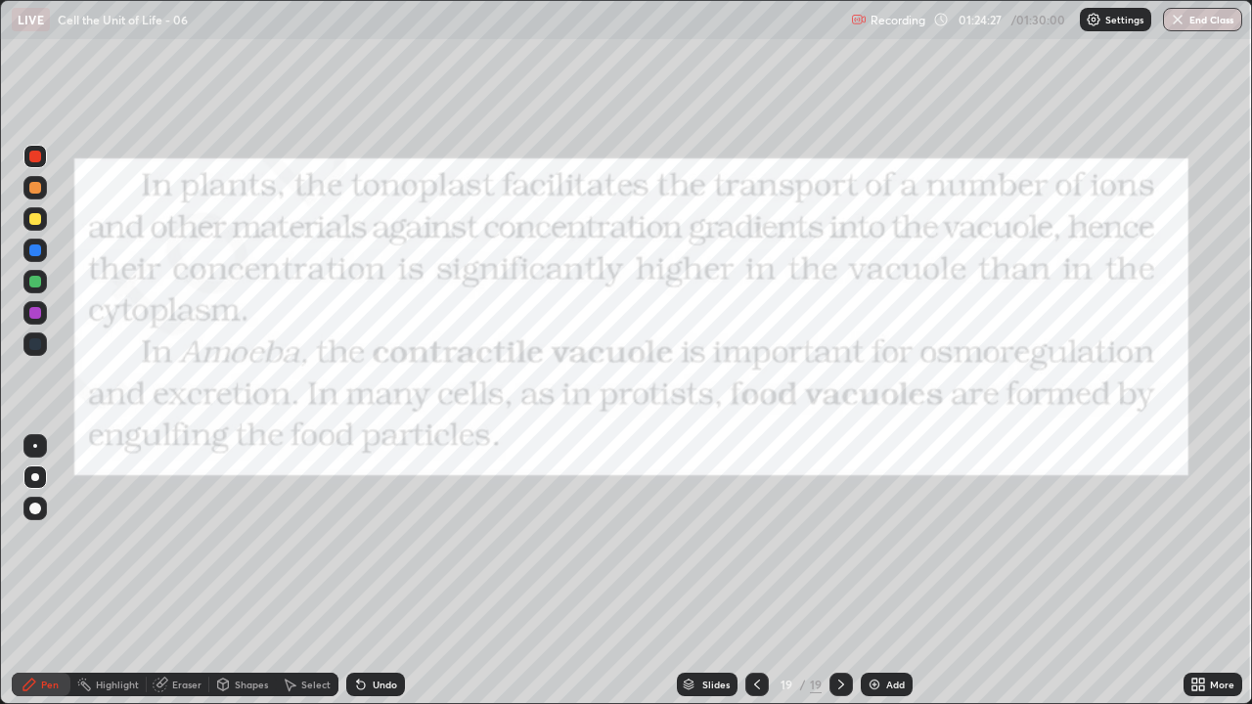
click at [39, 571] on div "Pen" at bounding box center [41, 684] width 59 height 23
click at [888, 571] on div "Add" at bounding box center [895, 685] width 19 height 10
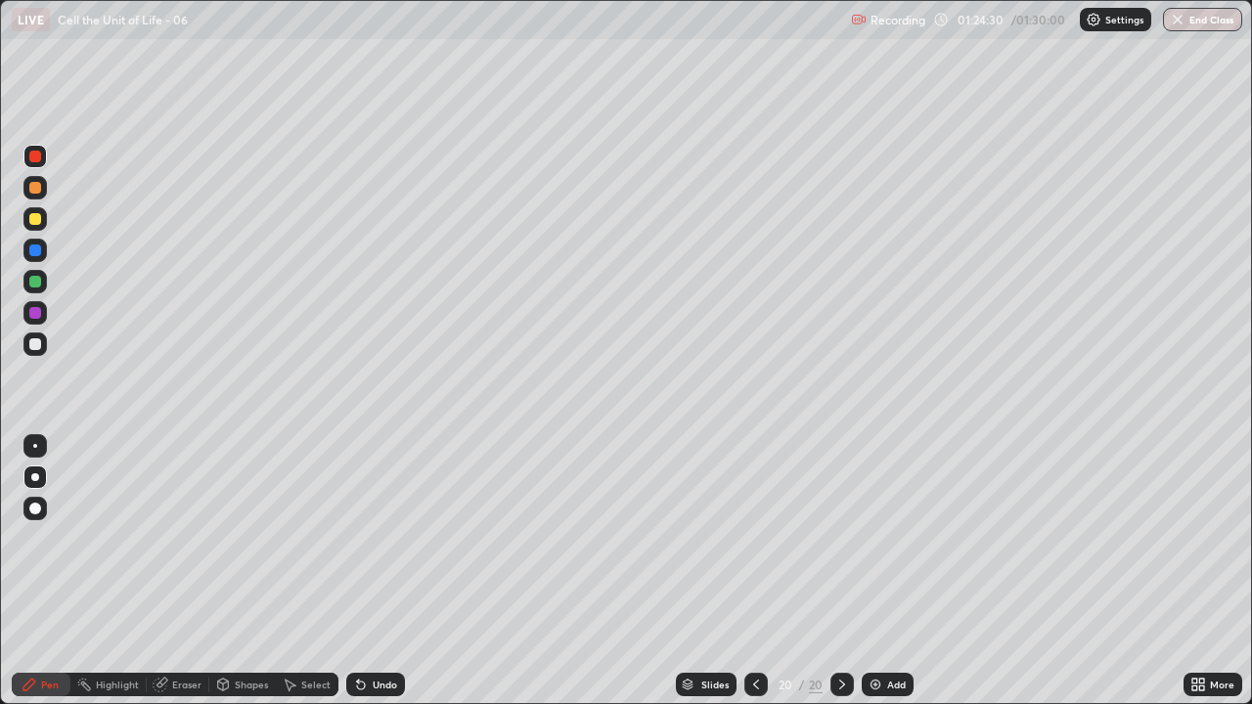
click at [35, 477] on div at bounding box center [35, 478] width 8 height 8
click at [42, 343] on div at bounding box center [34, 344] width 23 height 23
click at [42, 571] on div "Pen" at bounding box center [50, 685] width 18 height 10
click at [35, 219] on div at bounding box center [35, 219] width 12 height 12
click at [369, 571] on div "Undo" at bounding box center [375, 684] width 59 height 23
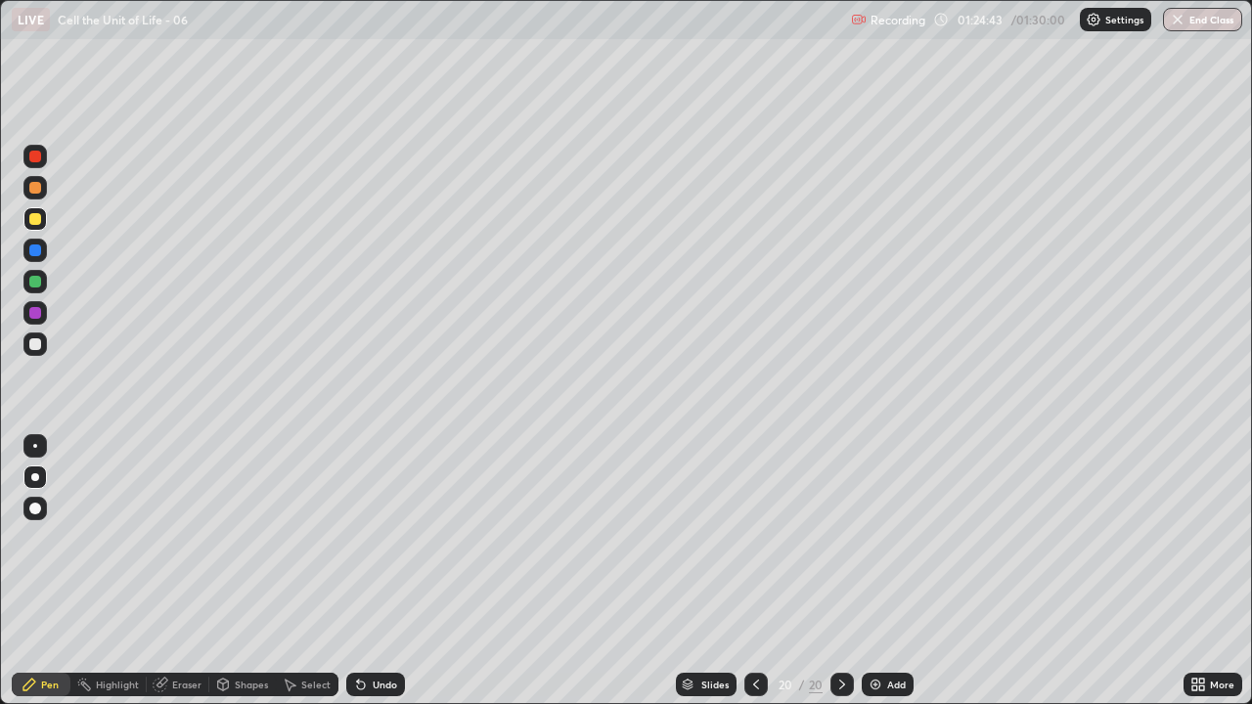
click at [365, 571] on icon at bounding box center [361, 685] width 16 height 16
click at [366, 571] on icon at bounding box center [361, 685] width 16 height 16
click at [30, 157] on div at bounding box center [35, 157] width 12 height 12
click at [36, 158] on div at bounding box center [35, 157] width 12 height 12
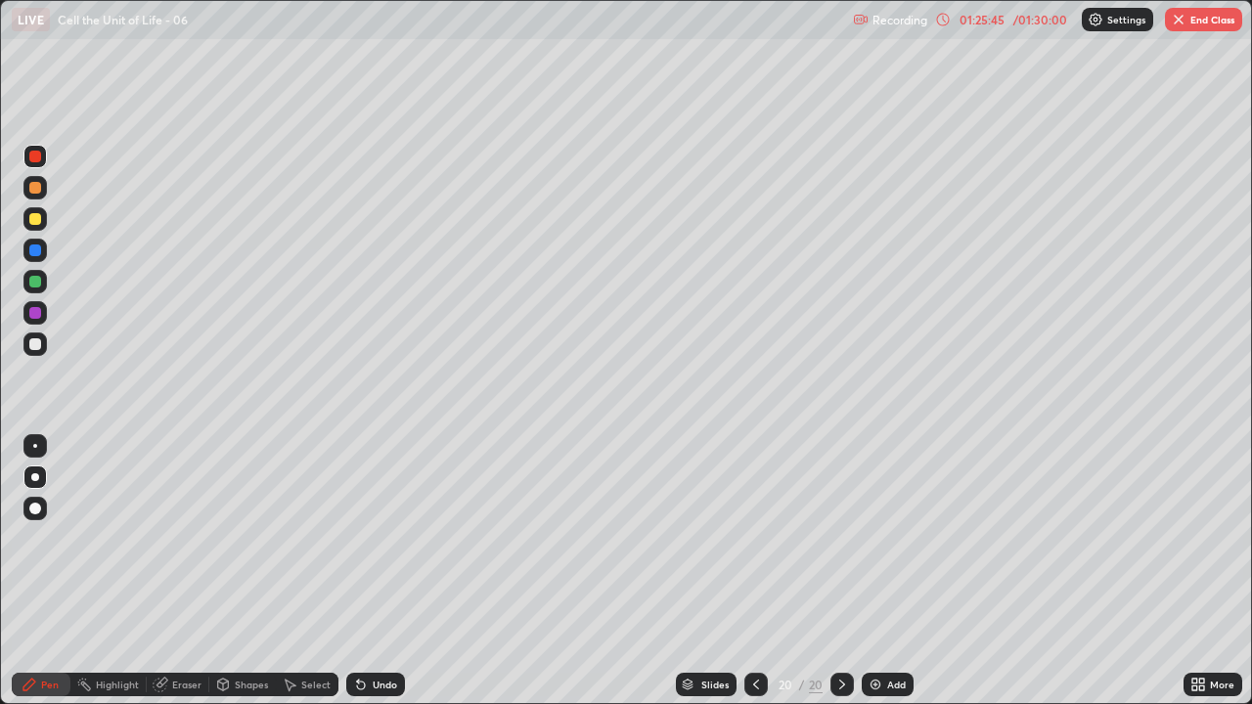
click at [40, 349] on div at bounding box center [34, 344] width 23 height 23
click at [36, 476] on div at bounding box center [35, 478] width 8 height 8
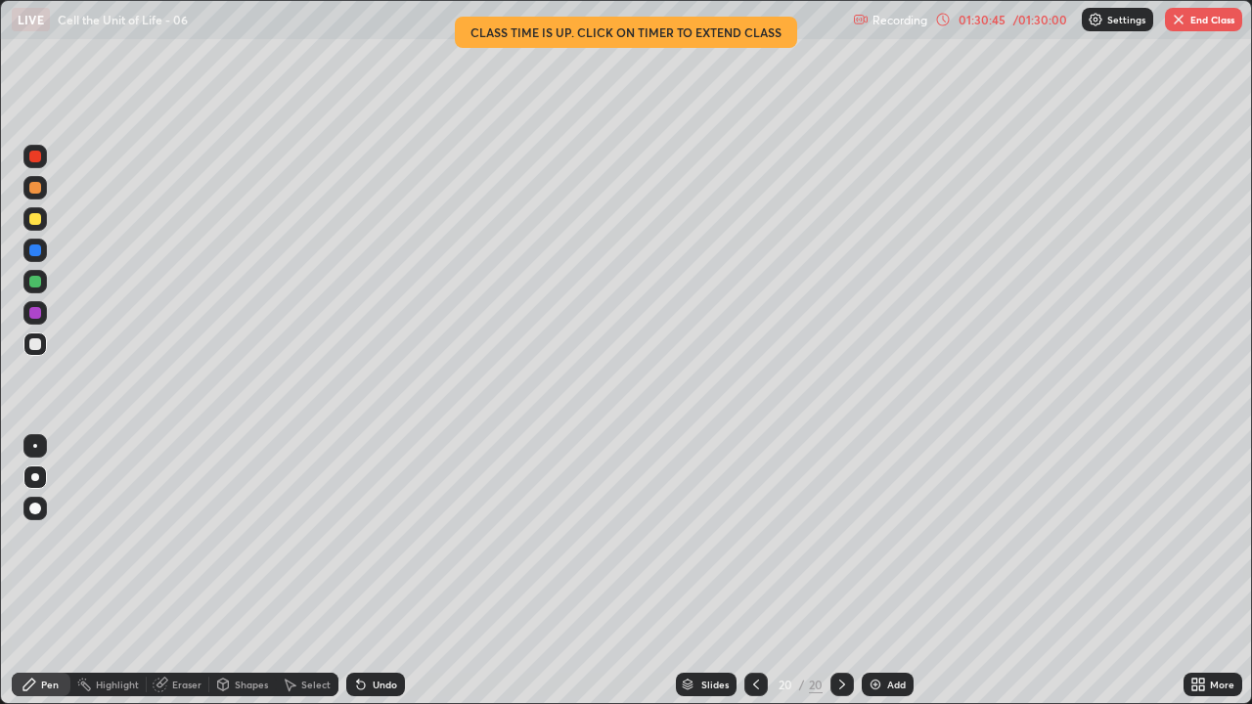
click at [1212, 22] on button "End Class" at bounding box center [1203, 19] width 77 height 23
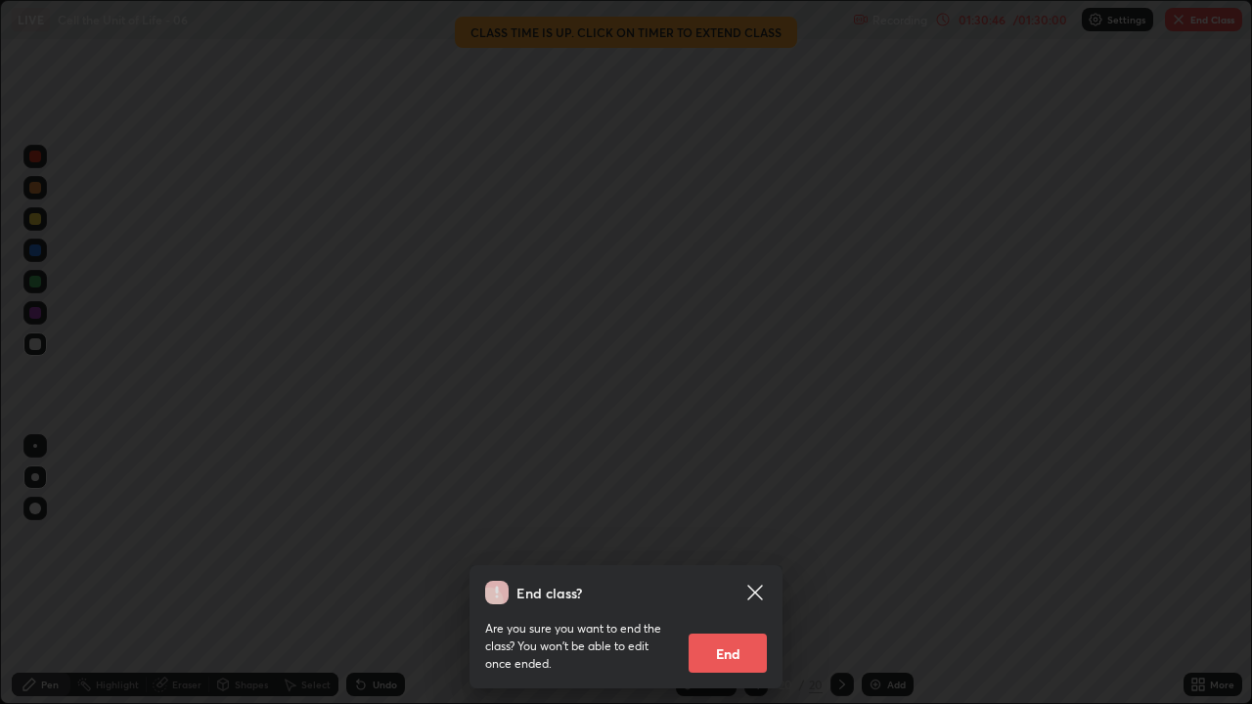
click at [724, 571] on button "End" at bounding box center [728, 653] width 78 height 39
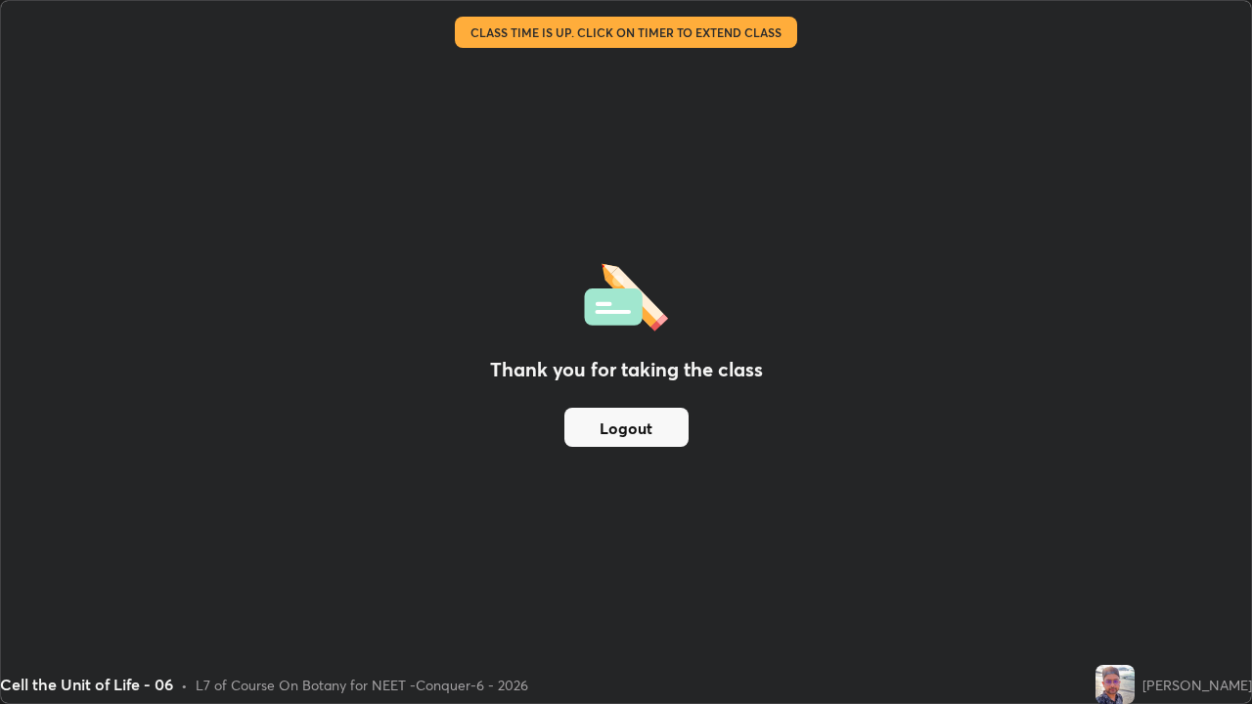
click at [637, 433] on button "Logout" at bounding box center [627, 427] width 124 height 39
